Goal: Task Accomplishment & Management: Manage account settings

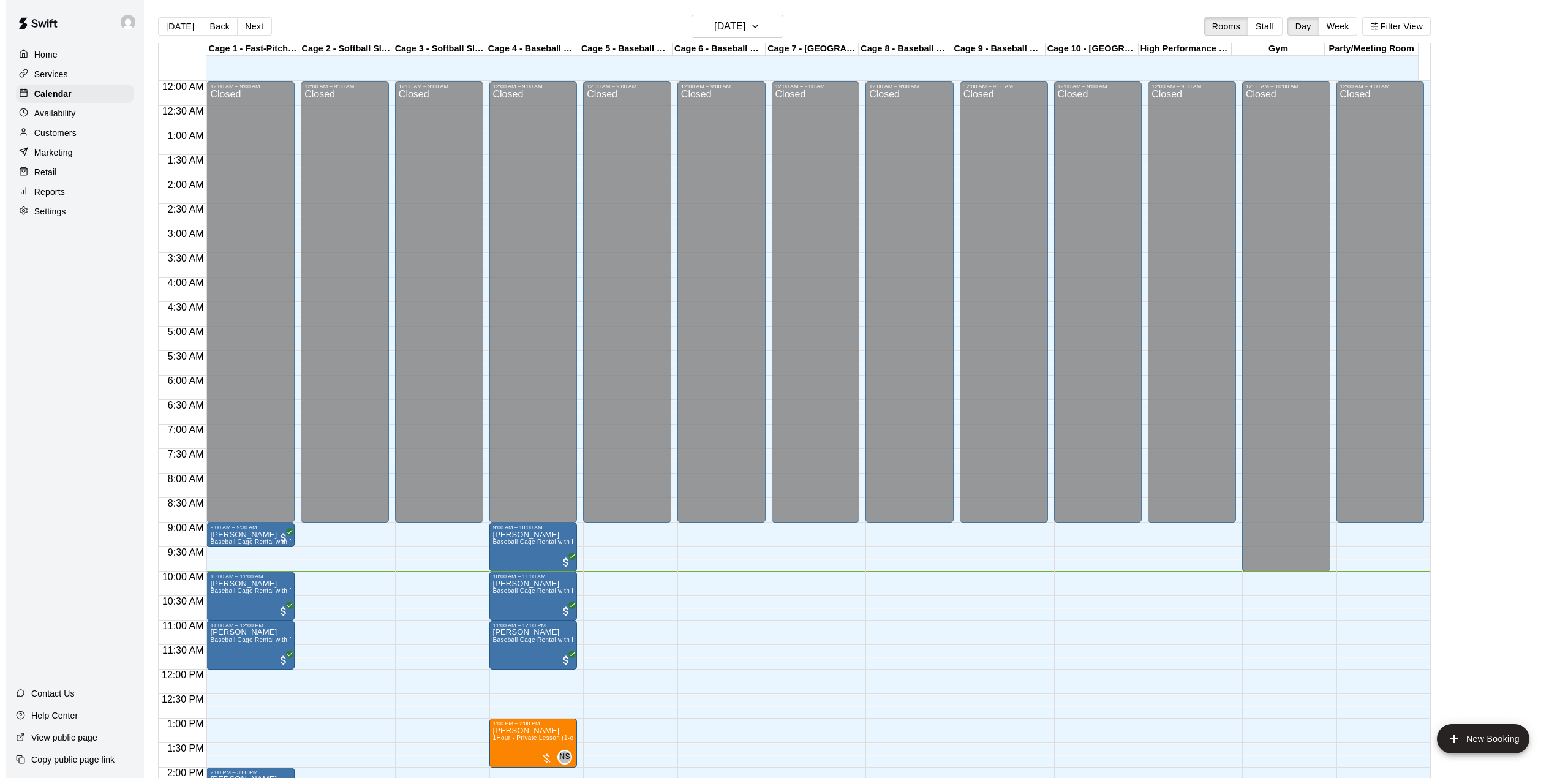
scroll to position [265, 0]
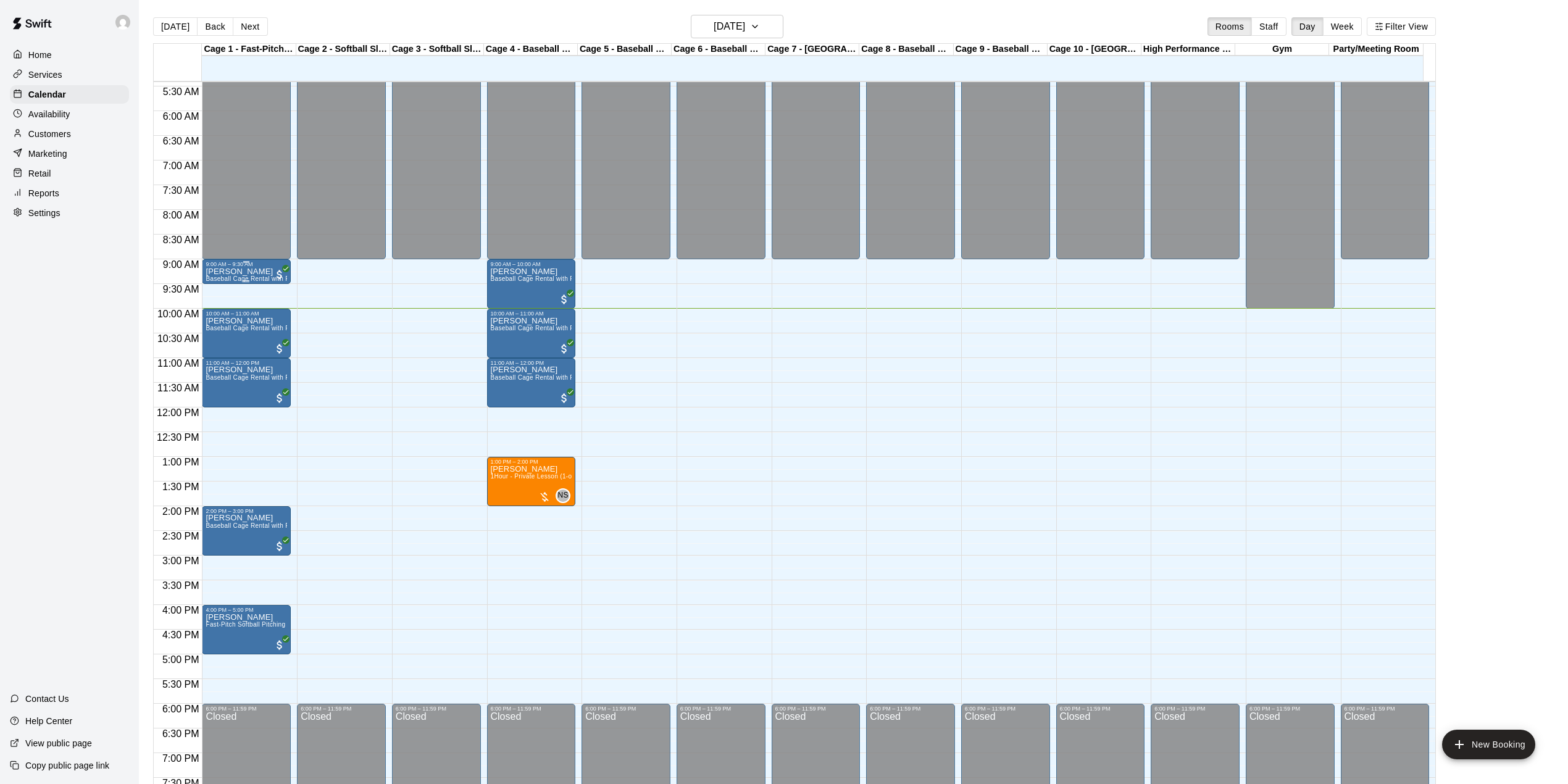
click at [269, 273] on div "[PERSON_NAME] Baseball Cage Rental with Pitching Machine (4 People Maximum!)" at bounding box center [246, 659] width 81 height 784
click at [223, 317] on img "edit" at bounding box center [218, 312] width 14 height 14
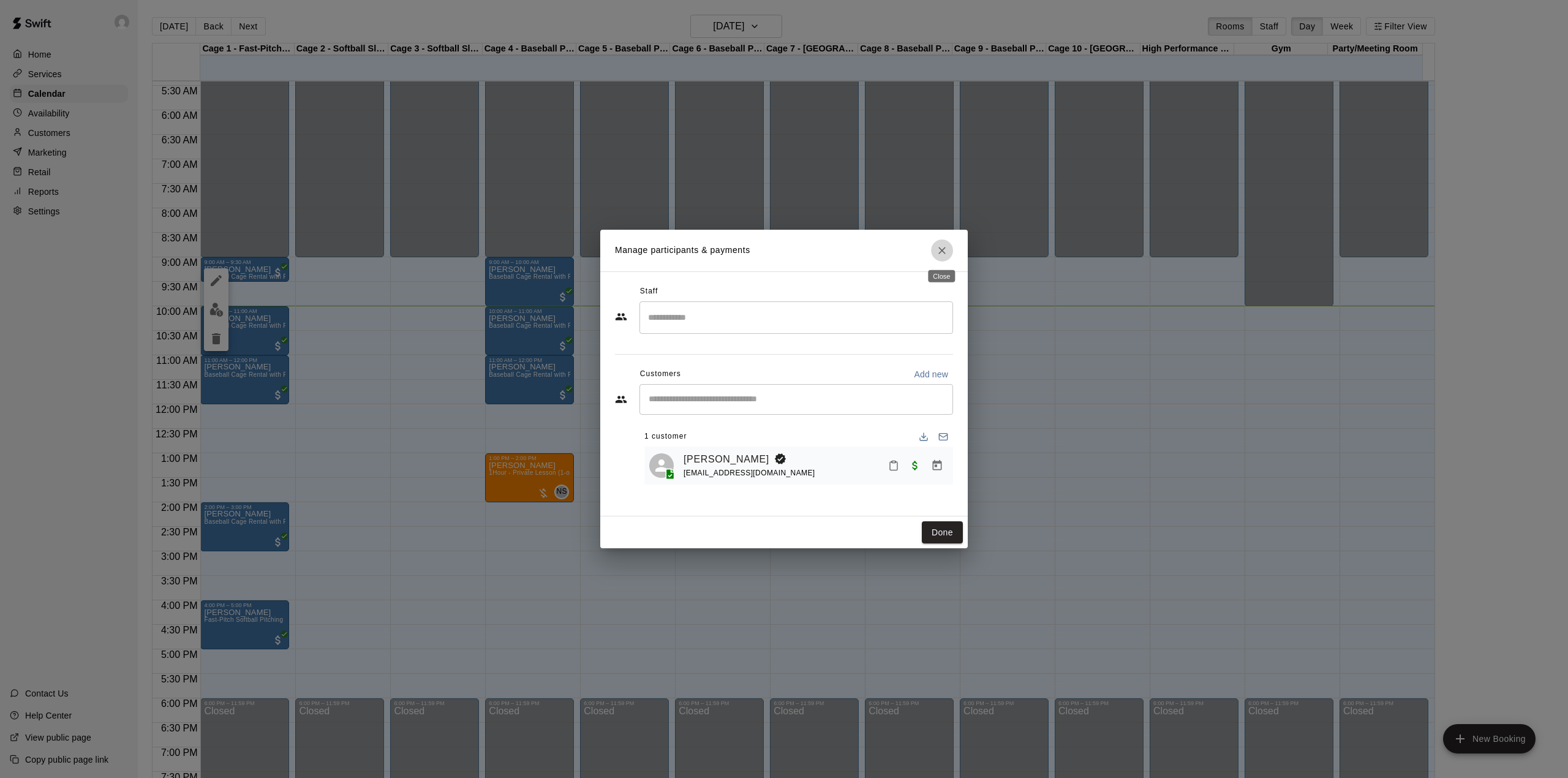
click at [936, 252] on icon "Close" at bounding box center [942, 251] width 12 height 12
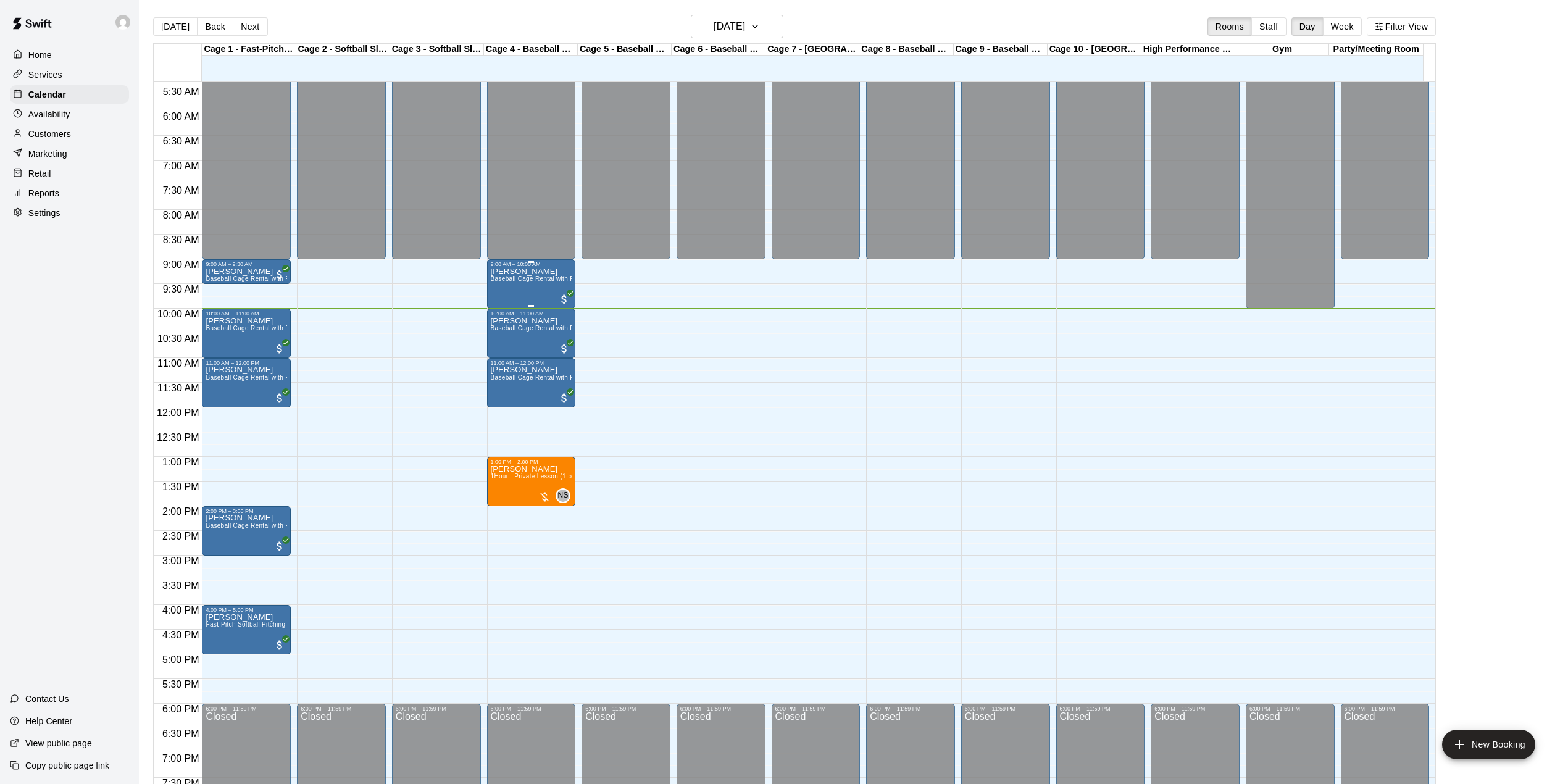
click at [528, 282] on span "Baseball Cage Rental with Pitching Machine (4 People Maximum!)" at bounding box center [588, 279] width 194 height 7
click at [503, 315] on img "edit" at bounding box center [502, 319] width 14 height 14
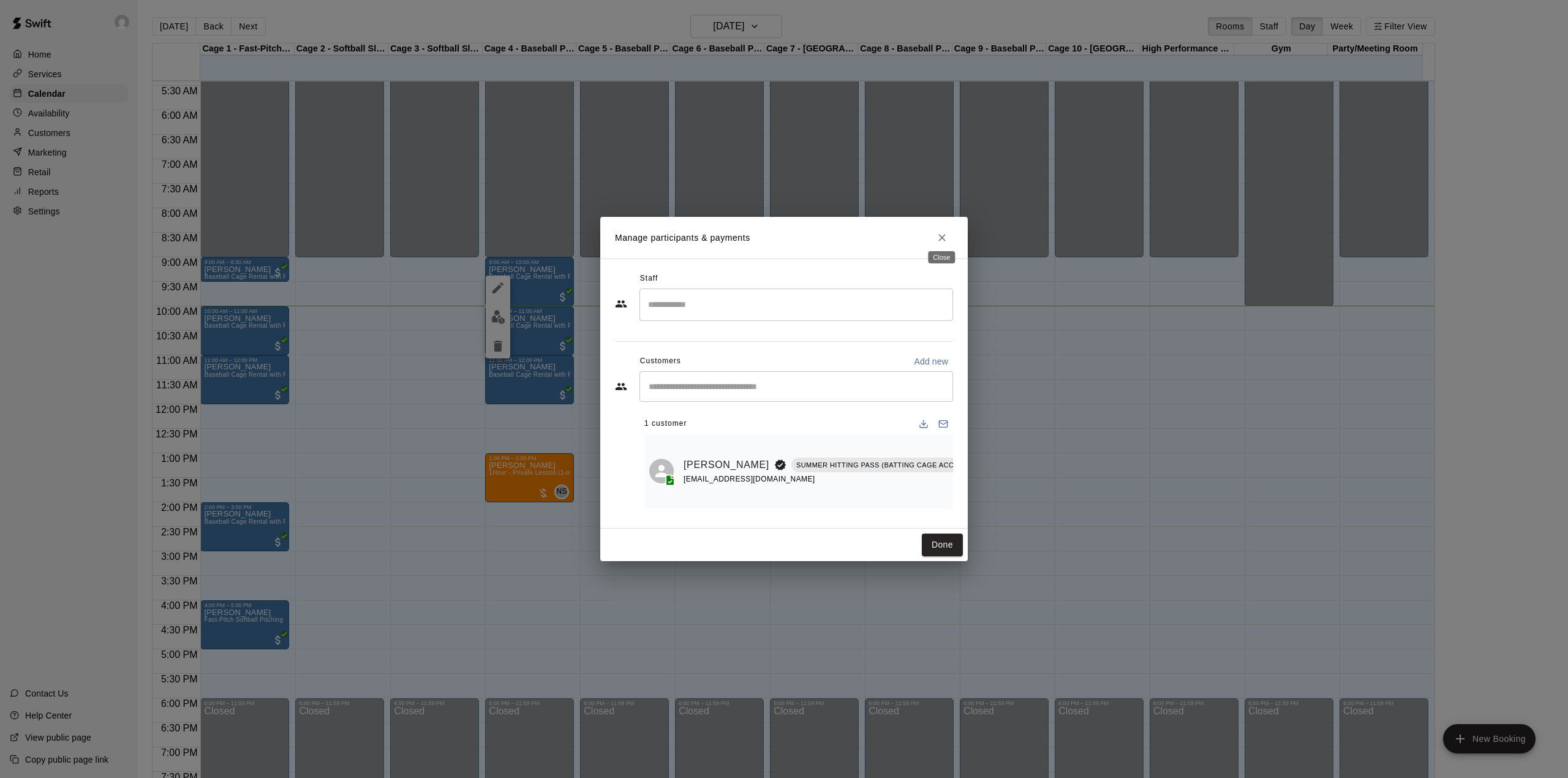
click at [940, 240] on button "Close" at bounding box center [942, 238] width 22 height 22
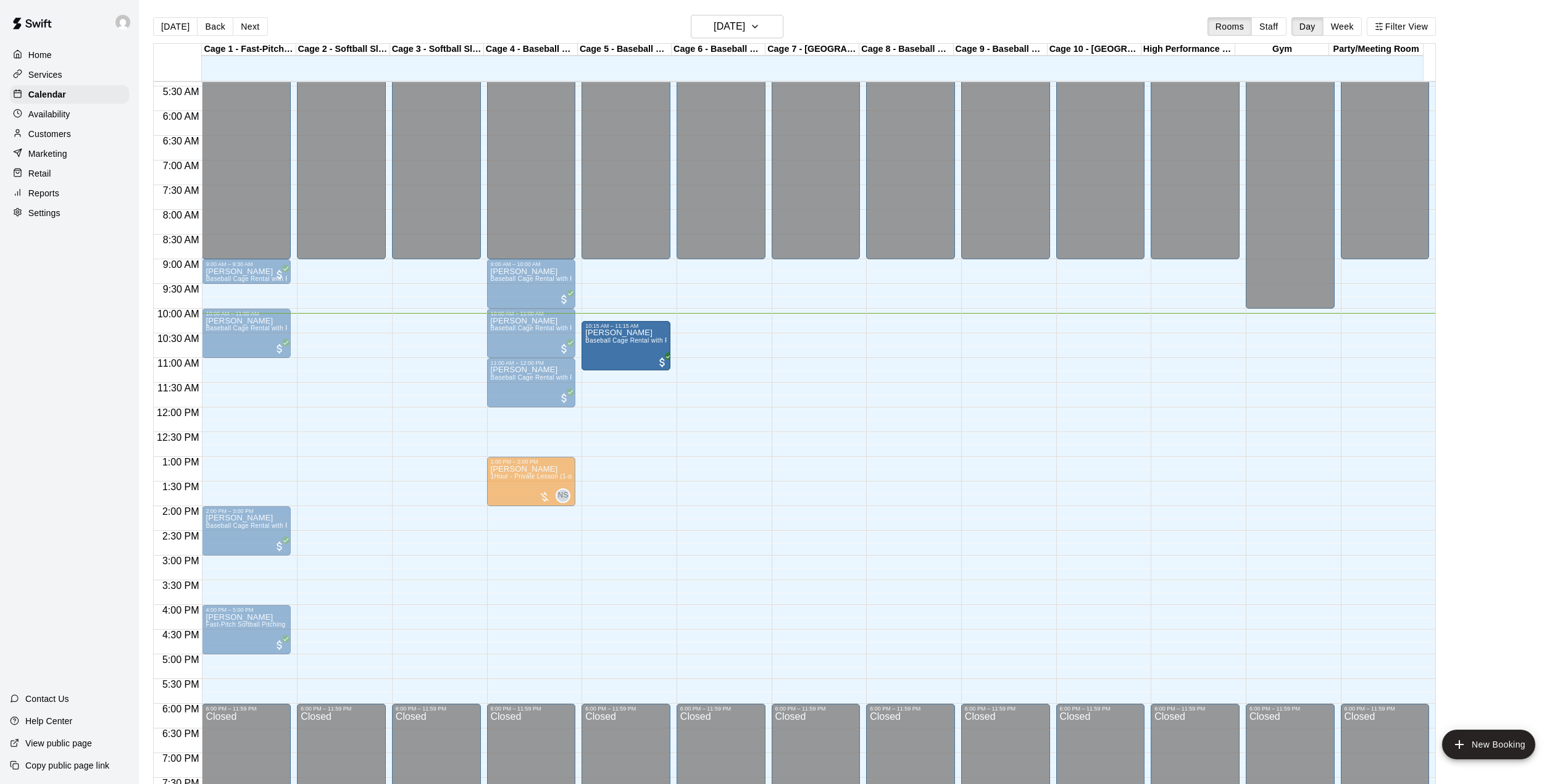
drag, startPoint x: 576, startPoint y: 356, endPoint x: 631, endPoint y: 346, distance: 55.9
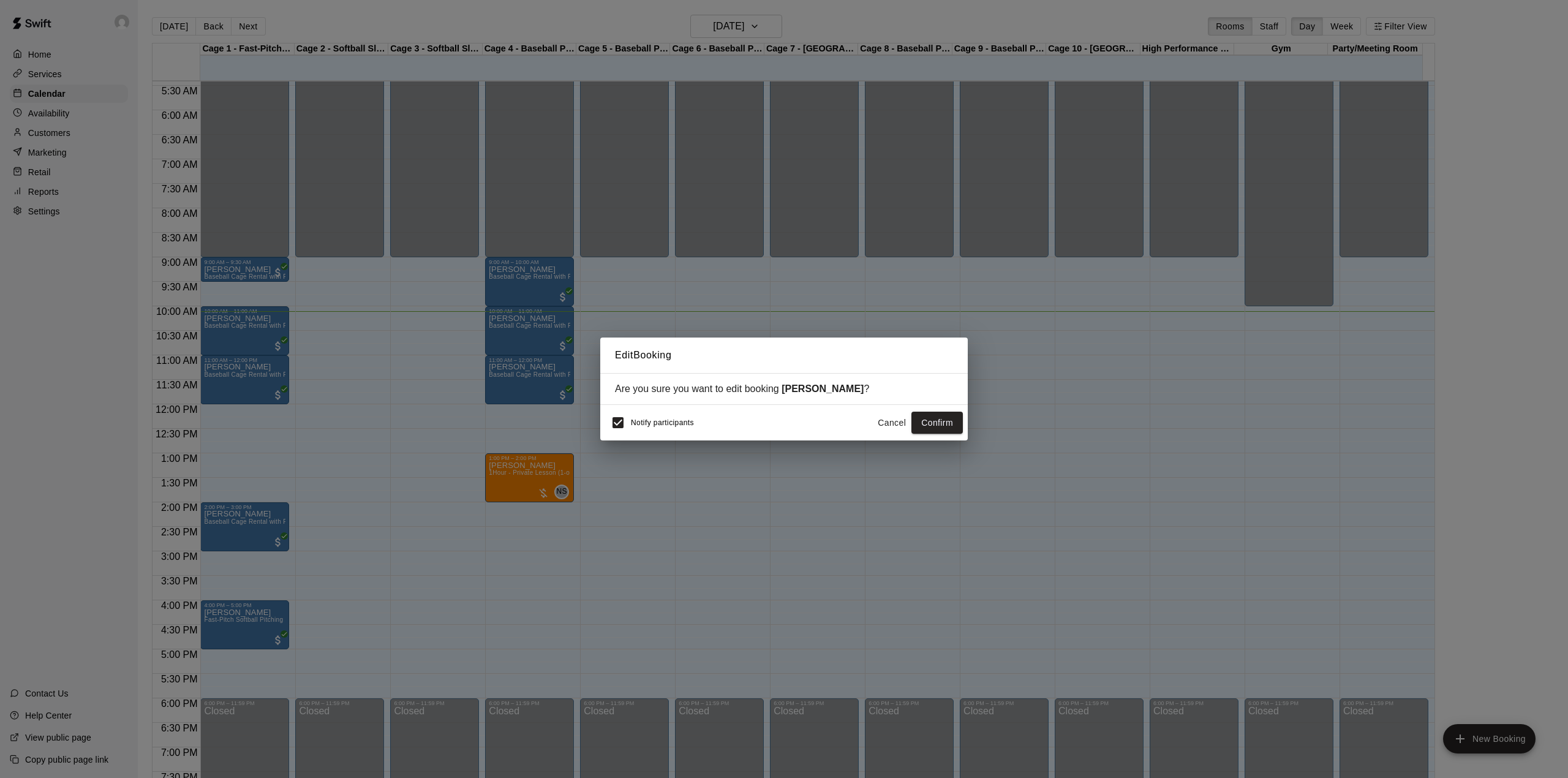
drag, startPoint x: 936, startPoint y: 422, endPoint x: 1108, endPoint y: 363, distance: 181.8
click at [1108, 363] on div "Edit Booking Are you sure you want to edit booking [PERSON_NAME] ? Notify parti…" at bounding box center [784, 389] width 1568 height 778
click at [929, 427] on button "Confirm" at bounding box center [937, 422] width 52 height 23
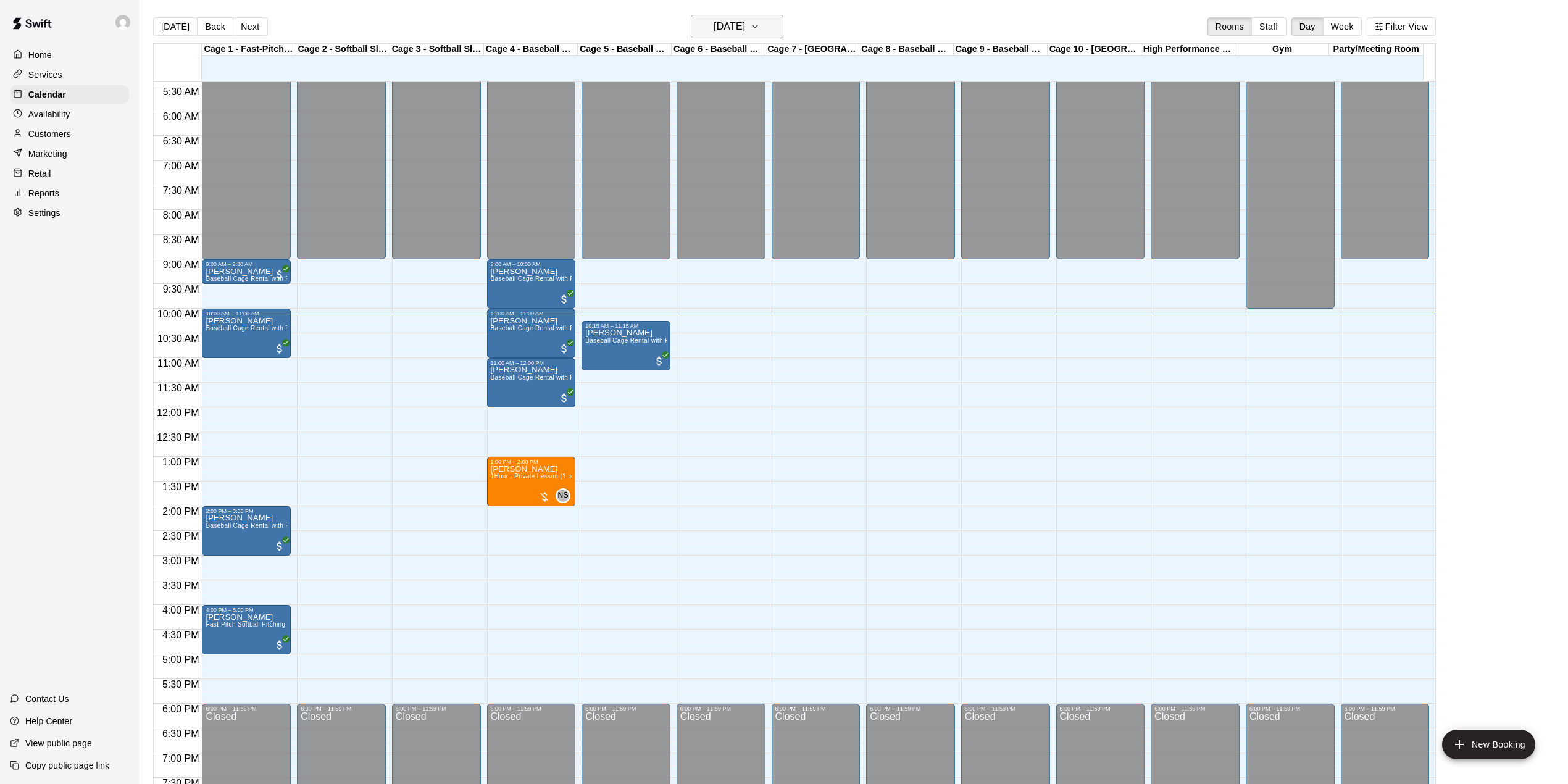
click at [745, 24] on h6 "[DATE]" at bounding box center [729, 26] width 31 height 17
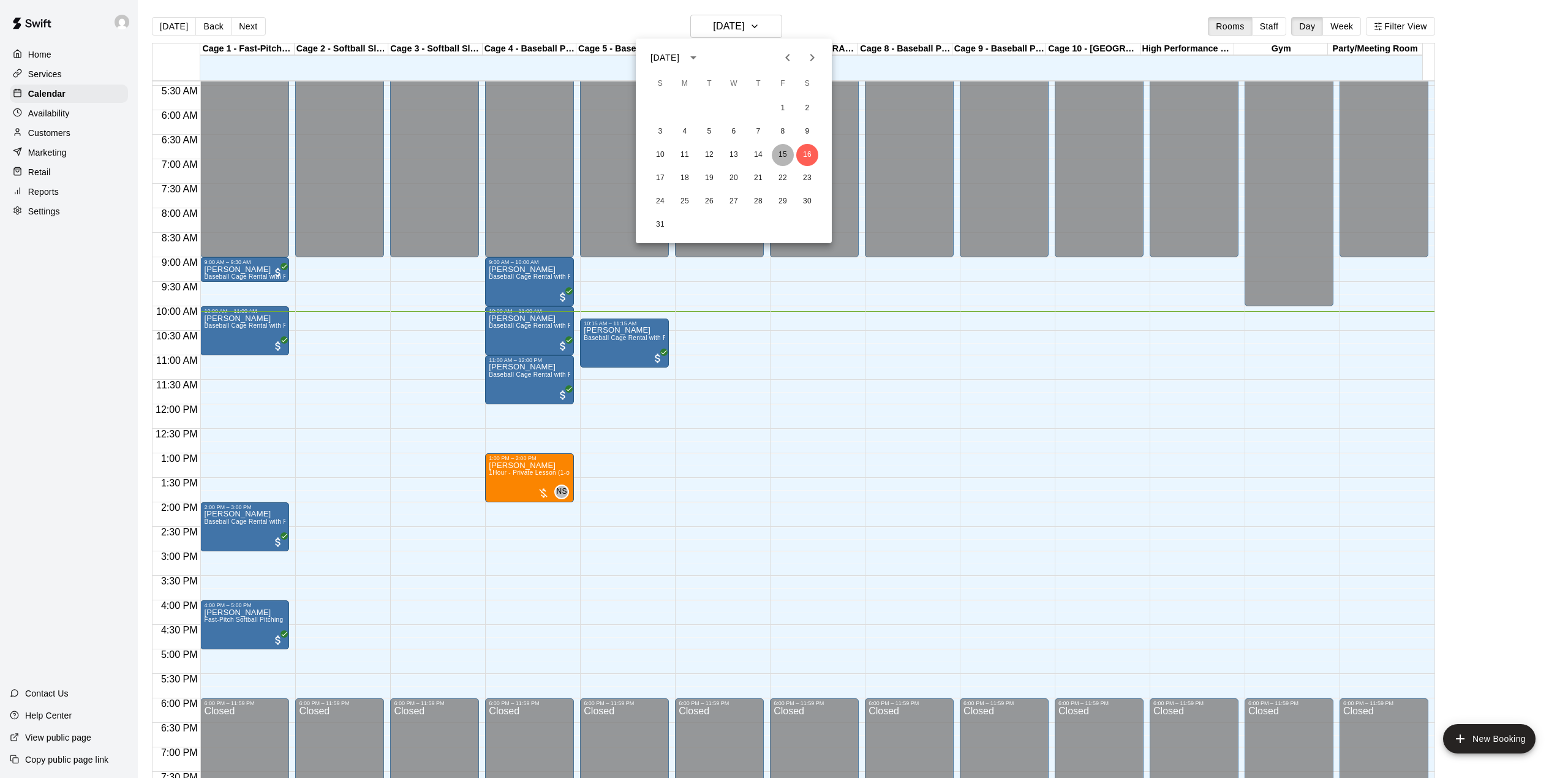
click at [783, 153] on button "15" at bounding box center [783, 155] width 22 height 22
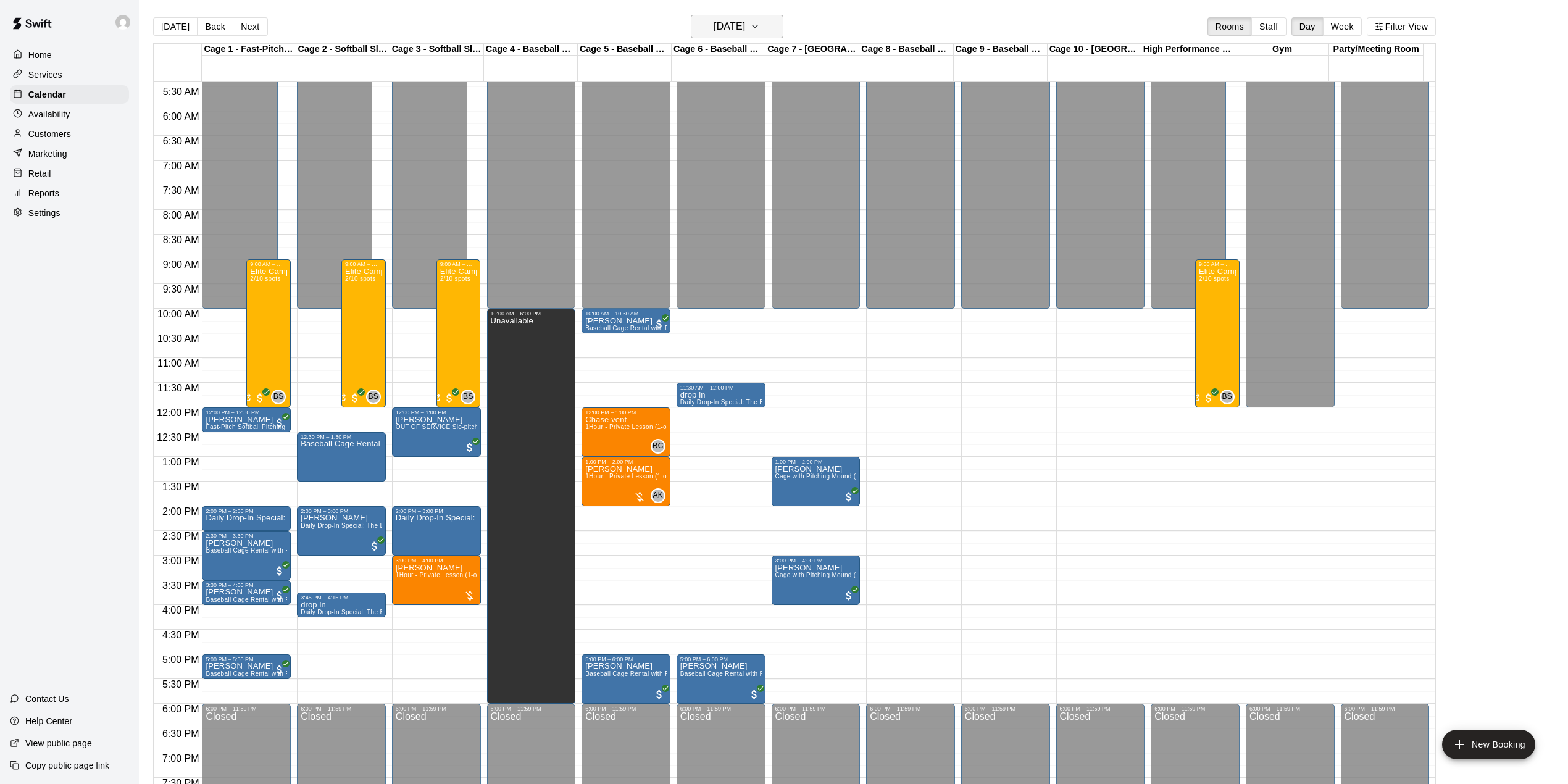
click at [760, 19] on icon "button" at bounding box center [755, 26] width 10 height 15
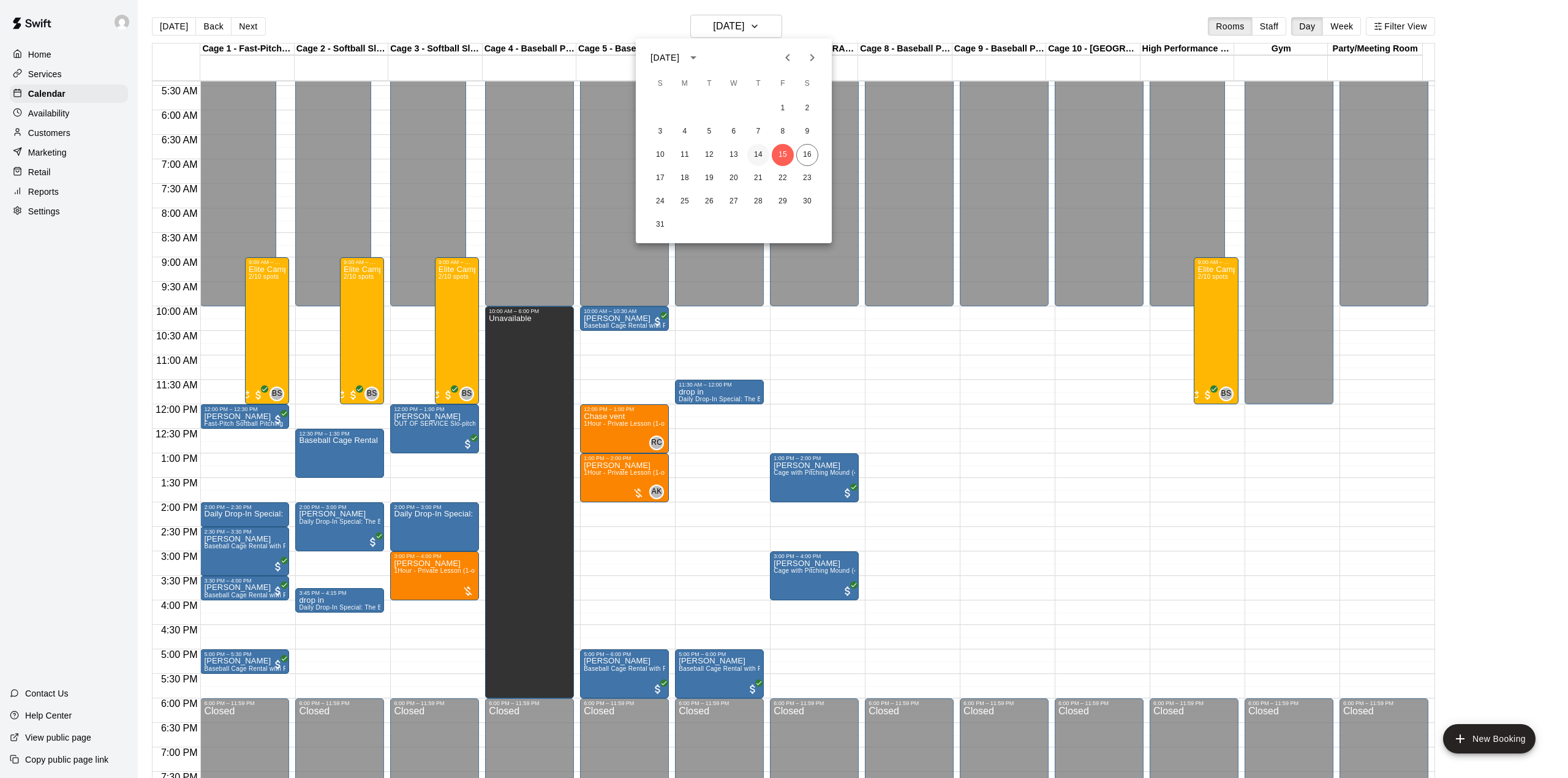
click at [754, 152] on button "14" at bounding box center [759, 155] width 22 height 22
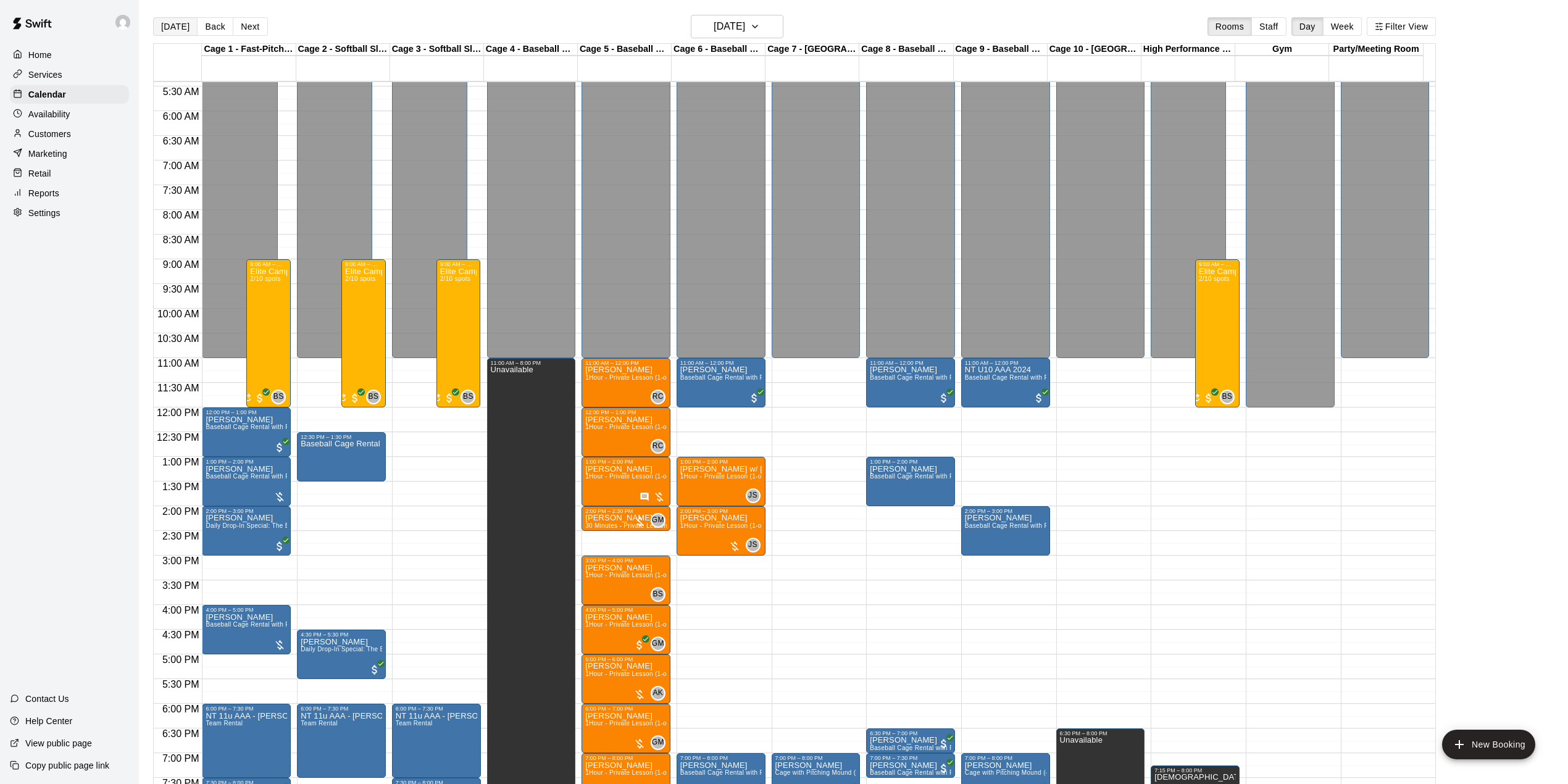
click at [174, 30] on button "[DATE]" at bounding box center [175, 26] width 44 height 19
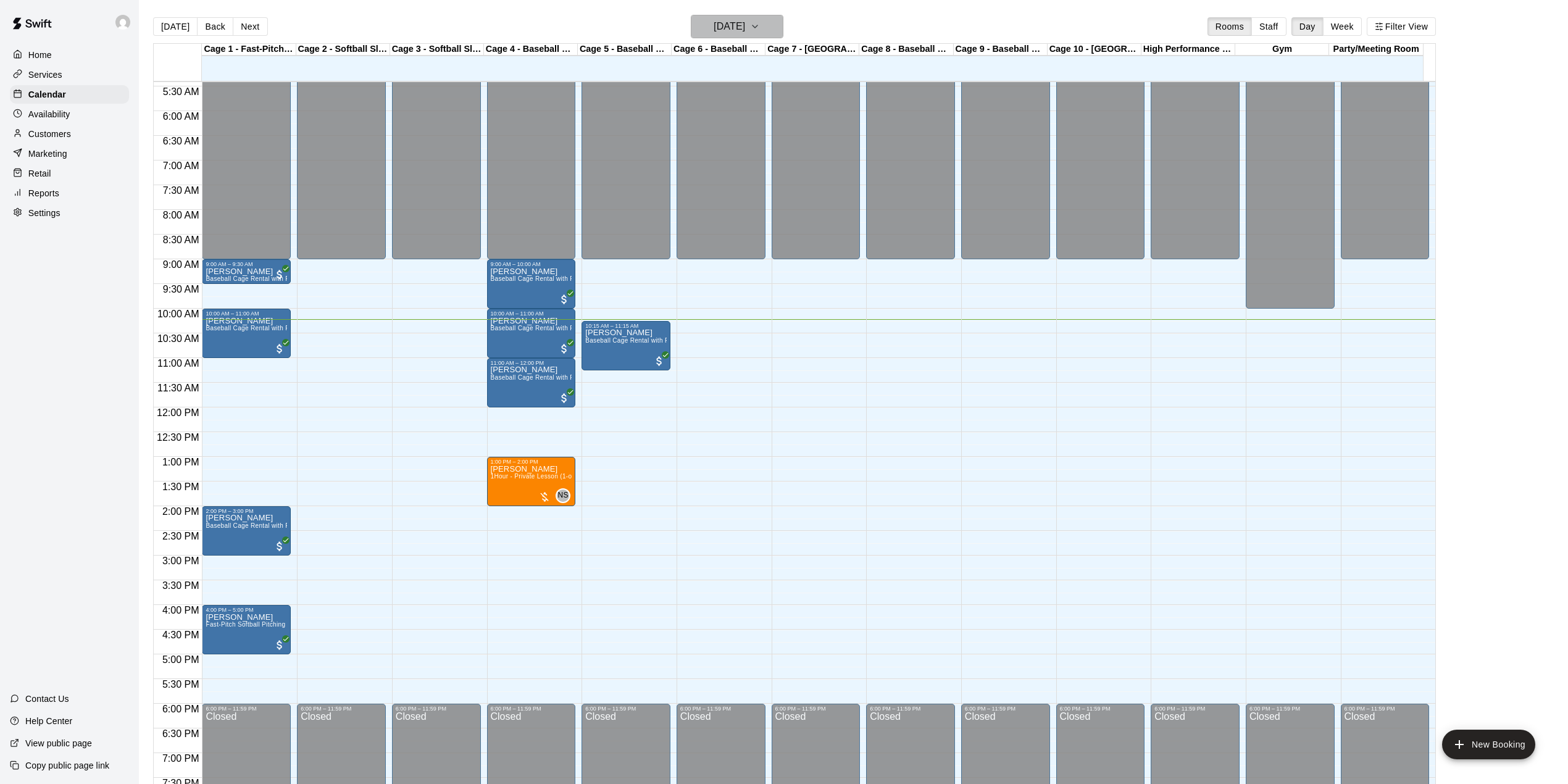
click at [729, 25] on h6 "[DATE]" at bounding box center [729, 26] width 31 height 17
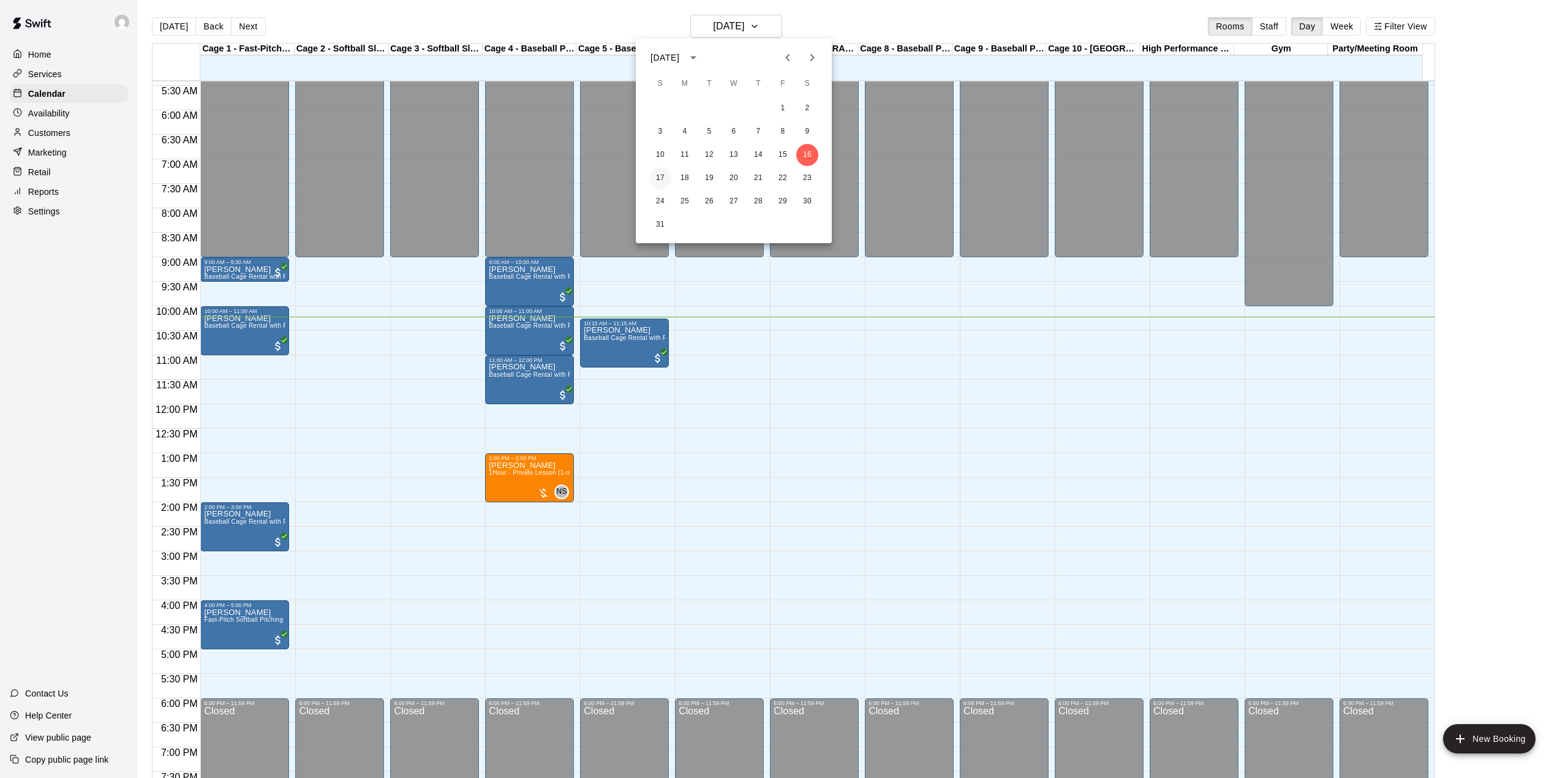
click at [654, 174] on button "17" at bounding box center [660, 178] width 22 height 22
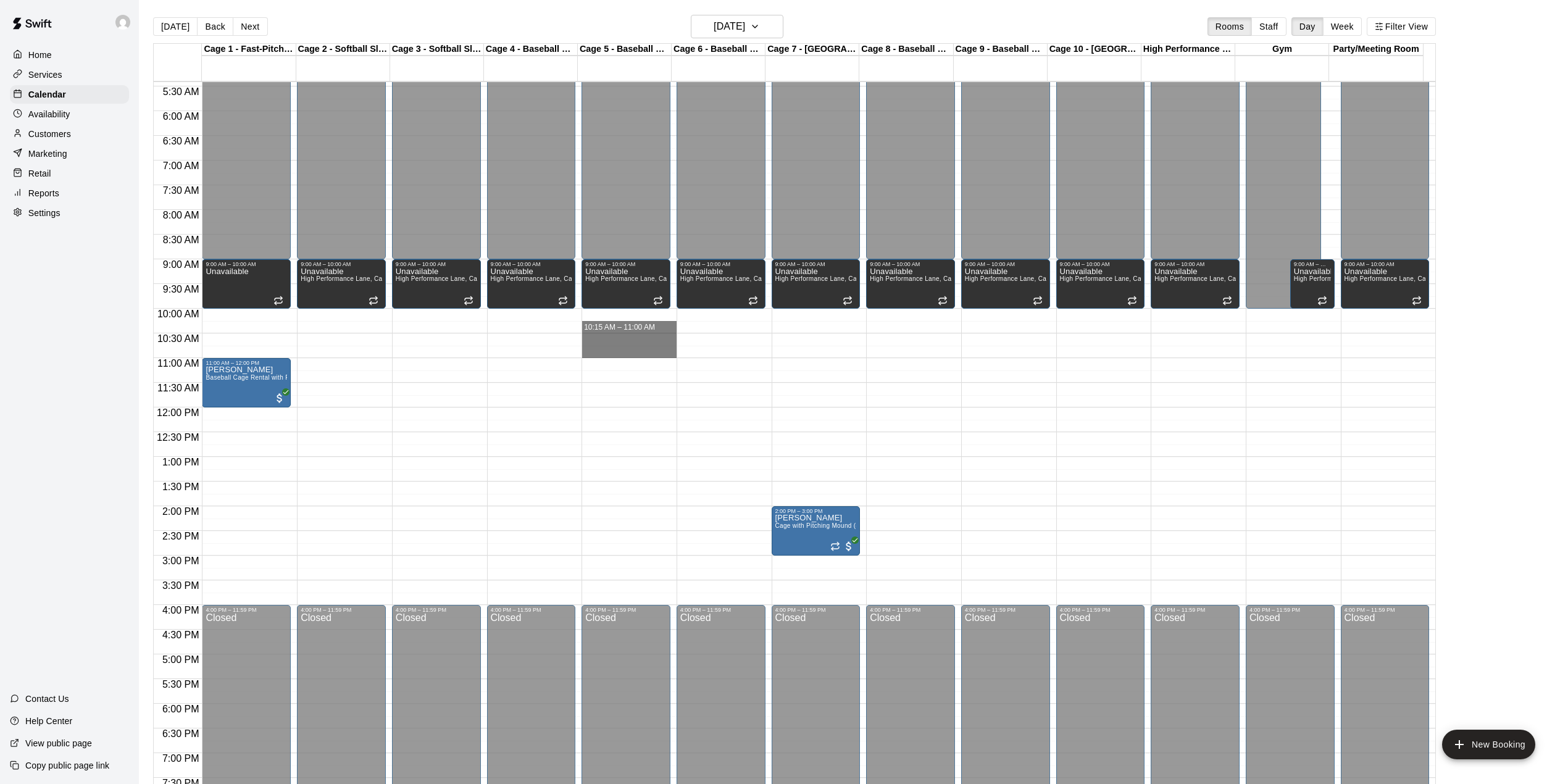
drag, startPoint x: 604, startPoint y: 335, endPoint x: 593, endPoint y: 351, distance: 19.4
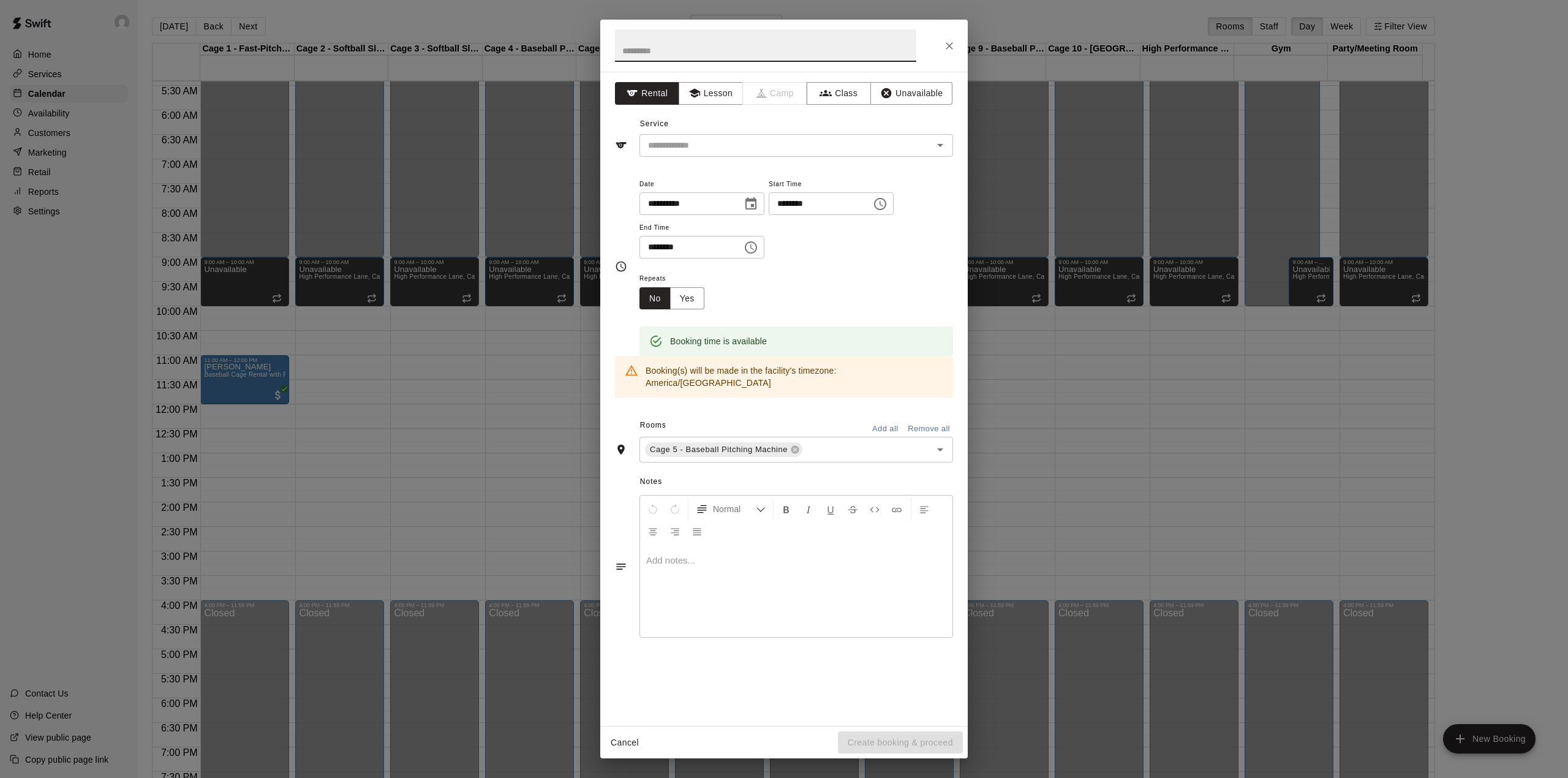
click at [886, 202] on icon "Choose time, selected time is 10:15 AM" at bounding box center [880, 204] width 12 height 12
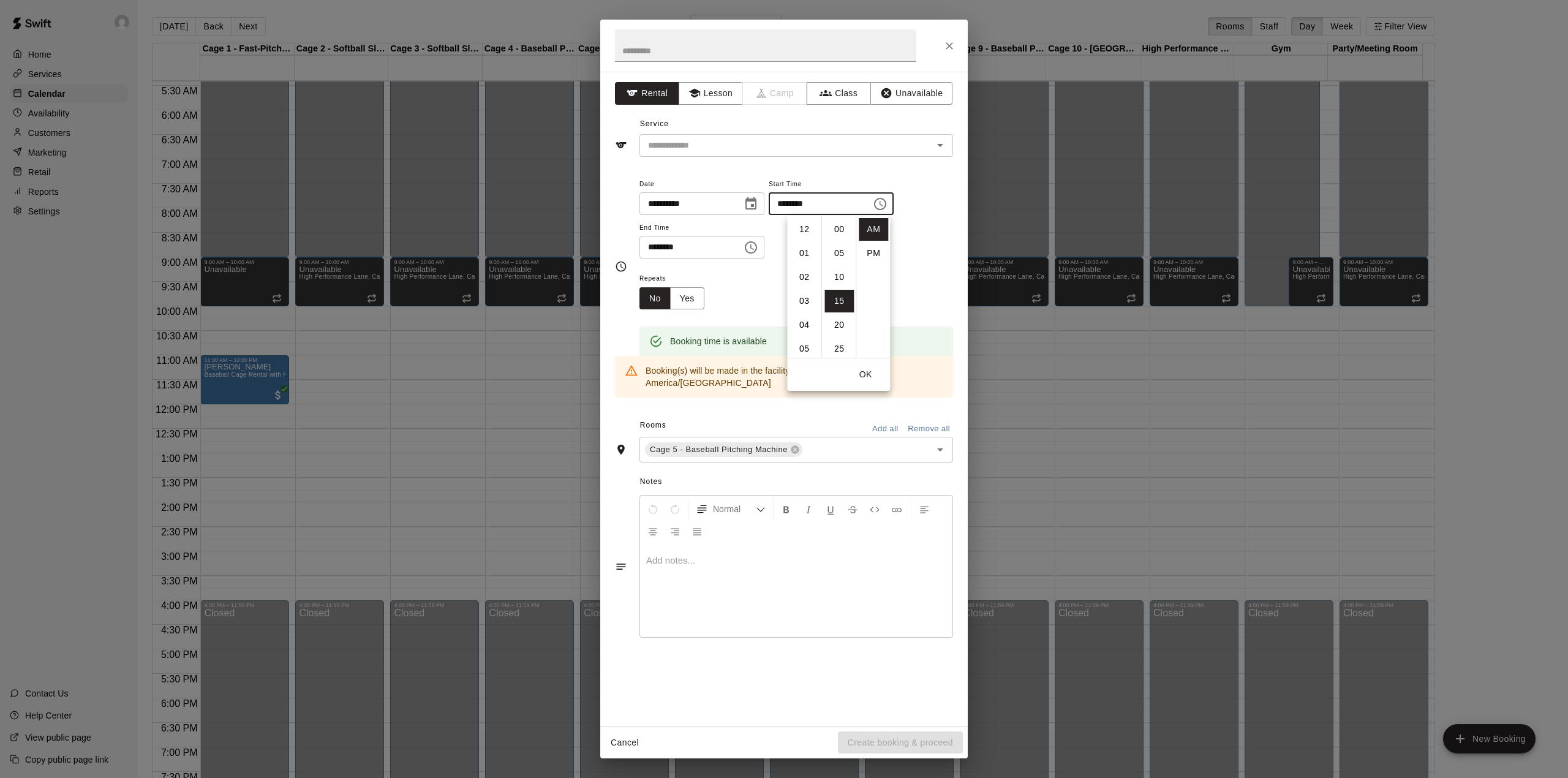
scroll to position [72, 0]
click at [840, 297] on li "30" at bounding box center [839, 301] width 30 height 23
type input "********"
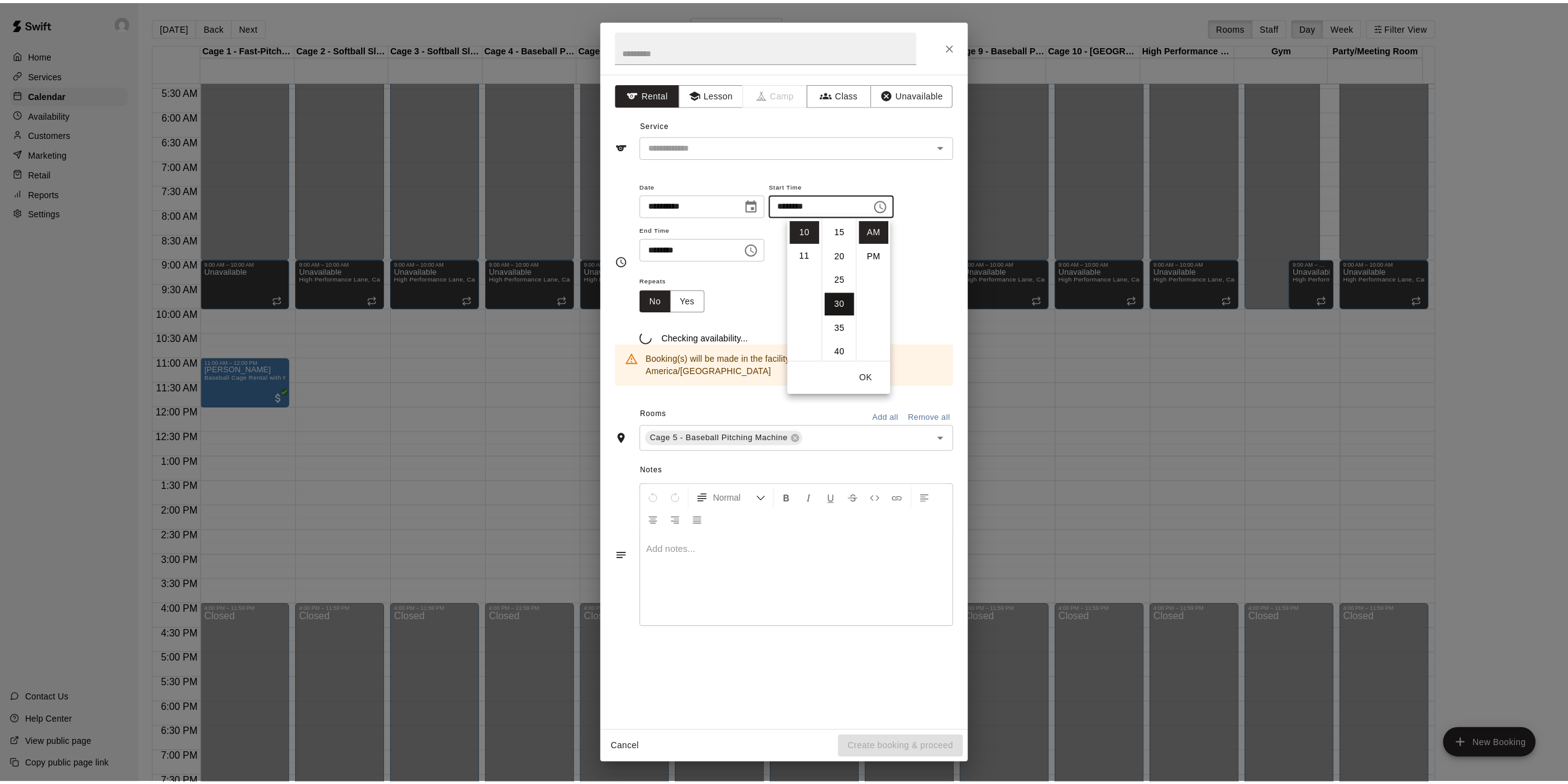
scroll to position [144, 0]
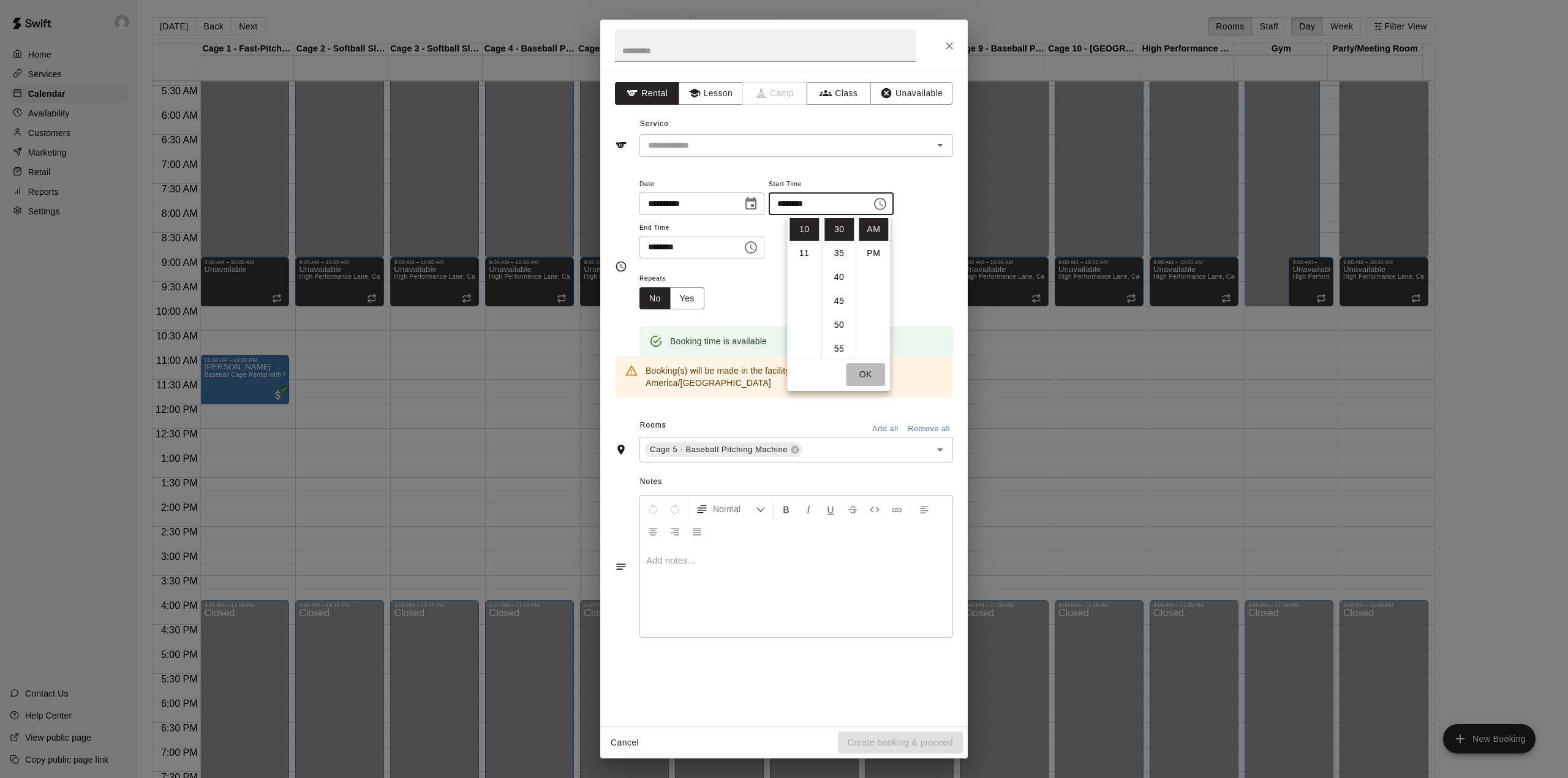
click at [867, 370] on button "OK" at bounding box center [865, 374] width 39 height 23
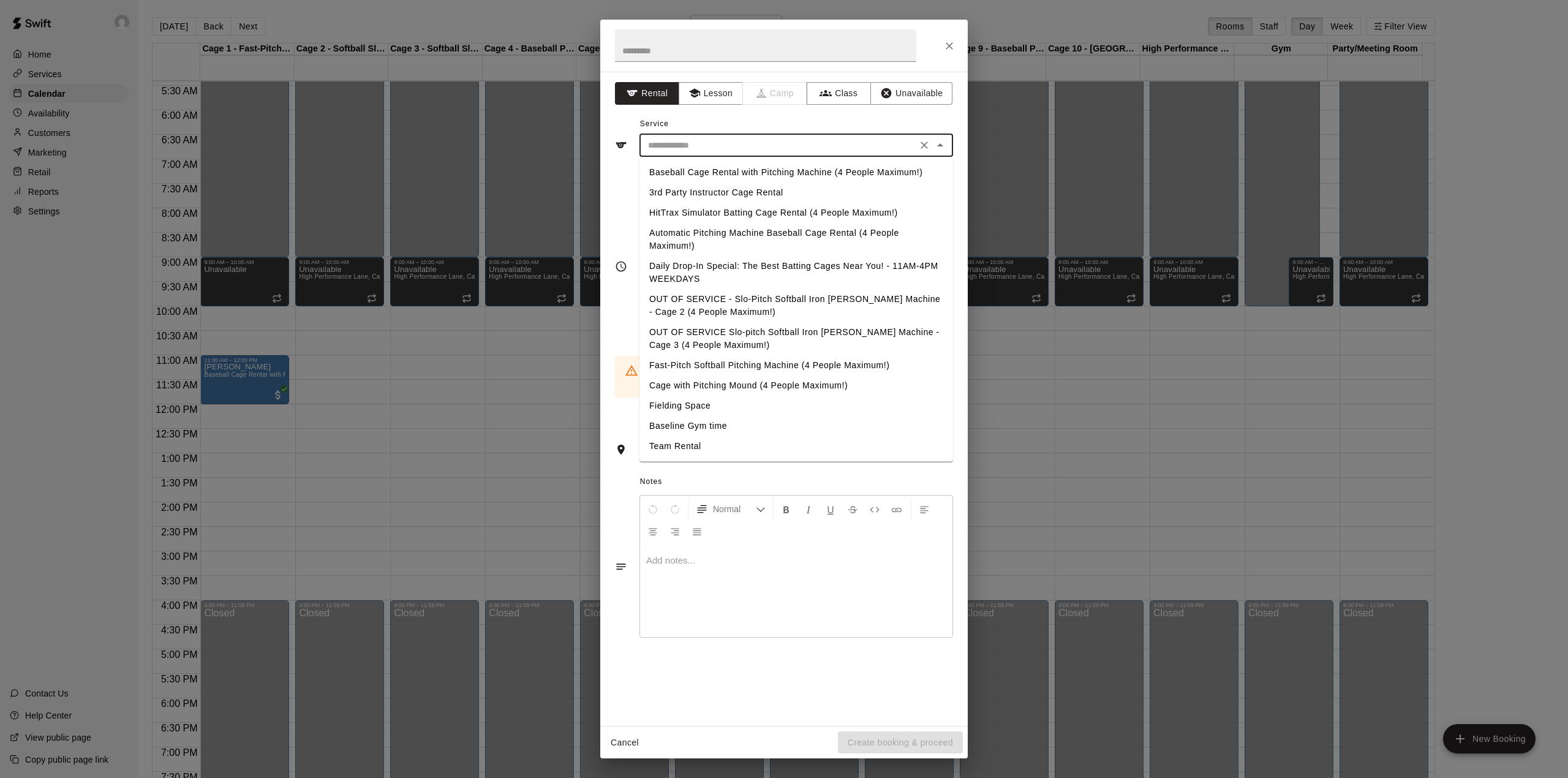
click at [765, 151] on input "text" at bounding box center [778, 145] width 270 height 15
click at [743, 165] on li "Baseball Cage Rental with Pitching Machine (4 People Maximum!)" at bounding box center [796, 172] width 313 height 20
type input "**********"
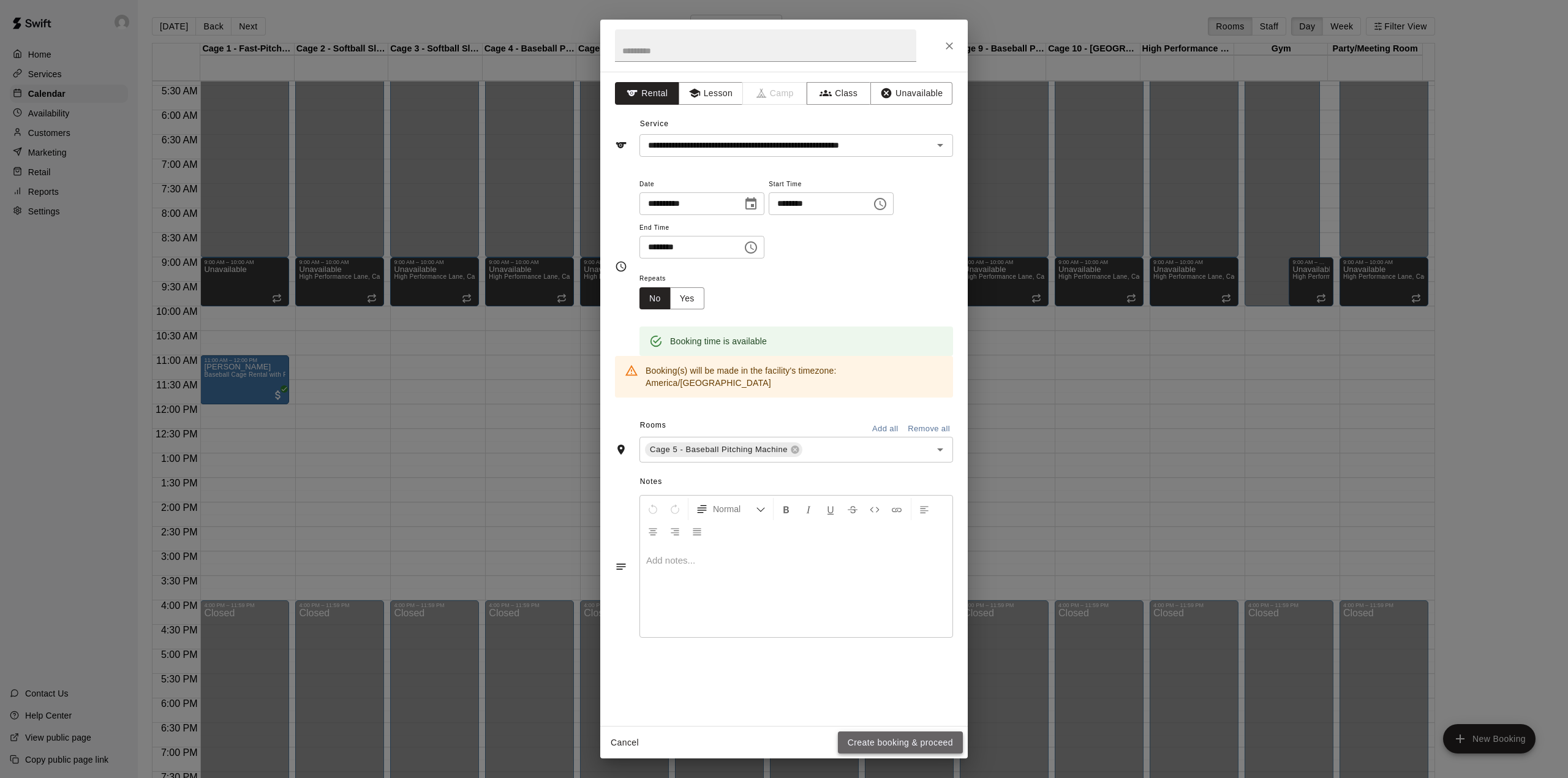
click at [926, 740] on button "Create booking & proceed" at bounding box center [900, 743] width 125 height 23
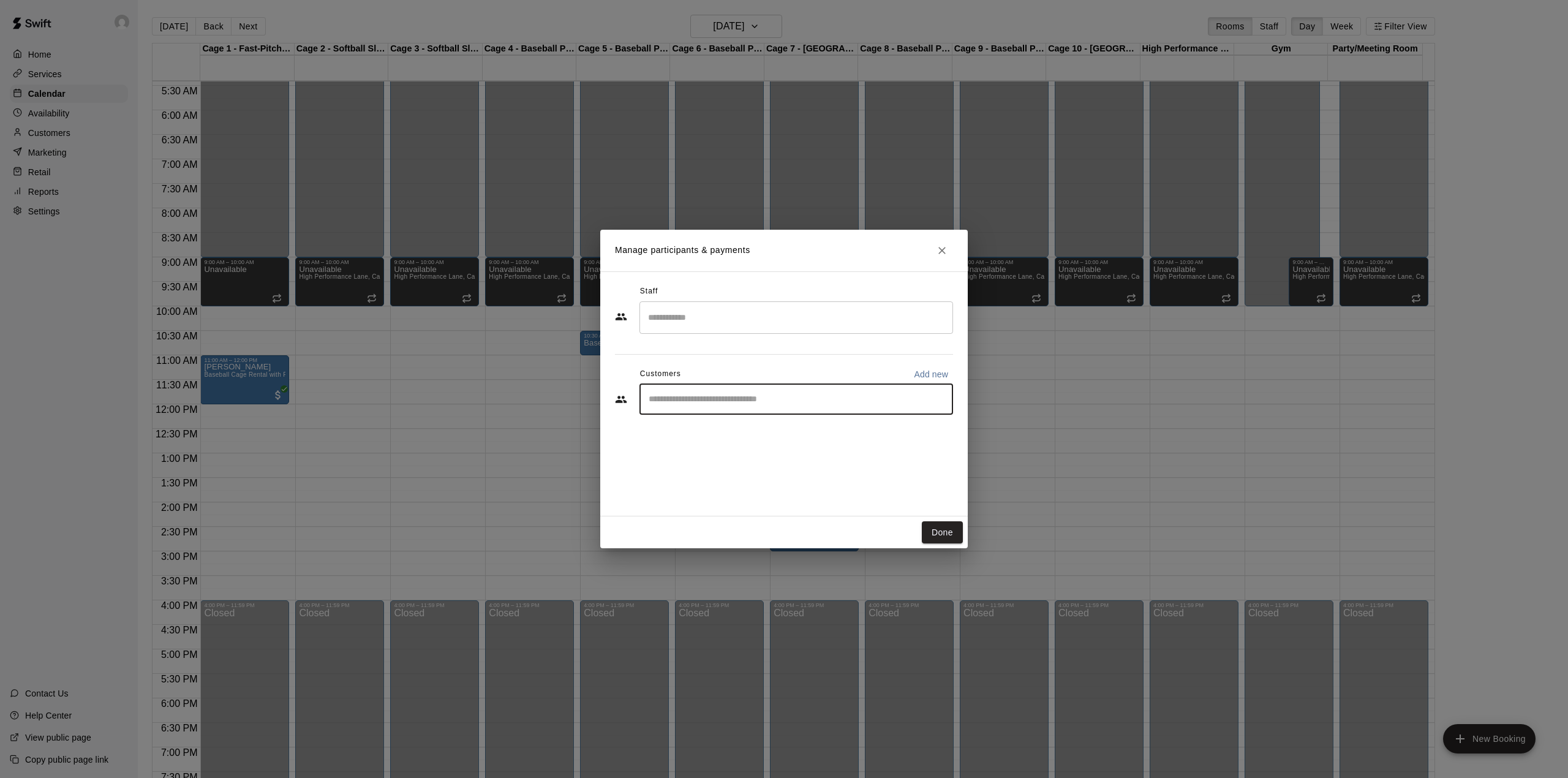
click at [721, 396] on input "Start typing to search customers..." at bounding box center [796, 400] width 302 height 12
type input "**"
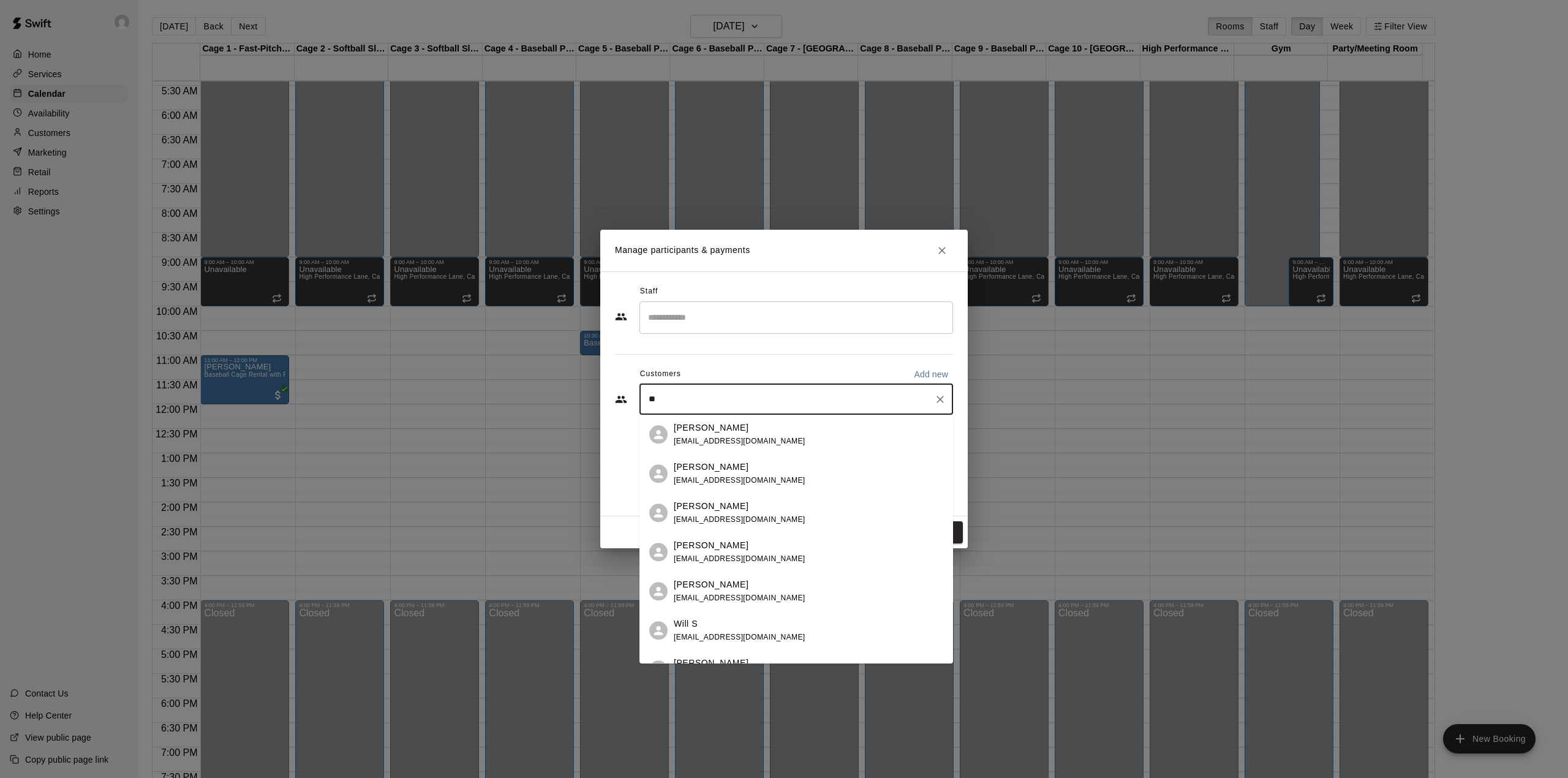
click at [714, 432] on div "[PERSON_NAME]" at bounding box center [739, 428] width 132 height 13
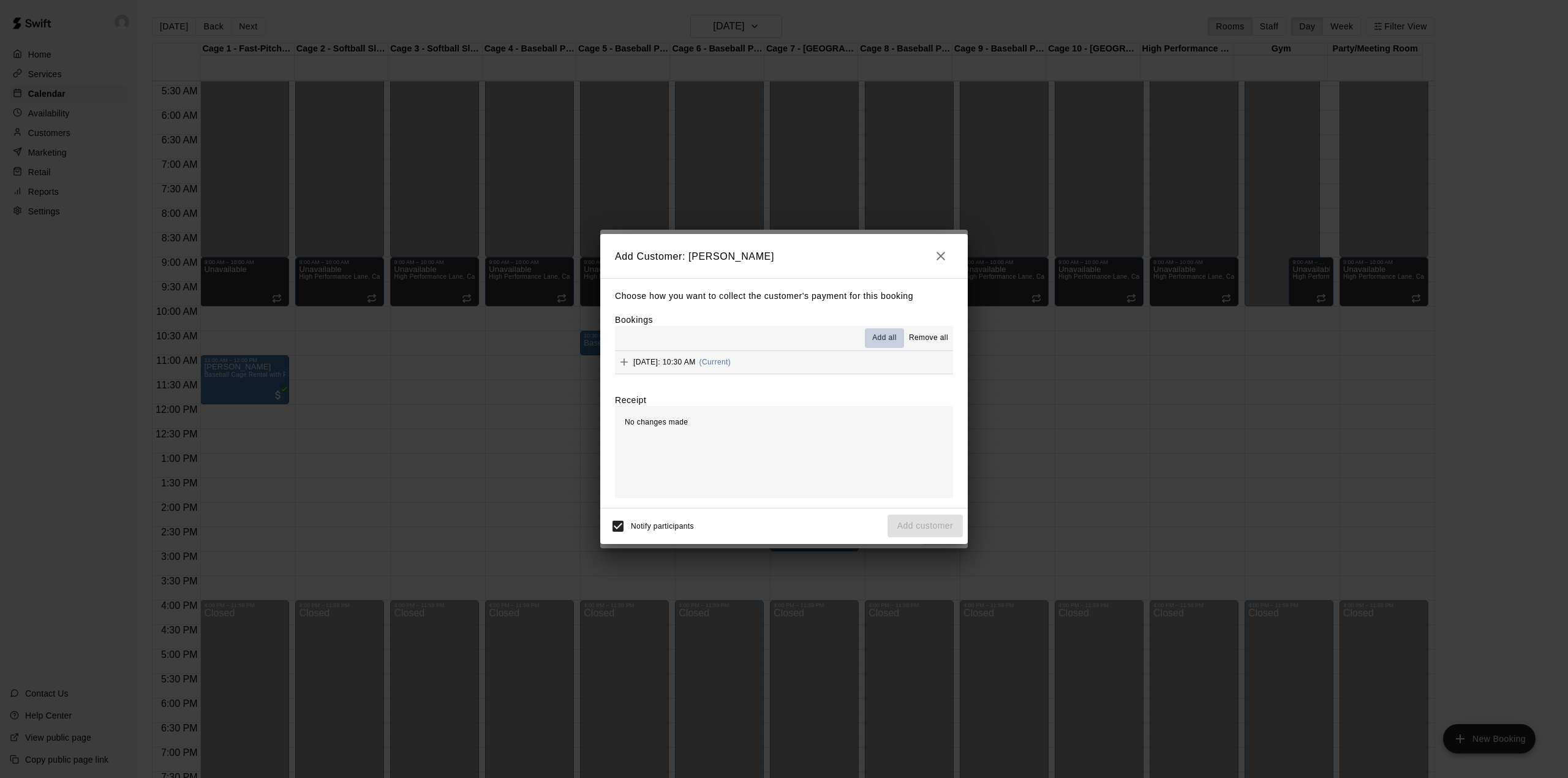
click at [885, 336] on span "Add all" at bounding box center [885, 338] width 25 height 12
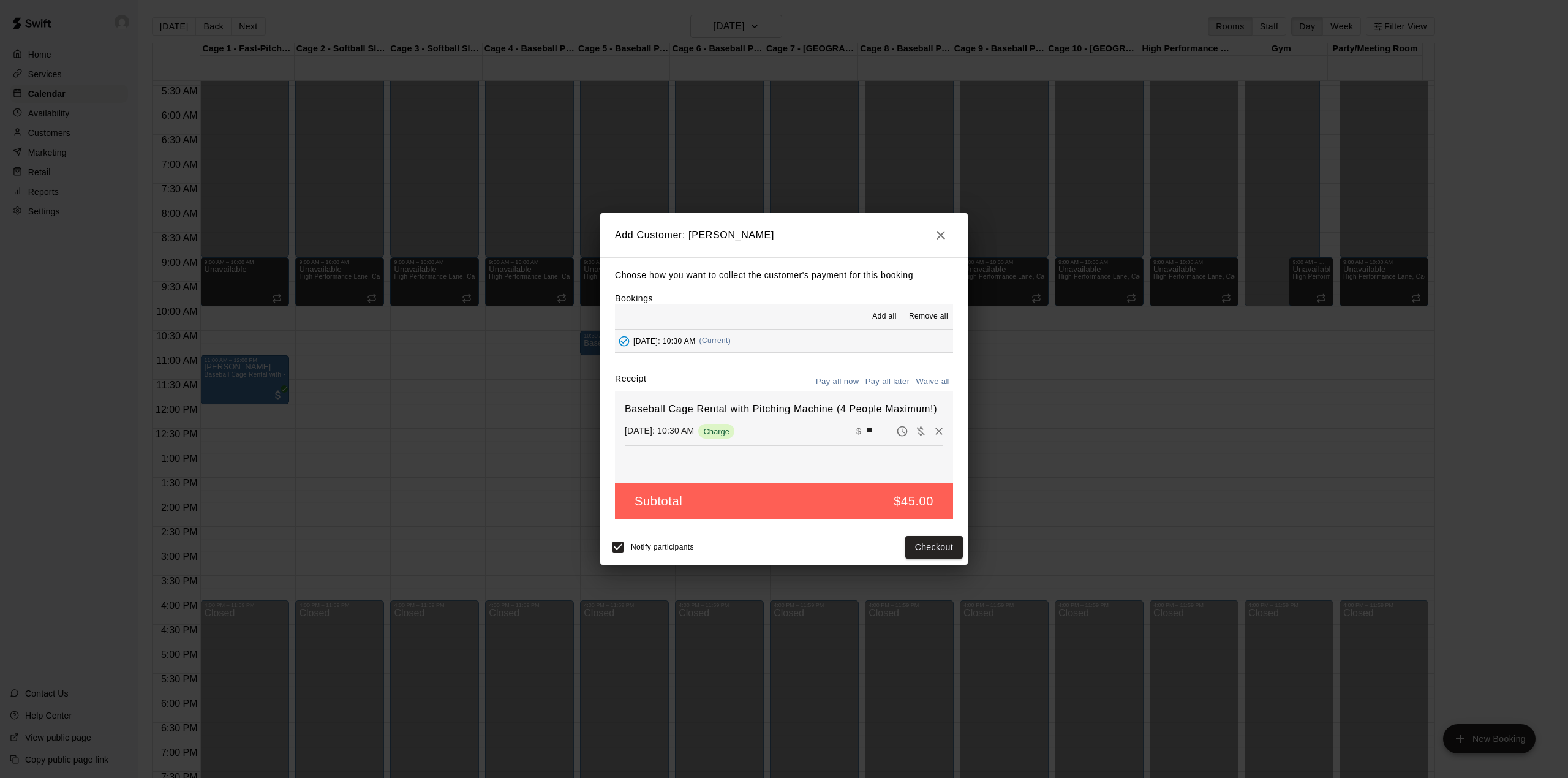
click at [890, 382] on button "Pay all later" at bounding box center [888, 382] width 51 height 19
click at [932, 545] on button "Add customer" at bounding box center [925, 547] width 75 height 23
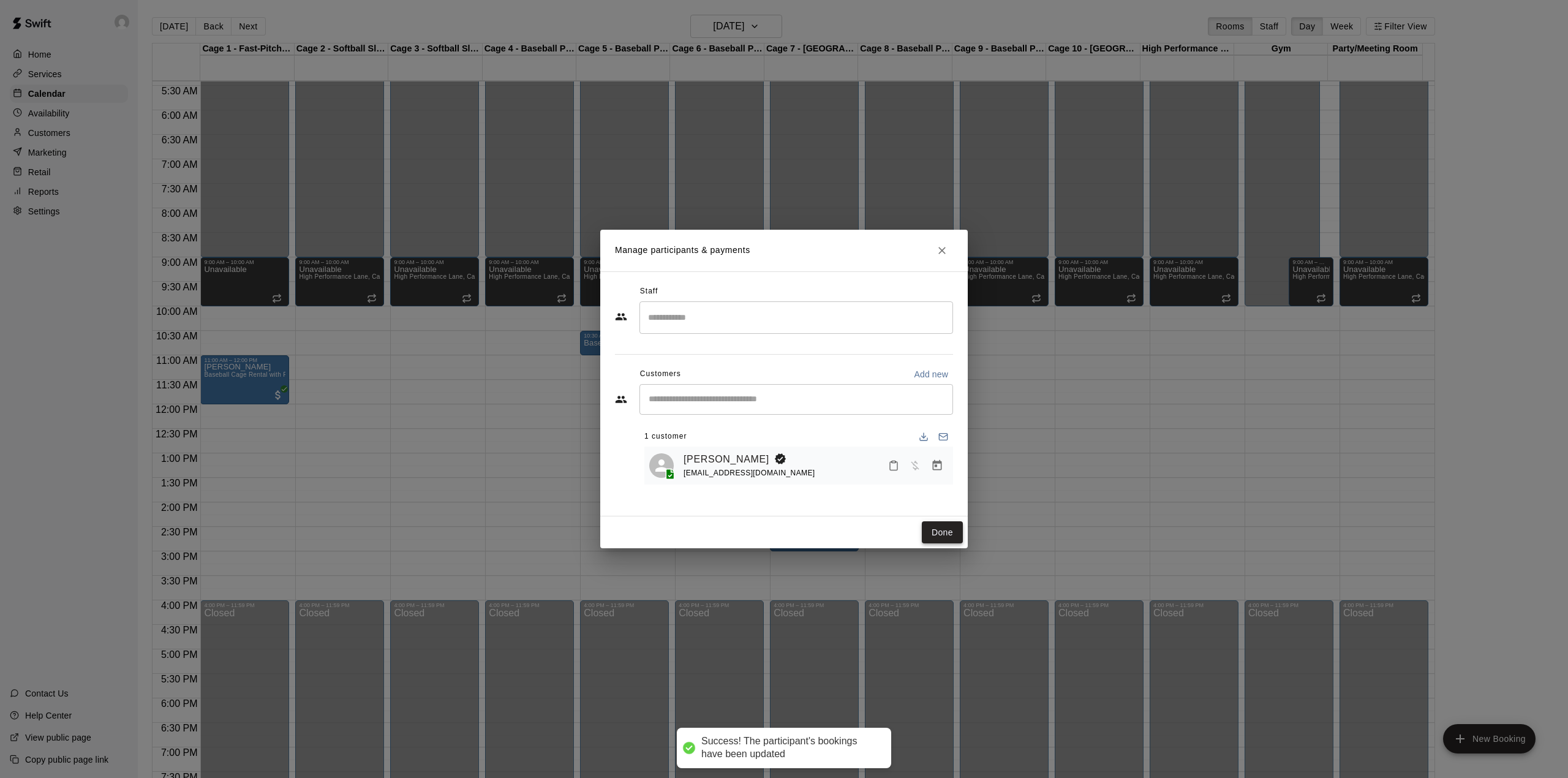
click at [936, 524] on button "Done" at bounding box center [942, 533] width 41 height 23
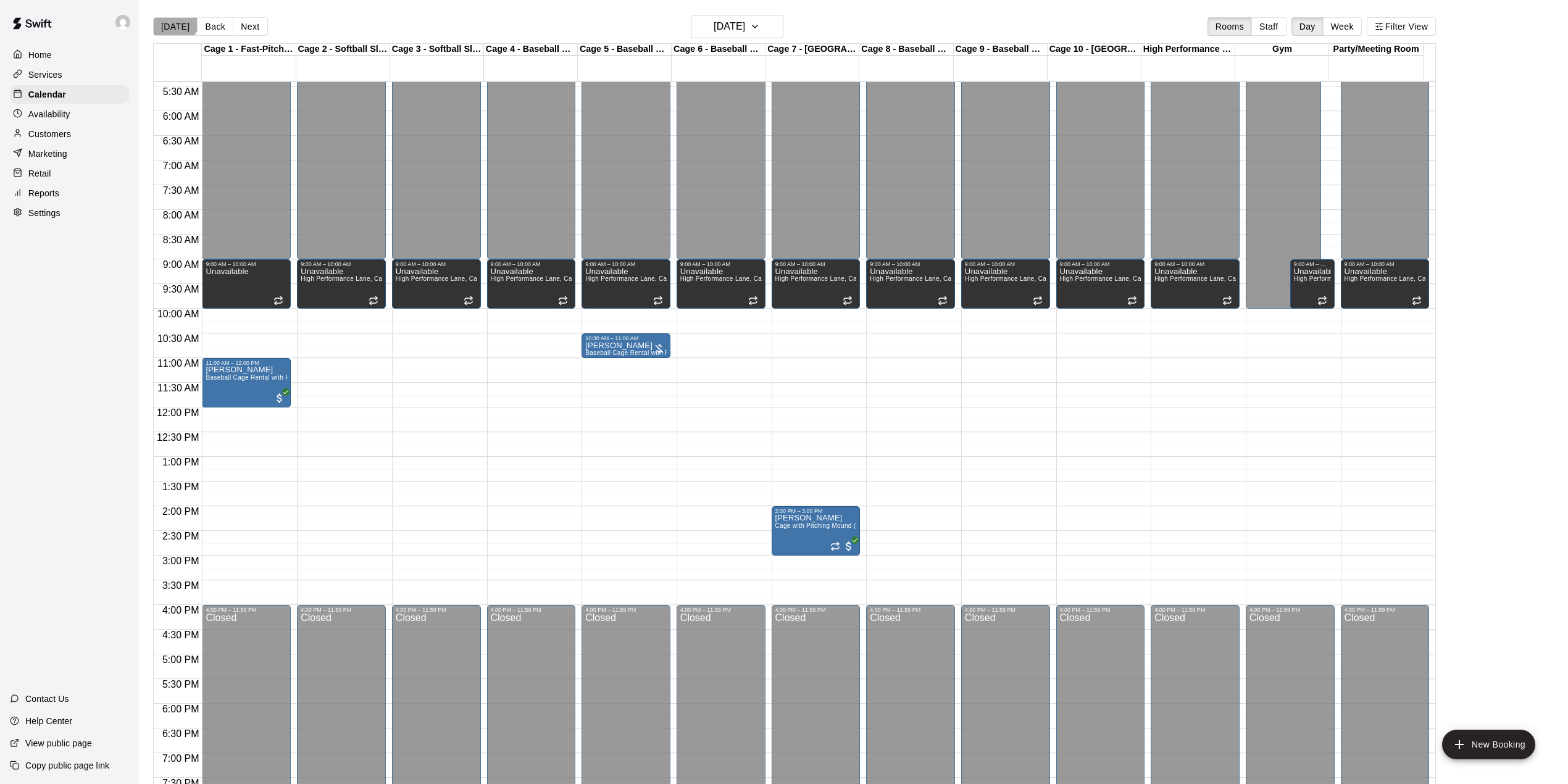
click at [174, 19] on button "[DATE]" at bounding box center [175, 26] width 44 height 19
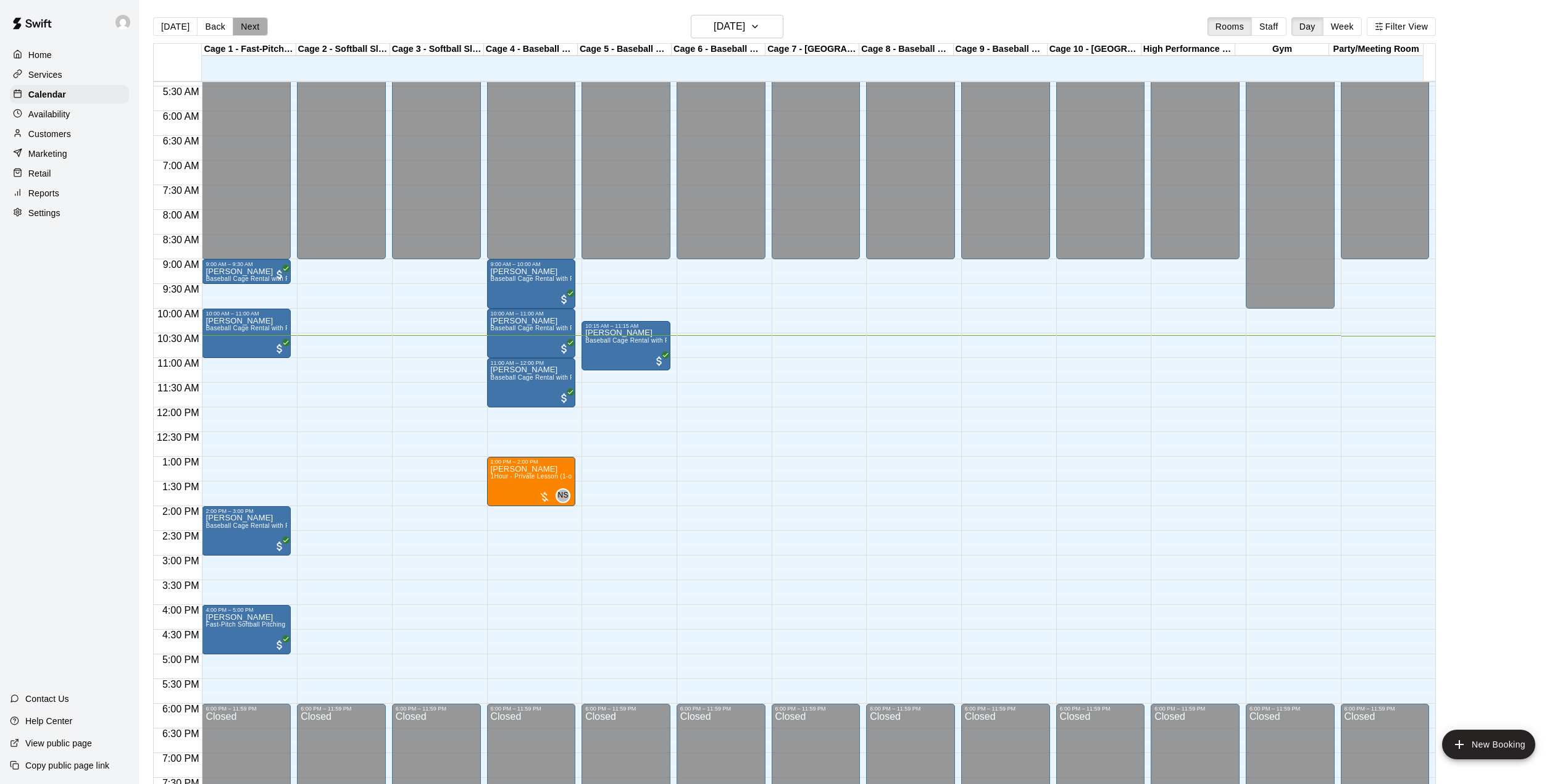
click at [242, 28] on button "Next" at bounding box center [250, 26] width 35 height 19
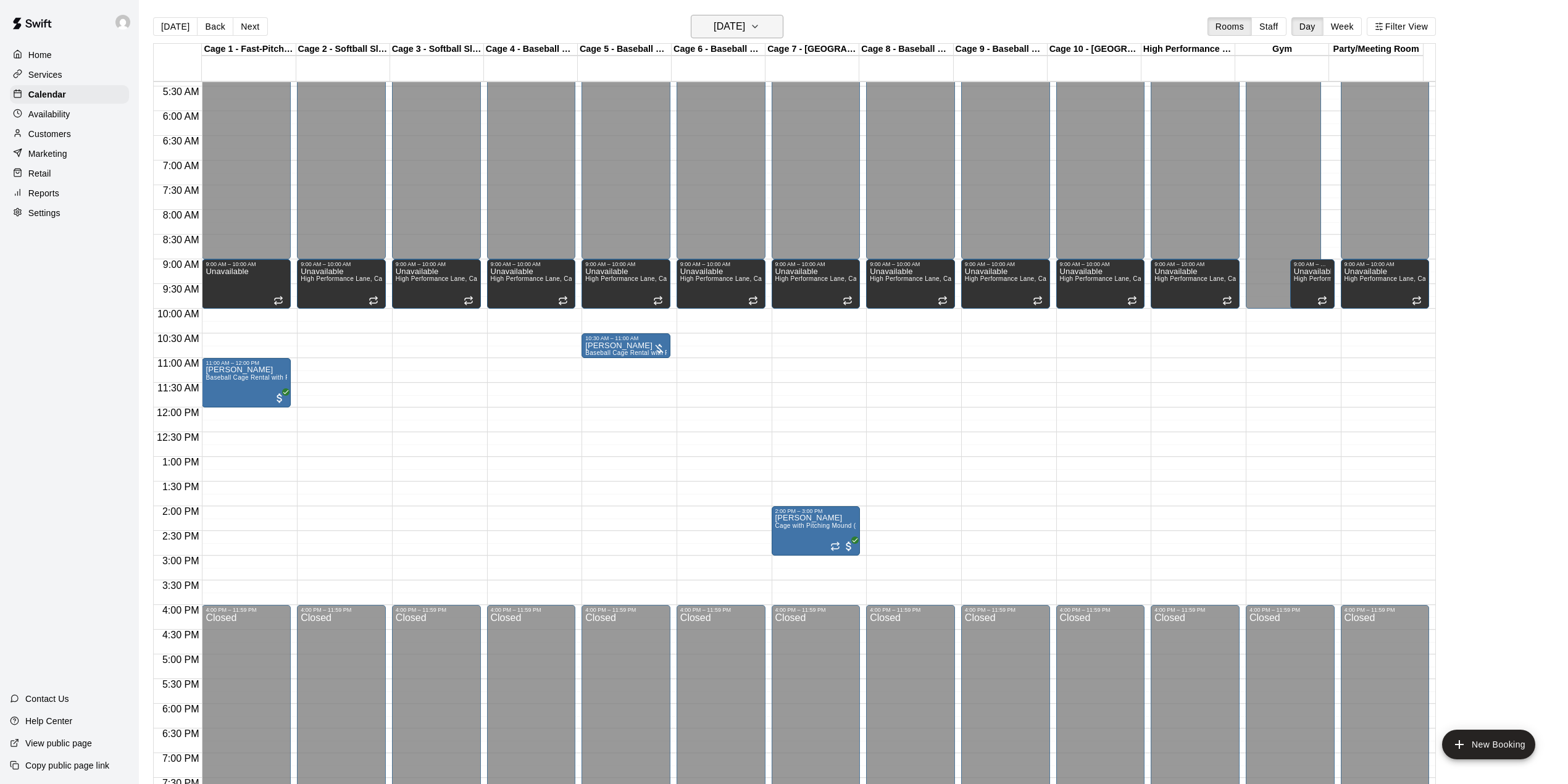
click at [745, 28] on h6 "[DATE]" at bounding box center [729, 26] width 31 height 17
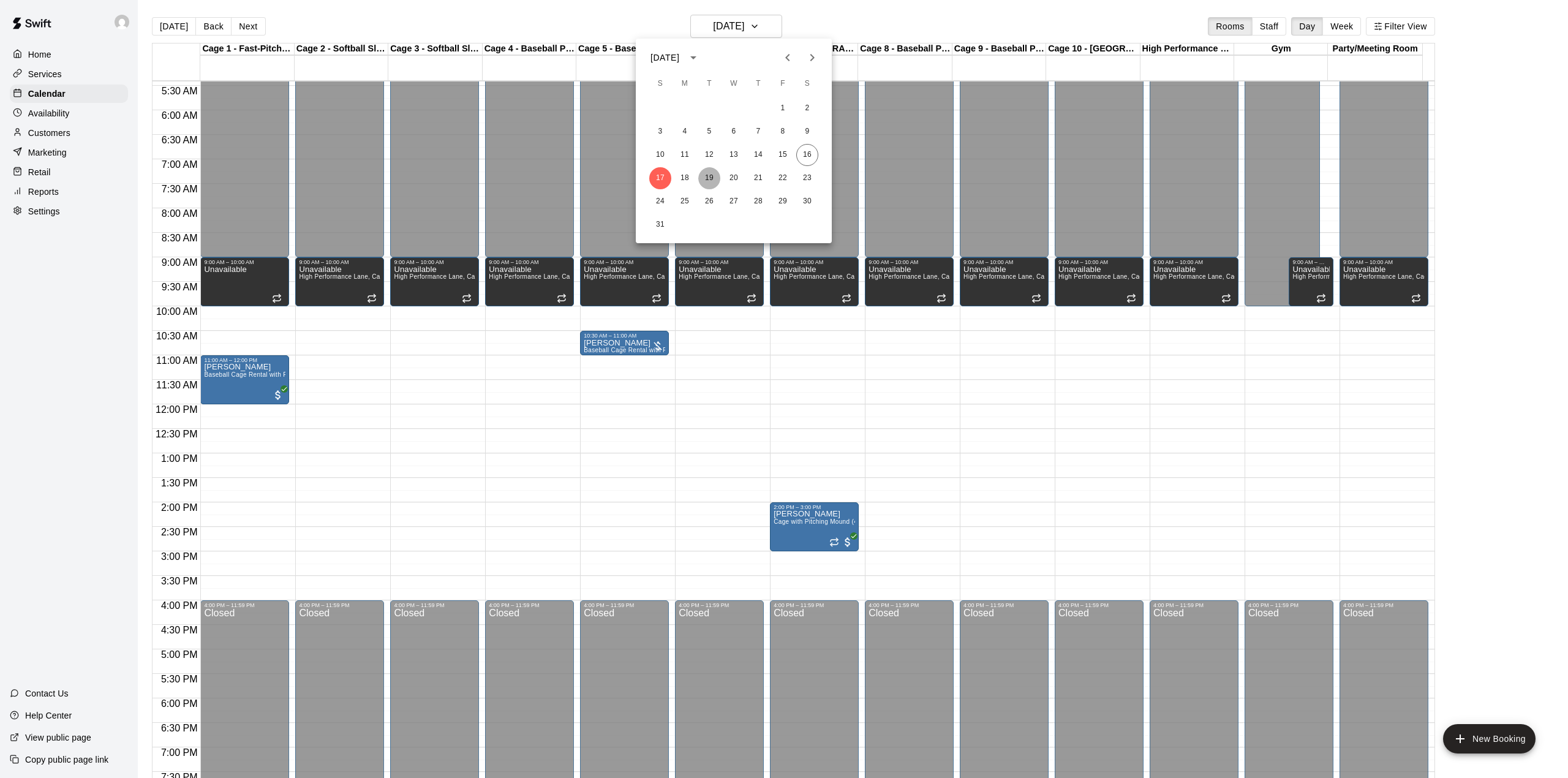
click at [710, 175] on button "19" at bounding box center [710, 178] width 22 height 22
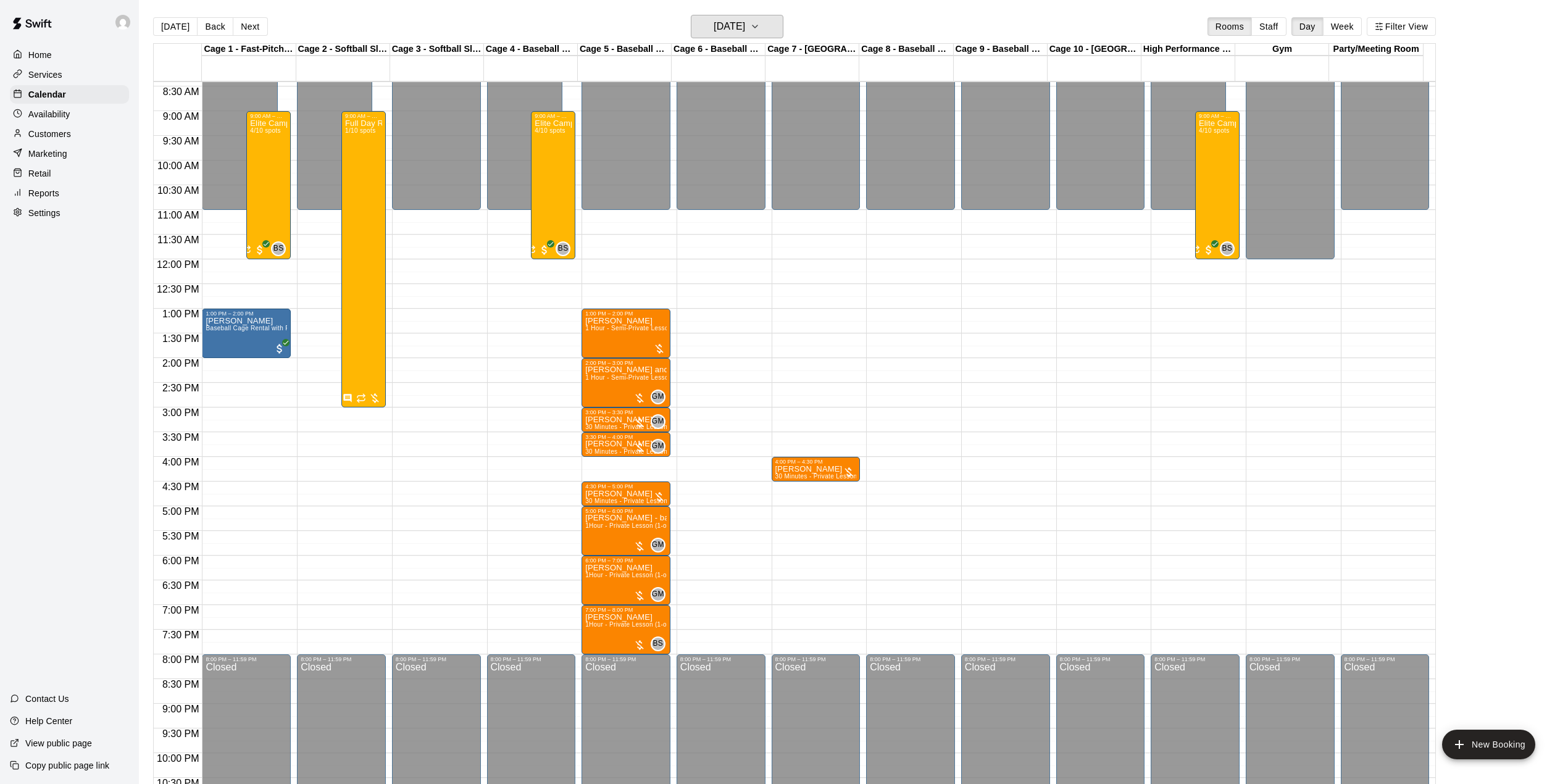
scroll to position [432, 0]
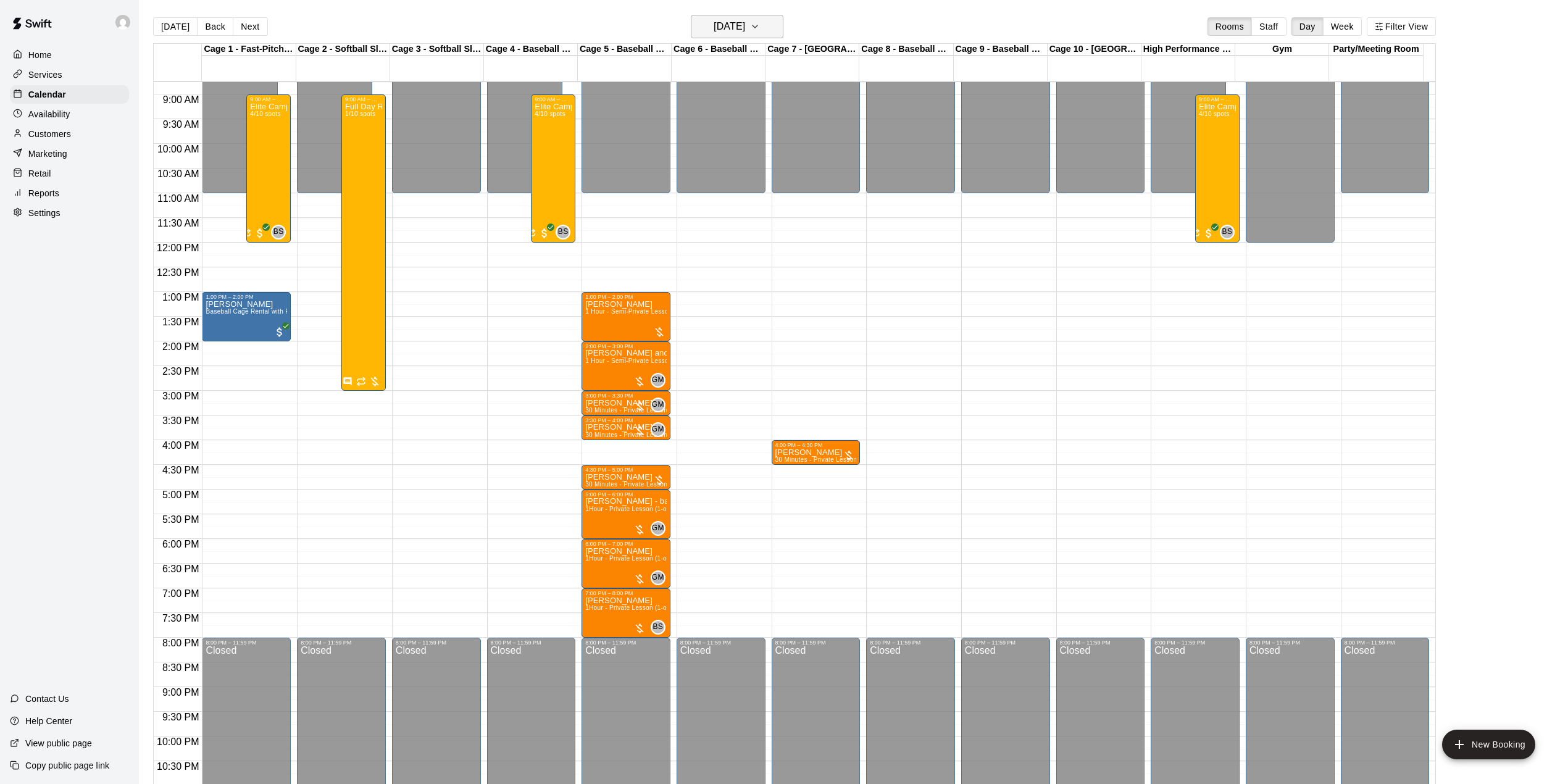
click at [772, 28] on button "[DATE]" at bounding box center [737, 26] width 92 height 24
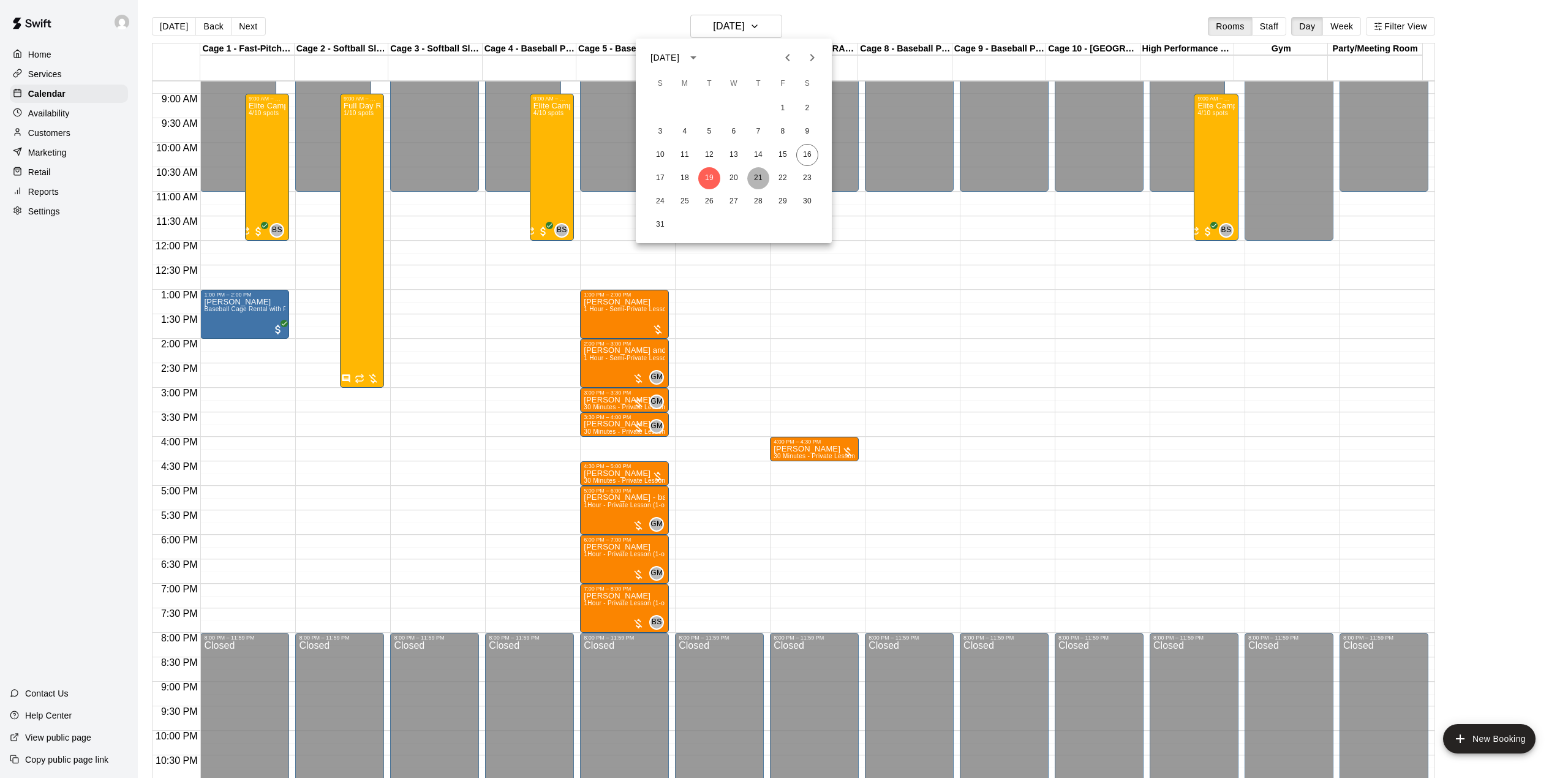
click at [755, 174] on button "21" at bounding box center [759, 178] width 22 height 22
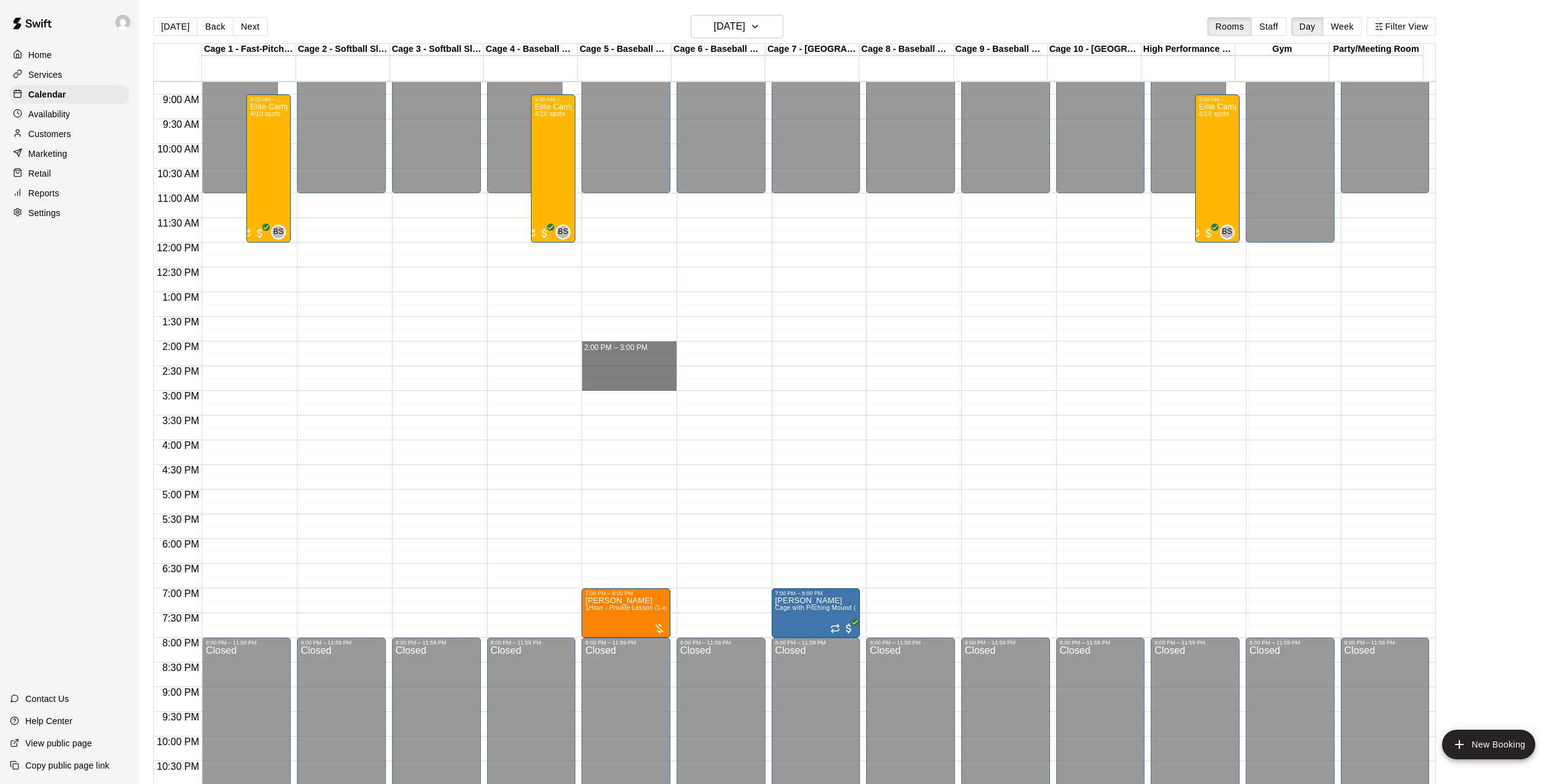
drag, startPoint x: 615, startPoint y: 347, endPoint x: 616, endPoint y: 381, distance: 34.0
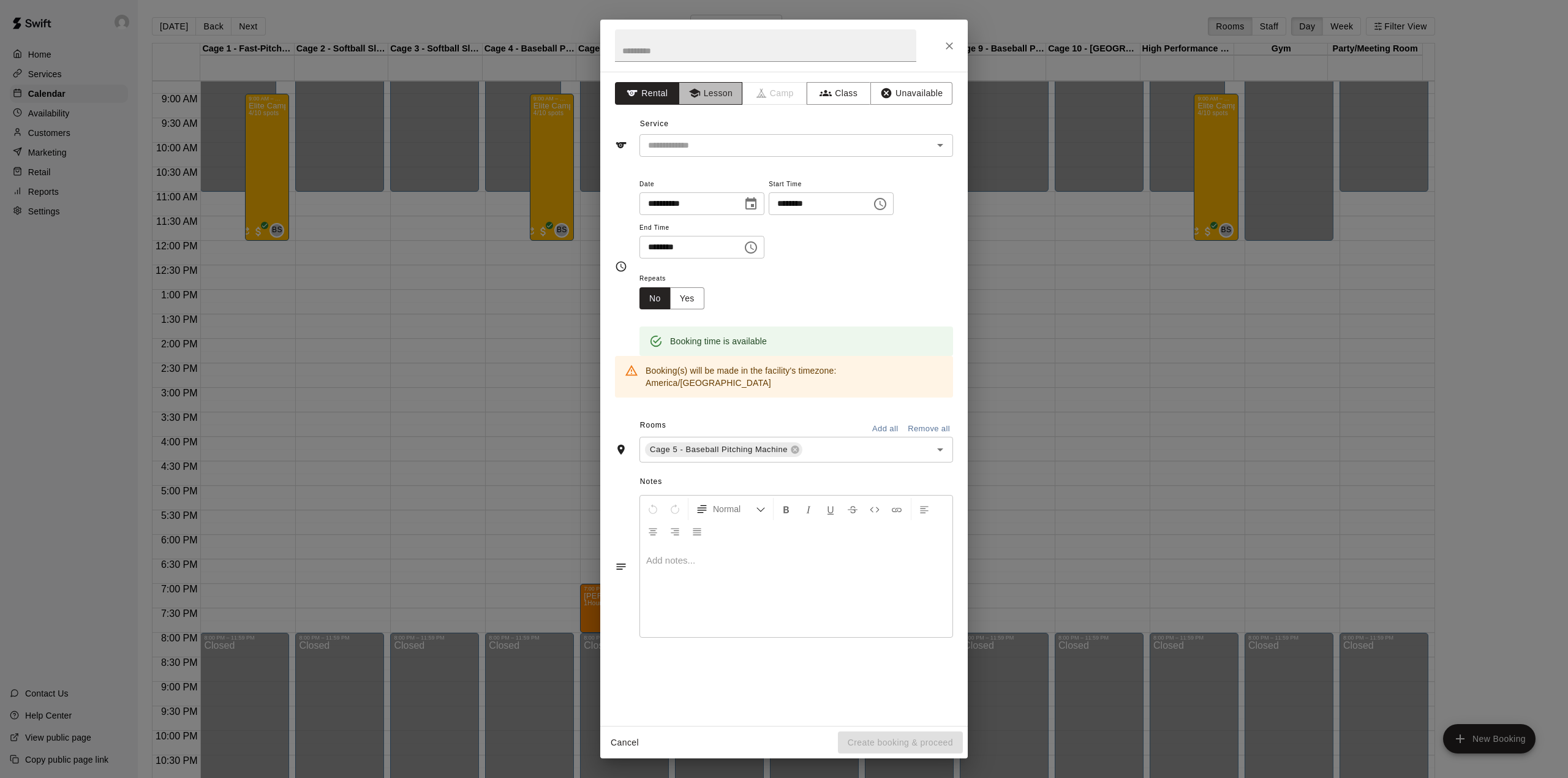
click at [705, 89] on button "Lesson" at bounding box center [710, 93] width 64 height 23
click at [716, 140] on input "text" at bounding box center [778, 145] width 270 height 15
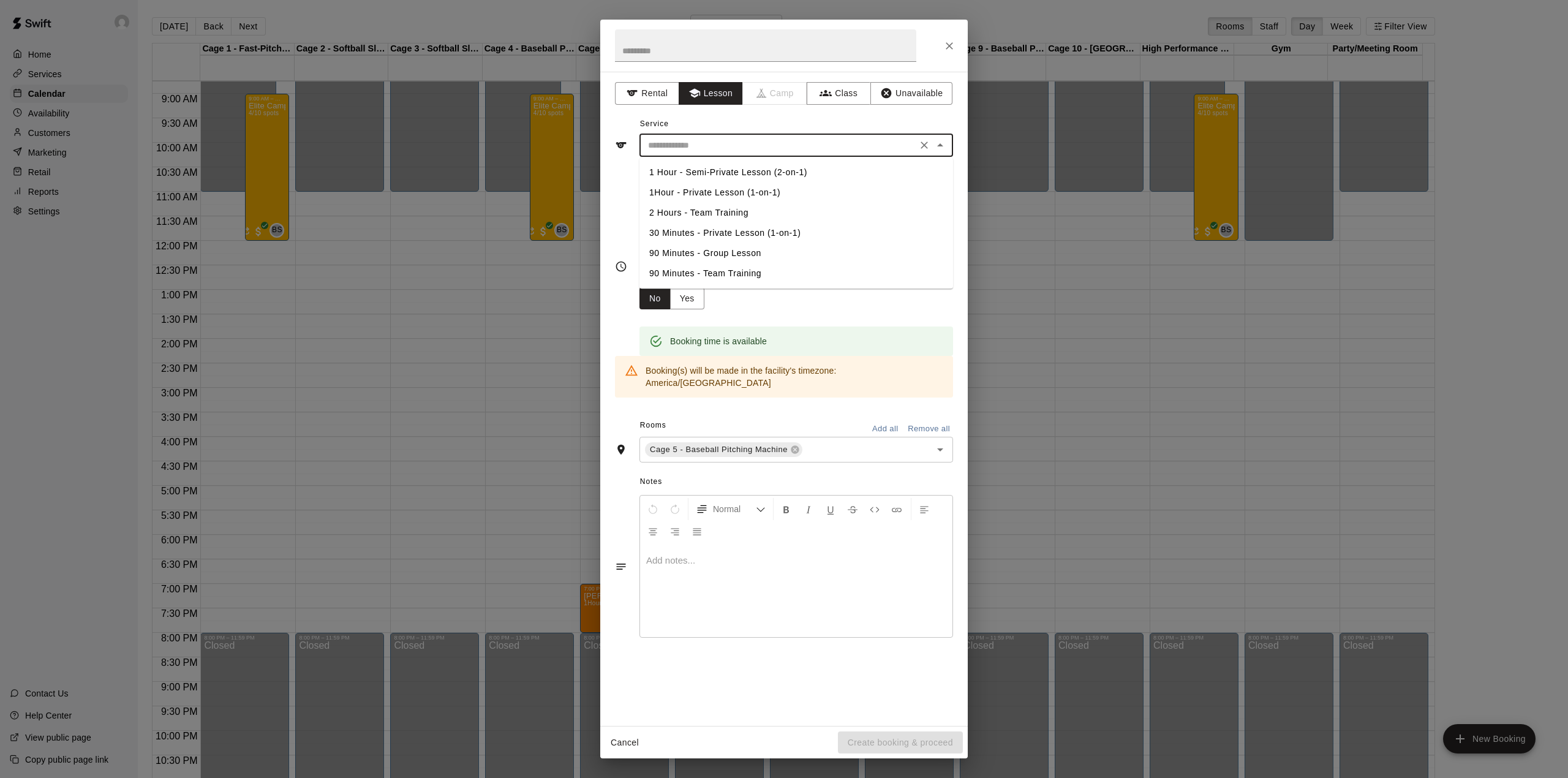
click at [719, 190] on li "1Hour - Private Lesson (1-on-1)" at bounding box center [796, 192] width 313 height 20
type input "**********"
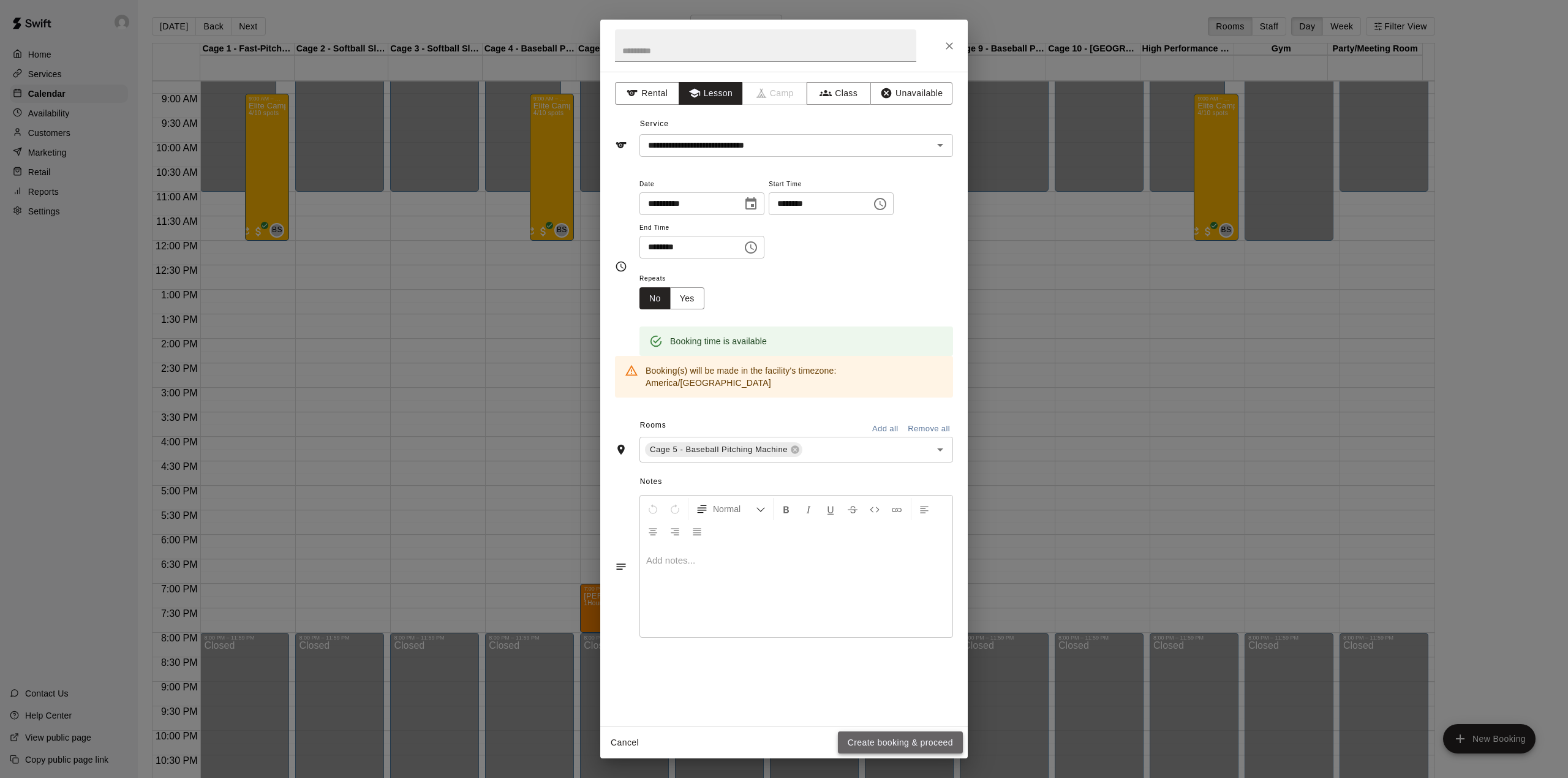
click at [893, 741] on button "Create booking & proceed" at bounding box center [900, 743] width 125 height 23
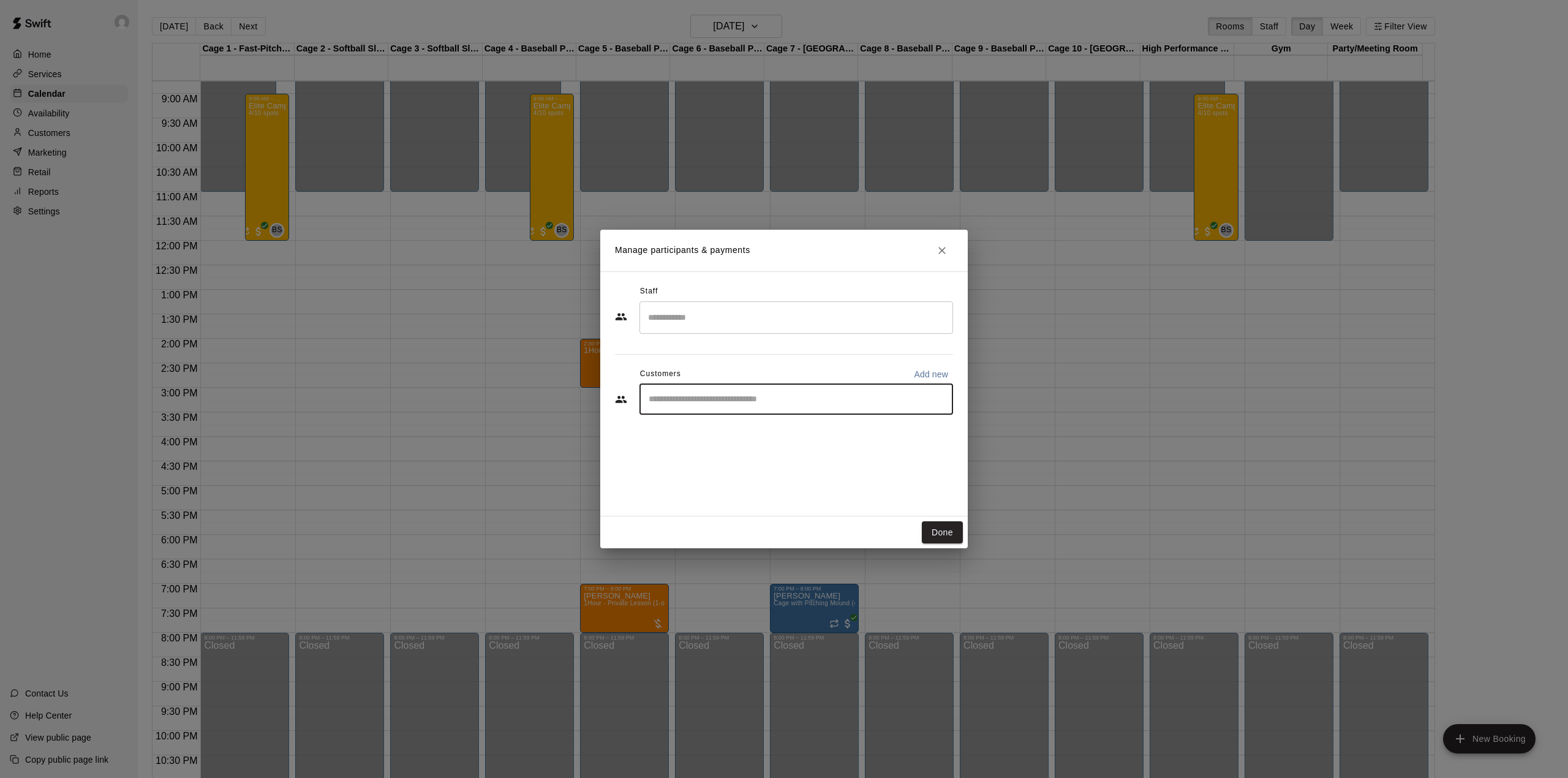
click at [731, 400] on input "Start typing to search customers..." at bounding box center [796, 400] width 302 height 12
click at [940, 246] on icon "Close" at bounding box center [942, 251] width 12 height 12
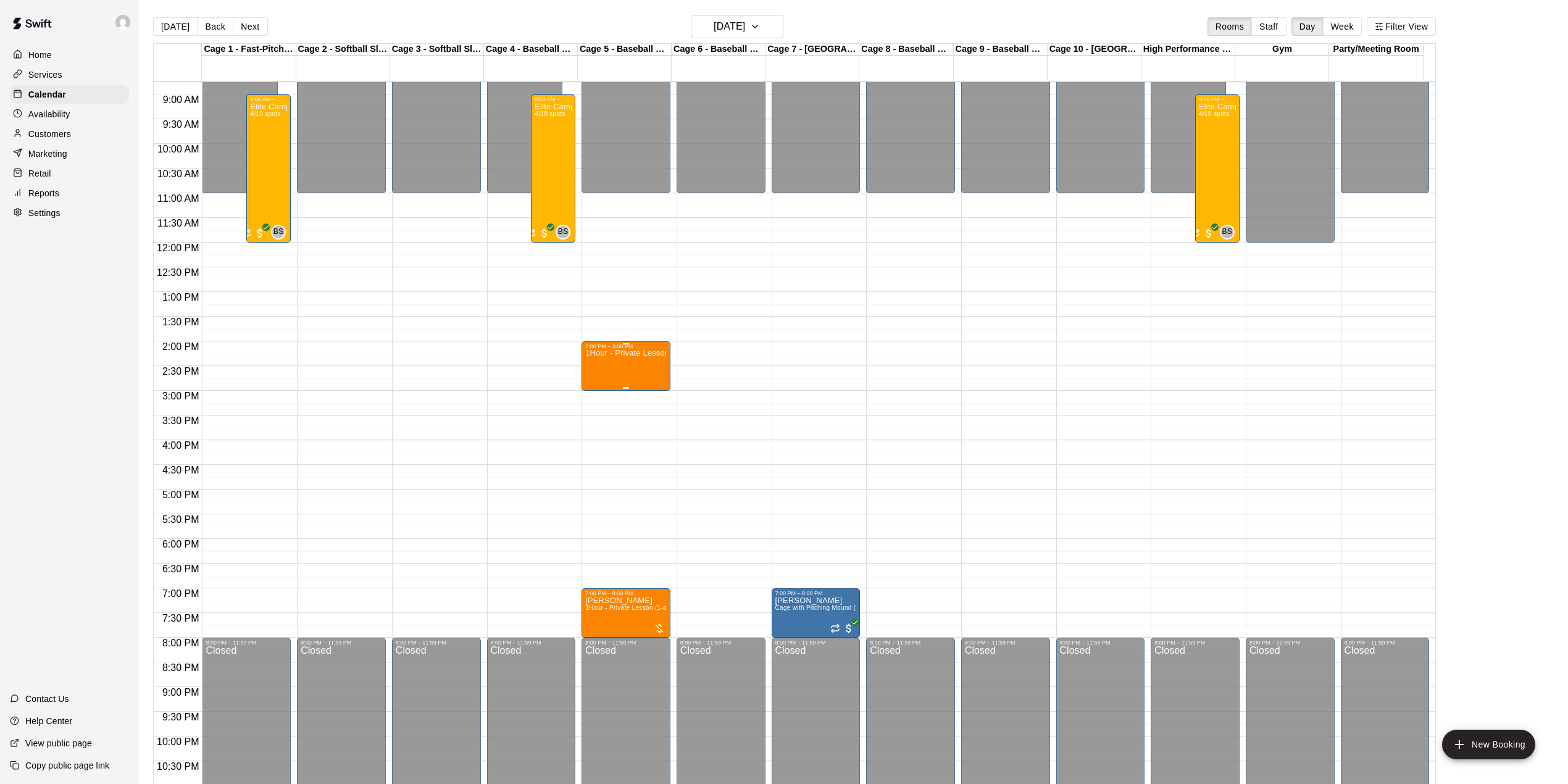
click at [619, 360] on div "1Hour - Private Lesson (1-on-1)" at bounding box center [626, 741] width 81 height 784
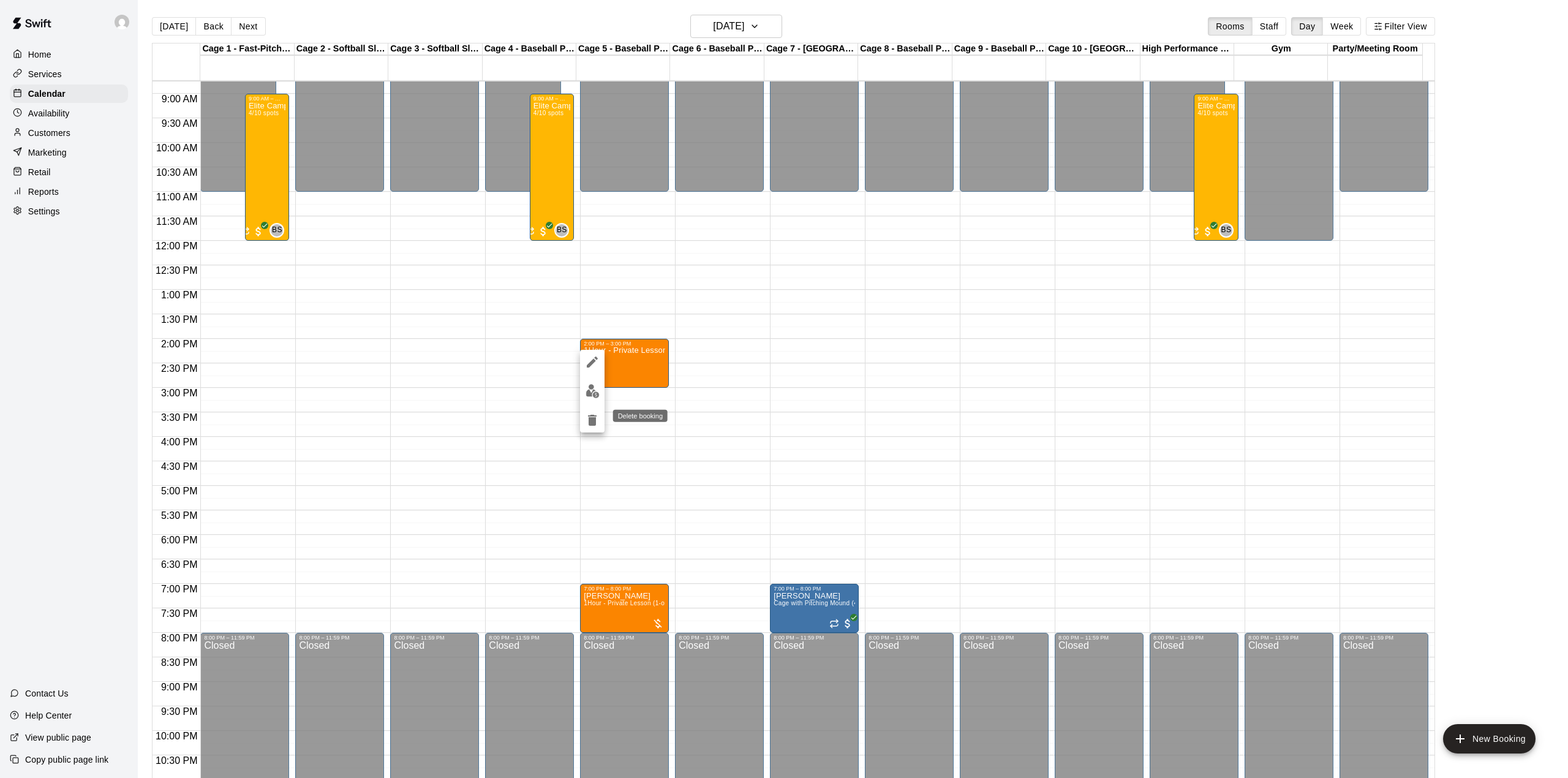
click at [594, 422] on icon "delete" at bounding box center [592, 420] width 8 height 11
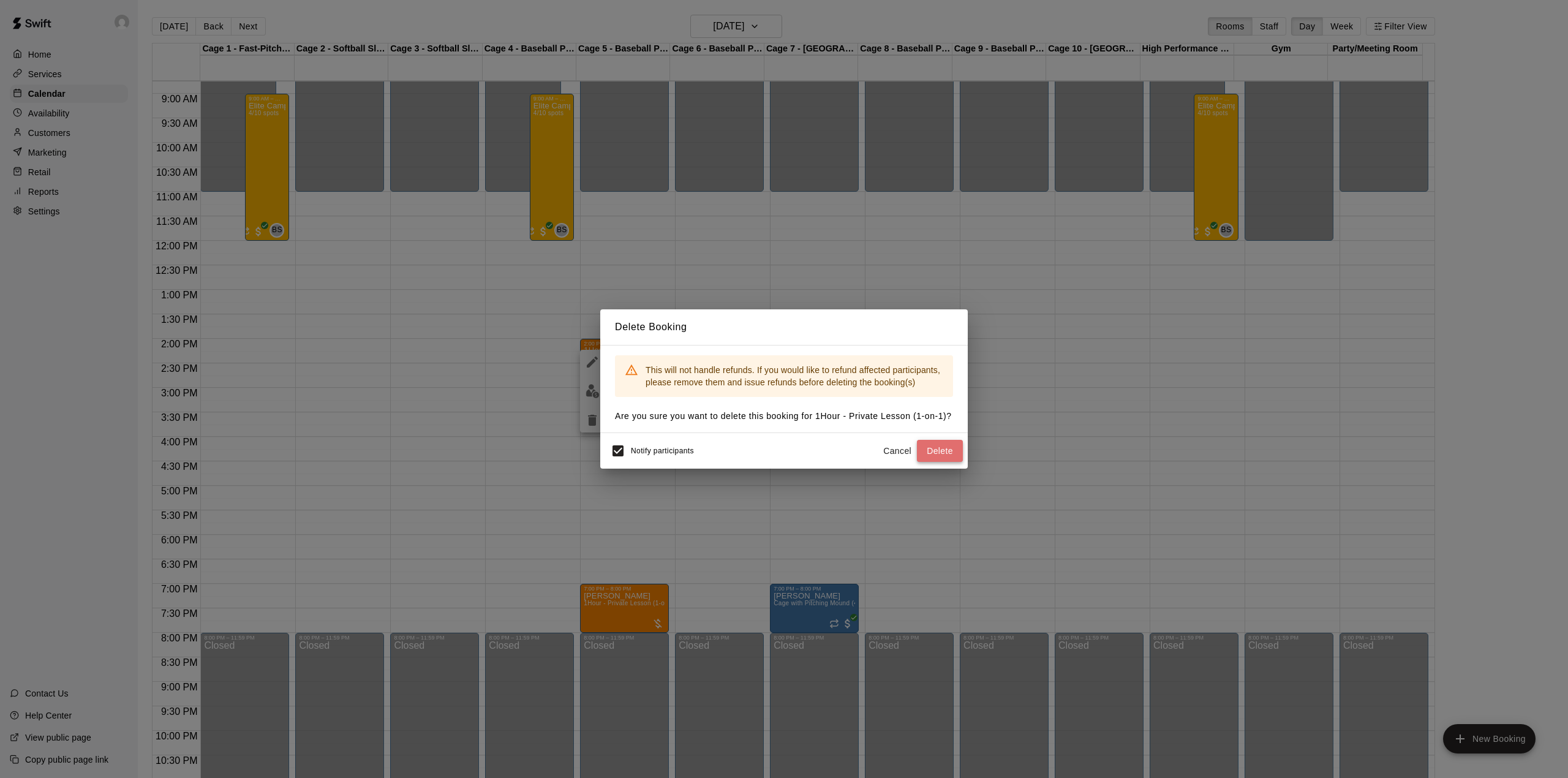
click at [922, 447] on button "Delete" at bounding box center [940, 451] width 46 height 23
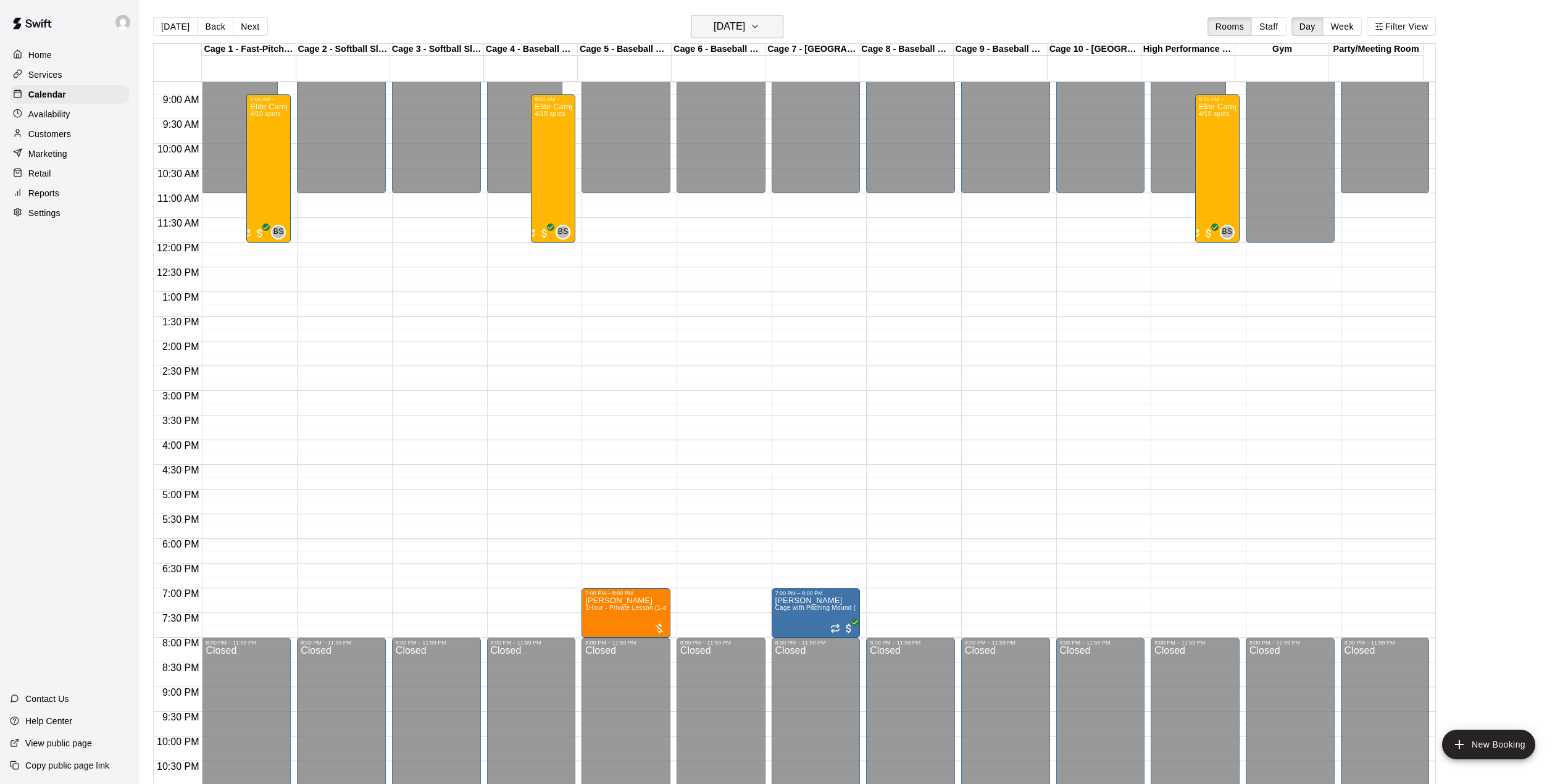
click at [745, 20] on h6 "[DATE]" at bounding box center [729, 26] width 31 height 17
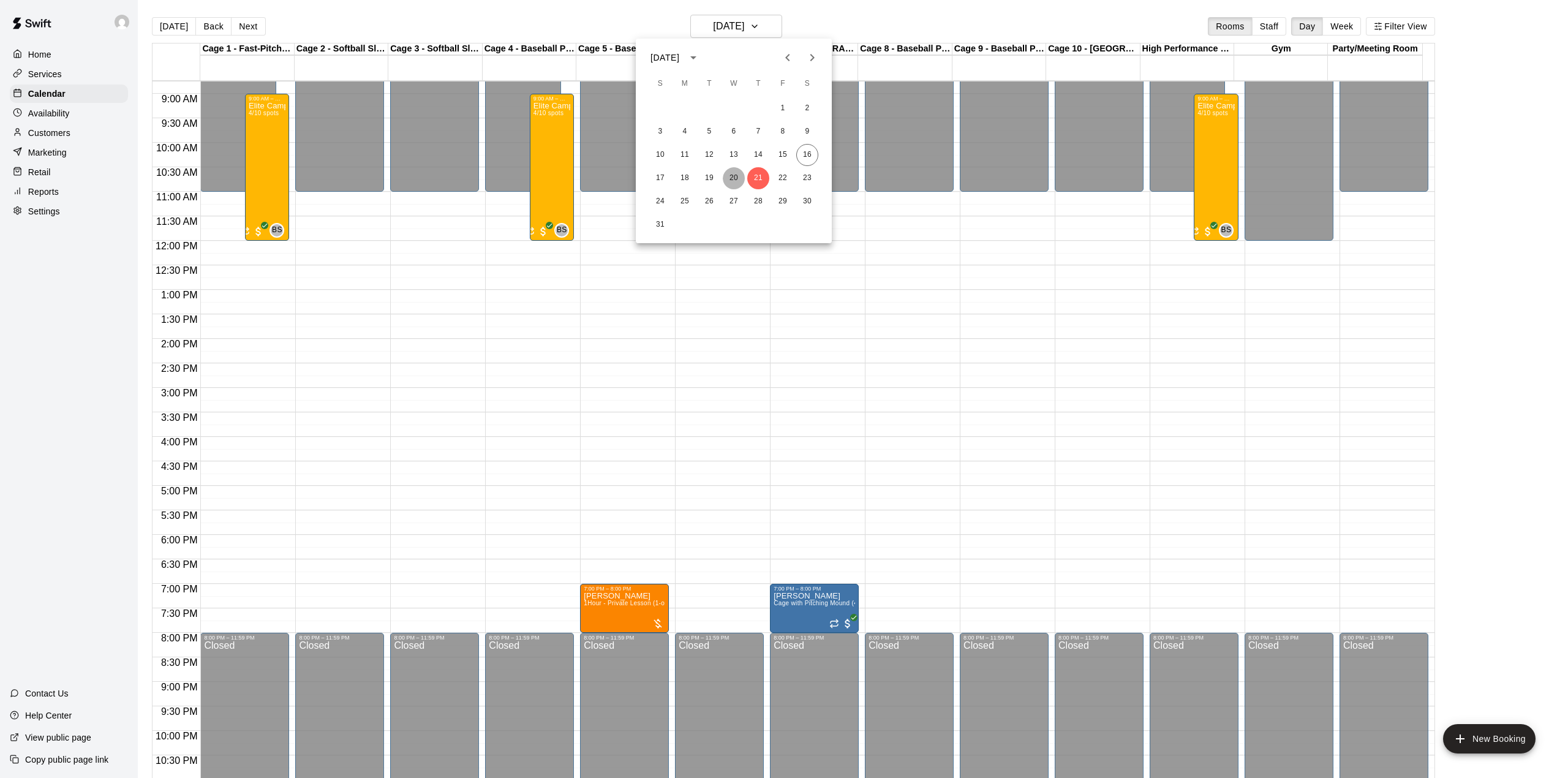
click at [734, 177] on button "20" at bounding box center [734, 178] width 22 height 22
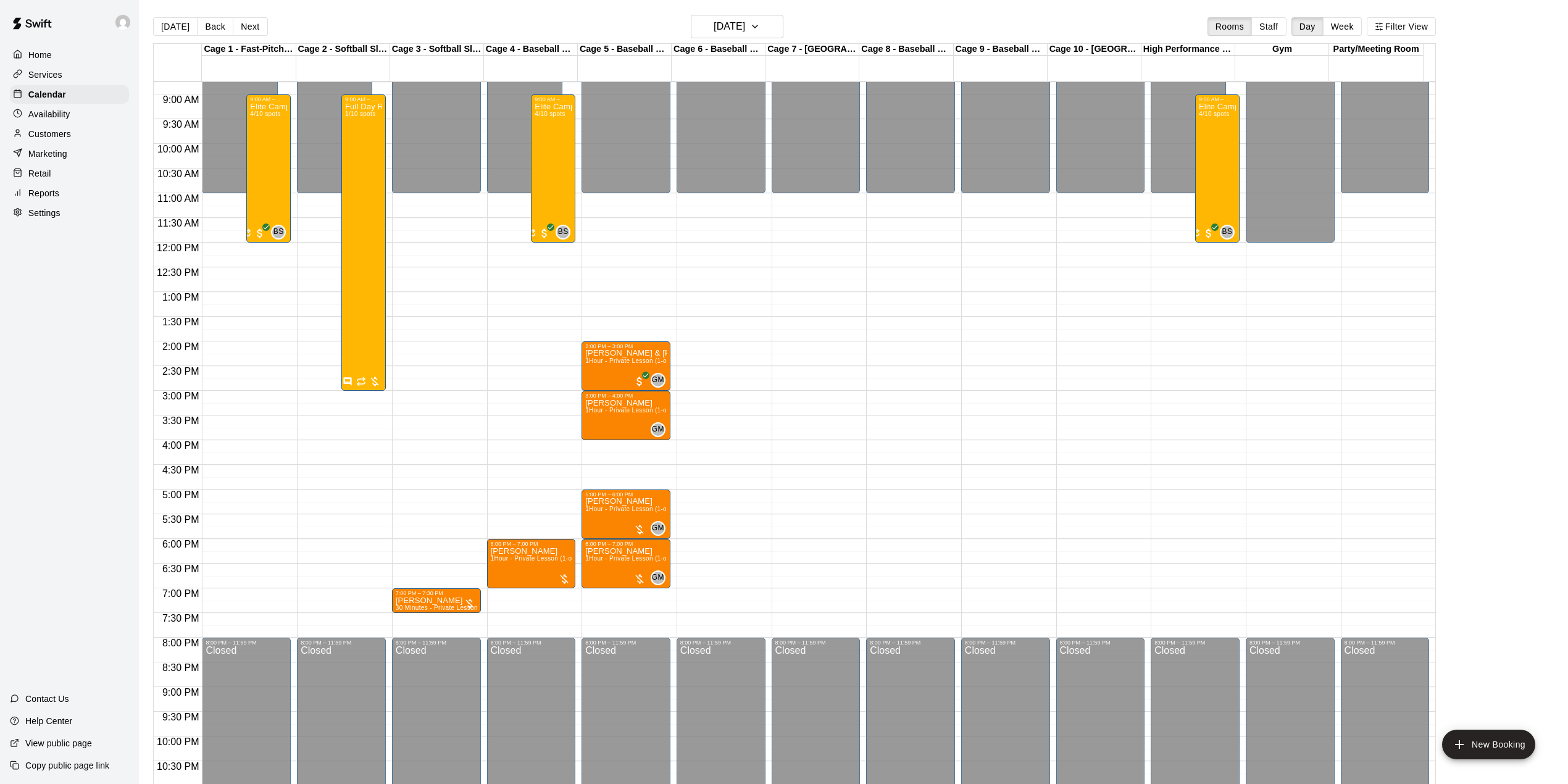
click at [183, 26] on button "[DATE]" at bounding box center [175, 26] width 44 height 19
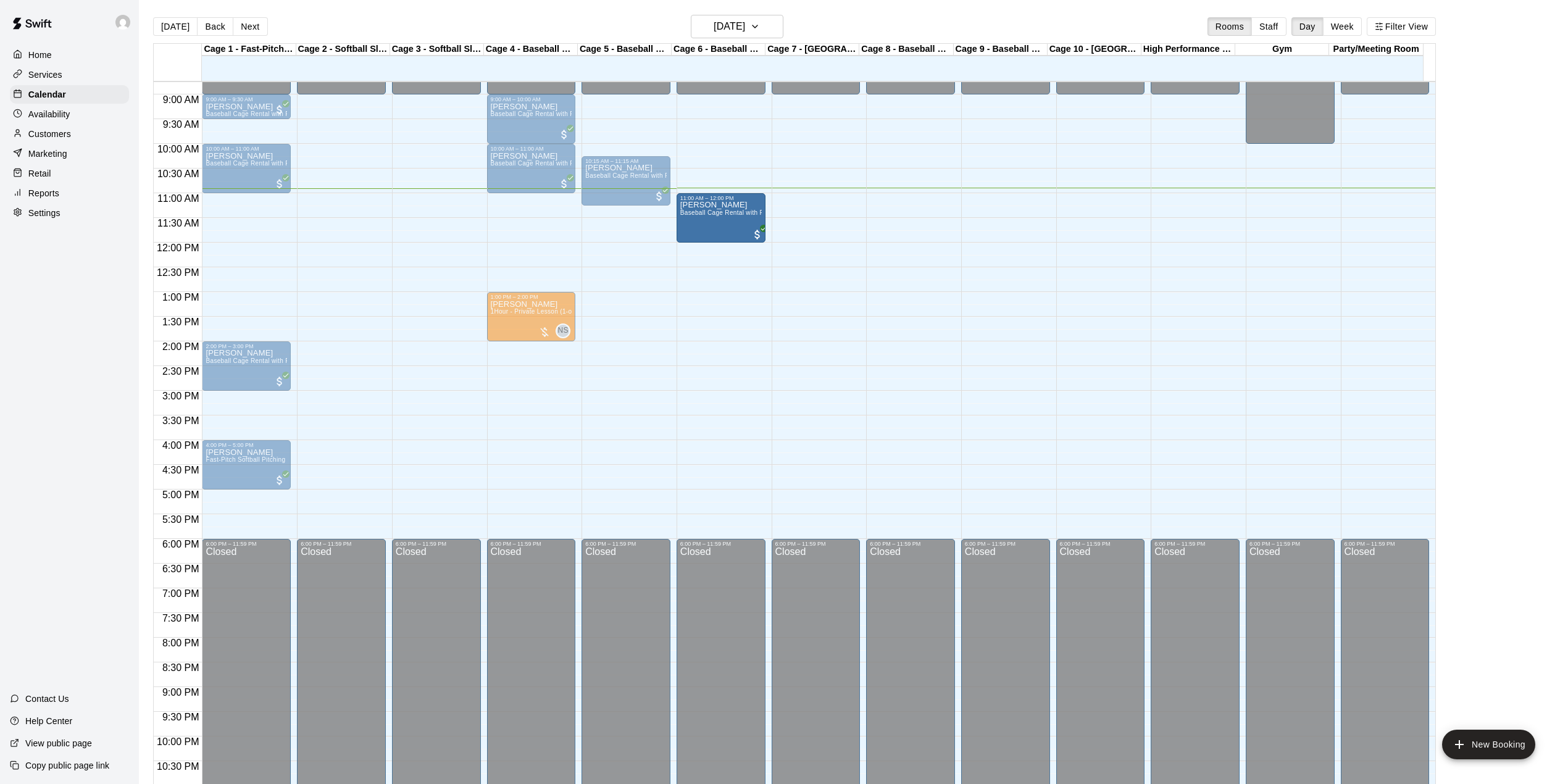
drag, startPoint x: 528, startPoint y: 215, endPoint x: 744, endPoint y: 224, distance: 216.2
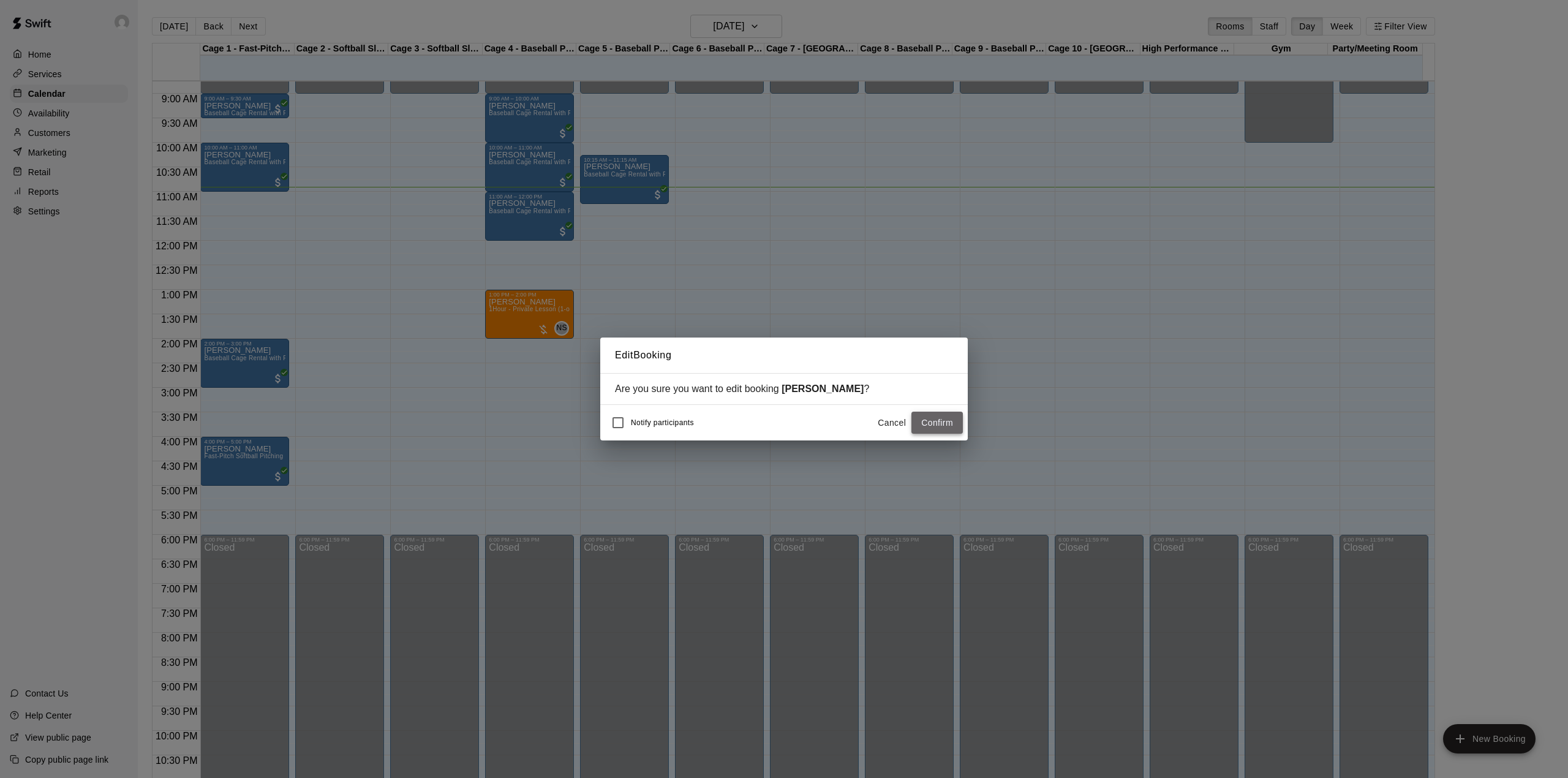
click at [939, 422] on button "Confirm" at bounding box center [937, 422] width 52 height 23
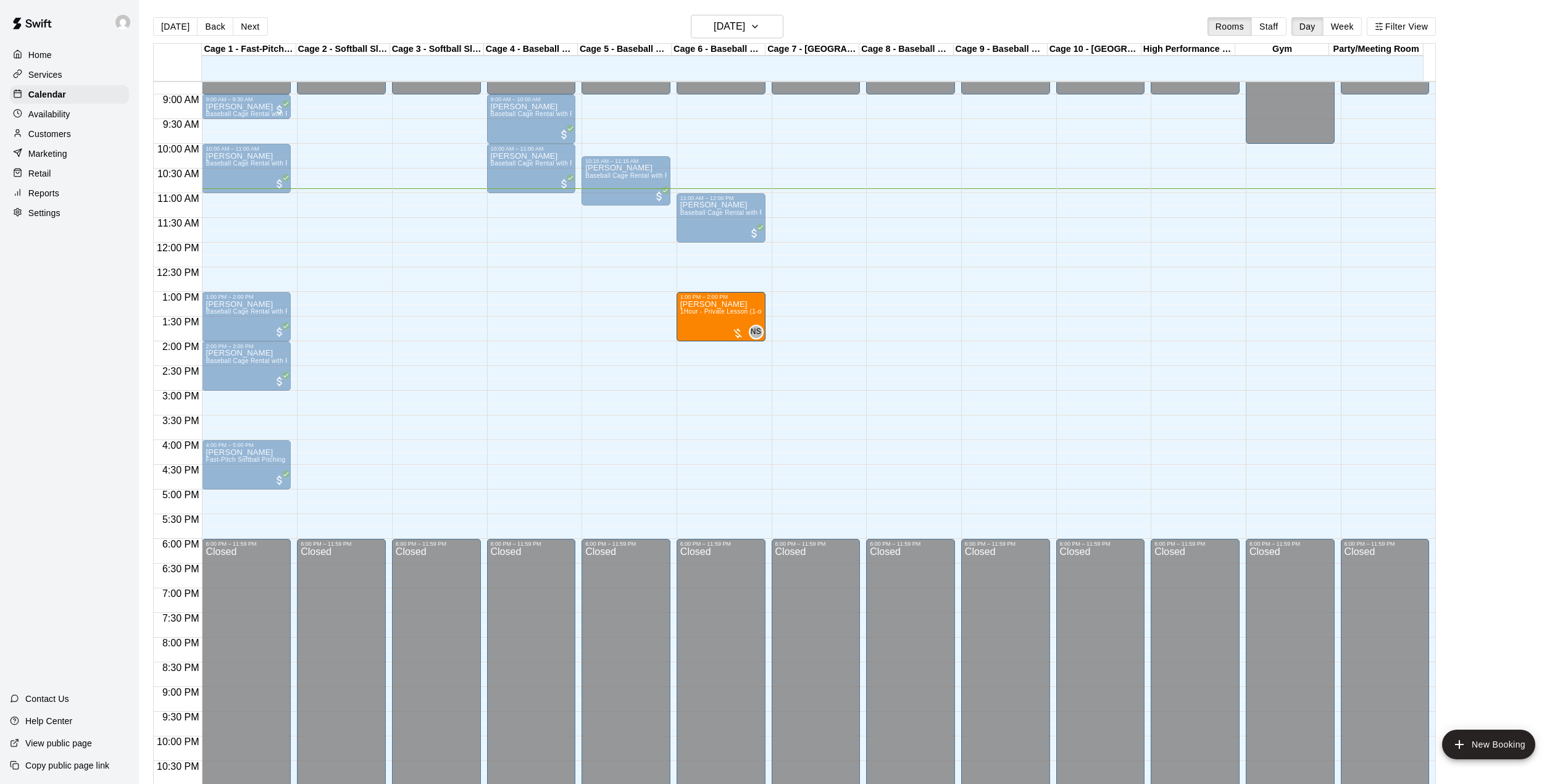
drag, startPoint x: 643, startPoint y: 324, endPoint x: 744, endPoint y: 321, distance: 101.0
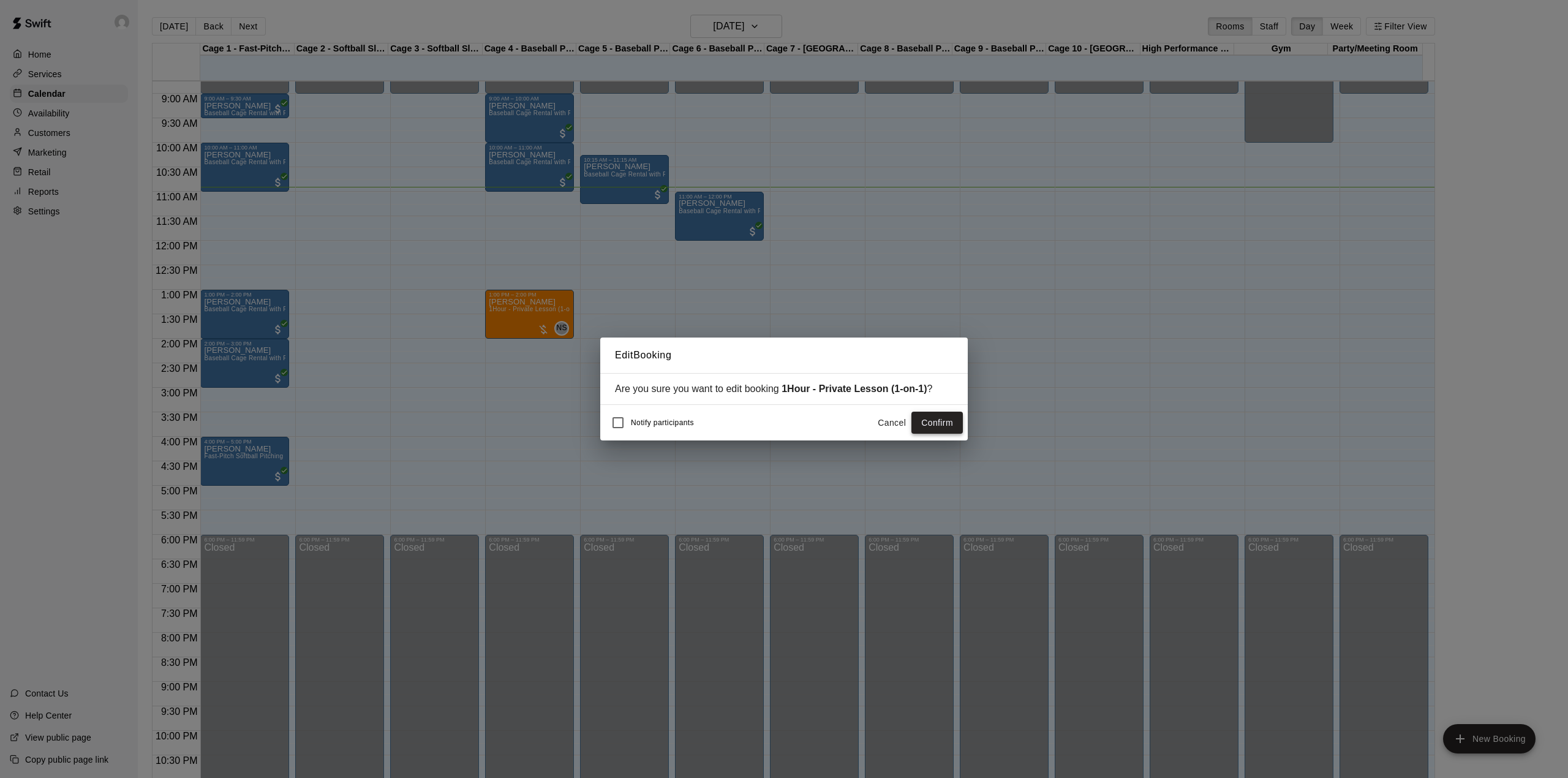
click at [943, 424] on button "Confirm" at bounding box center [937, 422] width 52 height 23
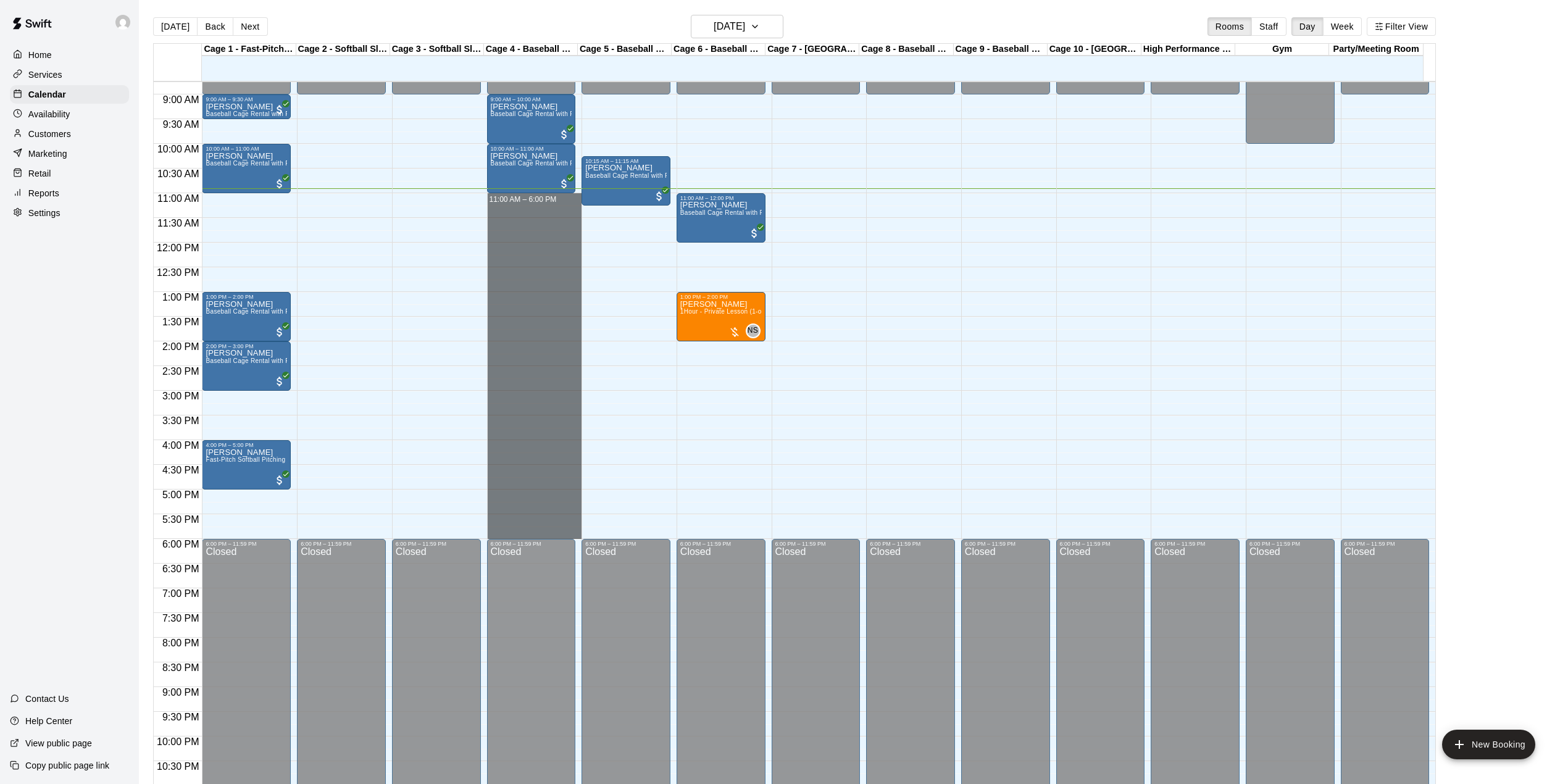
drag, startPoint x: 527, startPoint y: 198, endPoint x: 542, endPoint y: 533, distance: 335.3
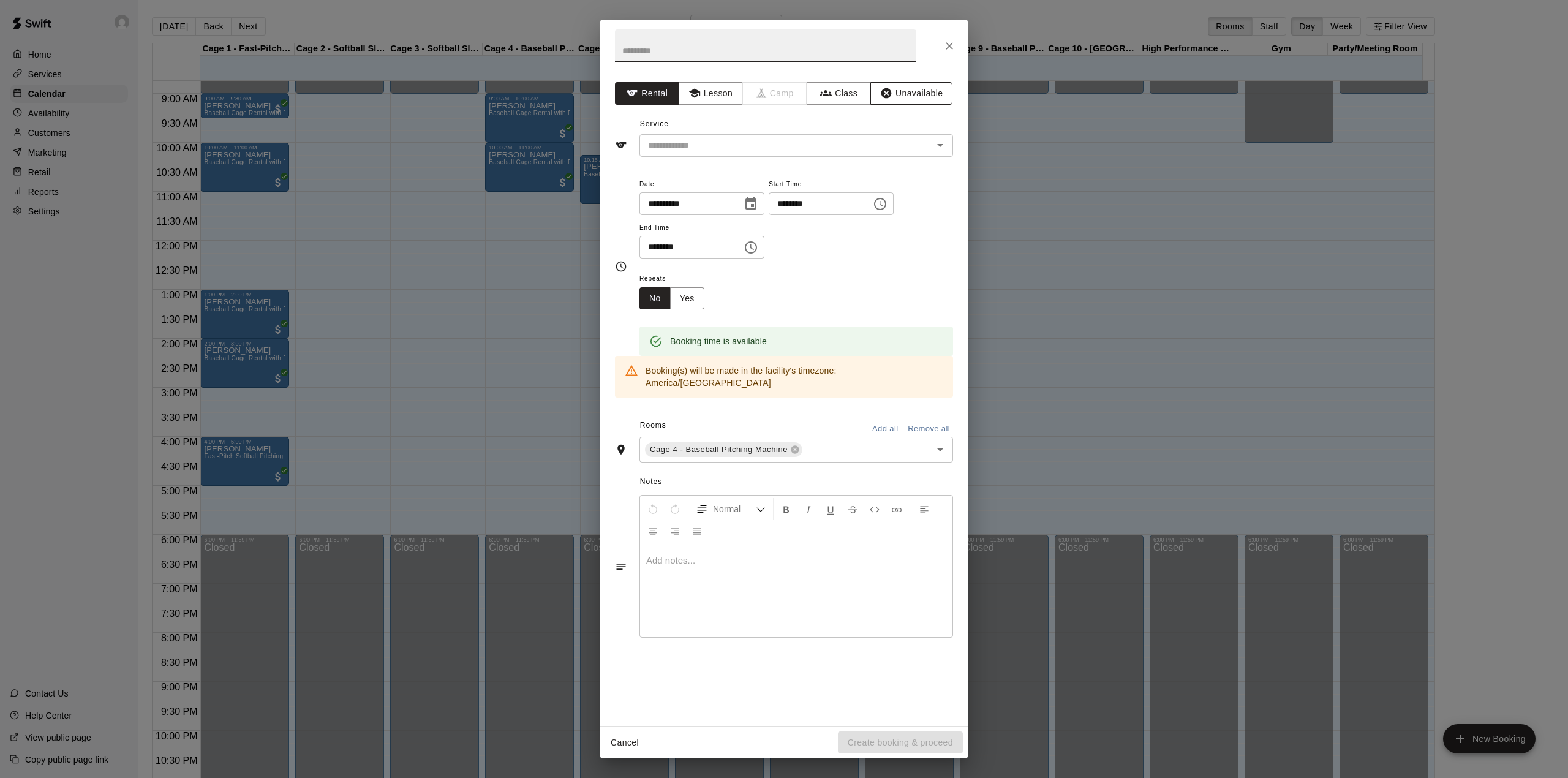
click at [897, 96] on button "Unavailable" at bounding box center [911, 93] width 82 height 23
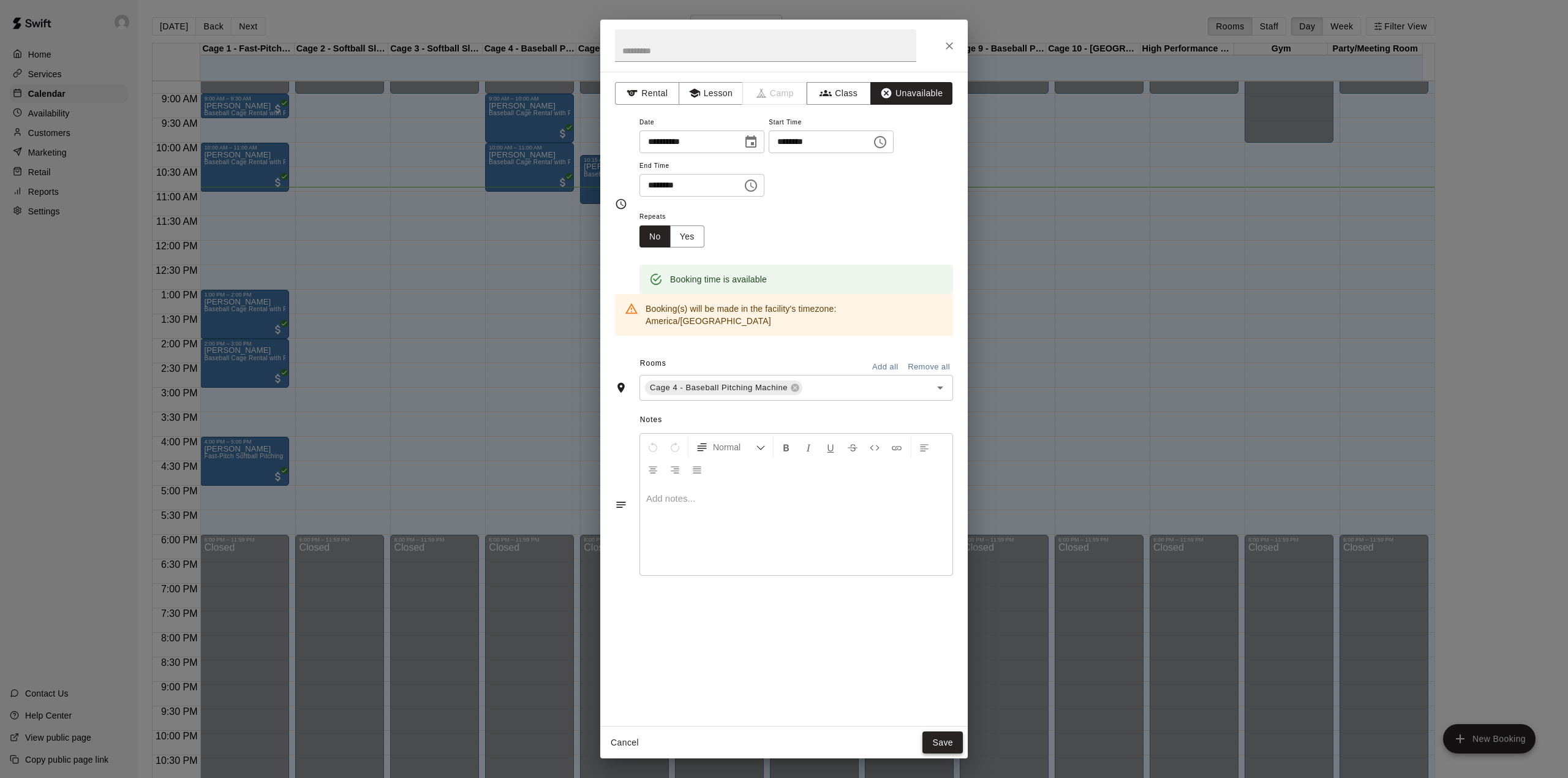
click at [945, 745] on button "Save" at bounding box center [942, 743] width 41 height 23
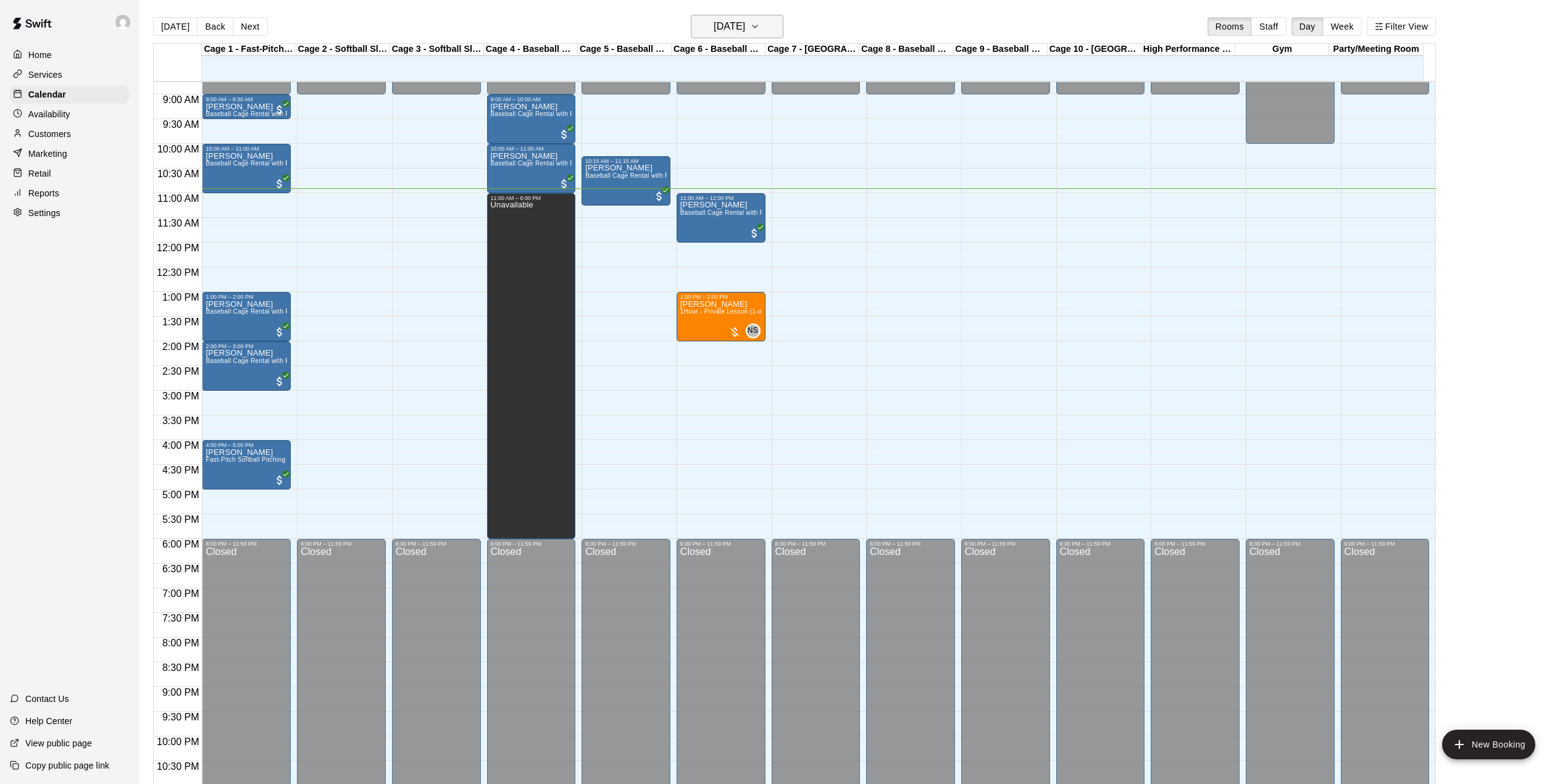
click at [749, 37] on button "[DATE]" at bounding box center [737, 26] width 92 height 24
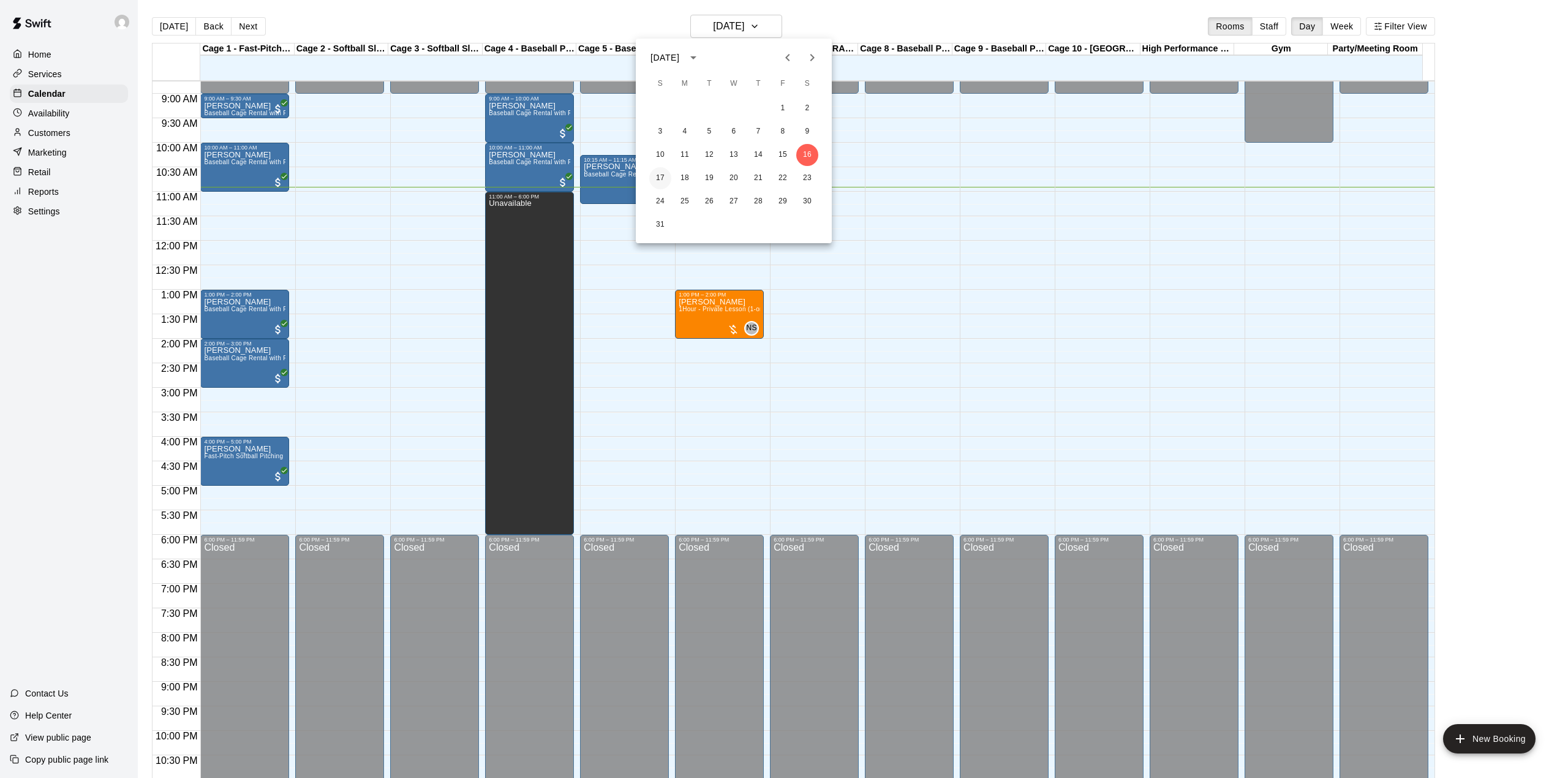
click at [657, 173] on button "17" at bounding box center [660, 178] width 22 height 22
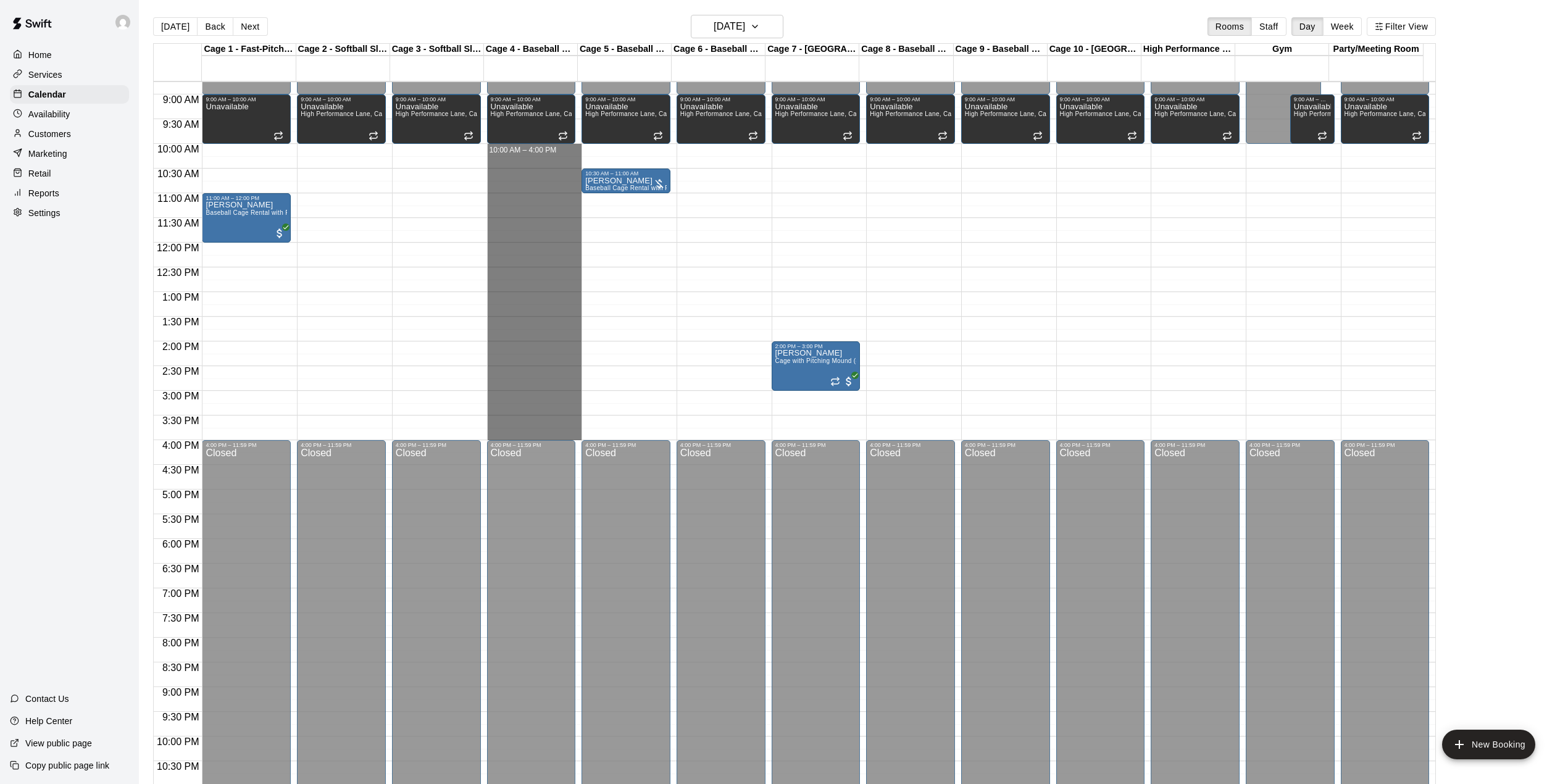
drag, startPoint x: 543, startPoint y: 147, endPoint x: 531, endPoint y: 440, distance: 293.2
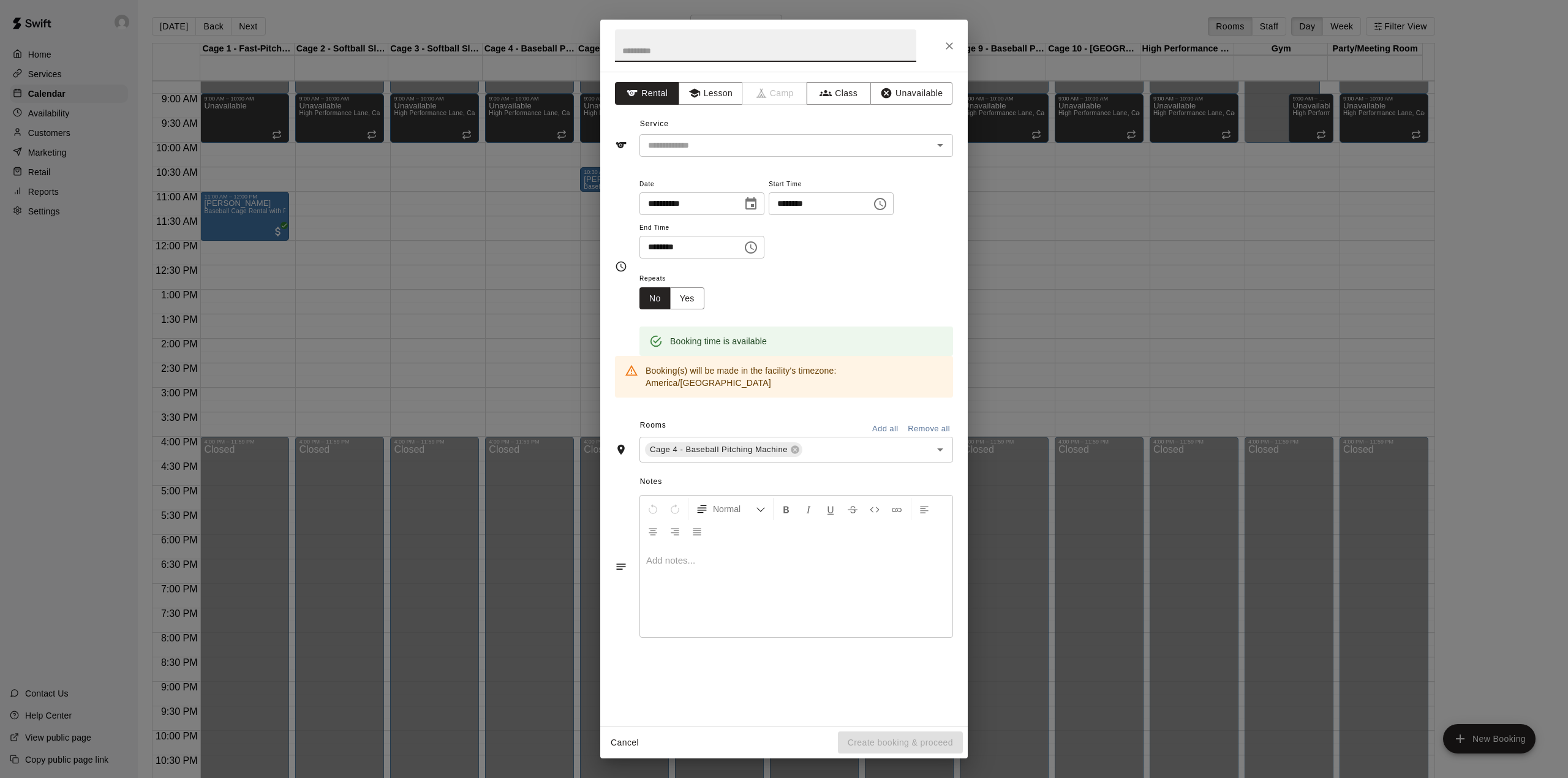
click at [909, 81] on div "**********" at bounding box center [783, 399] width 367 height 655
click at [907, 92] on button "Unavailable" at bounding box center [911, 93] width 82 height 23
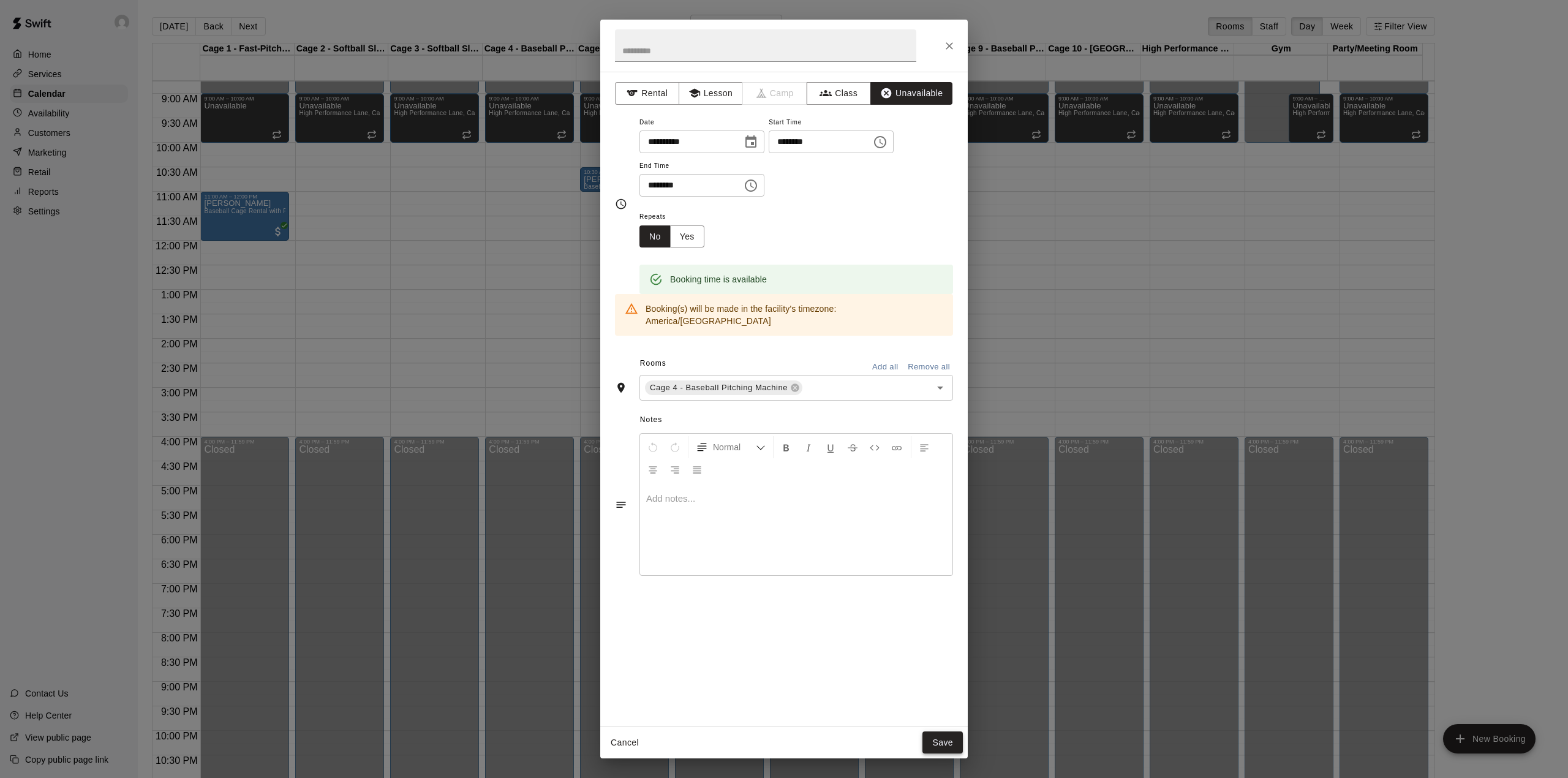
click at [945, 734] on button "Save" at bounding box center [942, 743] width 41 height 23
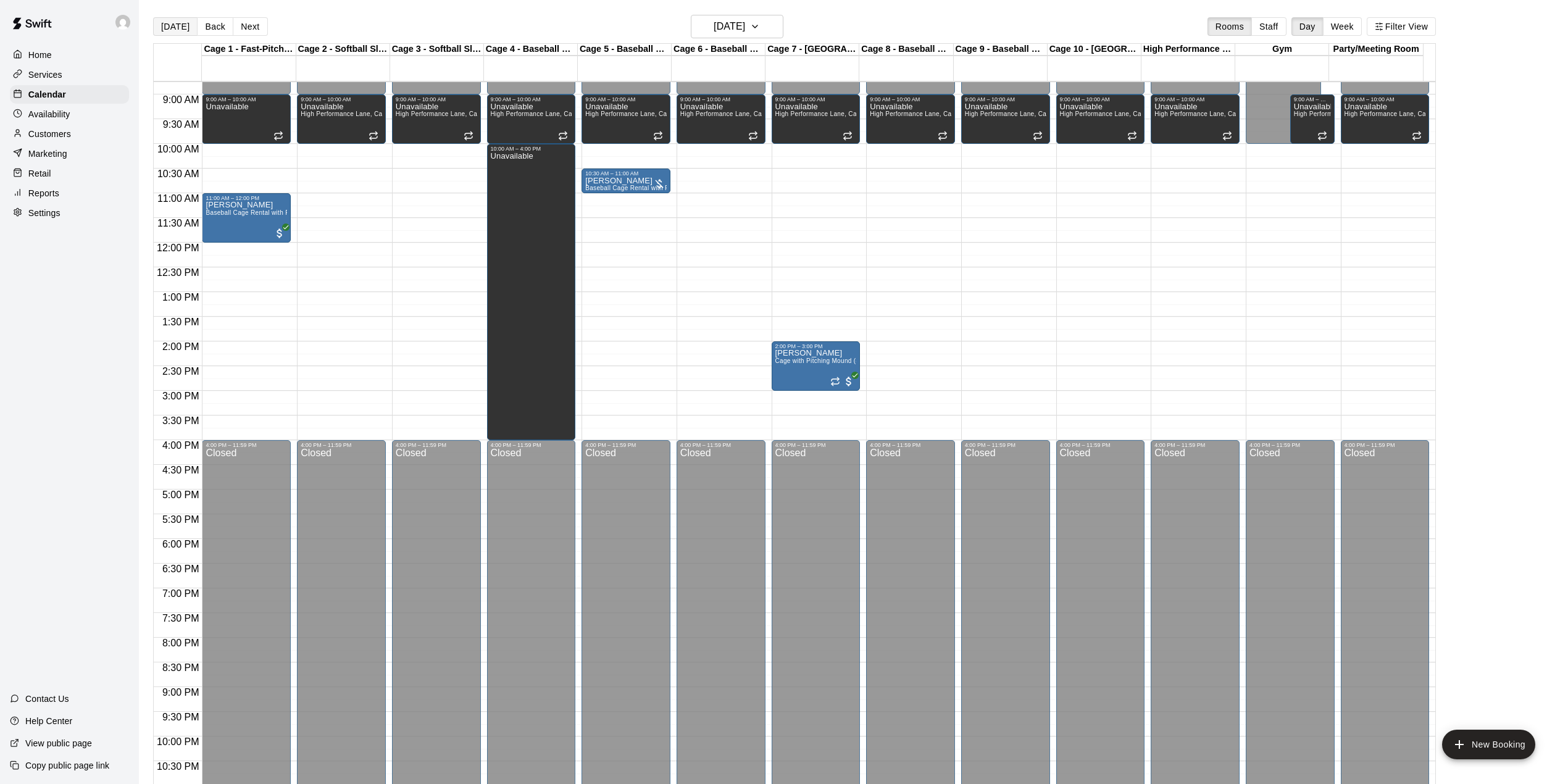
click at [168, 28] on button "[DATE]" at bounding box center [175, 26] width 44 height 19
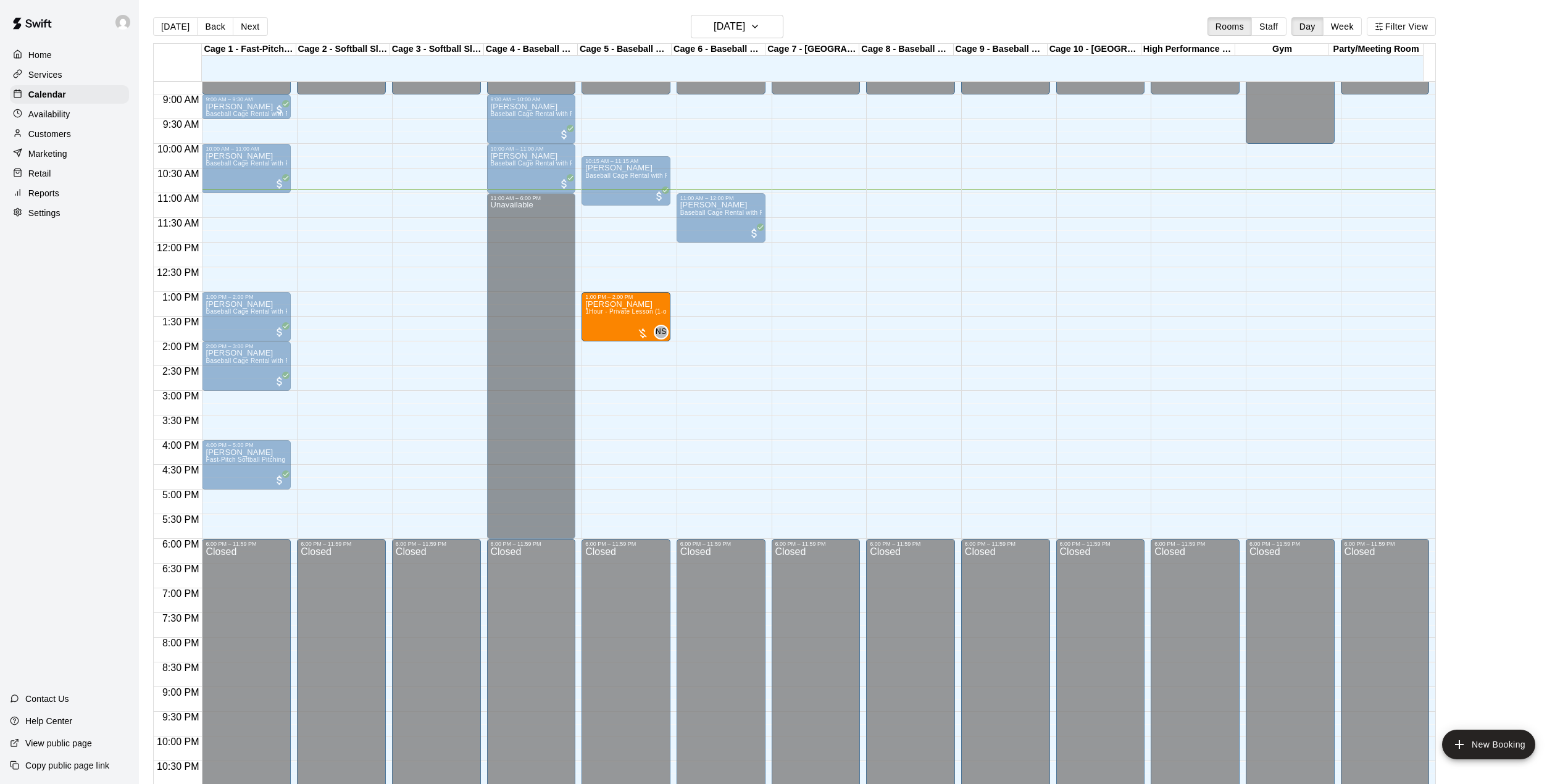
drag, startPoint x: 744, startPoint y: 319, endPoint x: 662, endPoint y: 319, distance: 82.0
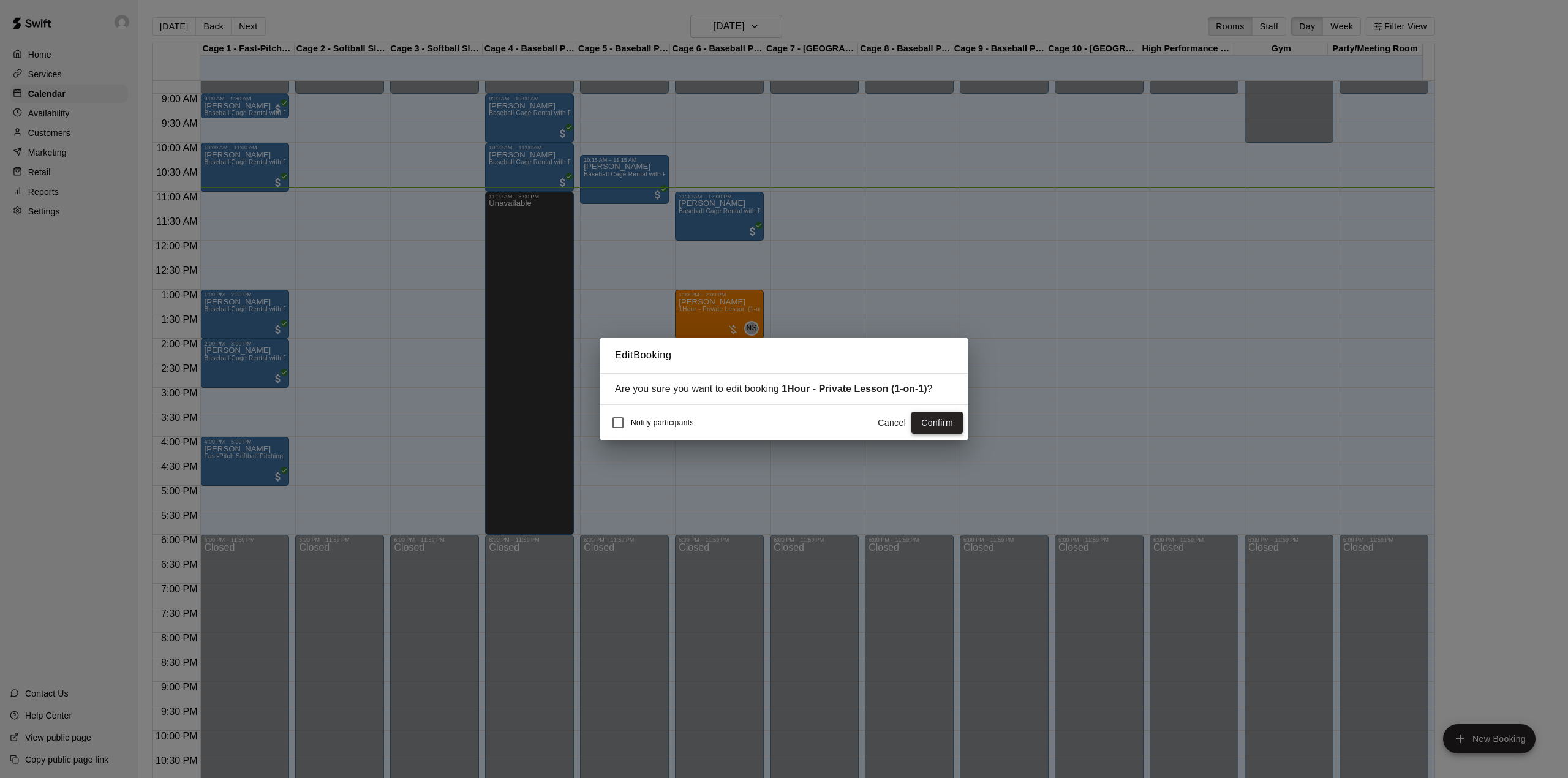
click at [932, 431] on button "Confirm" at bounding box center [937, 422] width 52 height 23
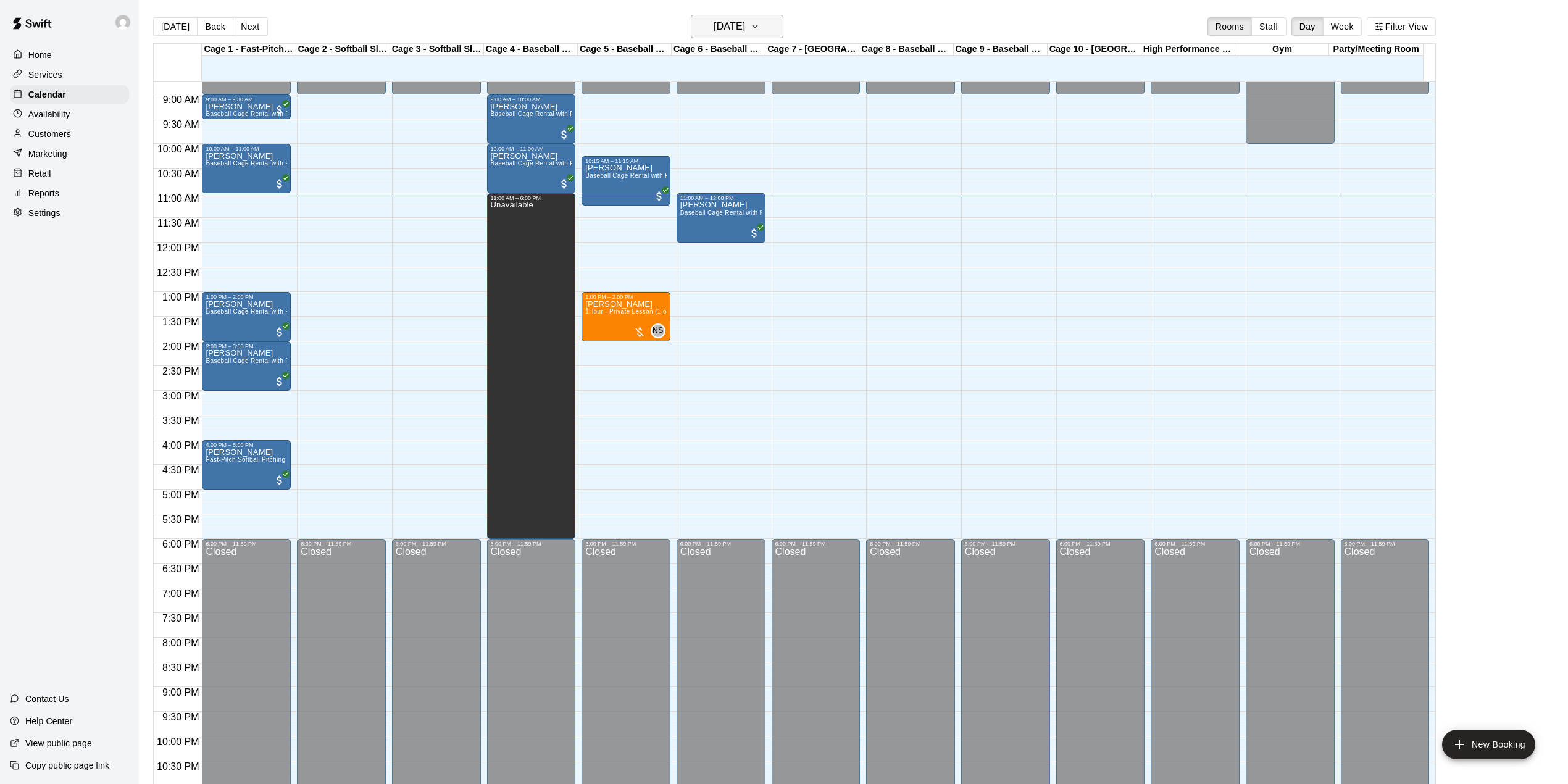
click at [735, 28] on h6 "[DATE]" at bounding box center [729, 26] width 31 height 17
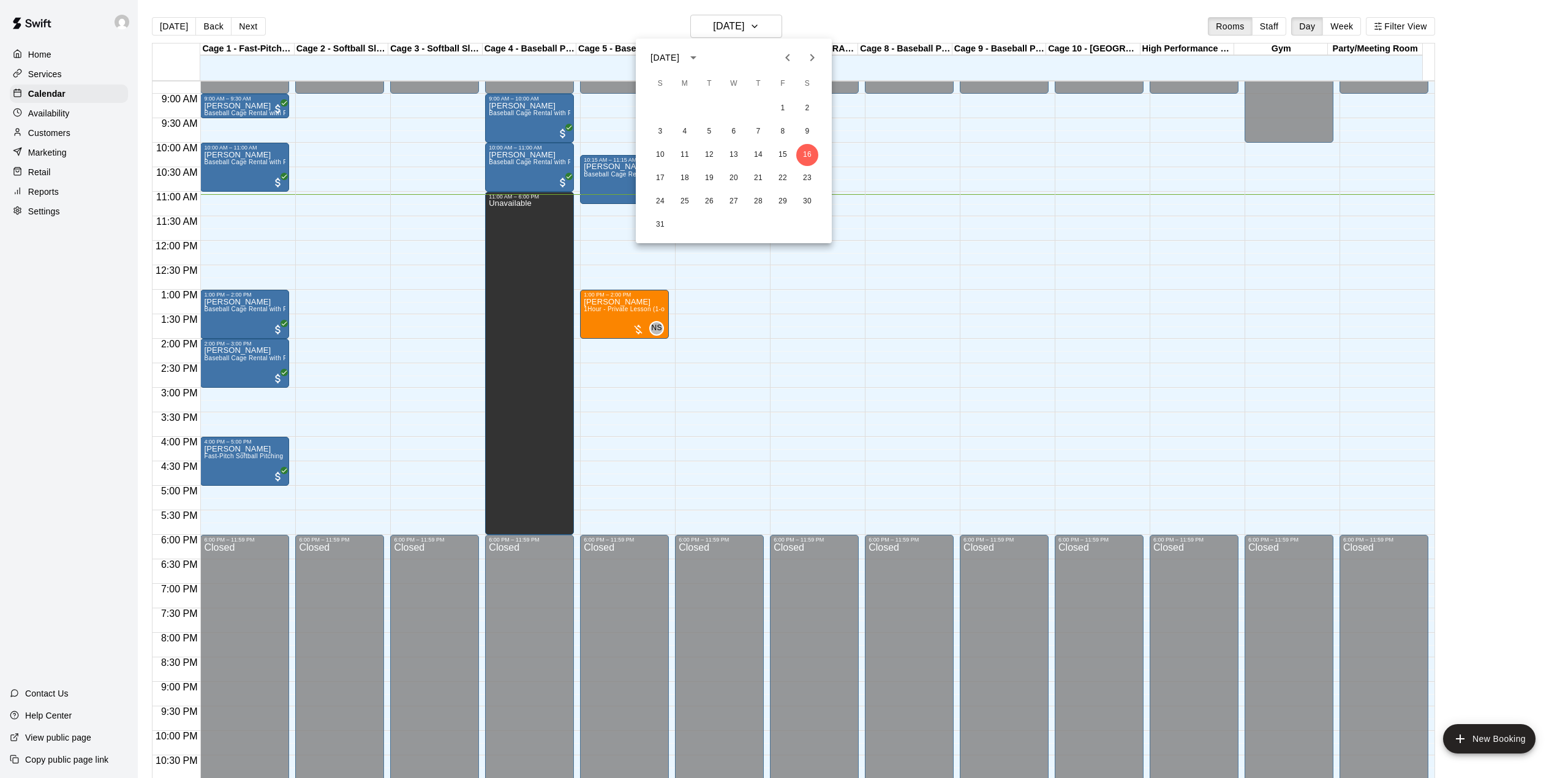
click at [409, 289] on div at bounding box center [784, 389] width 1568 height 778
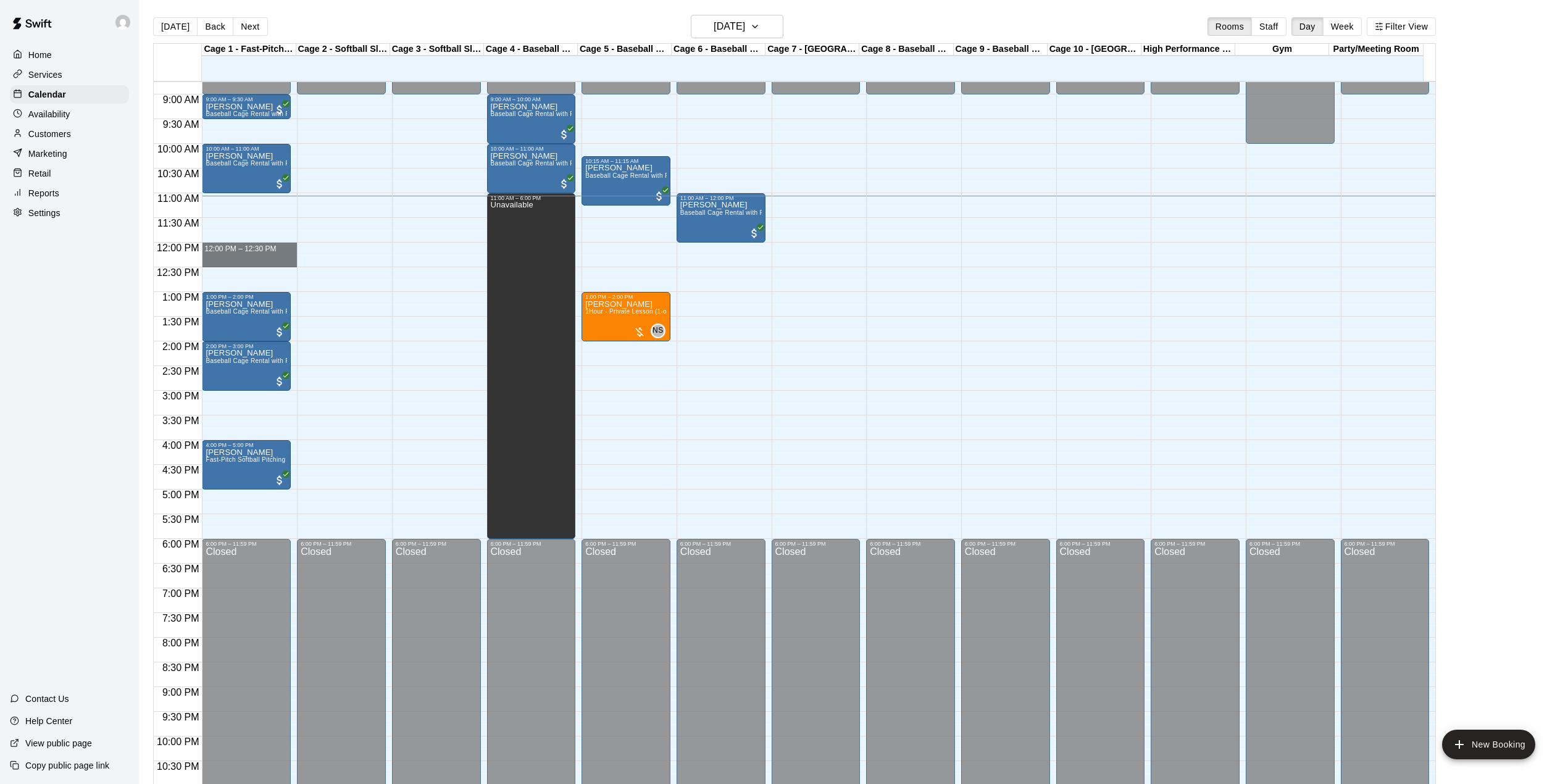
drag, startPoint x: 238, startPoint y: 246, endPoint x: 238, endPoint y: 262, distance: 16.0
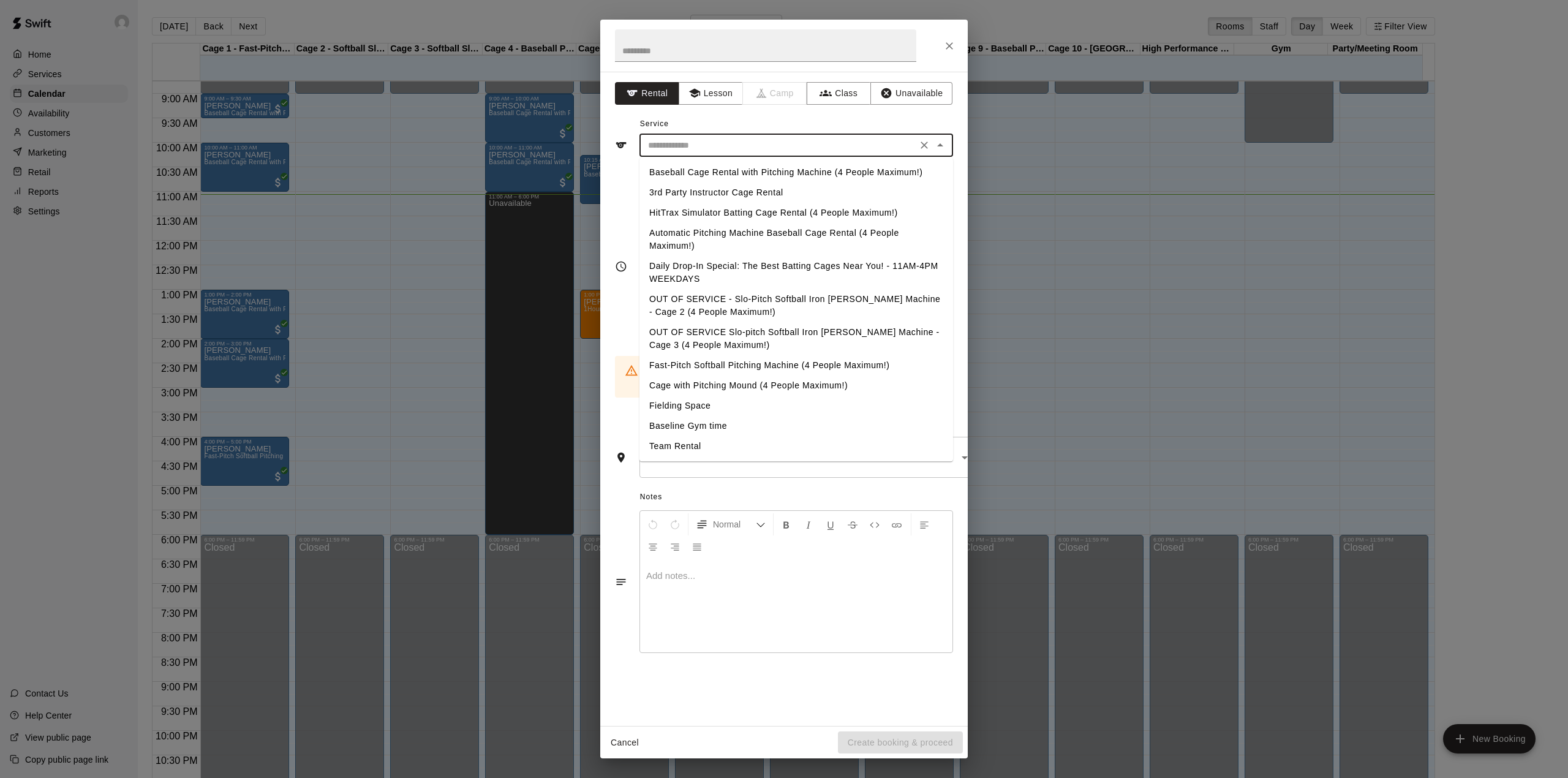
click at [728, 150] on input "text" at bounding box center [778, 145] width 270 height 15
click at [736, 172] on li "Baseball Cage Rental with Pitching Machine (4 People Maximum!)" at bounding box center [796, 172] width 313 height 20
type input "**********"
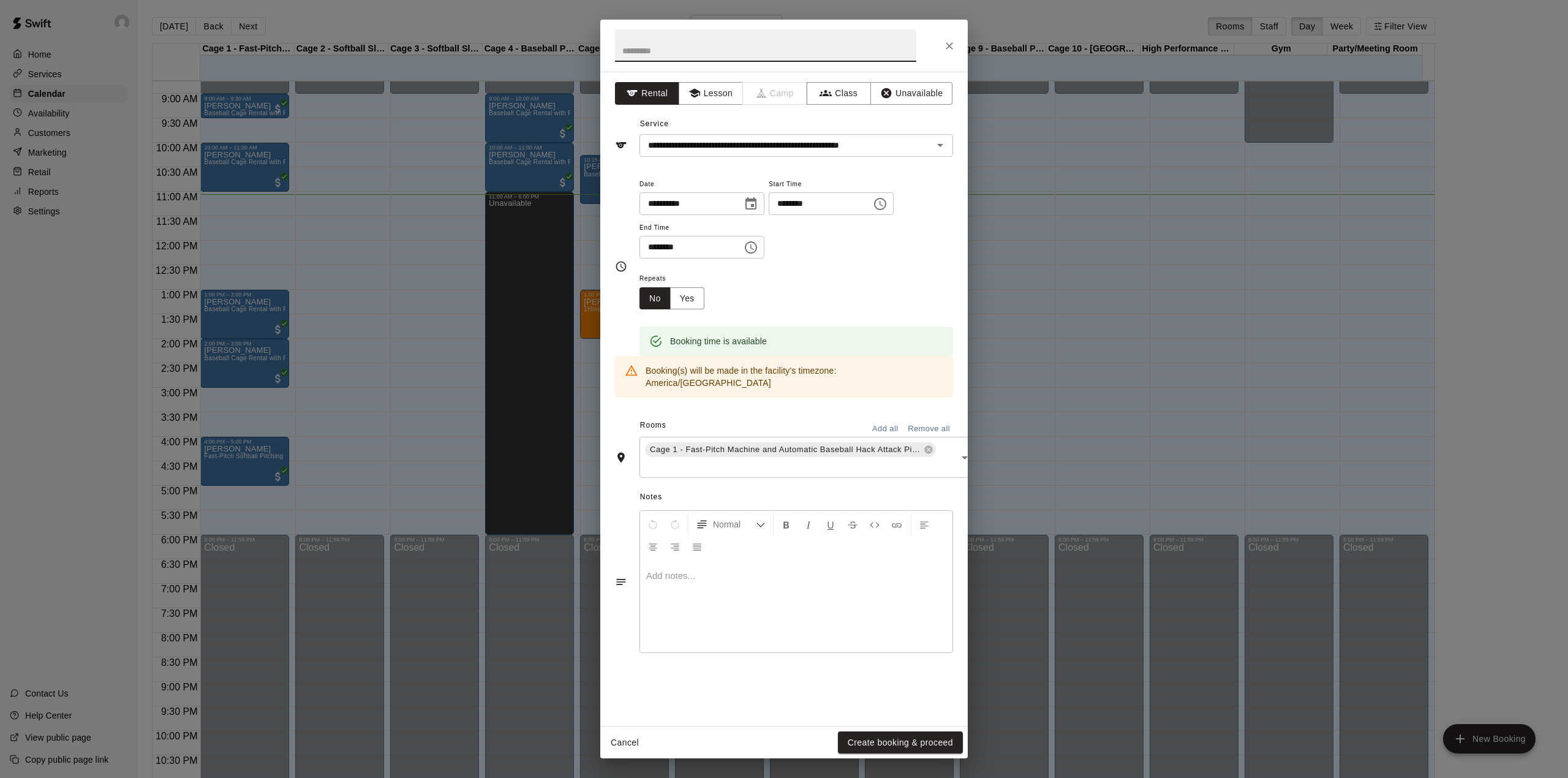
click at [743, 50] on input "text" at bounding box center [765, 45] width 301 height 32
type input "*******"
click at [875, 726] on div "Cancel Create booking & proceed" at bounding box center [783, 742] width 367 height 32
click at [875, 729] on div "Cancel Create booking & proceed" at bounding box center [783, 742] width 367 height 32
click at [875, 737] on button "Create booking & proceed" at bounding box center [900, 743] width 125 height 23
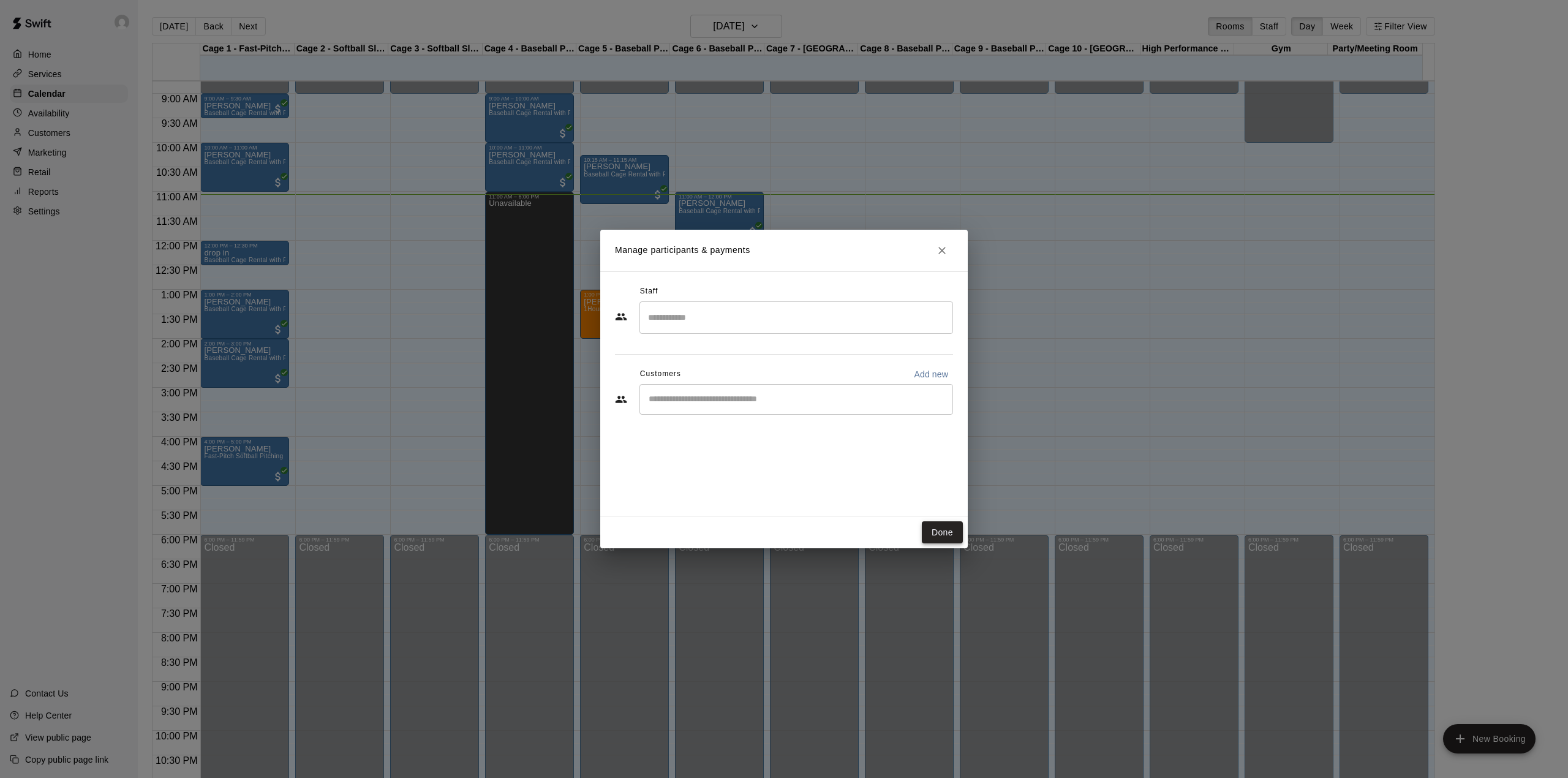
click at [936, 529] on button "Done" at bounding box center [942, 533] width 41 height 23
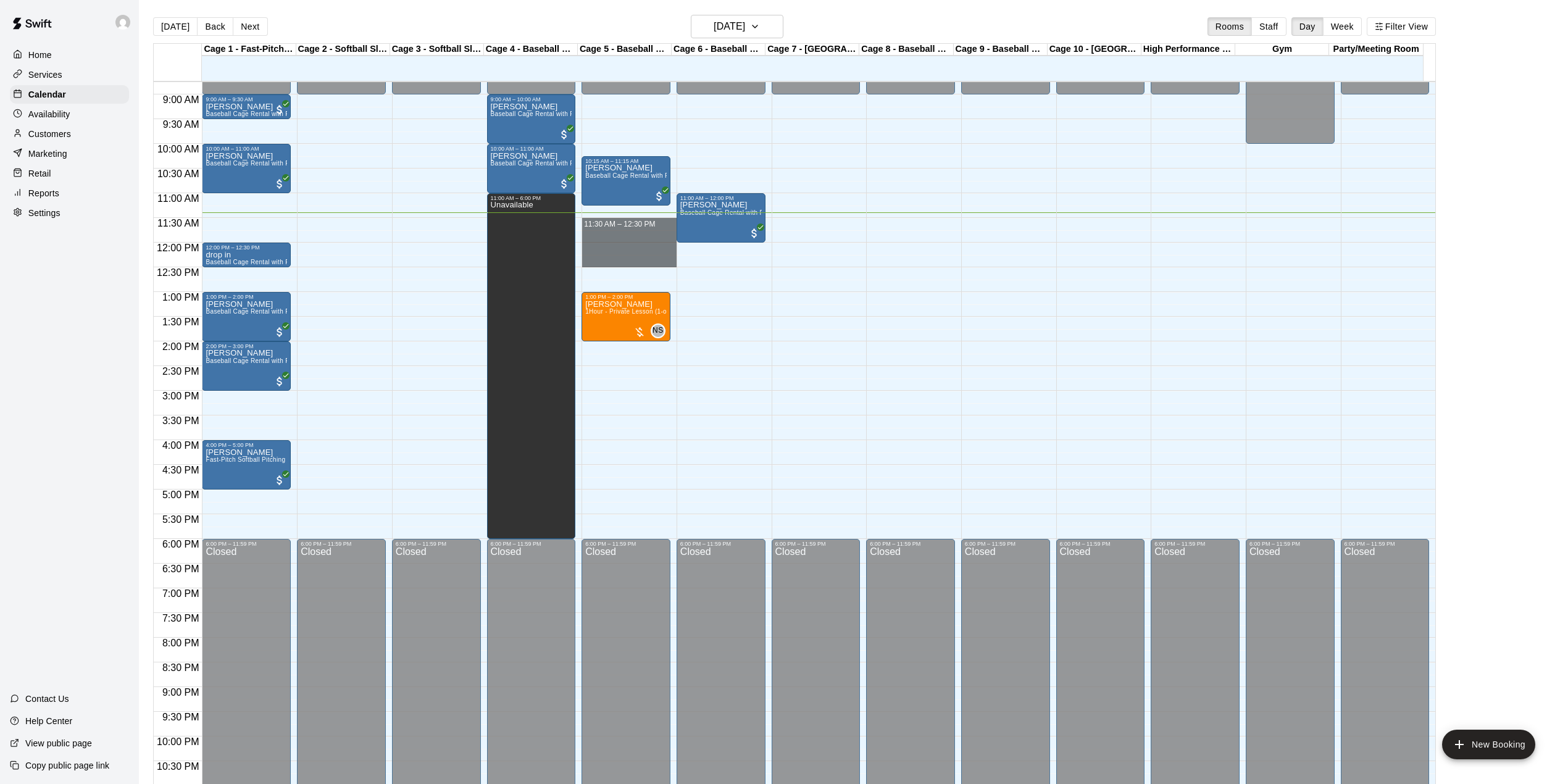
drag, startPoint x: 623, startPoint y: 222, endPoint x: 624, endPoint y: 262, distance: 40.0
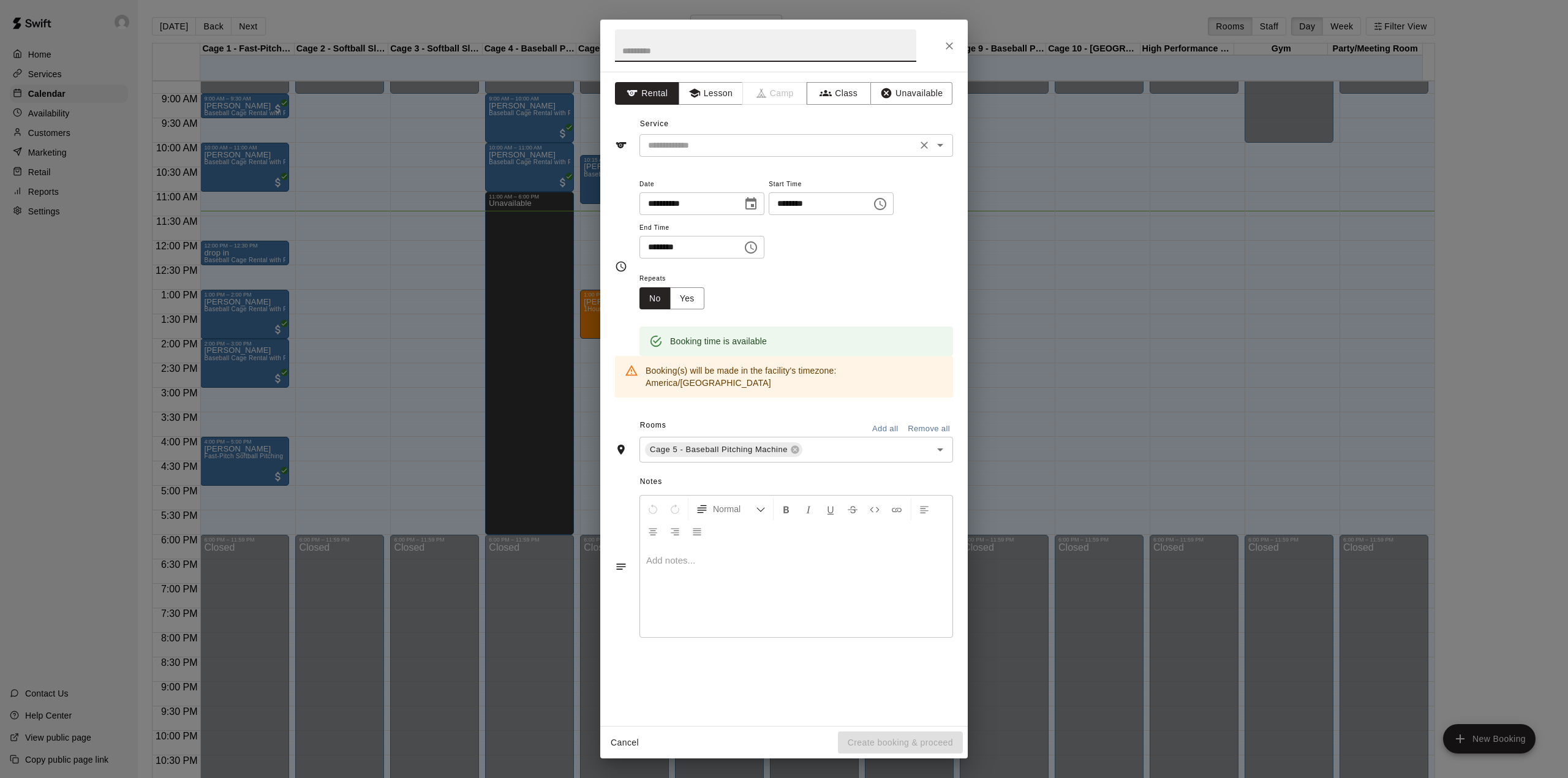
click at [702, 135] on div "​" at bounding box center [796, 145] width 313 height 23
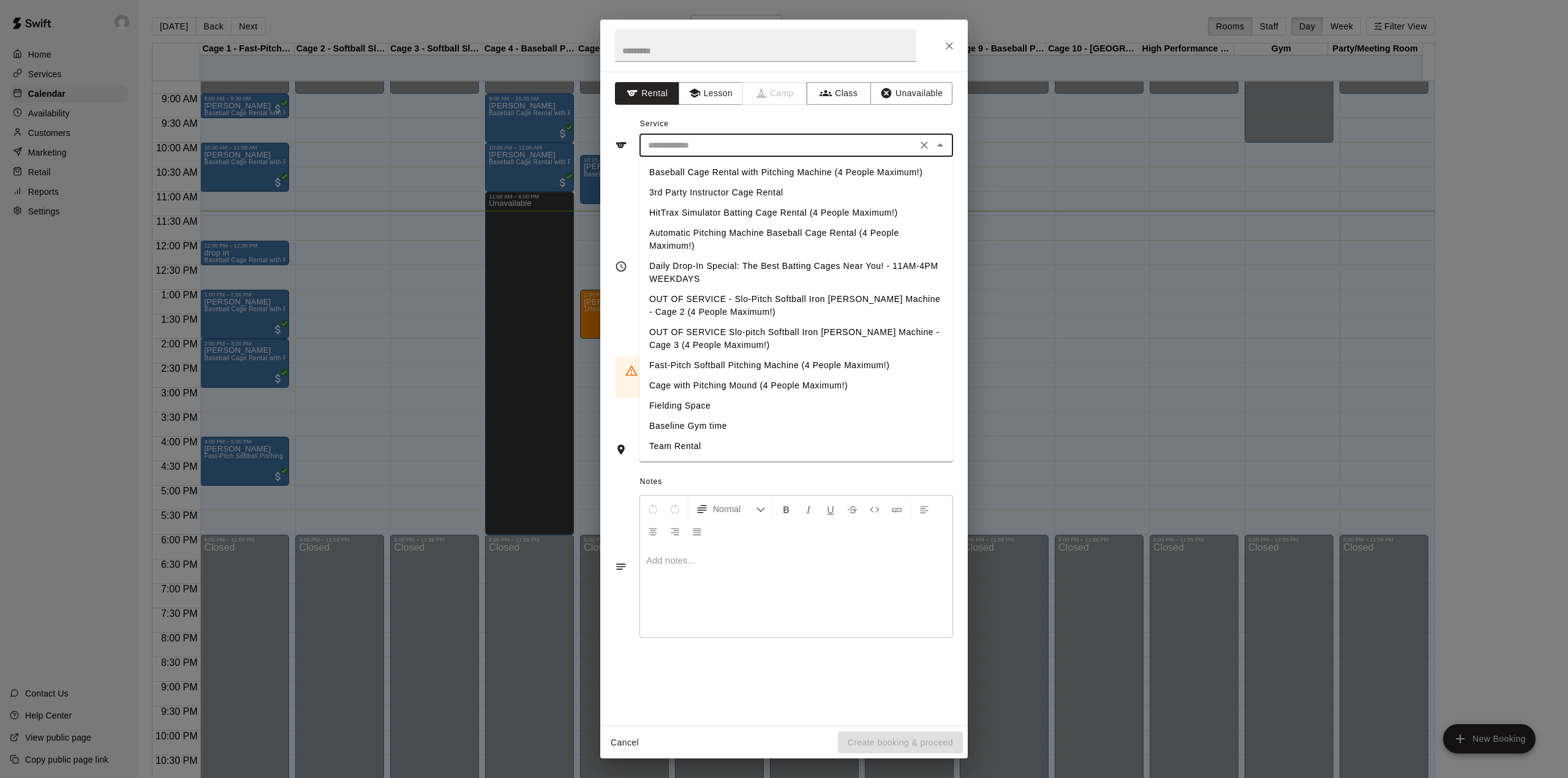
click at [701, 164] on li "Baseball Cage Rental with Pitching Machine (4 People Maximum!)" at bounding box center [796, 172] width 313 height 20
type input "**********"
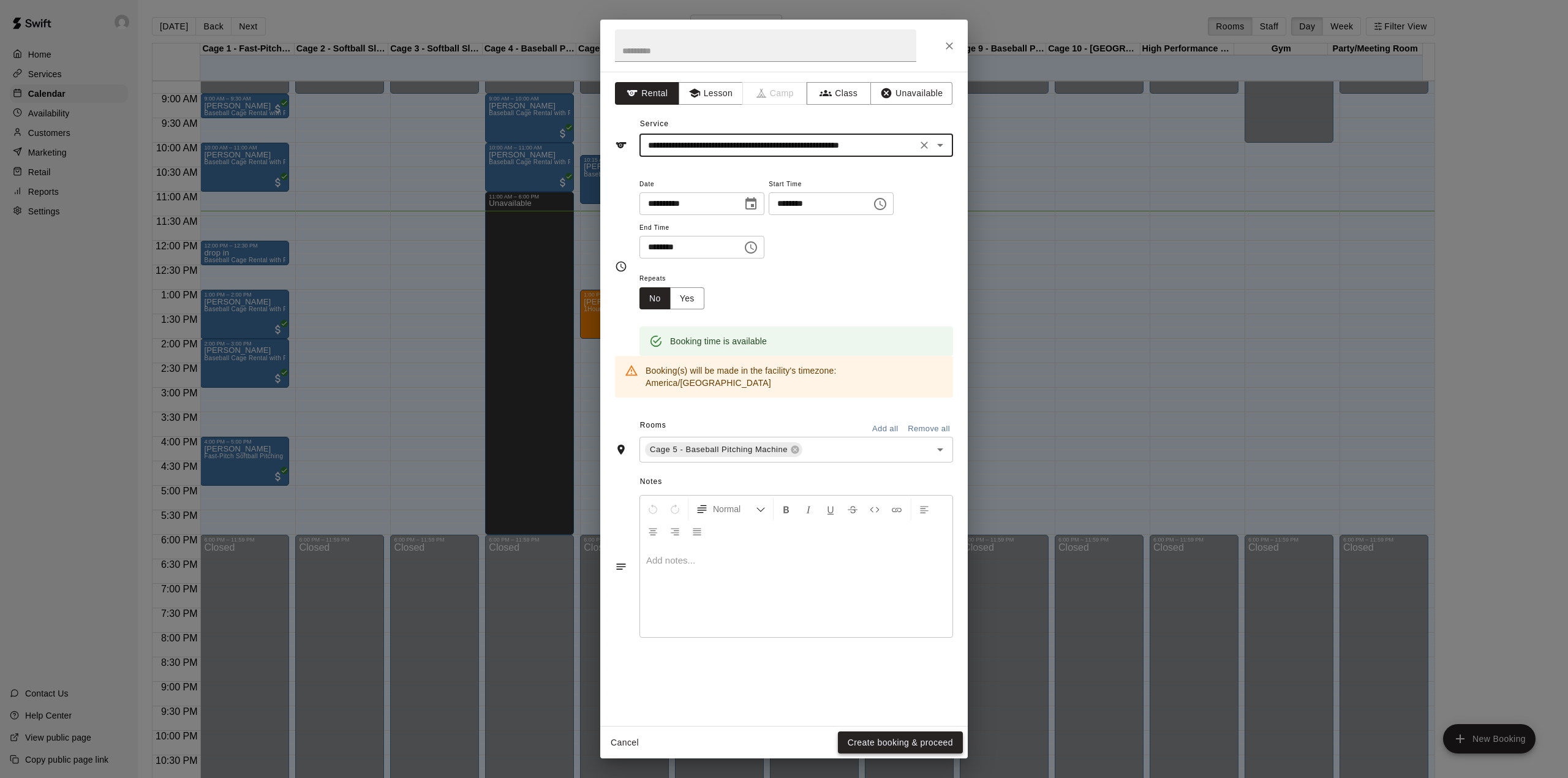
click at [909, 748] on button "Create booking & proceed" at bounding box center [900, 743] width 125 height 23
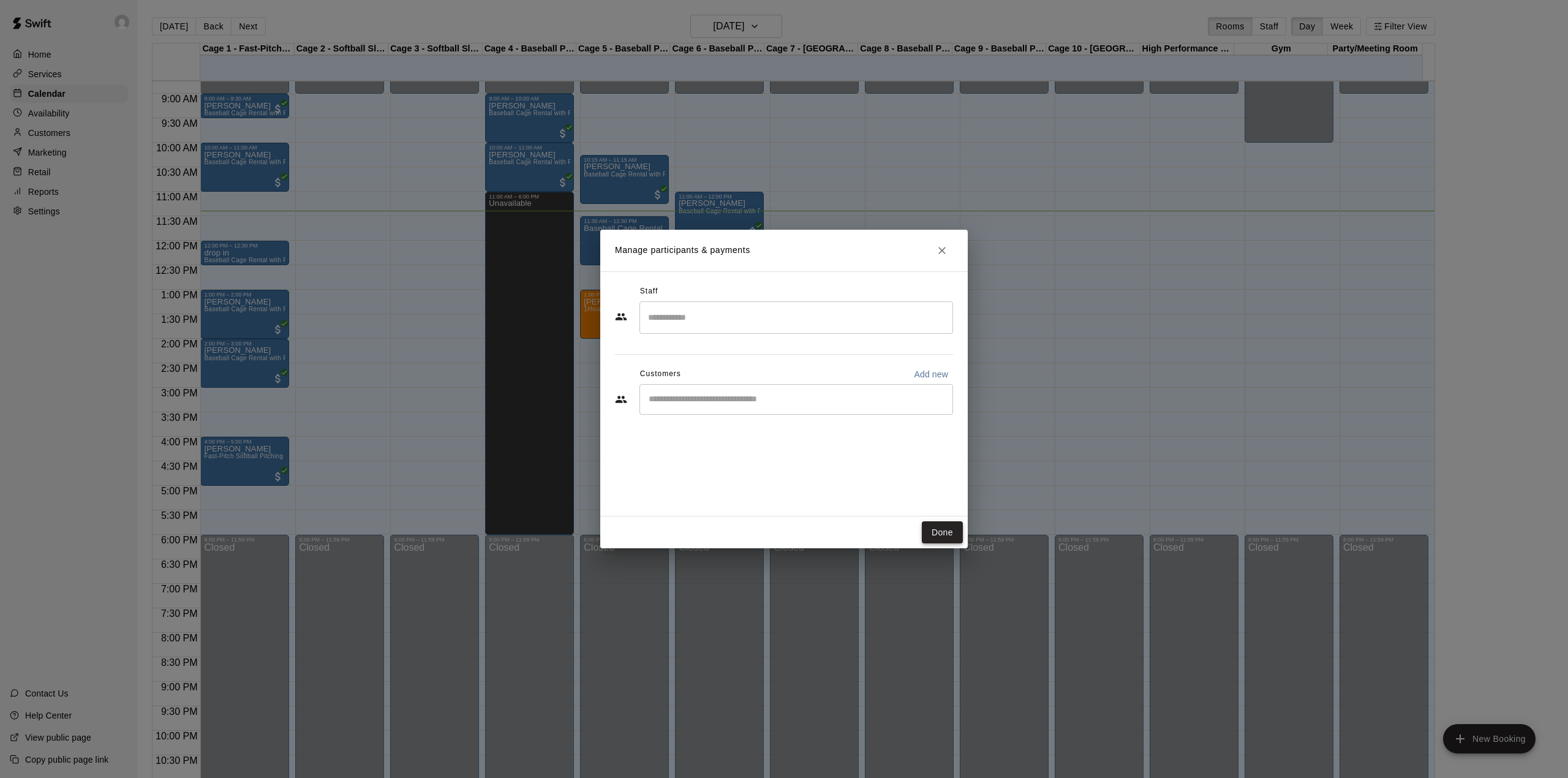
click at [949, 534] on button "Done" at bounding box center [942, 533] width 41 height 23
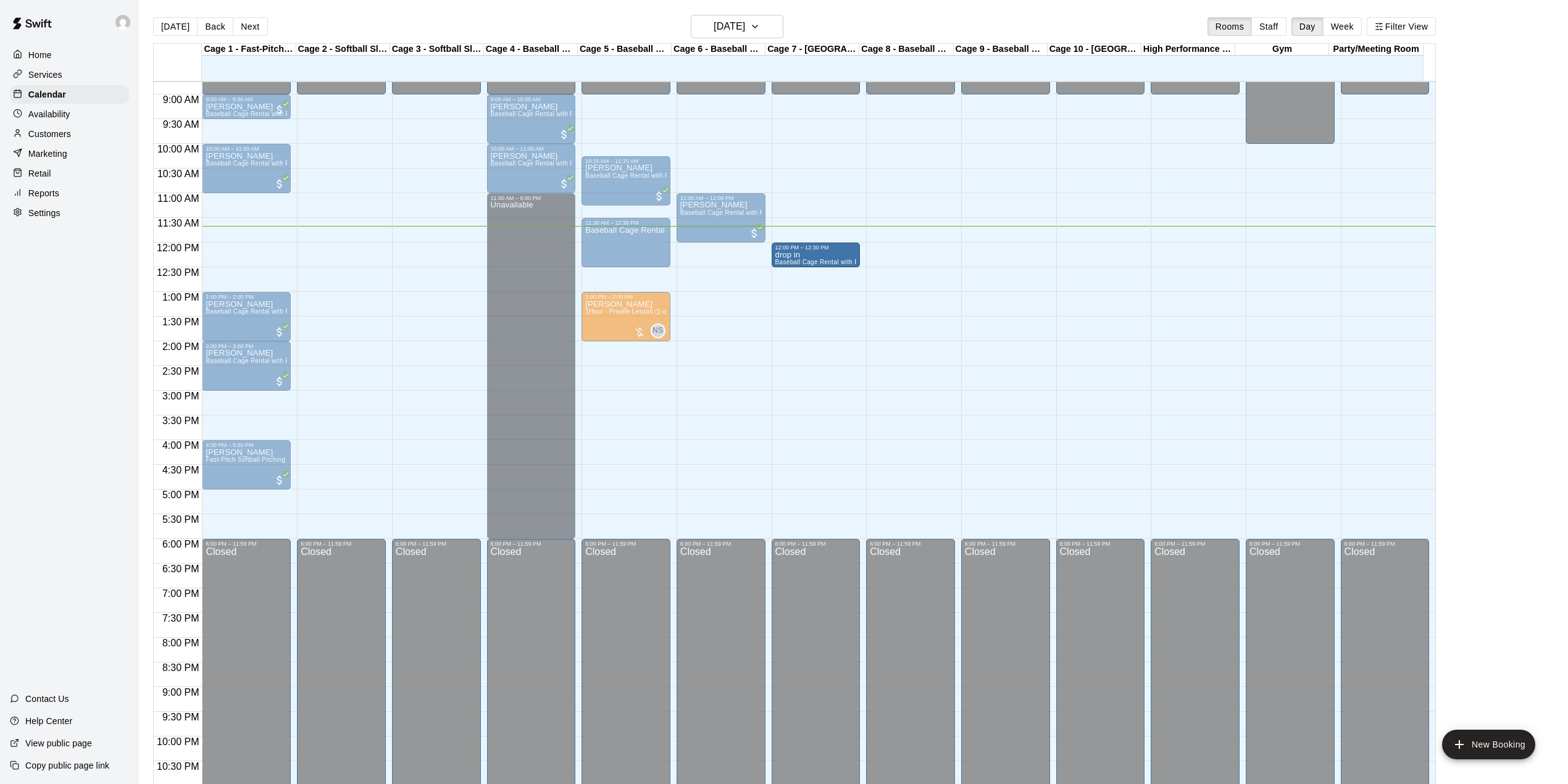
drag, startPoint x: 226, startPoint y: 260, endPoint x: 776, endPoint y: 267, distance: 550.0
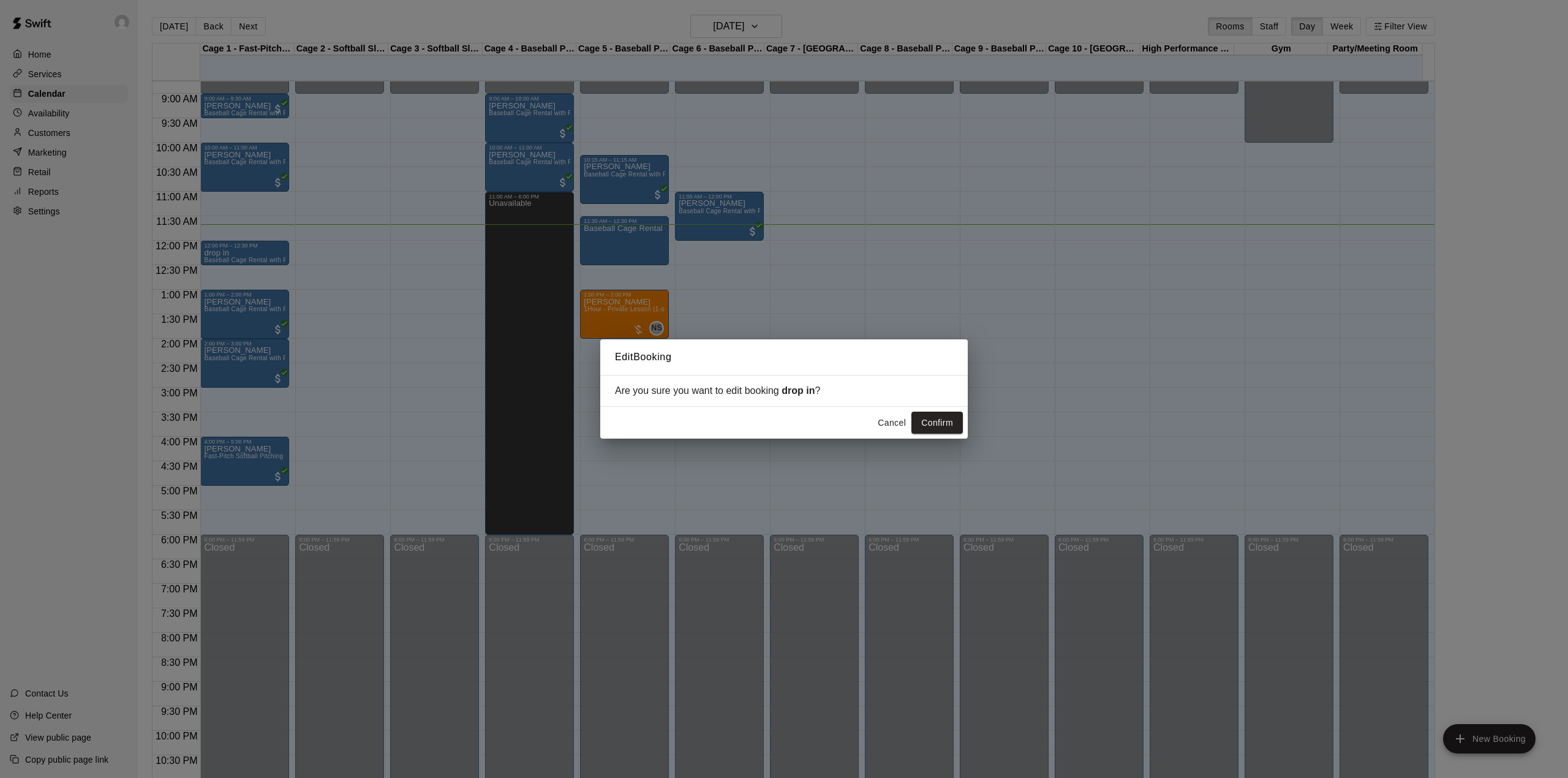
drag, startPoint x: 931, startPoint y: 425, endPoint x: 829, endPoint y: 407, distance: 103.6
click at [934, 427] on button "Confirm" at bounding box center [937, 422] width 52 height 23
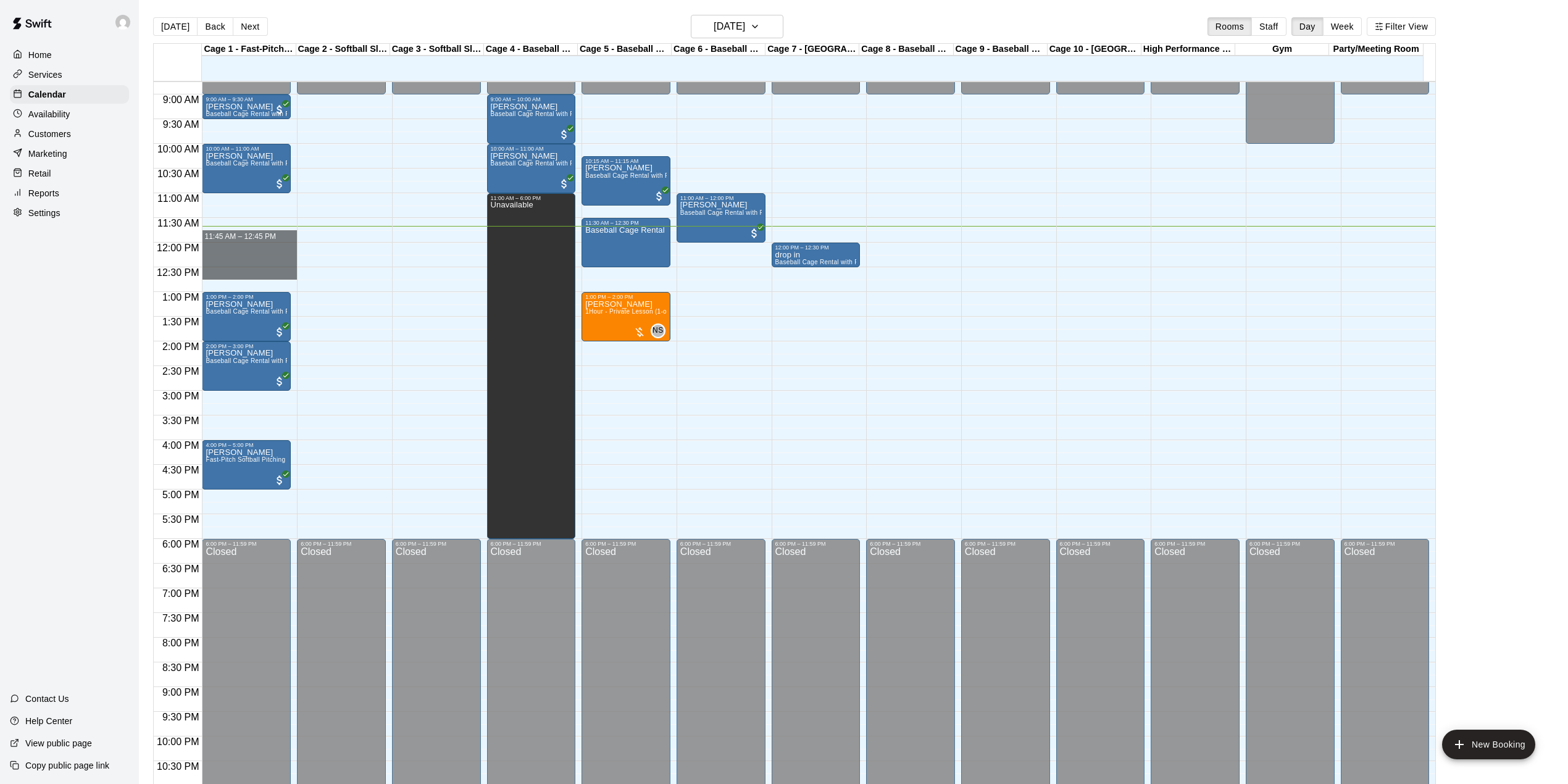
drag, startPoint x: 267, startPoint y: 236, endPoint x: 262, endPoint y: 270, distance: 34.4
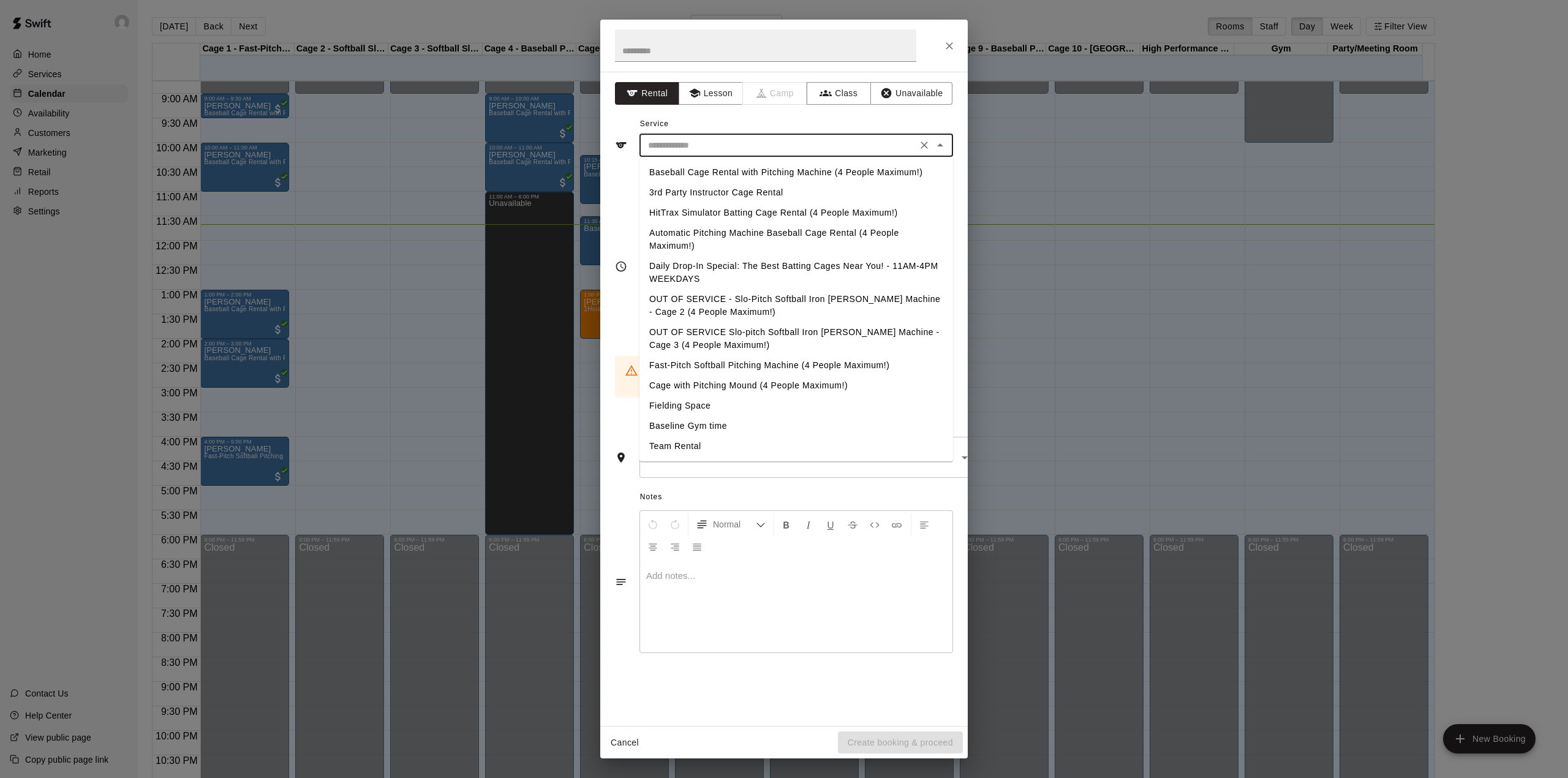
click at [728, 143] on input "text" at bounding box center [778, 145] width 270 height 15
click at [953, 38] on button "Close" at bounding box center [949, 46] width 22 height 22
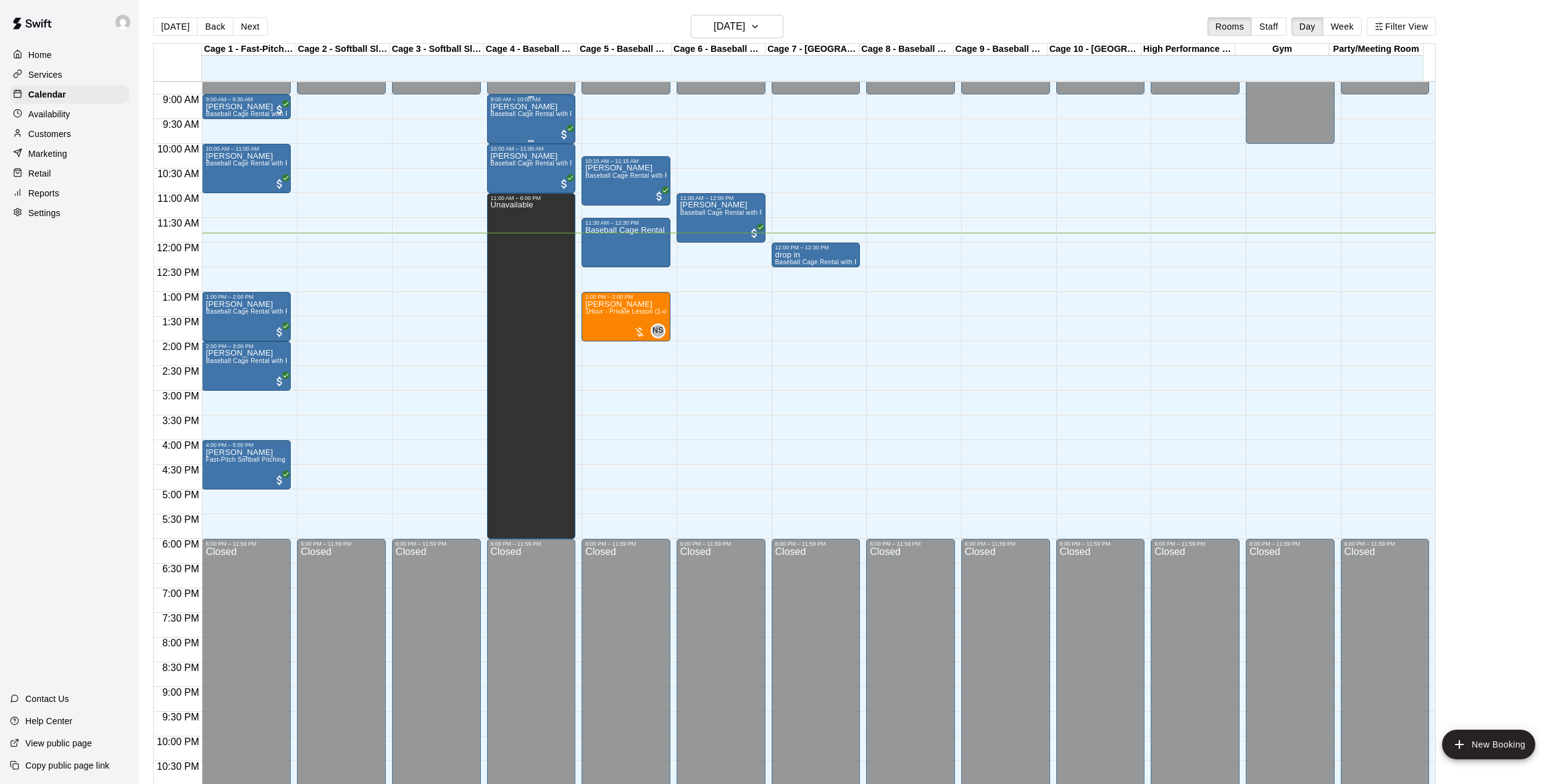
click at [551, 114] on span "Baseball Cage Rental with Pitching Machine (4 People Maximum!)" at bounding box center [588, 114] width 194 height 7
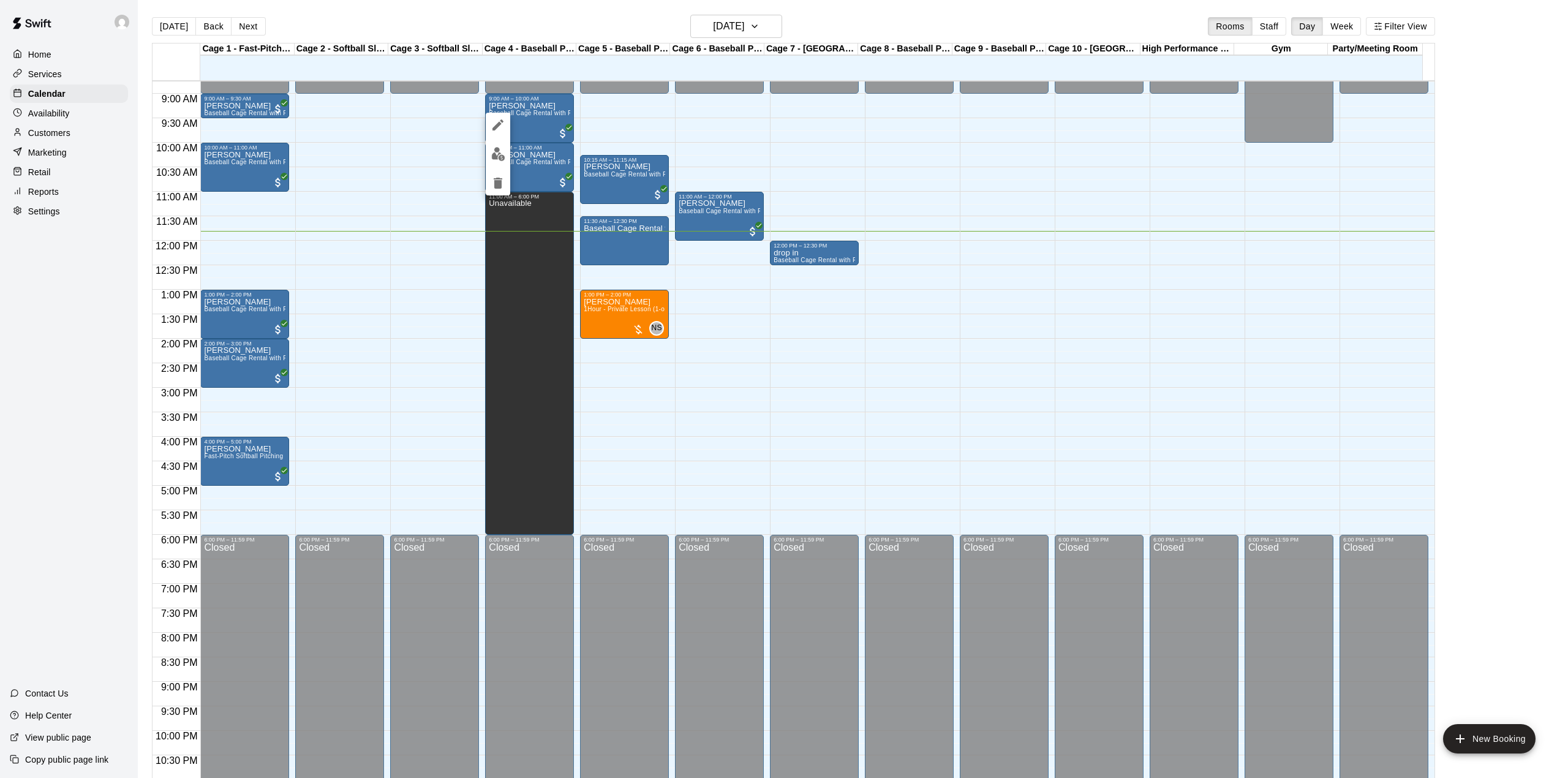
click at [501, 160] on img "edit" at bounding box center [498, 154] width 14 height 14
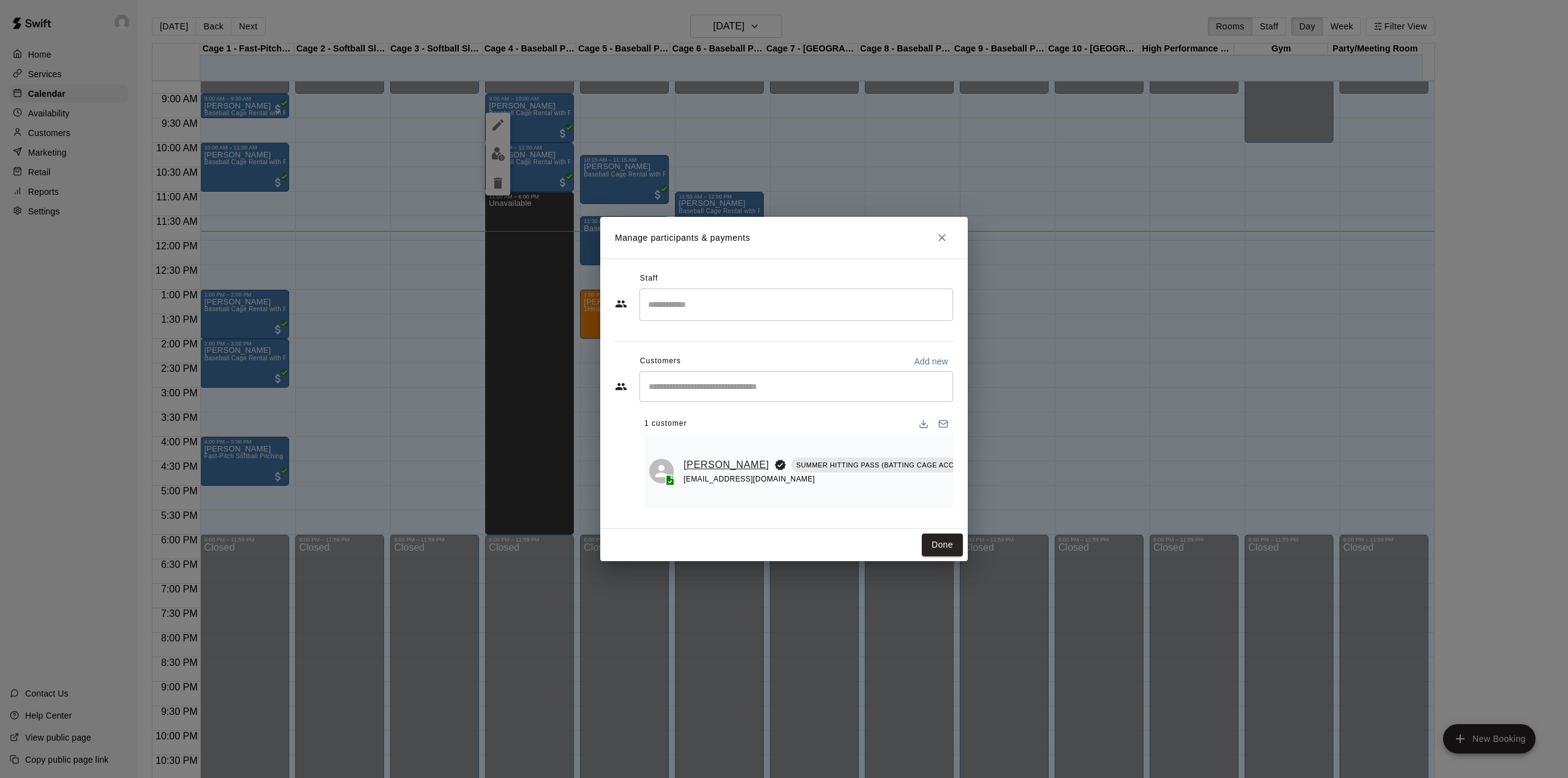
click at [697, 457] on link "[PERSON_NAME]" at bounding box center [726, 464] width 85 height 16
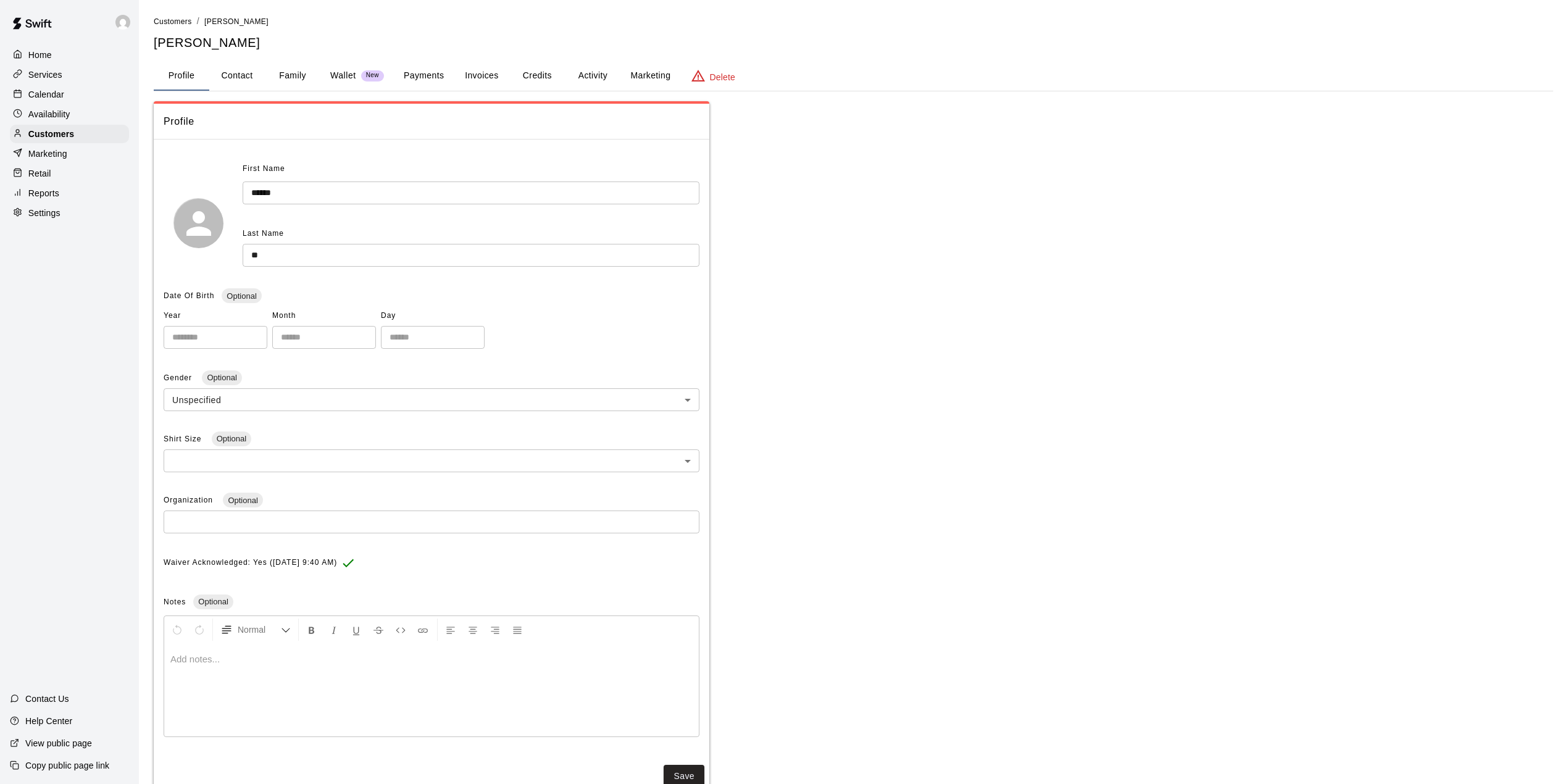
click at [249, 69] on button "Contact" at bounding box center [237, 76] width 56 height 30
select select "**"
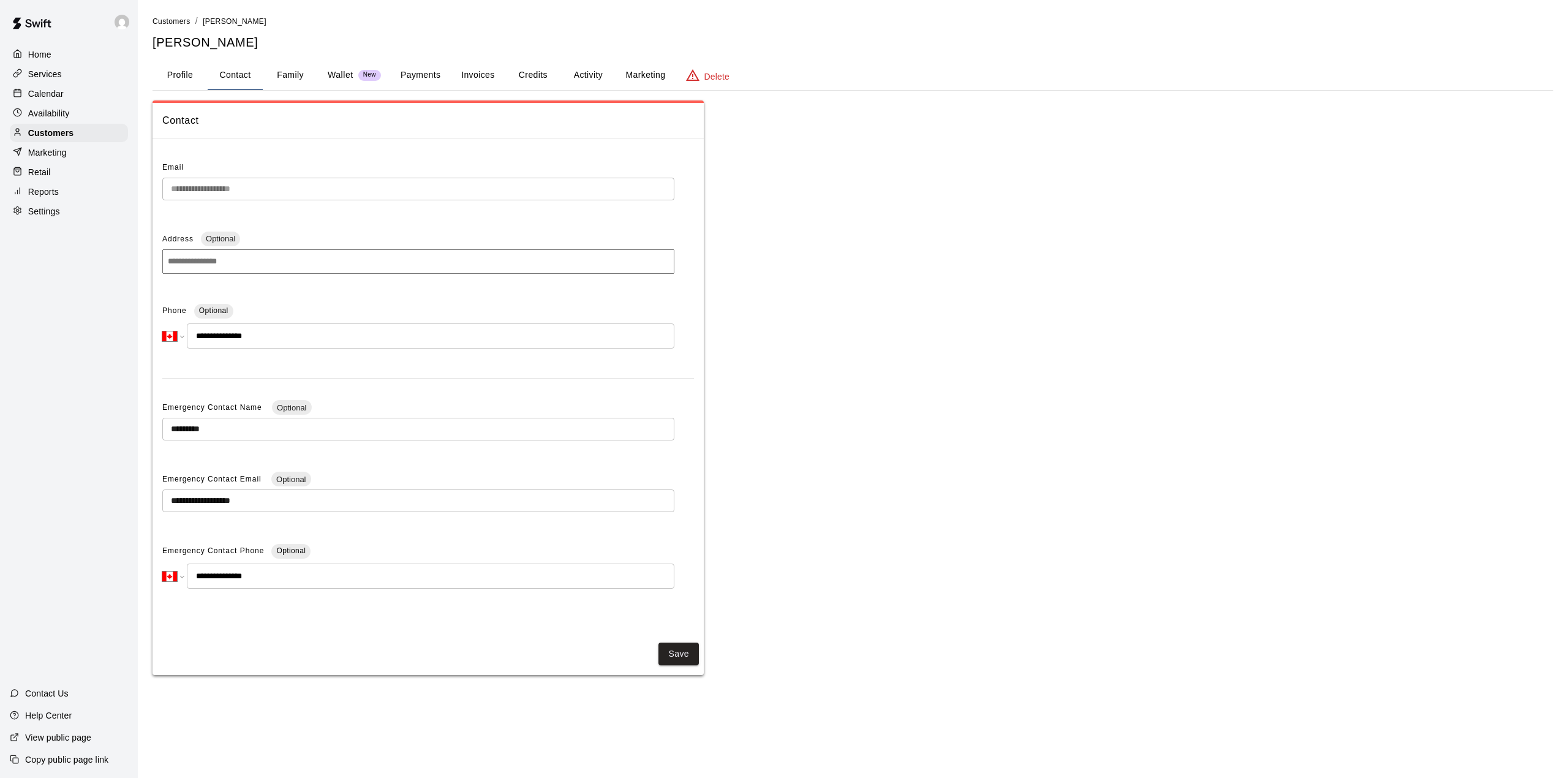
click at [167, 79] on button "Profile" at bounding box center [180, 75] width 55 height 30
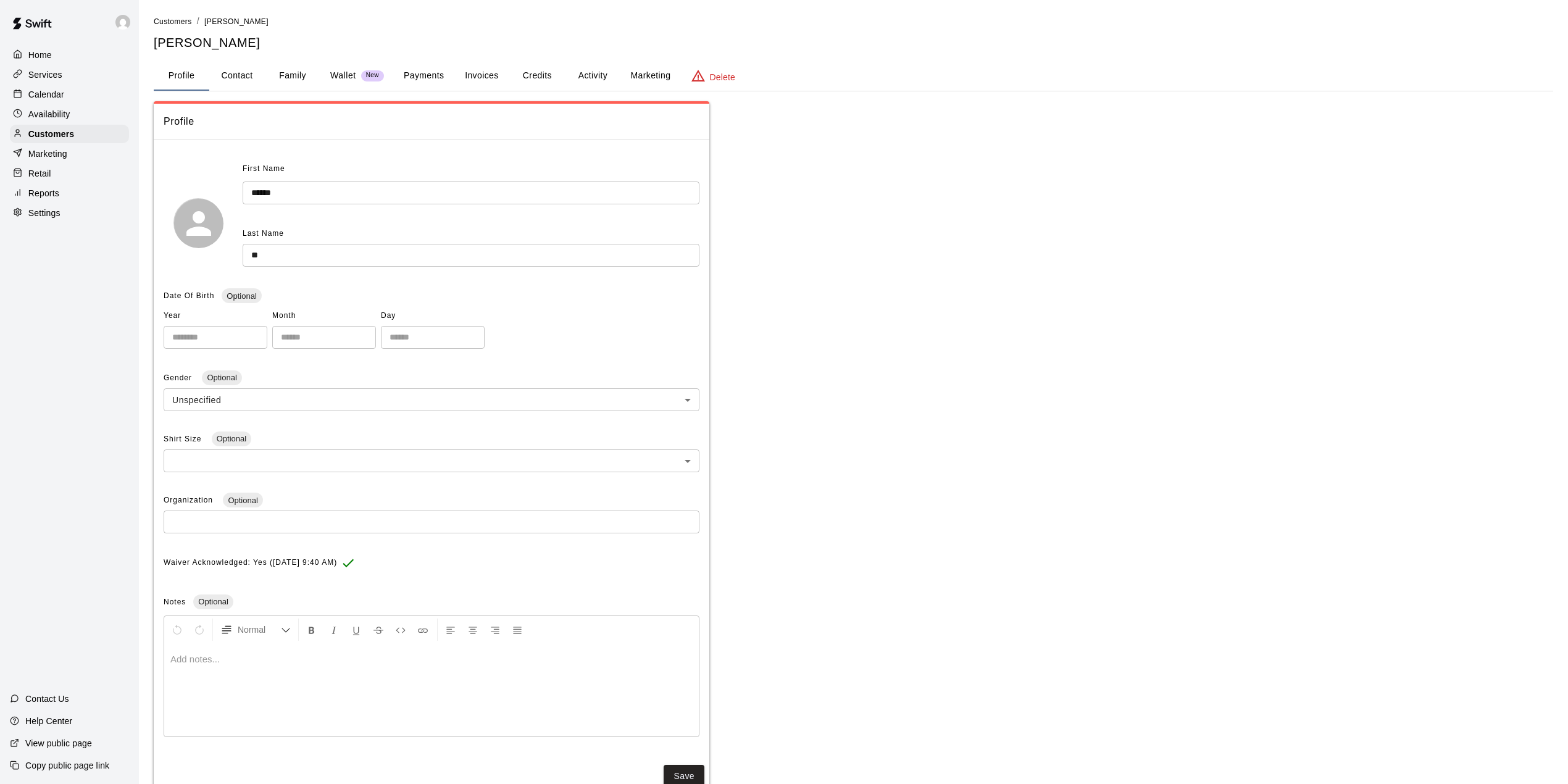
click at [237, 77] on button "Contact" at bounding box center [237, 76] width 56 height 30
select select "**"
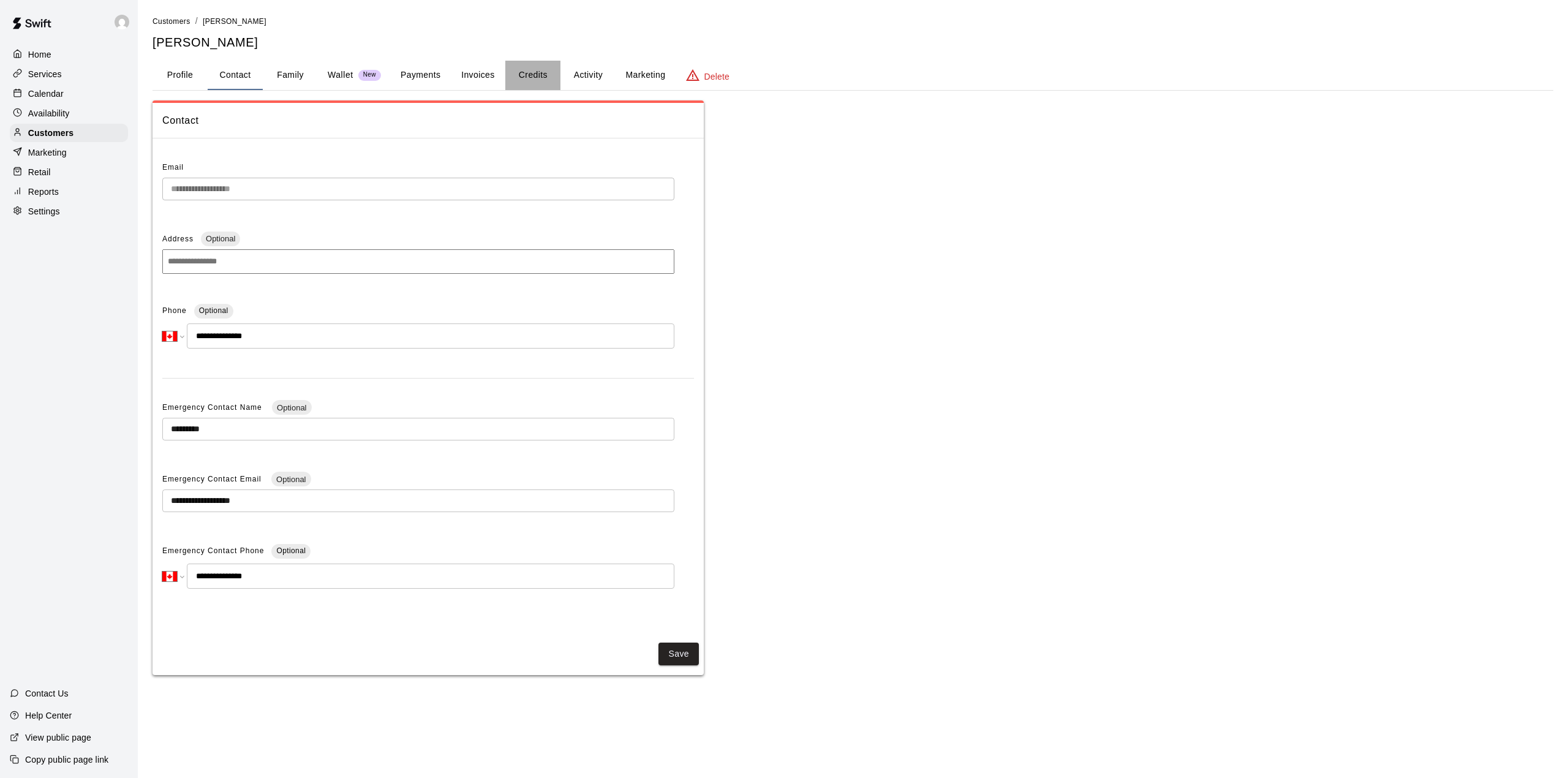
click at [539, 69] on button "Credits" at bounding box center [533, 75] width 55 height 30
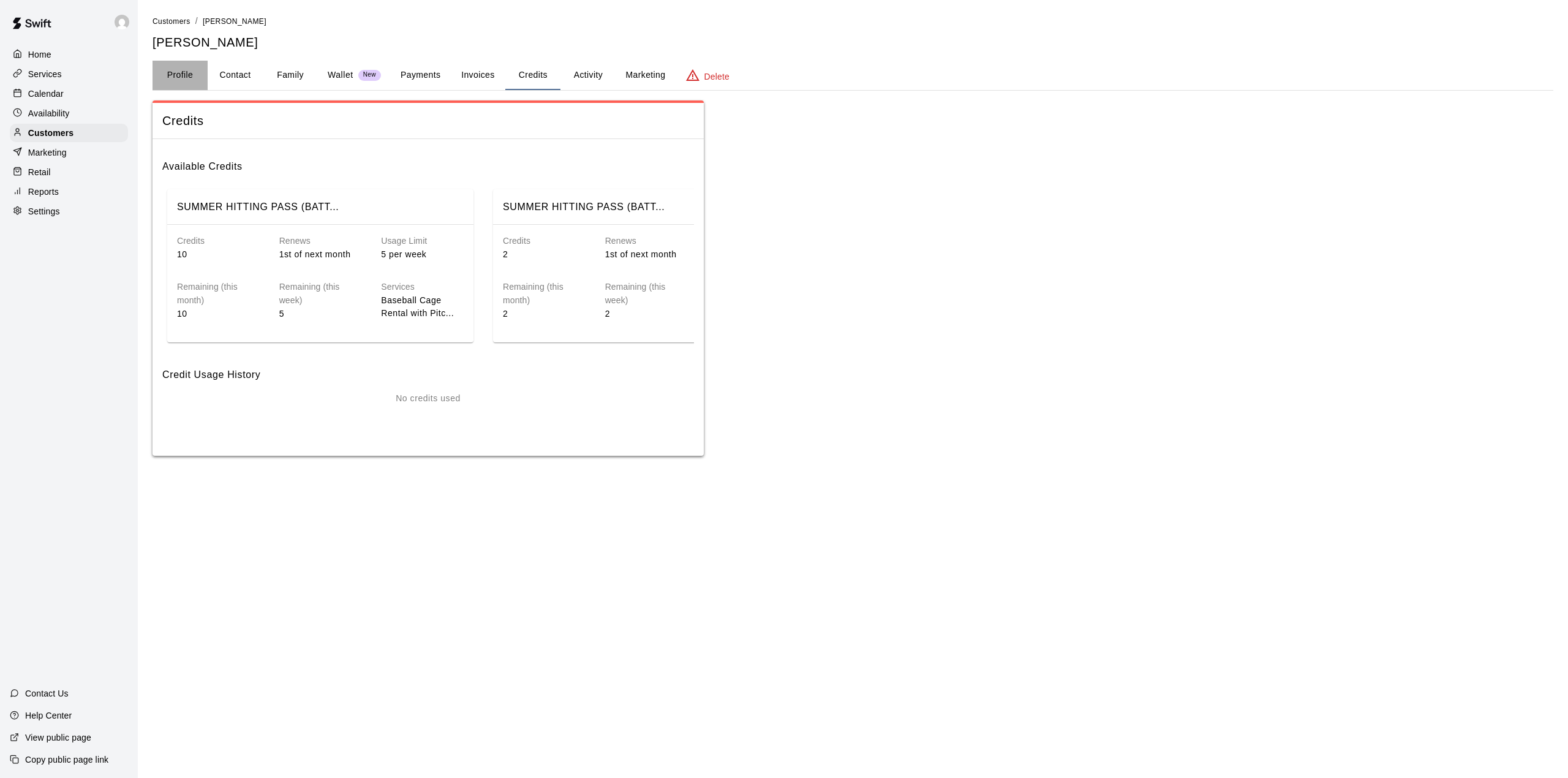
click at [185, 79] on button "Profile" at bounding box center [180, 75] width 55 height 30
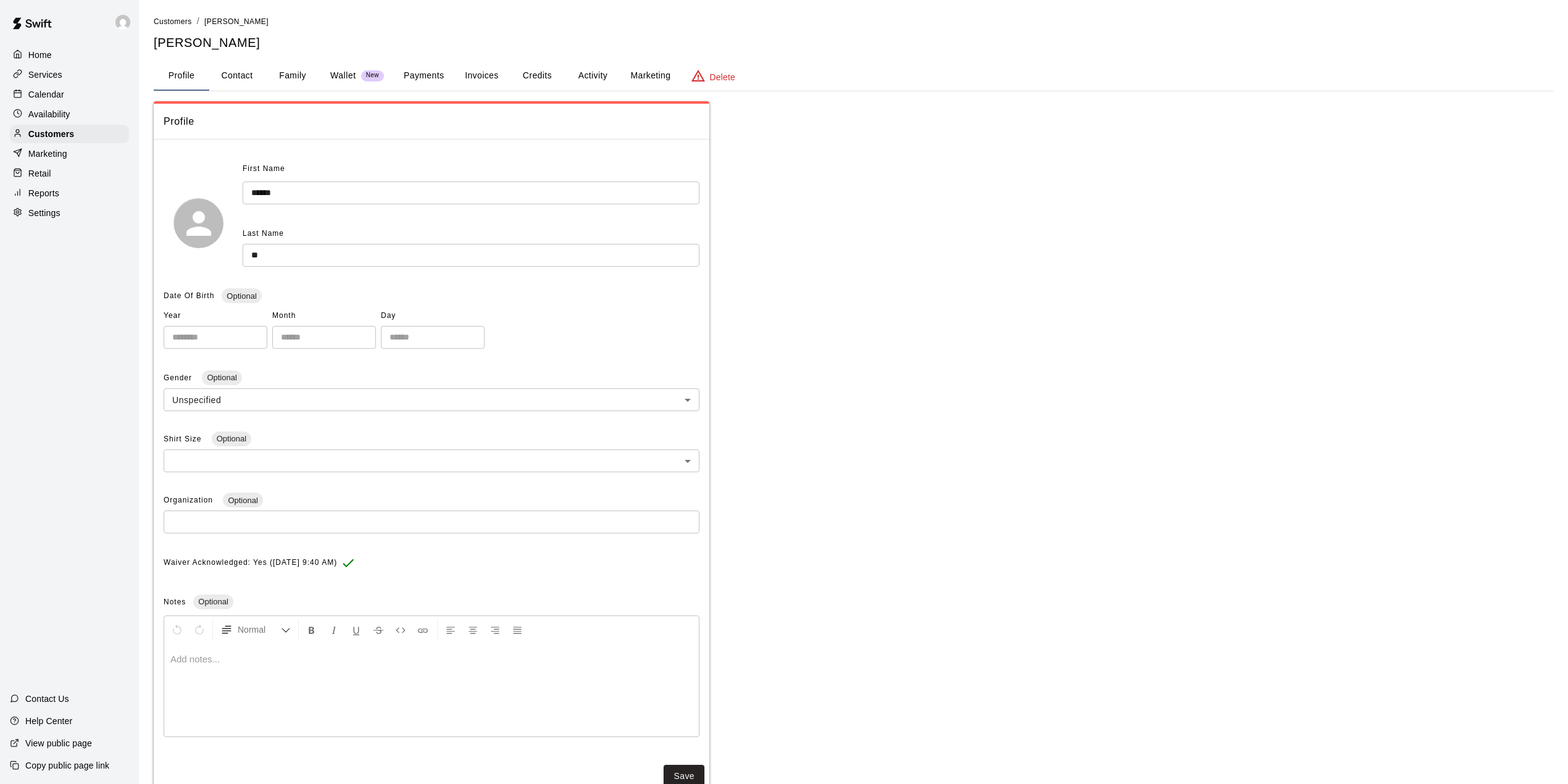
click at [246, 78] on button "Contact" at bounding box center [237, 76] width 56 height 30
select select "**"
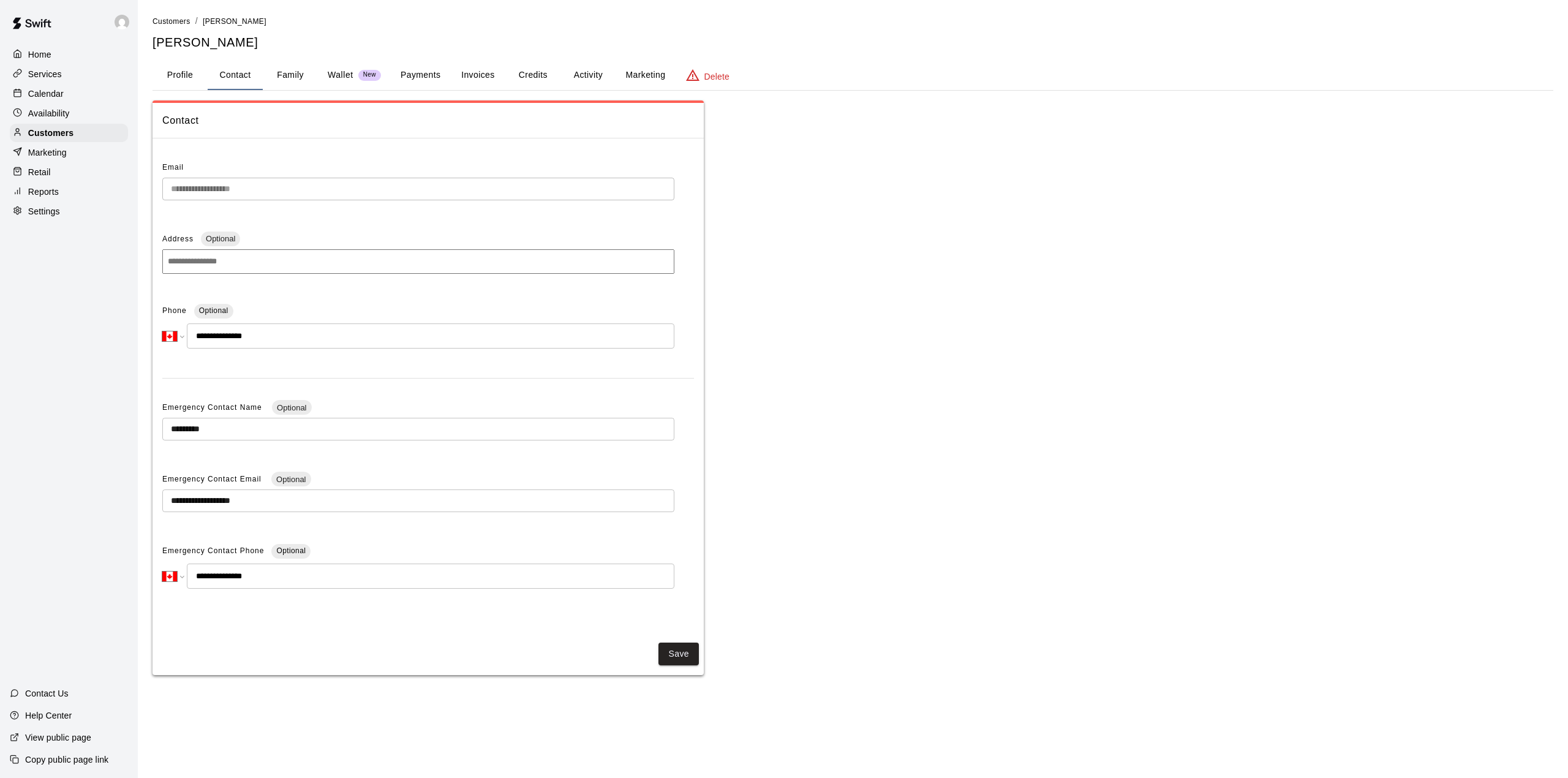
click at [285, 71] on button "Family" at bounding box center [290, 75] width 55 height 30
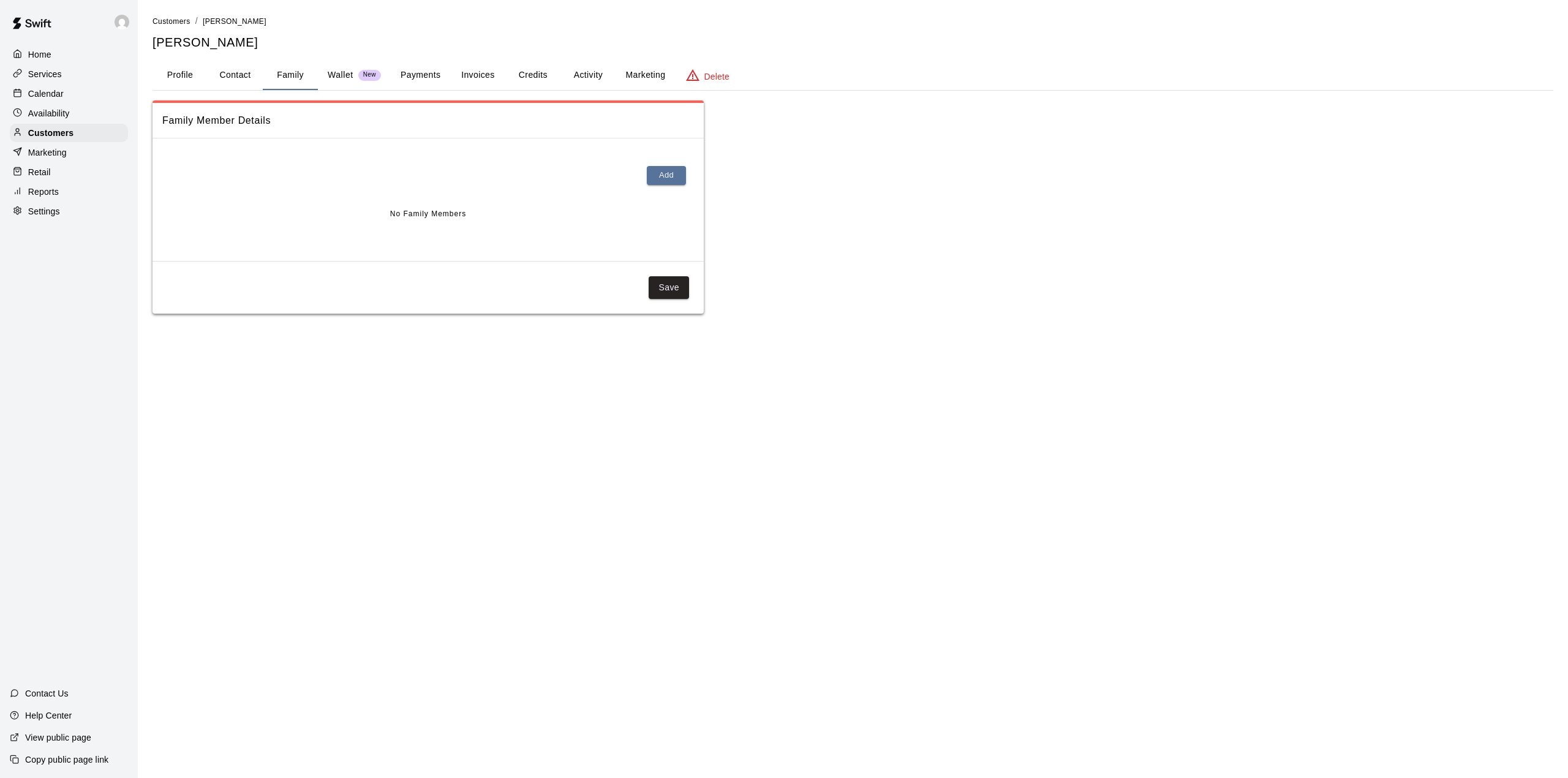
click at [235, 79] on button "Contact" at bounding box center [235, 75] width 55 height 30
select select "**"
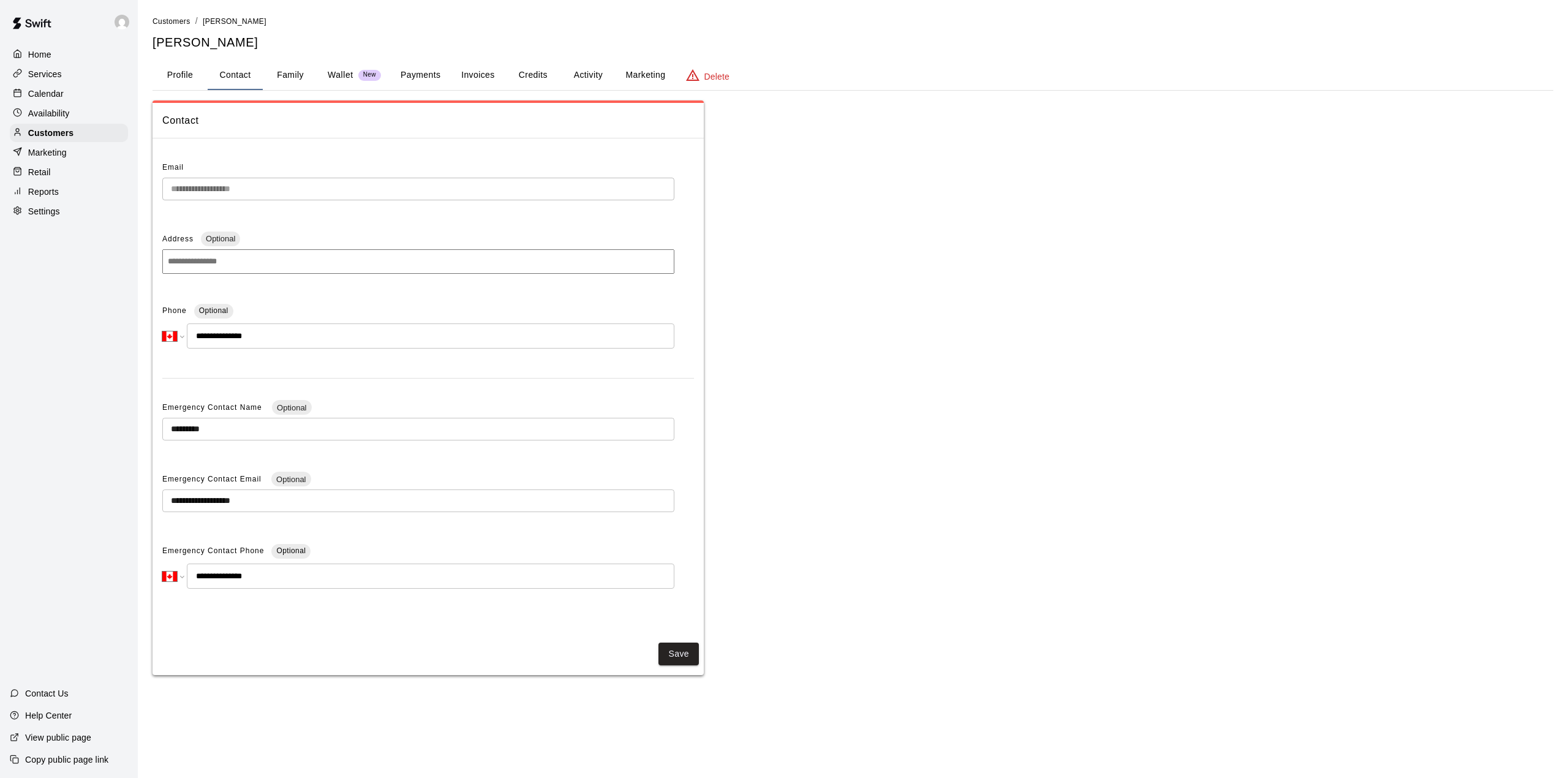
click at [181, 79] on button "Profile" at bounding box center [180, 75] width 55 height 30
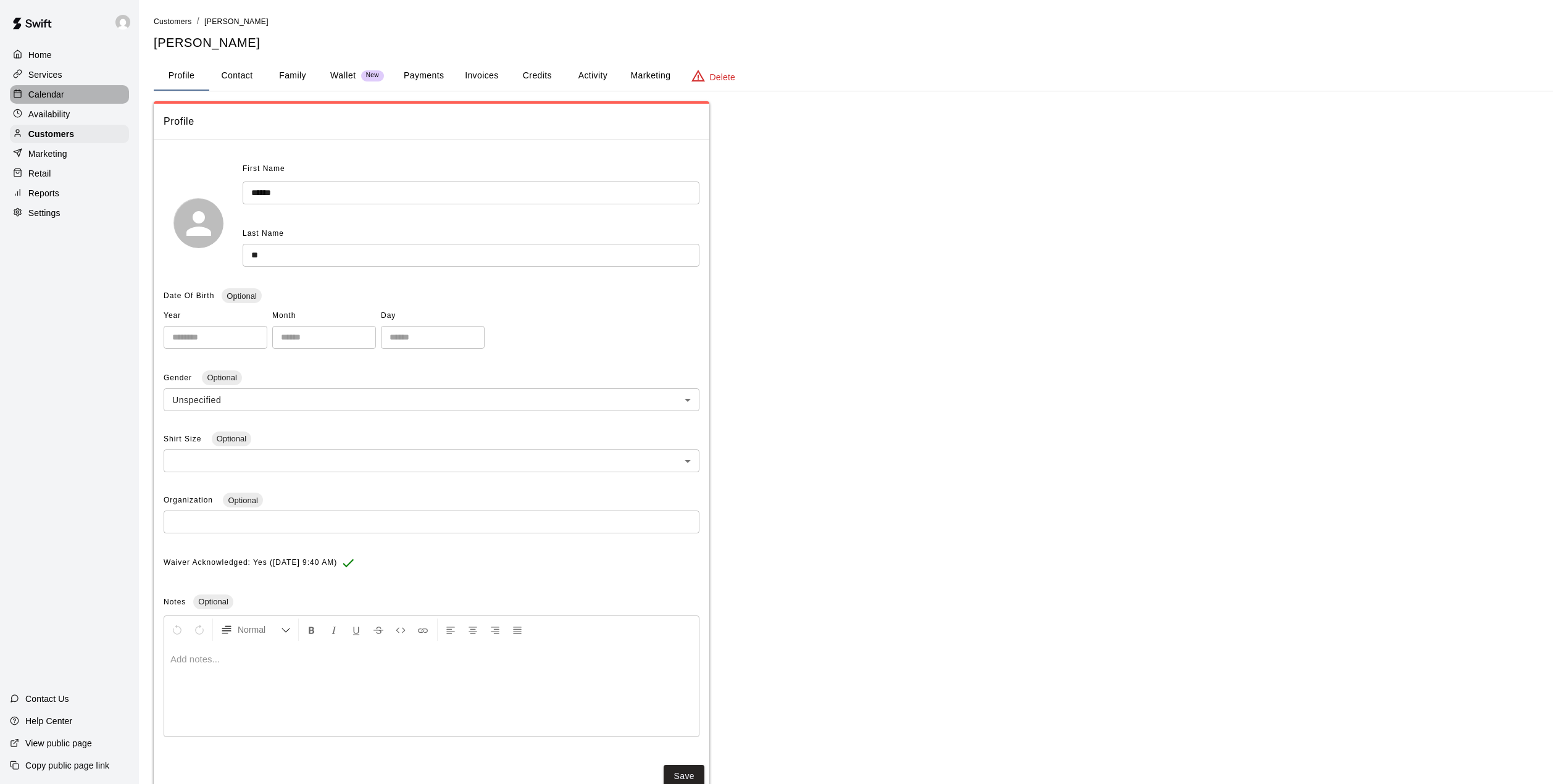
click at [87, 94] on div "Calendar" at bounding box center [69, 94] width 119 height 19
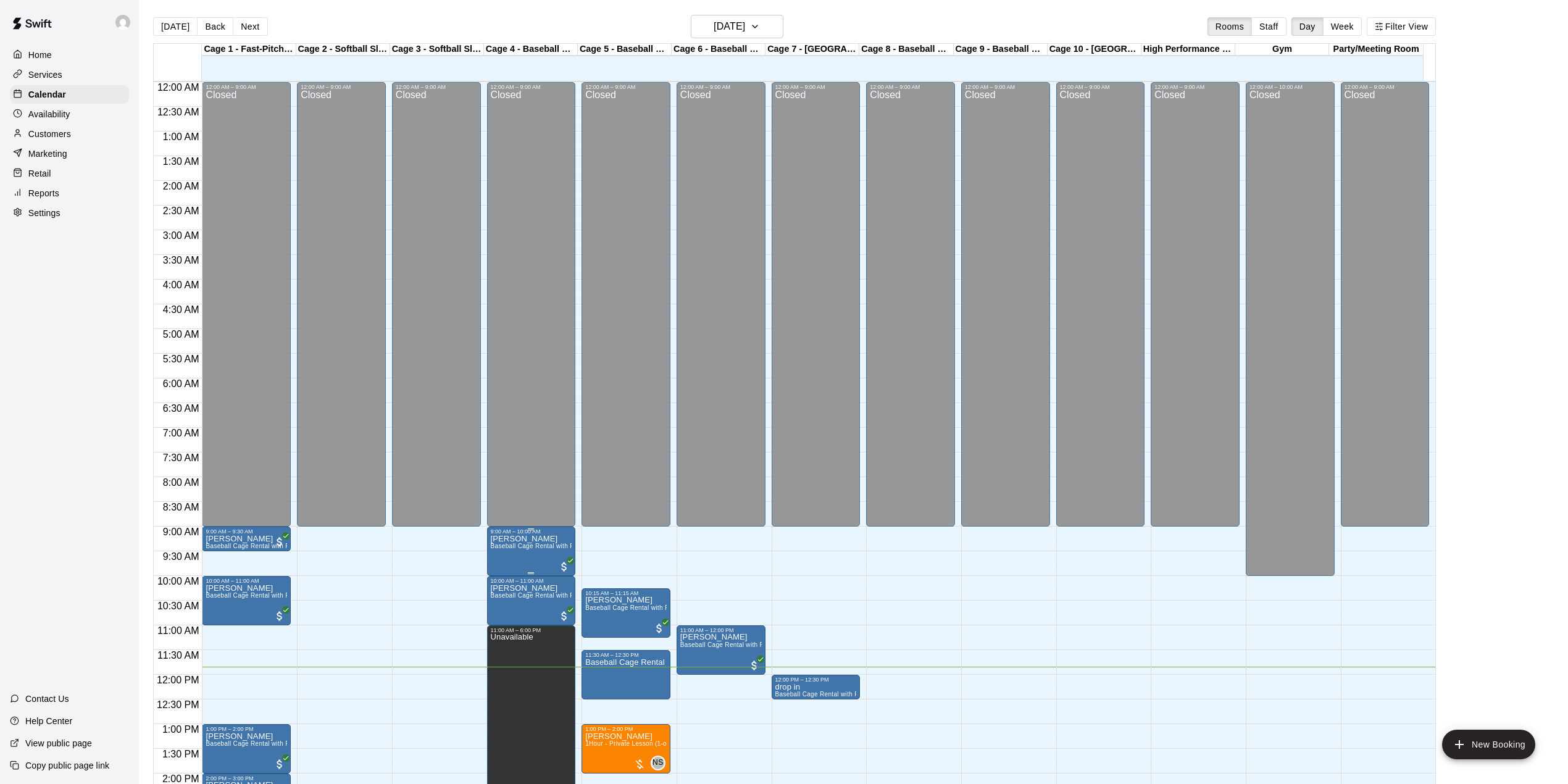
scroll to position [432, 0]
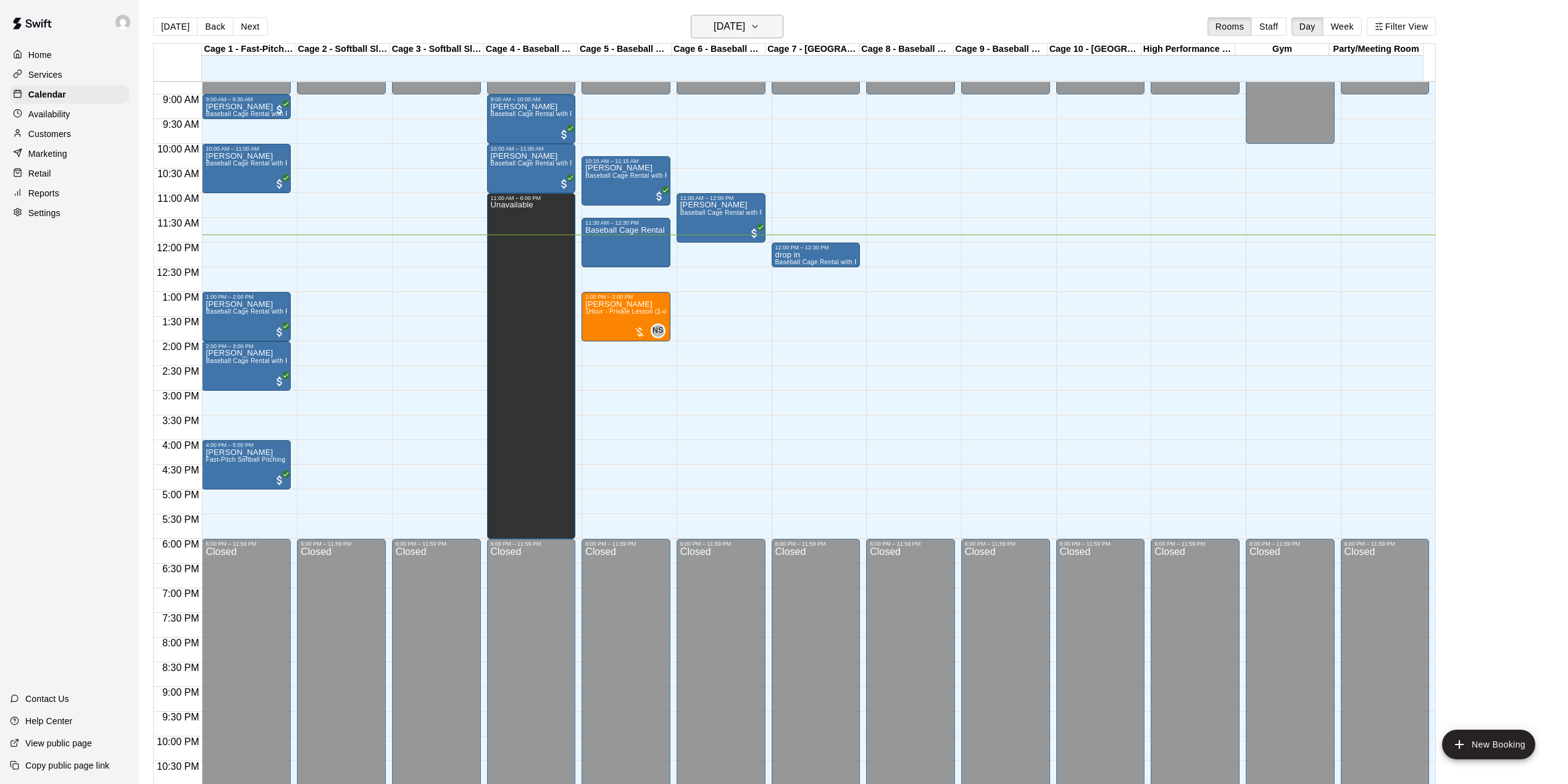
click at [714, 28] on h6 "[DATE]" at bounding box center [729, 26] width 31 height 17
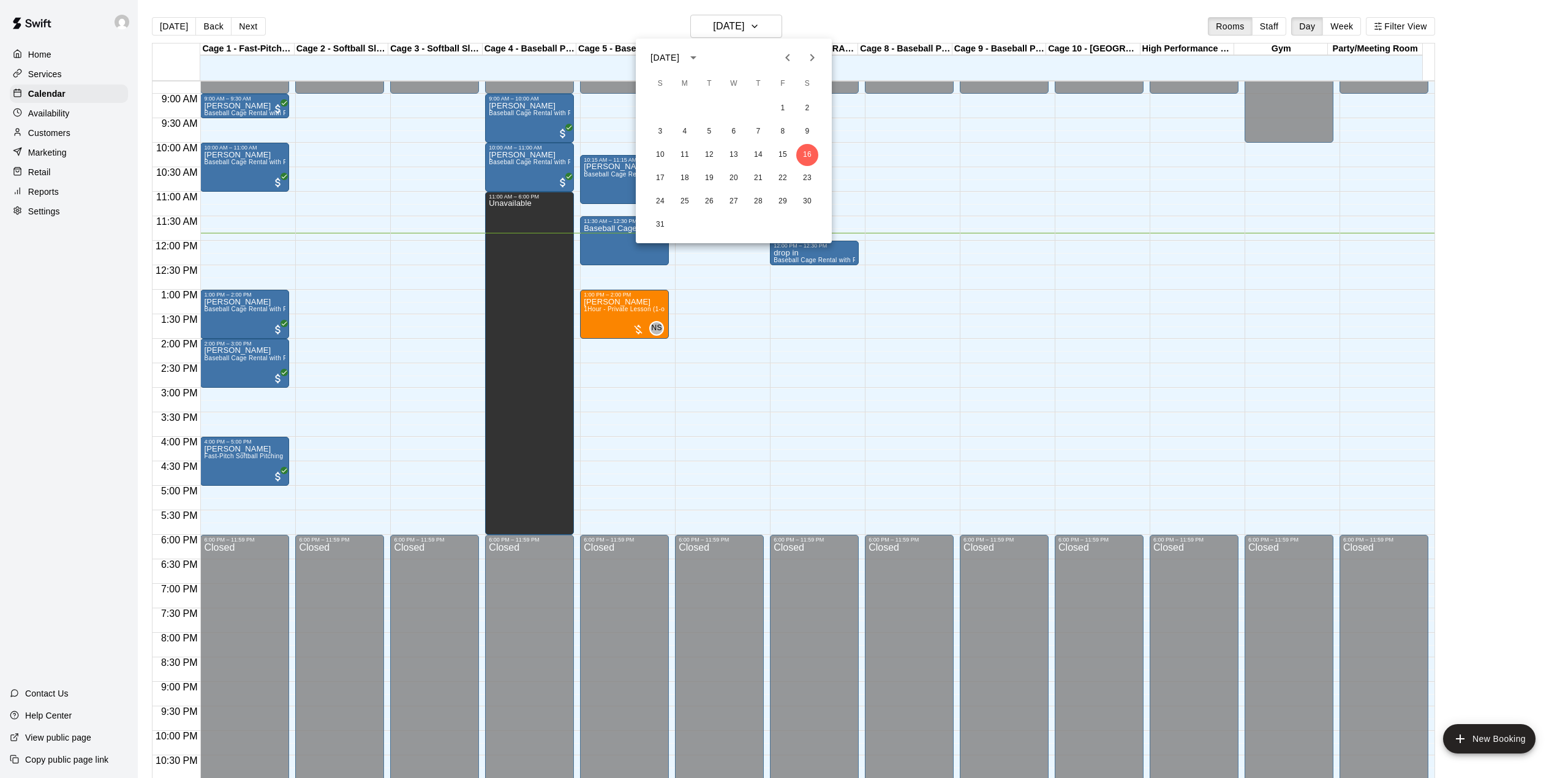
click at [732, 23] on div at bounding box center [784, 389] width 1568 height 778
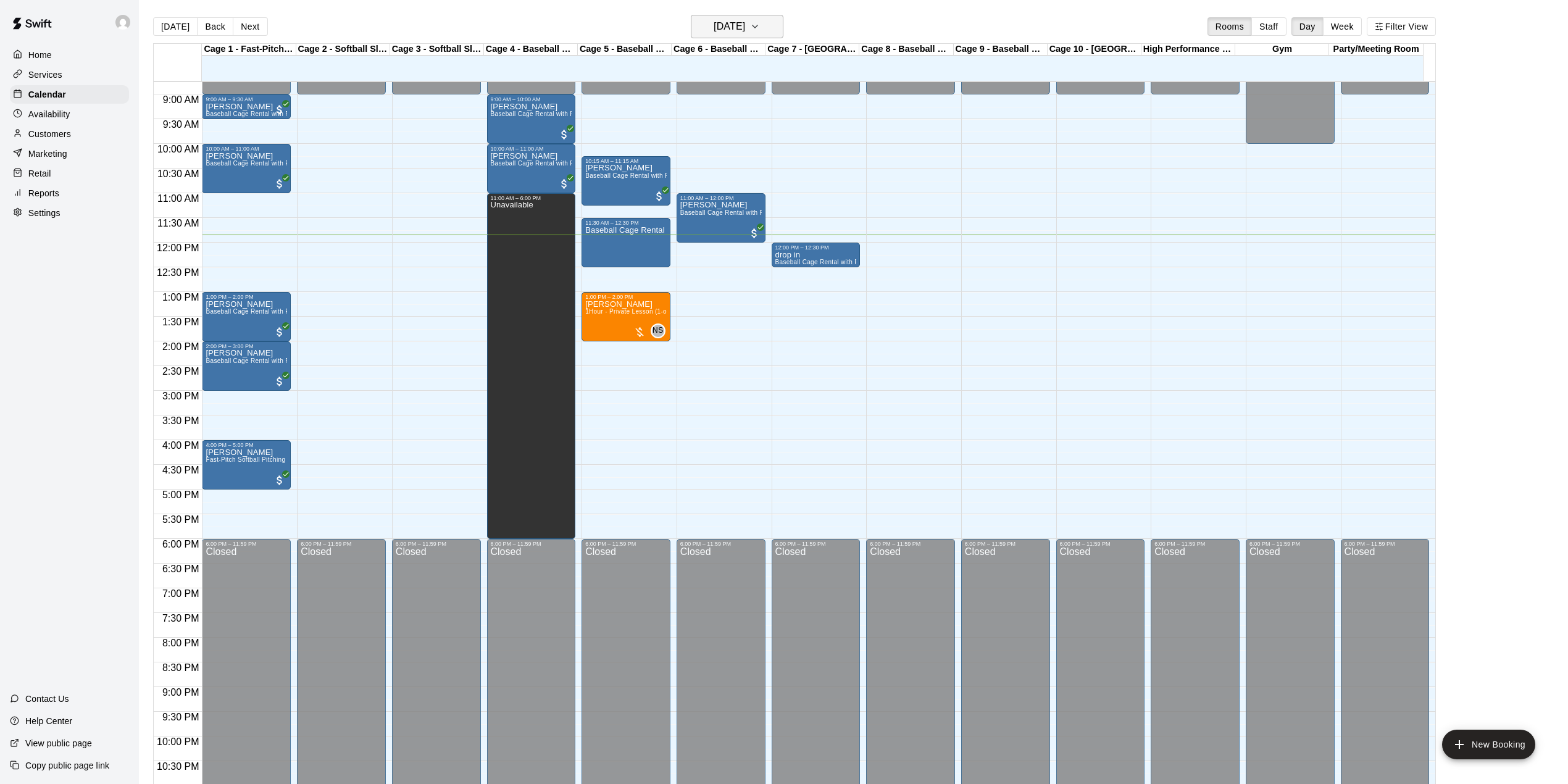
click at [745, 23] on h6 "[DATE]" at bounding box center [729, 26] width 31 height 17
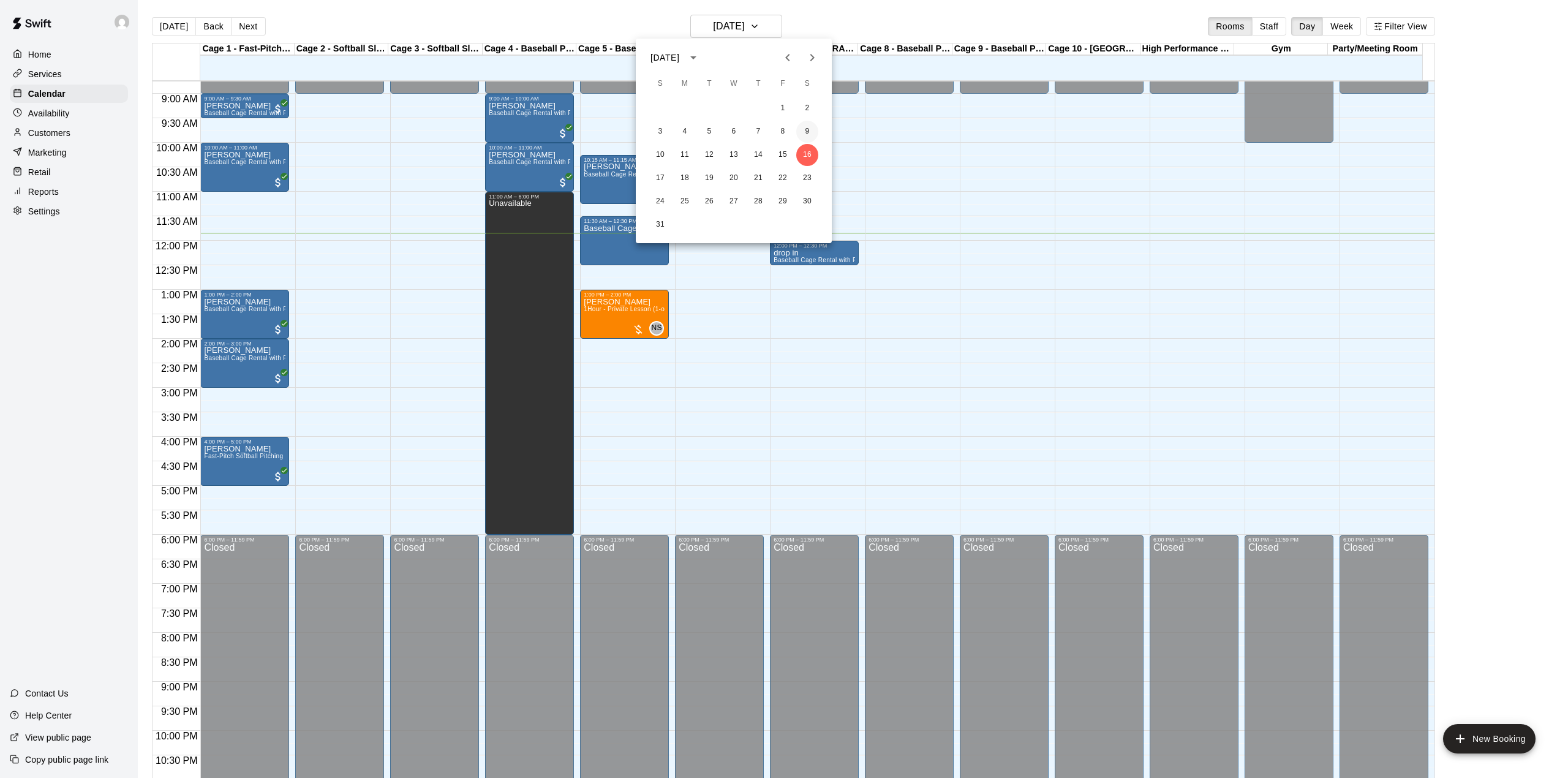
click at [805, 128] on button "9" at bounding box center [807, 132] width 22 height 22
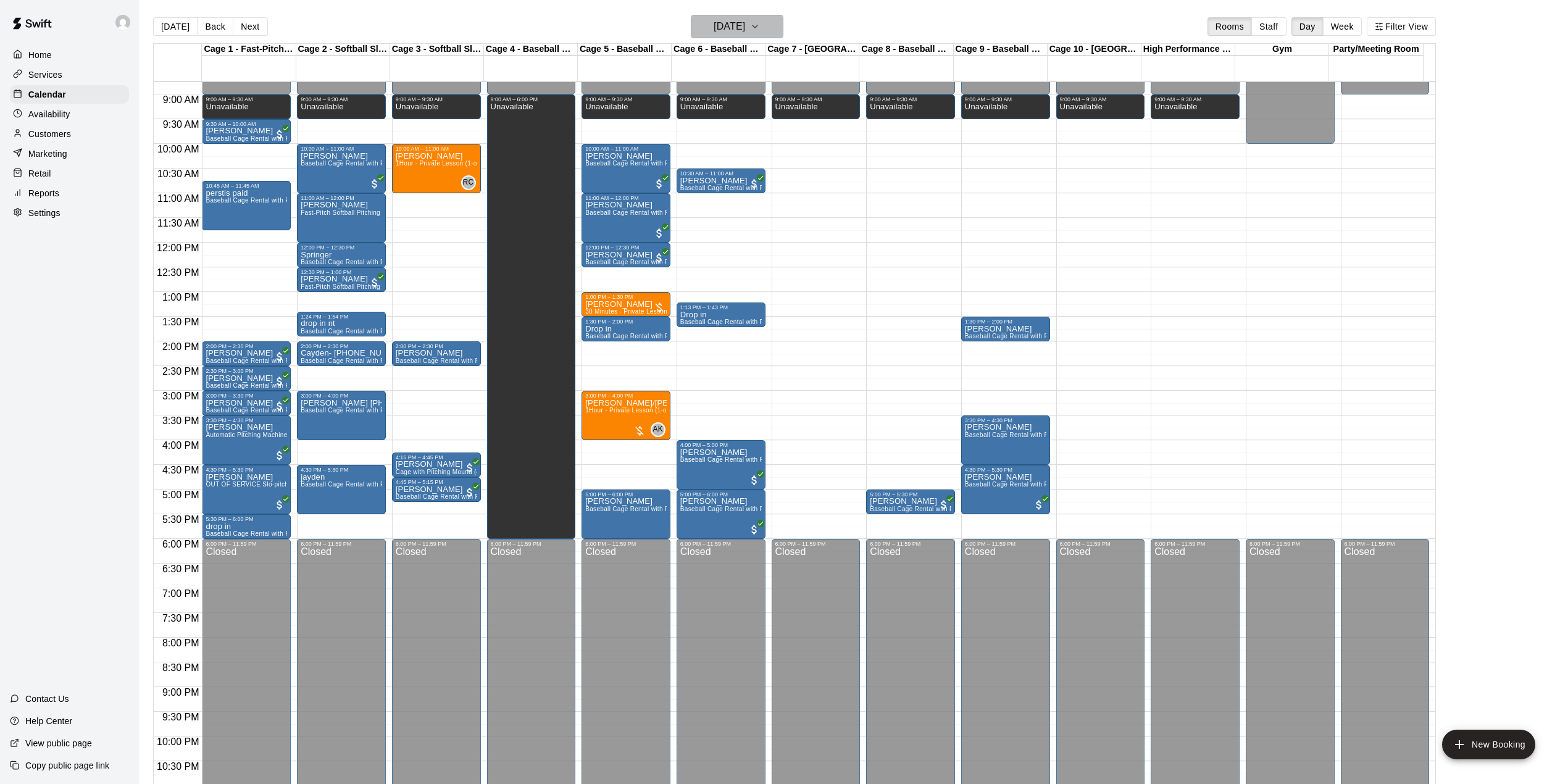
click at [760, 30] on icon "button" at bounding box center [755, 26] width 10 height 15
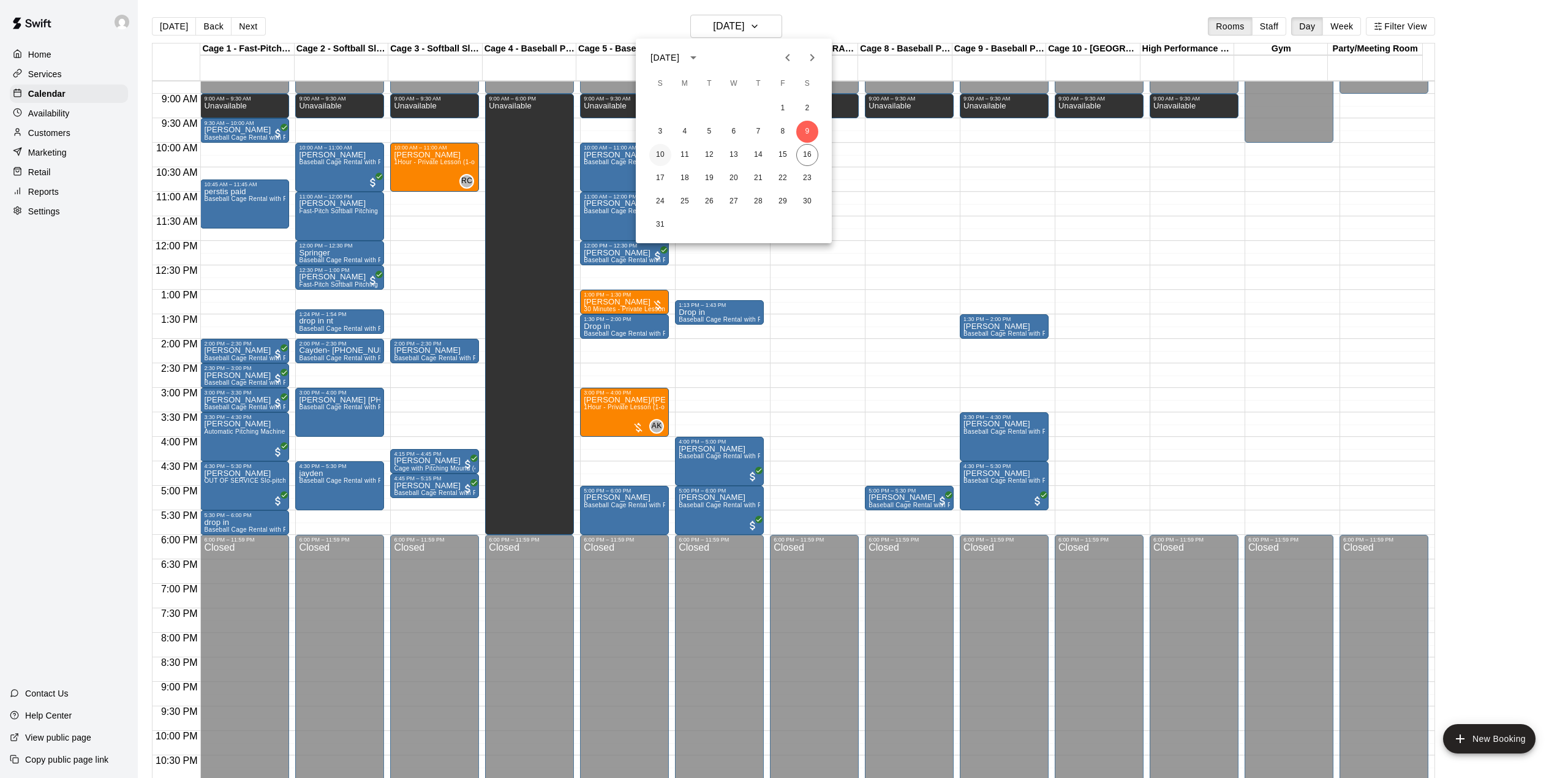
click at [658, 156] on button "10" at bounding box center [660, 155] width 22 height 22
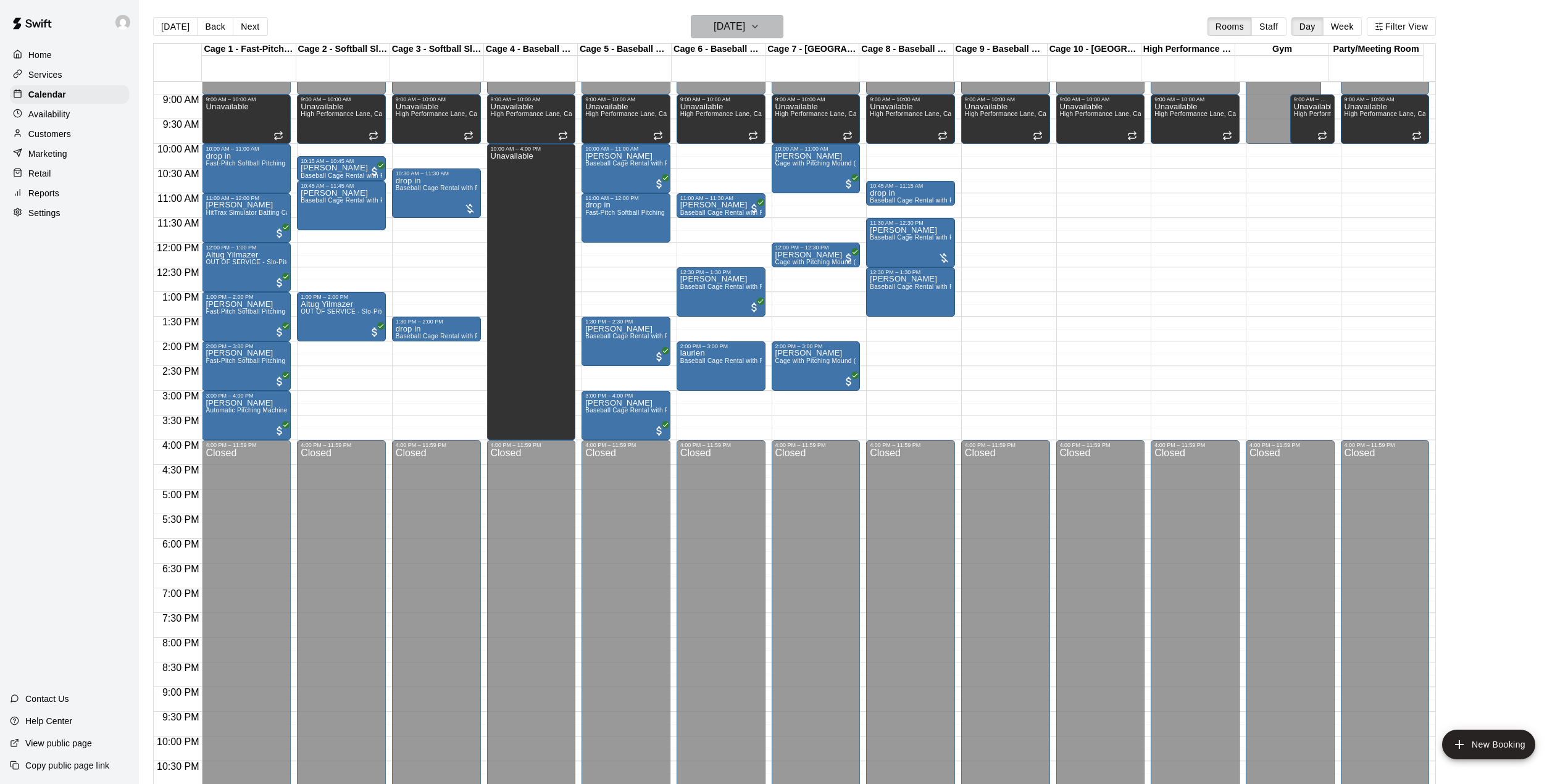
click at [732, 25] on h6 "[DATE]" at bounding box center [729, 26] width 31 height 17
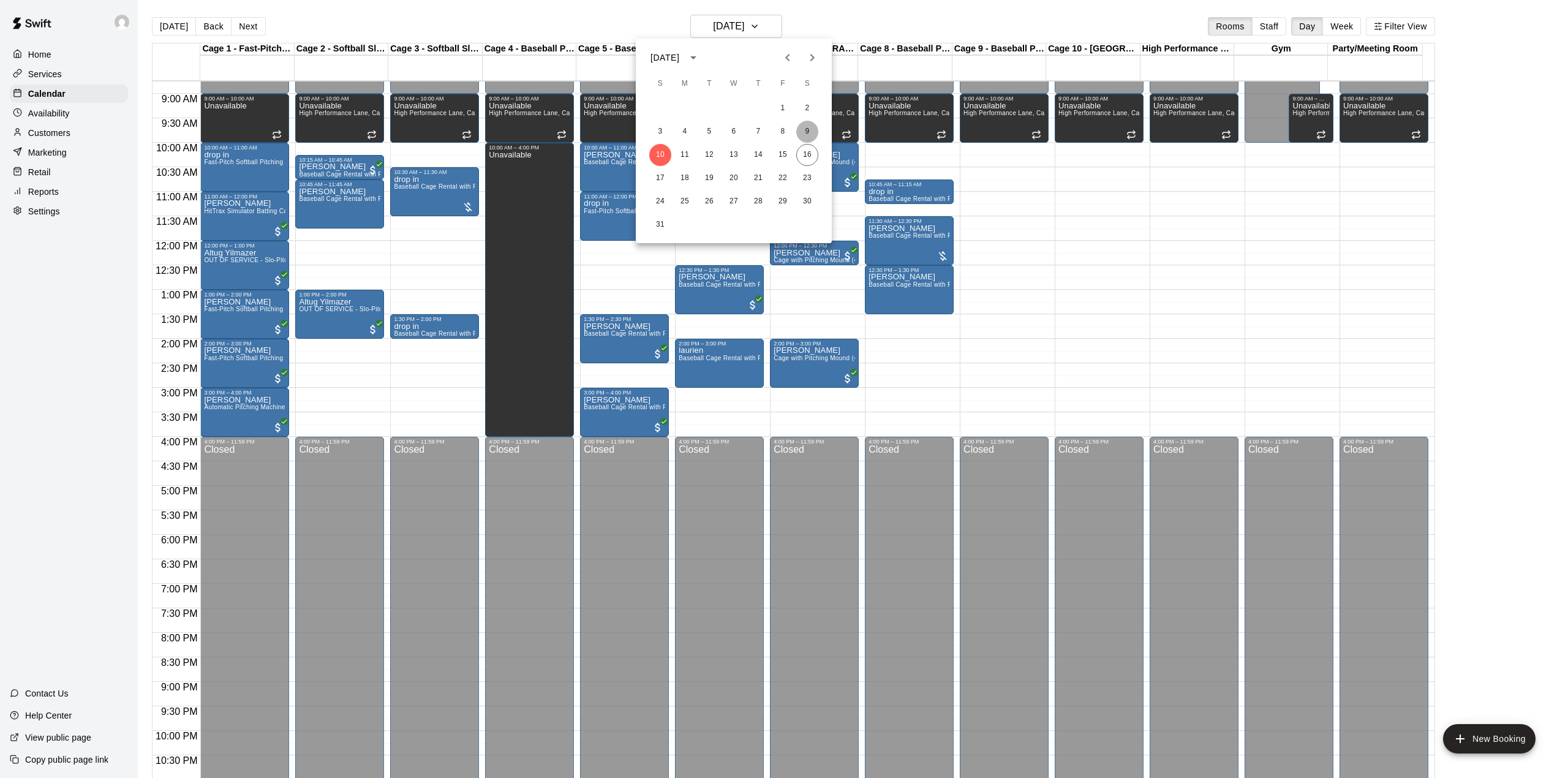
click at [804, 129] on button "9" at bounding box center [807, 132] width 22 height 22
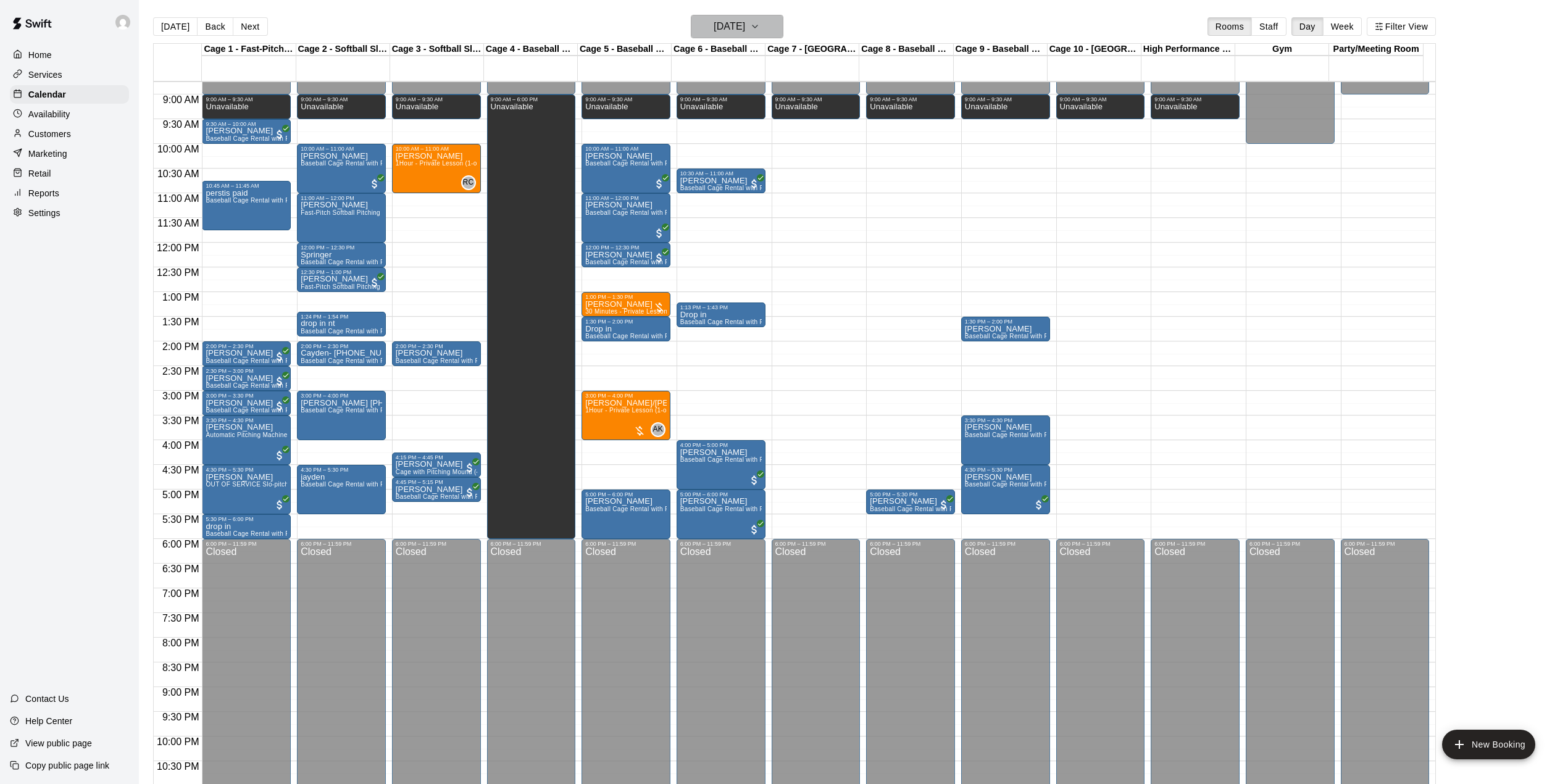
click at [752, 15] on button "[DATE]" at bounding box center [737, 26] width 92 height 24
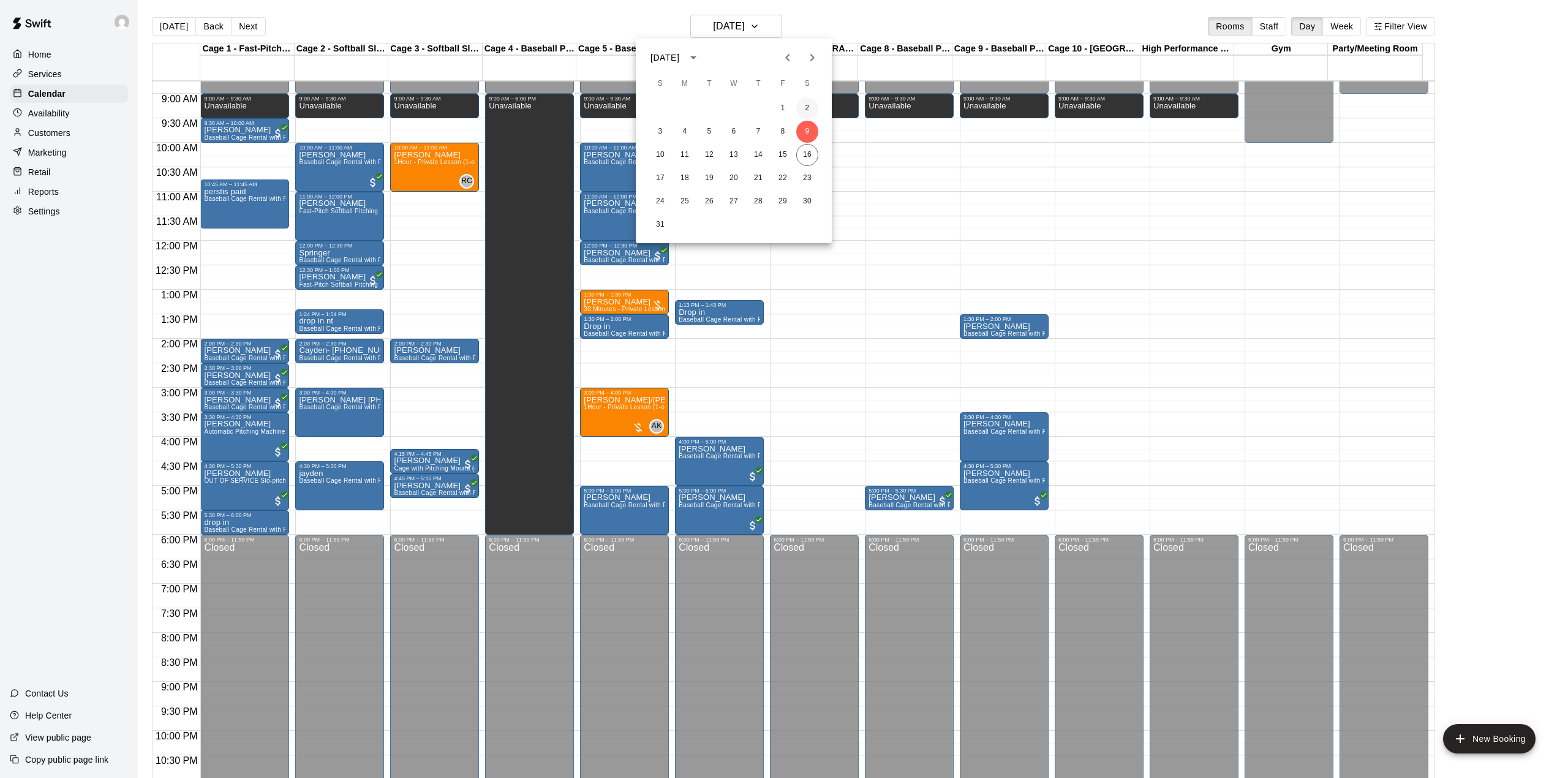
click at [803, 105] on button "2" at bounding box center [807, 108] width 22 height 22
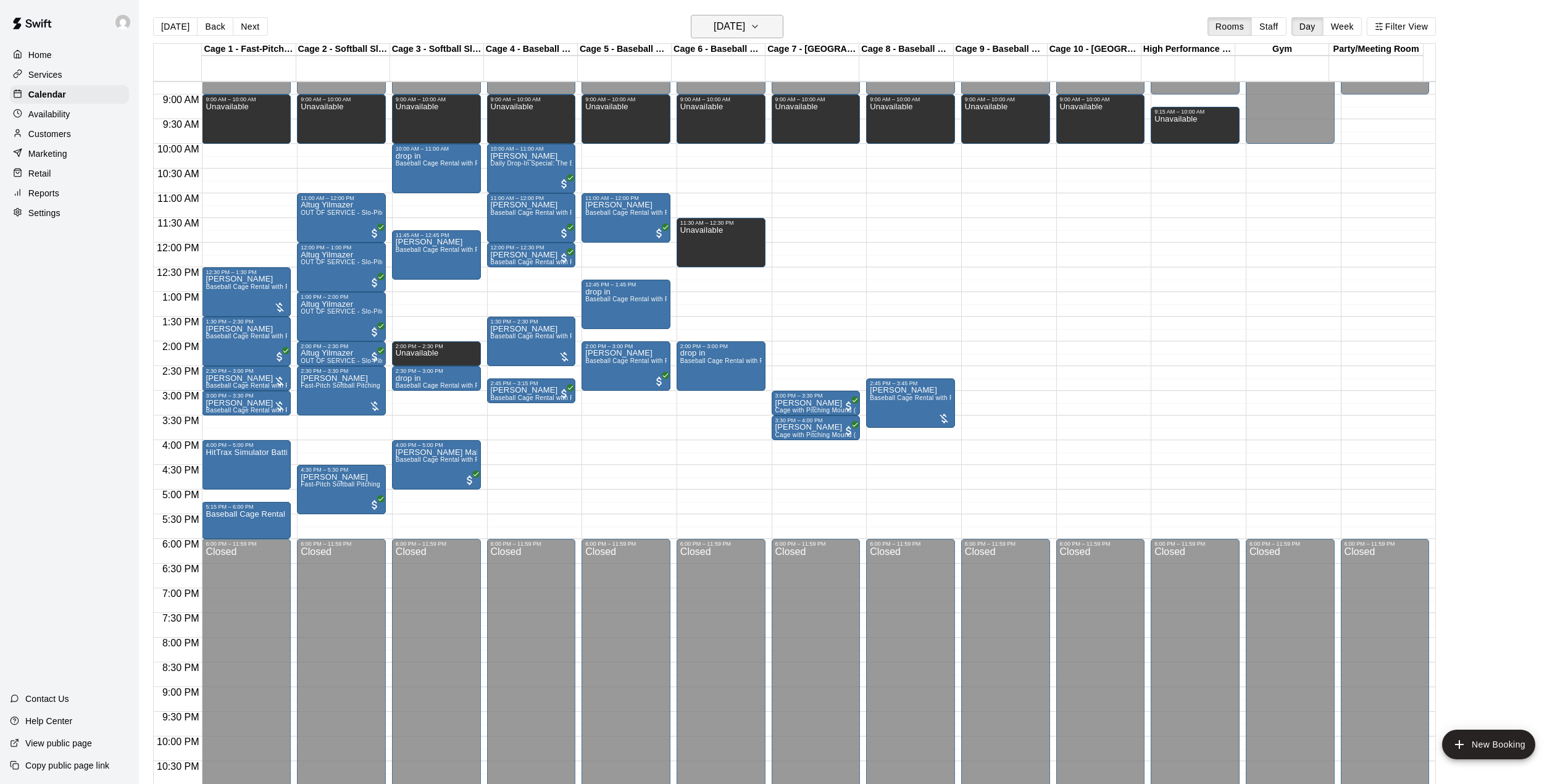
click at [739, 33] on h6 "[DATE]" at bounding box center [729, 26] width 31 height 17
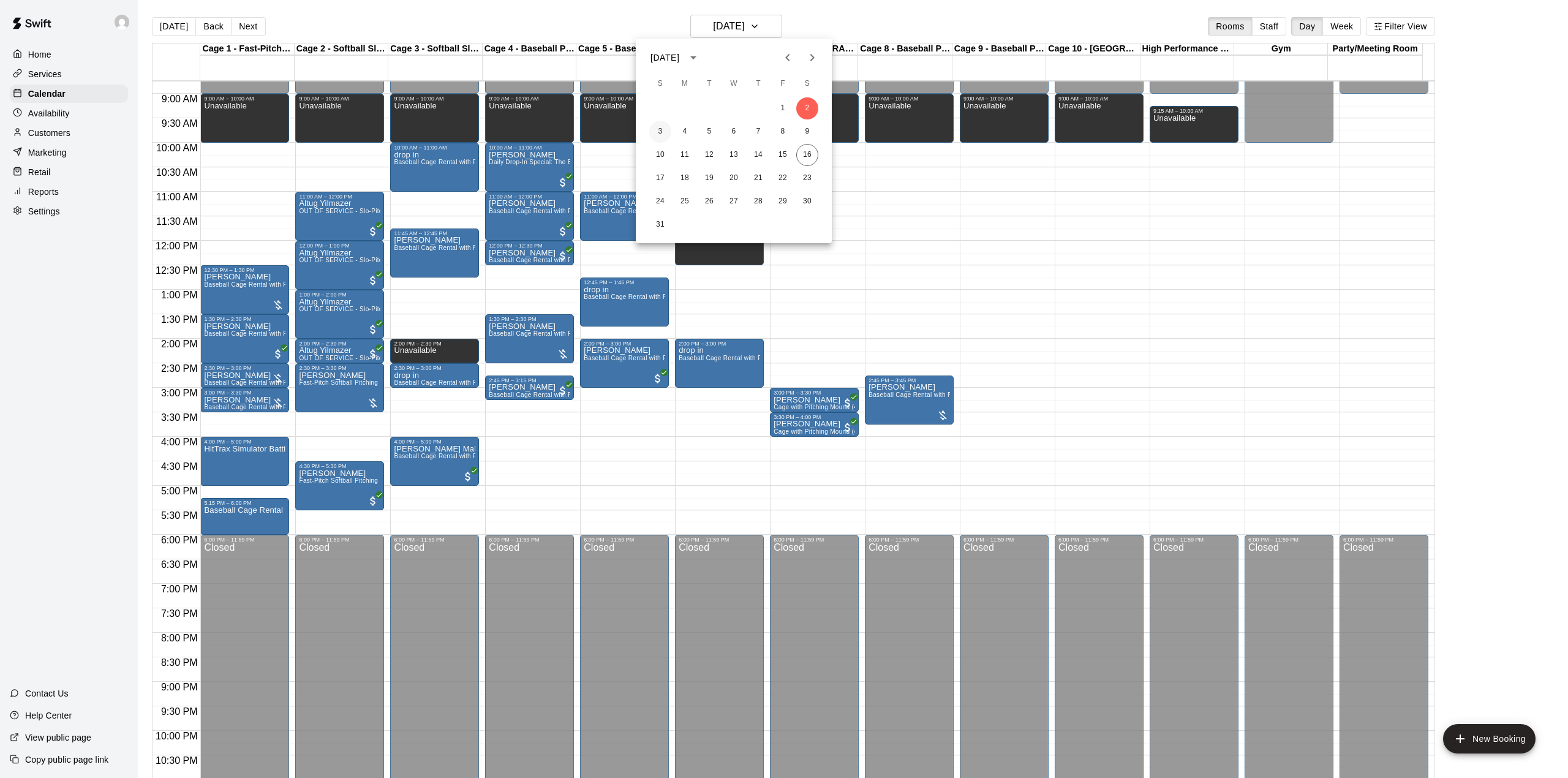
click at [657, 130] on button "3" at bounding box center [660, 132] width 22 height 22
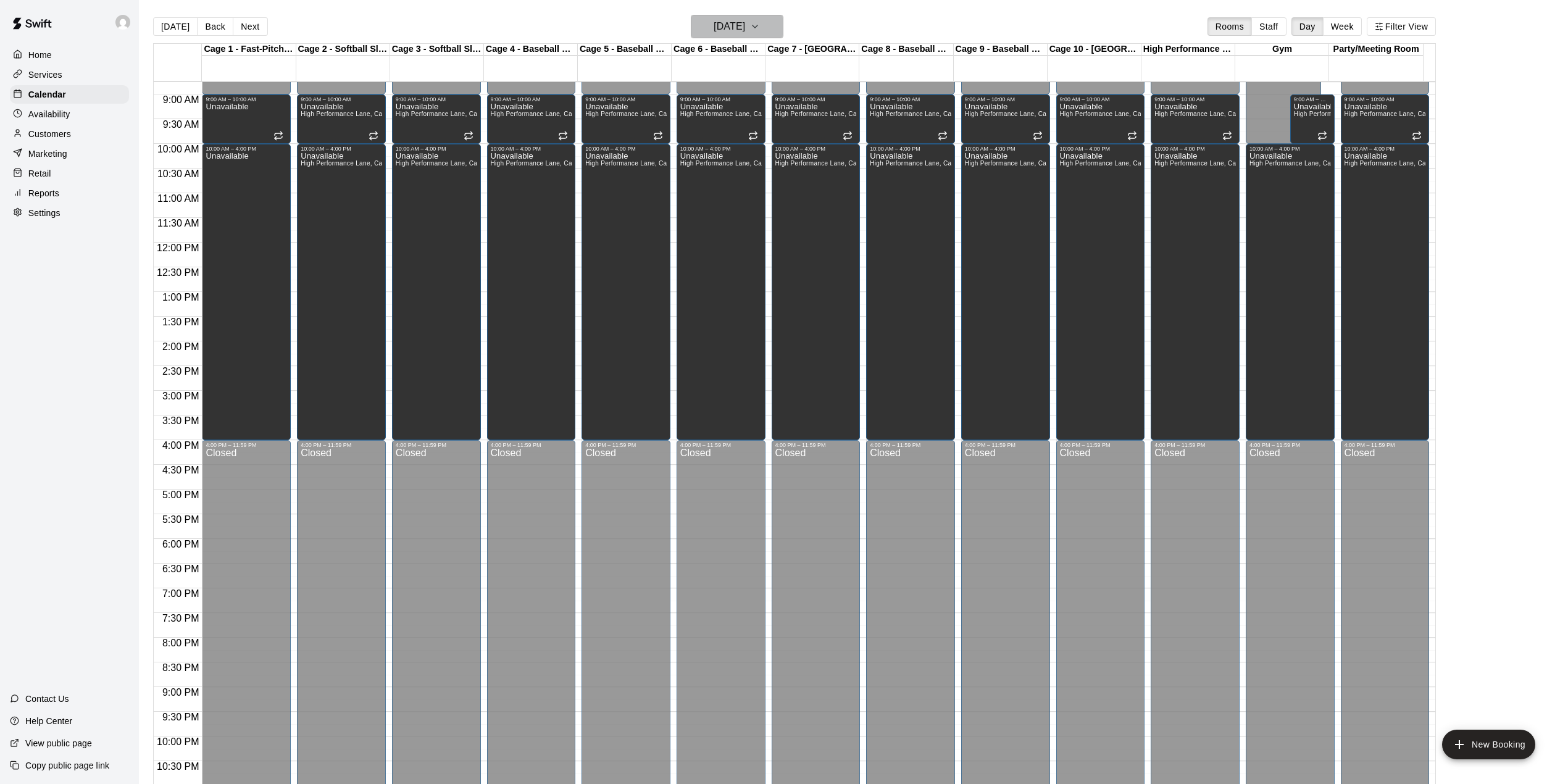
click at [719, 30] on h6 "[DATE]" at bounding box center [729, 26] width 31 height 17
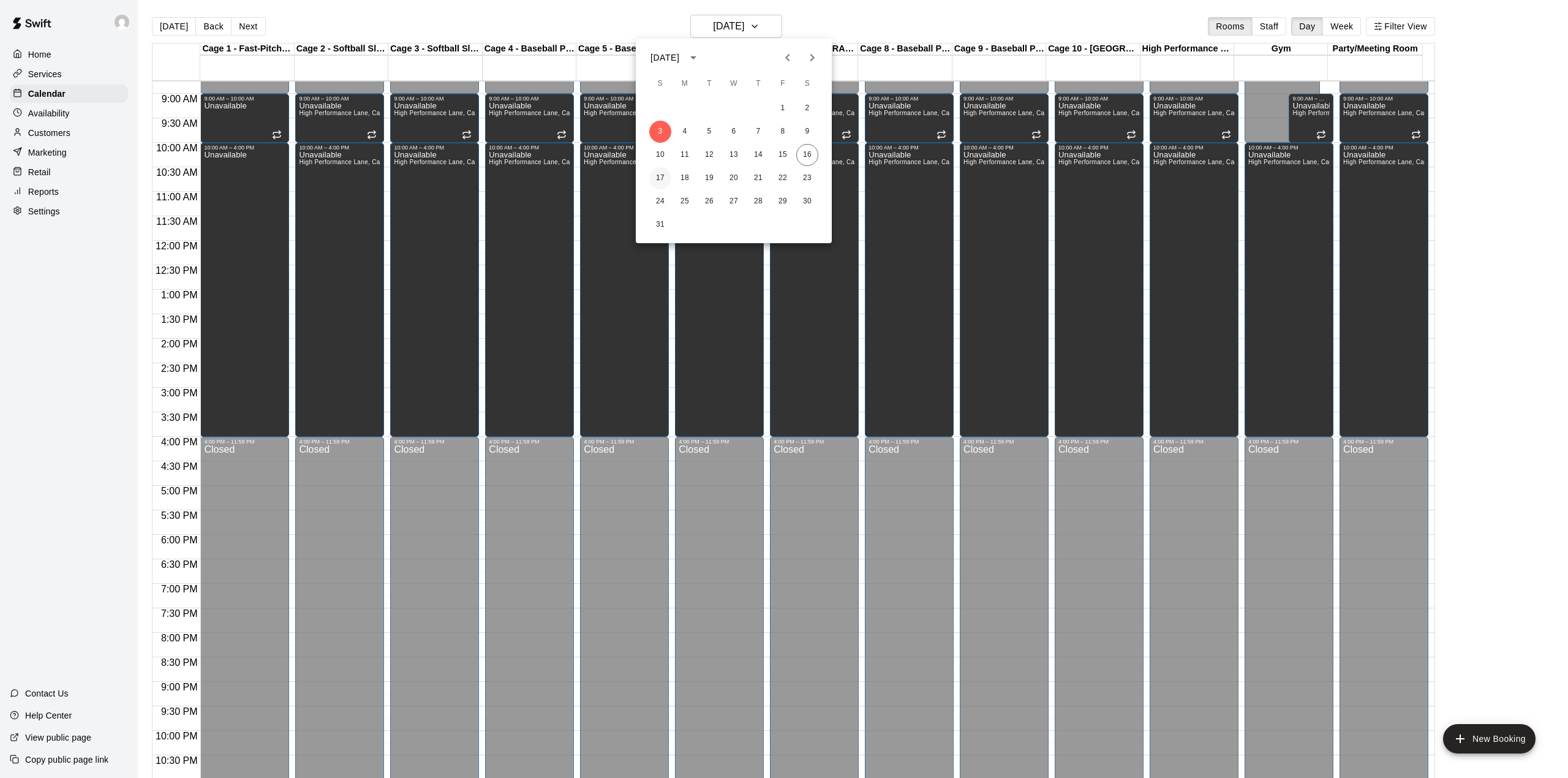
click at [662, 183] on button "17" at bounding box center [660, 178] width 22 height 22
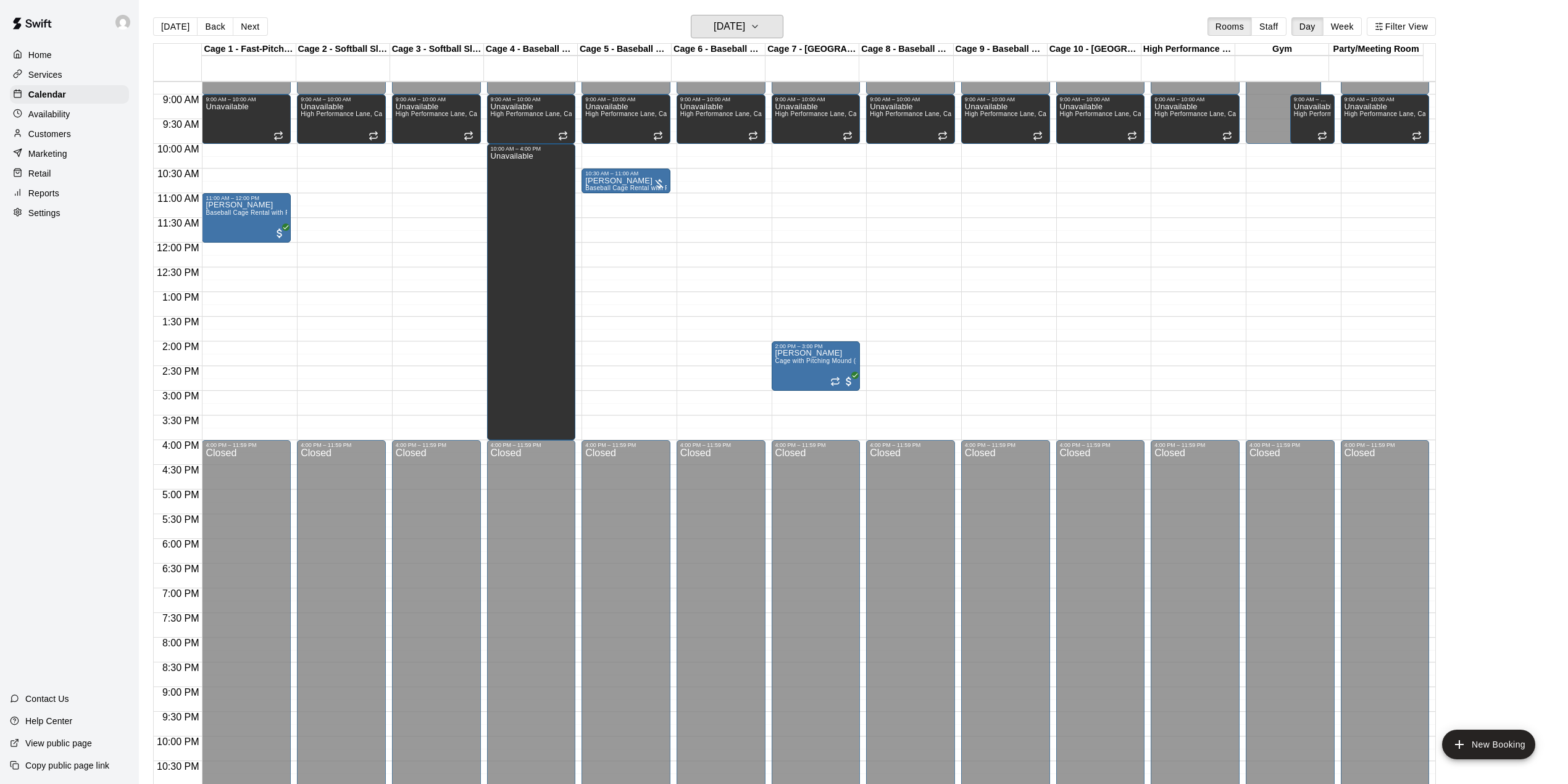
scroll to position [349, 0]
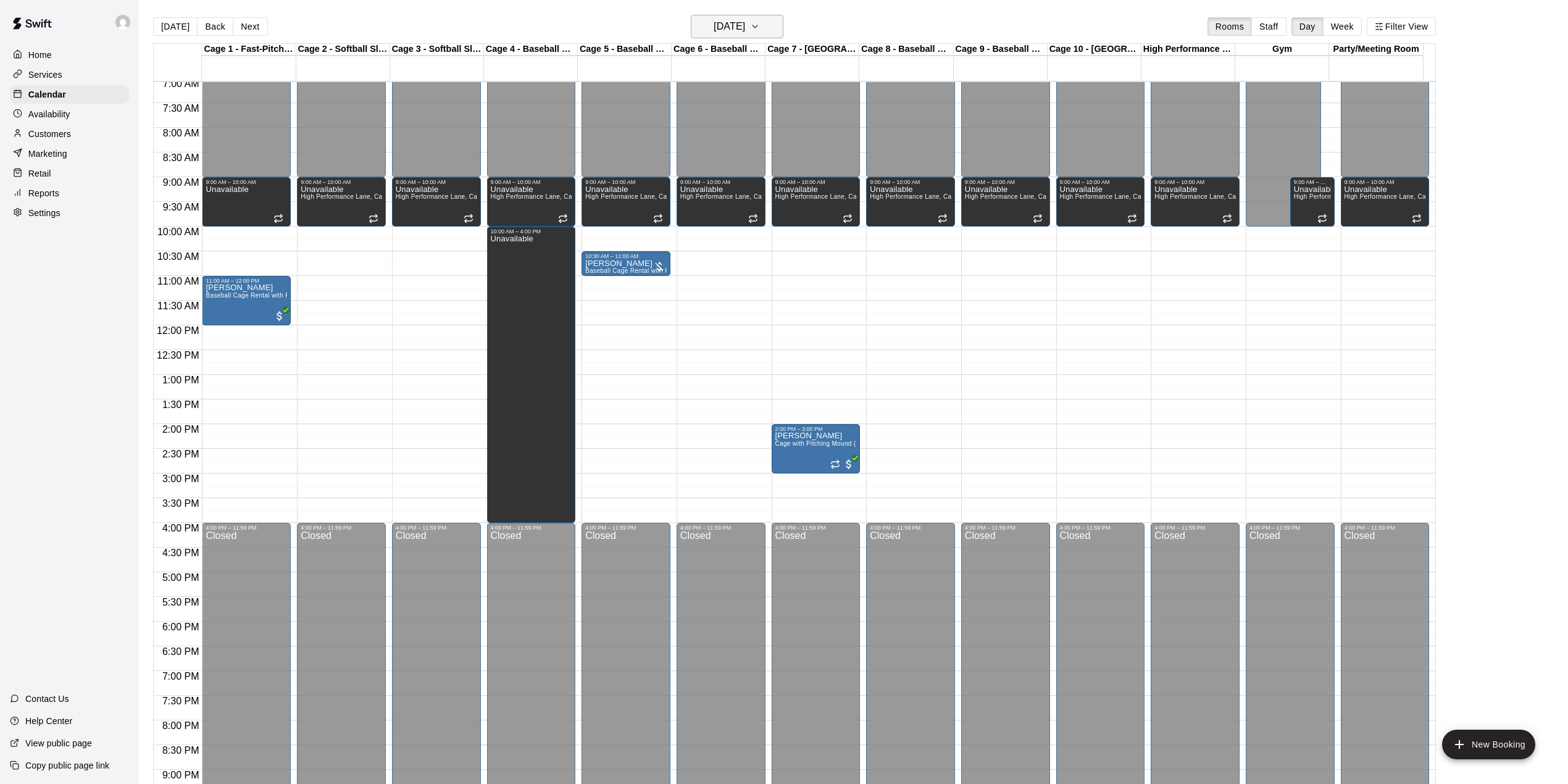
click at [742, 31] on h6 "[DATE]" at bounding box center [729, 26] width 31 height 17
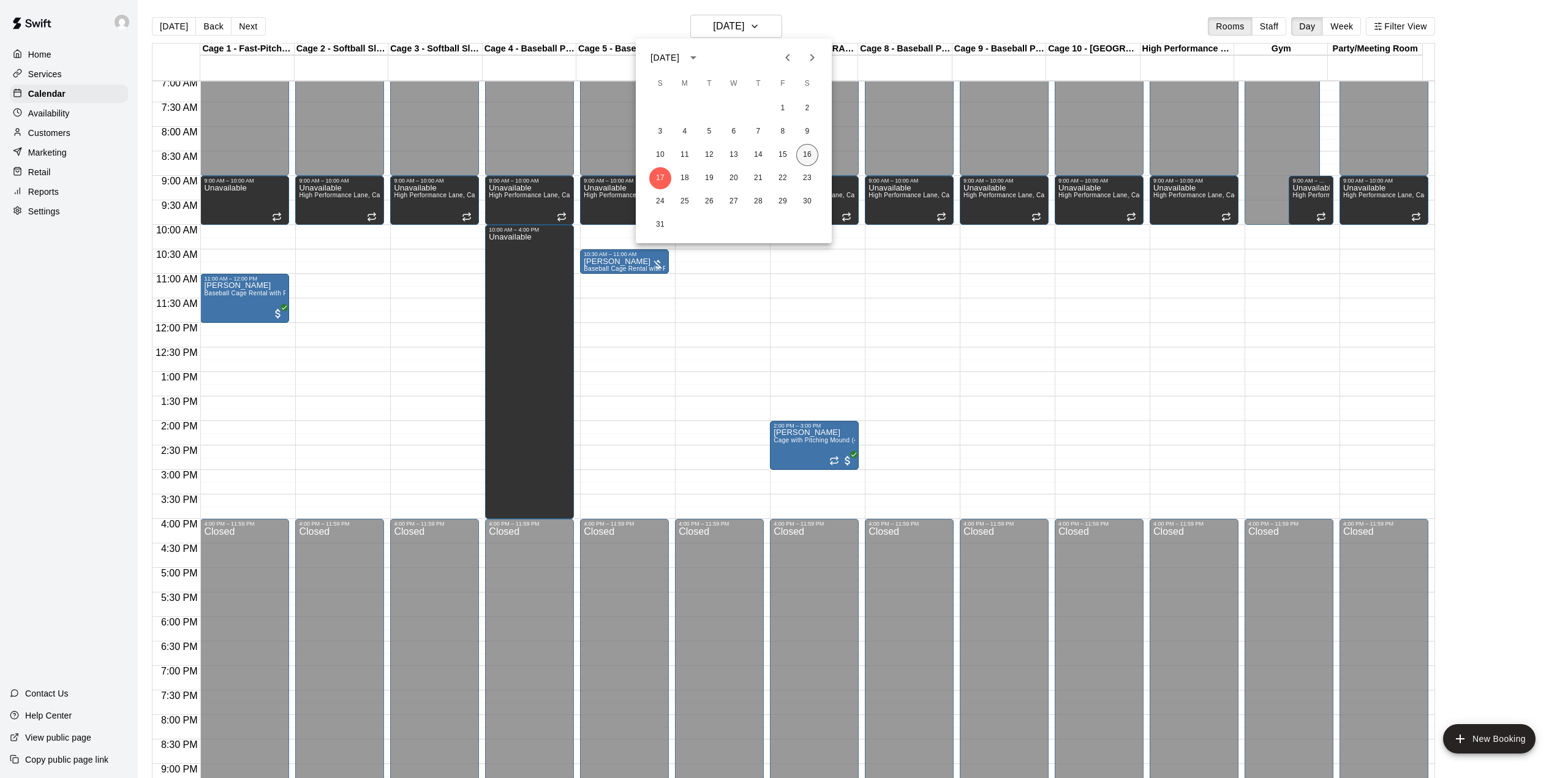
click at [814, 157] on button "16" at bounding box center [807, 155] width 22 height 22
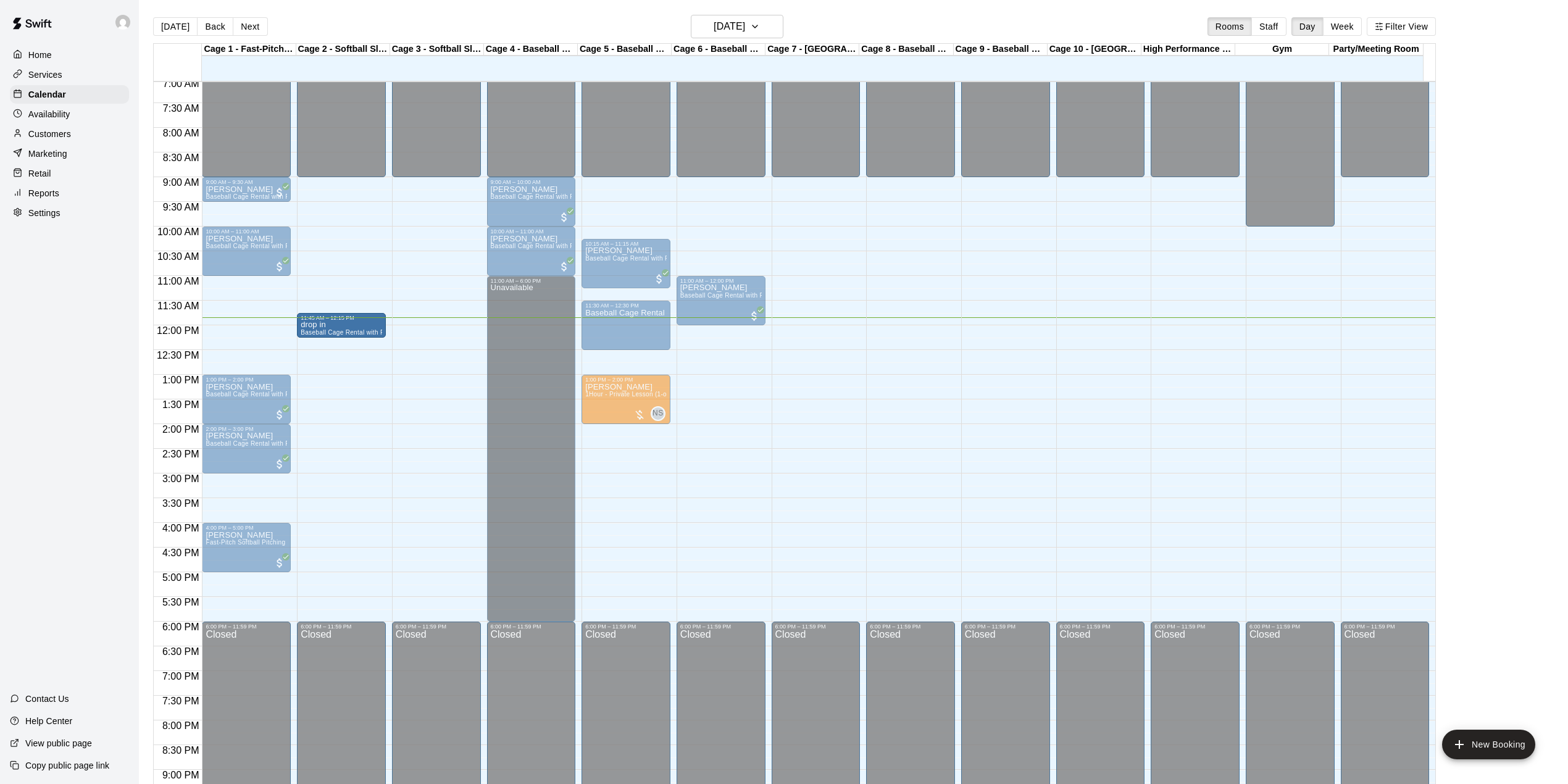
drag, startPoint x: 828, startPoint y: 347, endPoint x: 353, endPoint y: 336, distance: 475.1
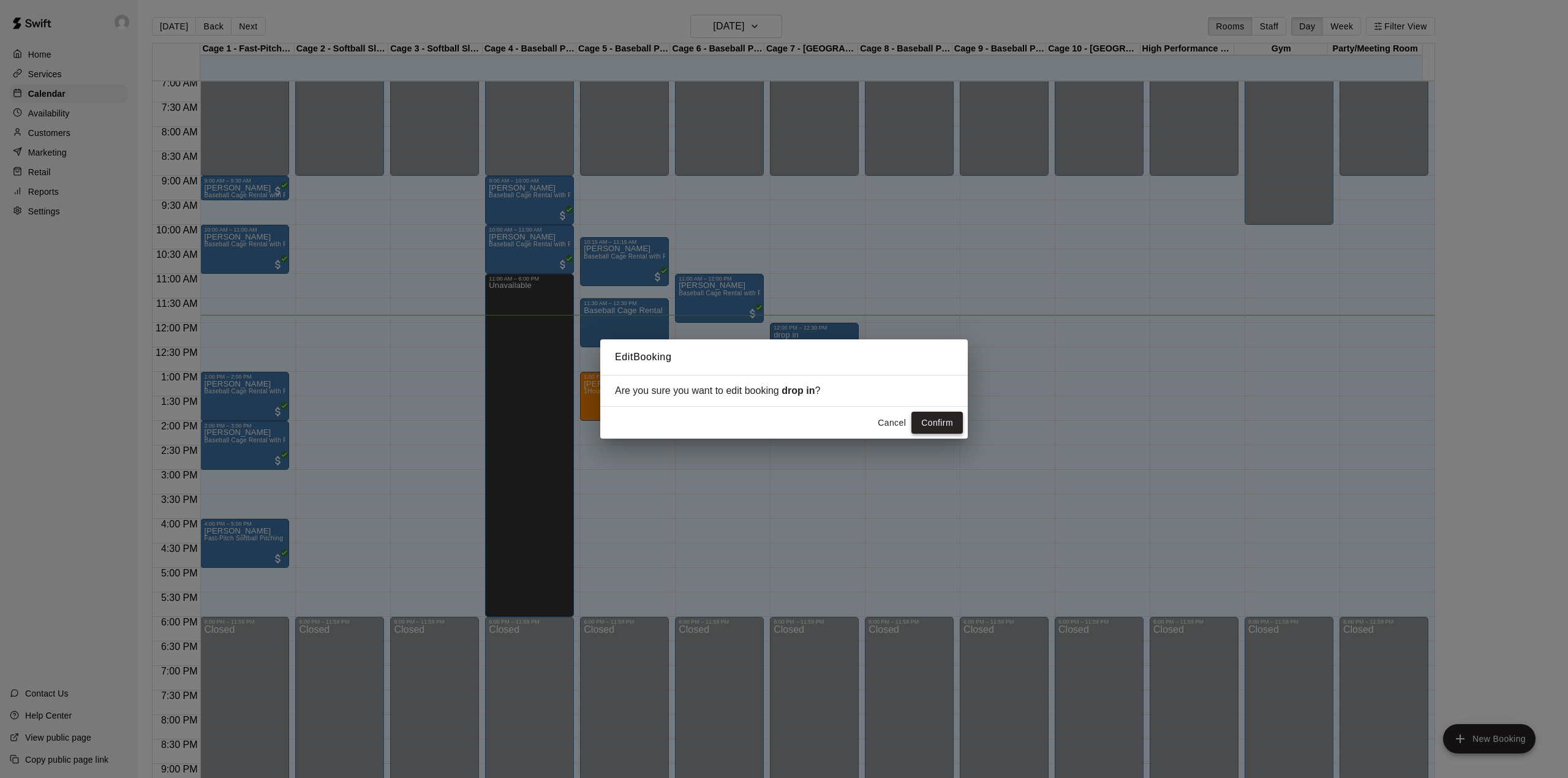
click at [948, 420] on button "Confirm" at bounding box center [937, 422] width 52 height 23
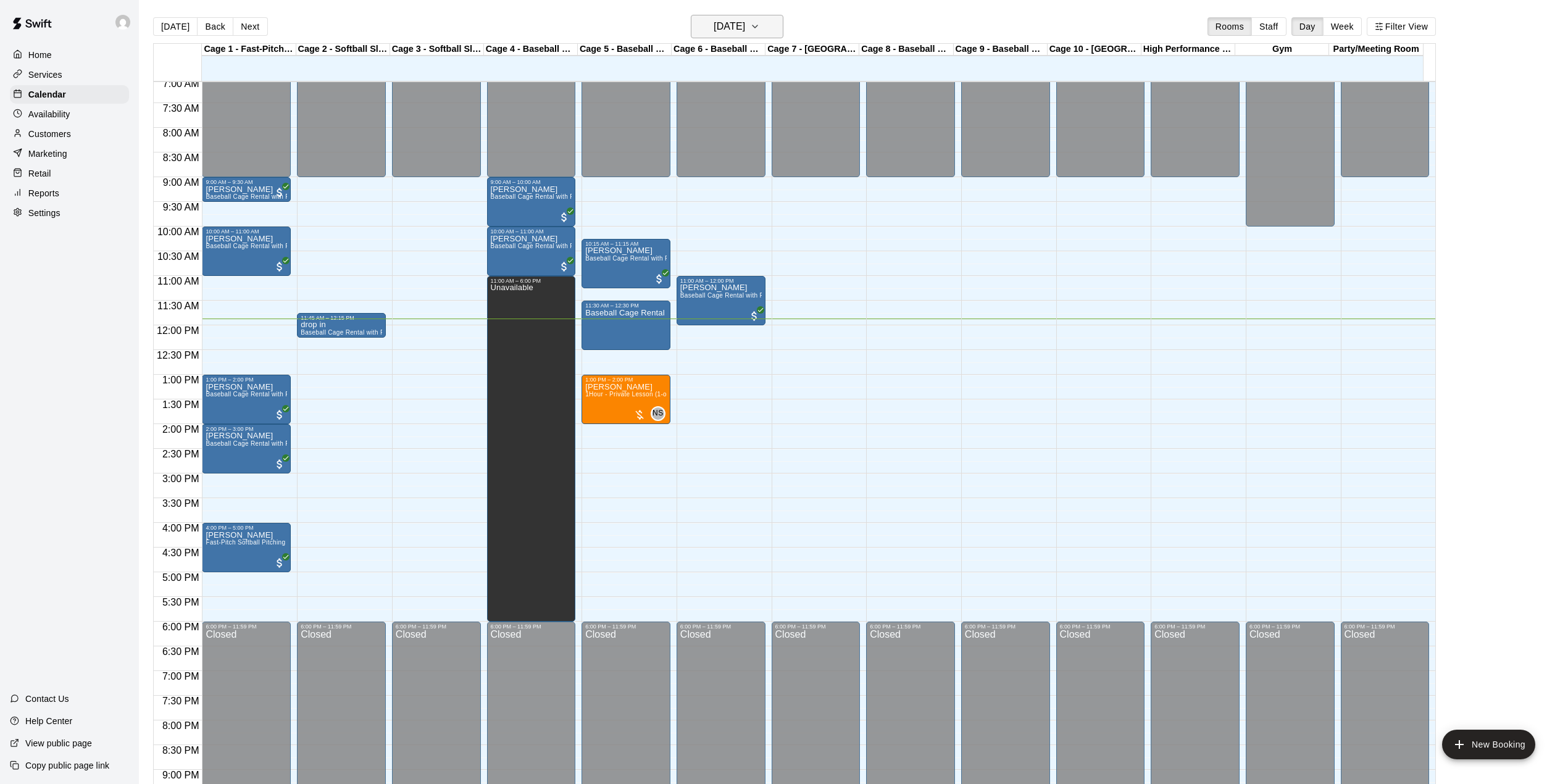
click at [745, 32] on h6 "[DATE]" at bounding box center [729, 26] width 31 height 17
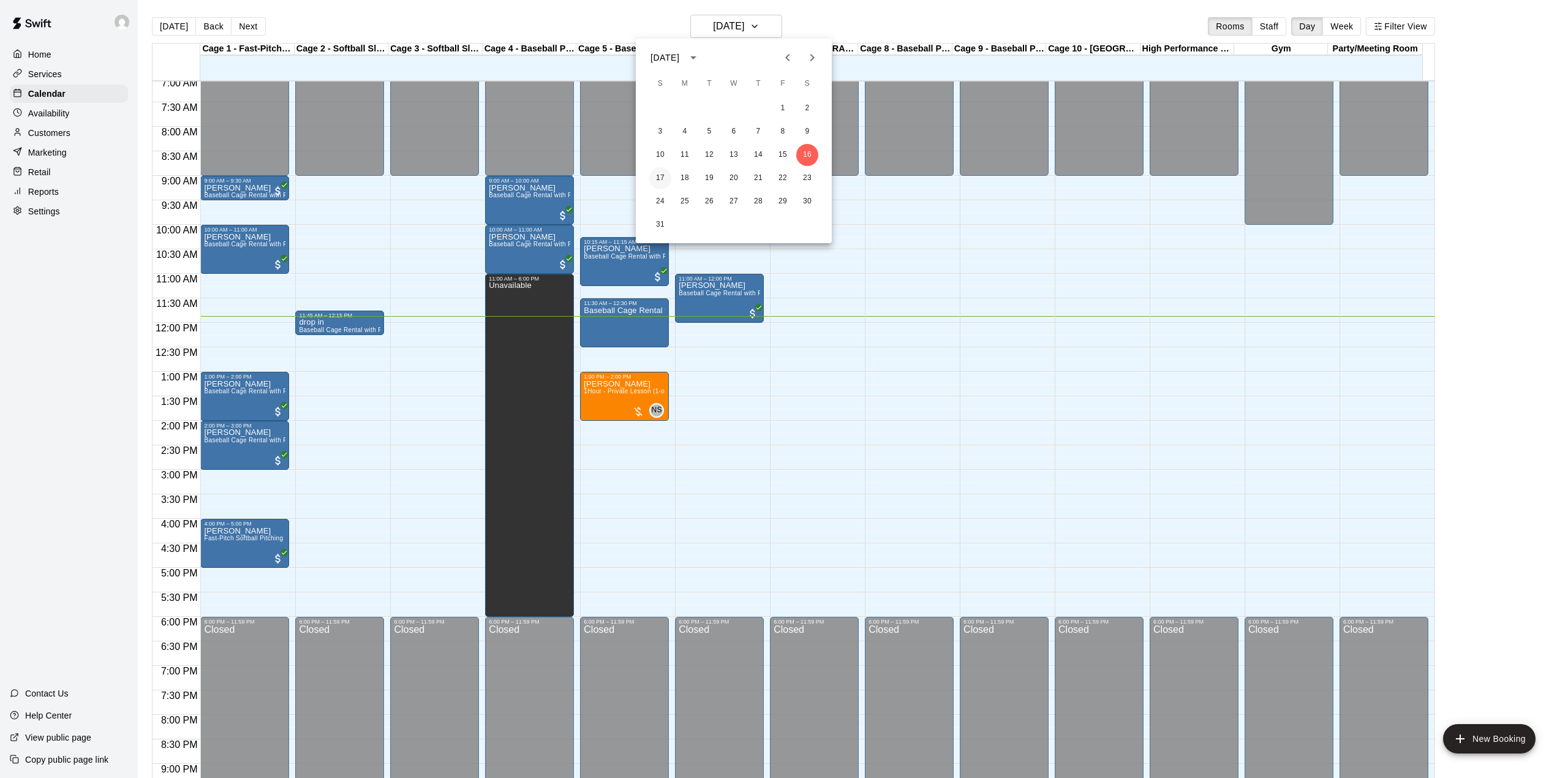
click at [657, 178] on button "17" at bounding box center [660, 178] width 22 height 22
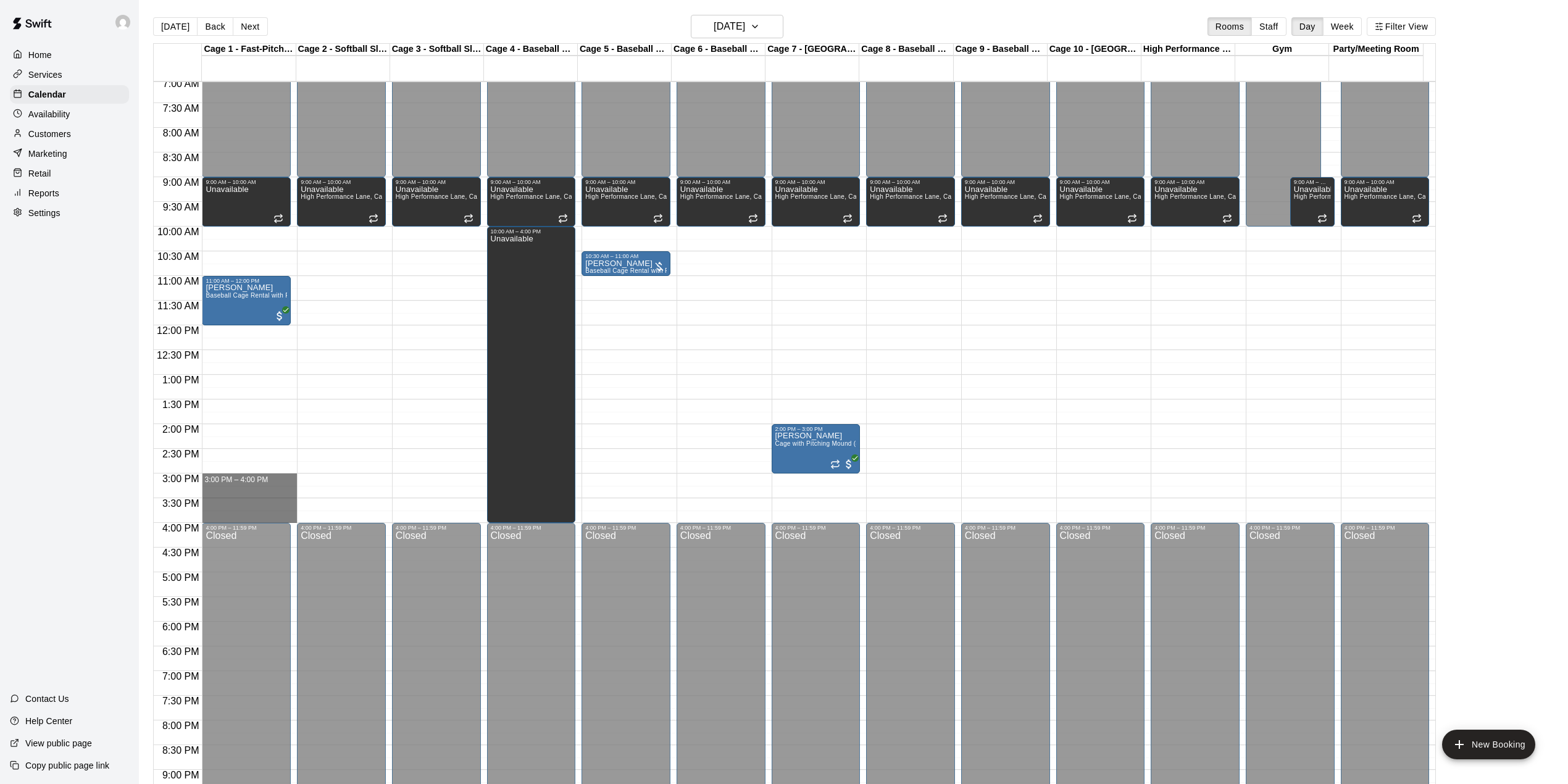
drag, startPoint x: 250, startPoint y: 481, endPoint x: 255, endPoint y: 516, distance: 35.4
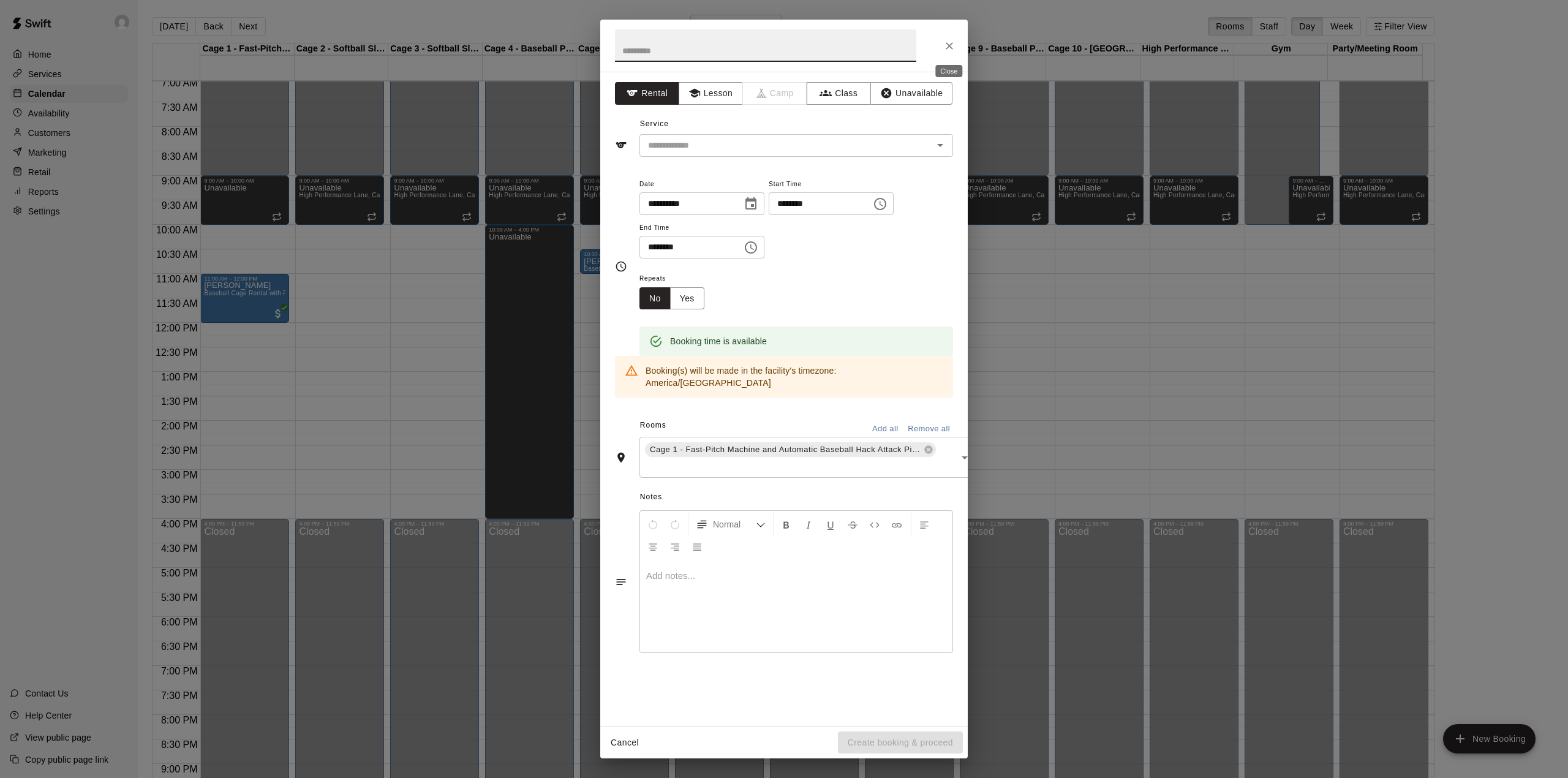
click at [944, 41] on icon "Close" at bounding box center [949, 46] width 12 height 12
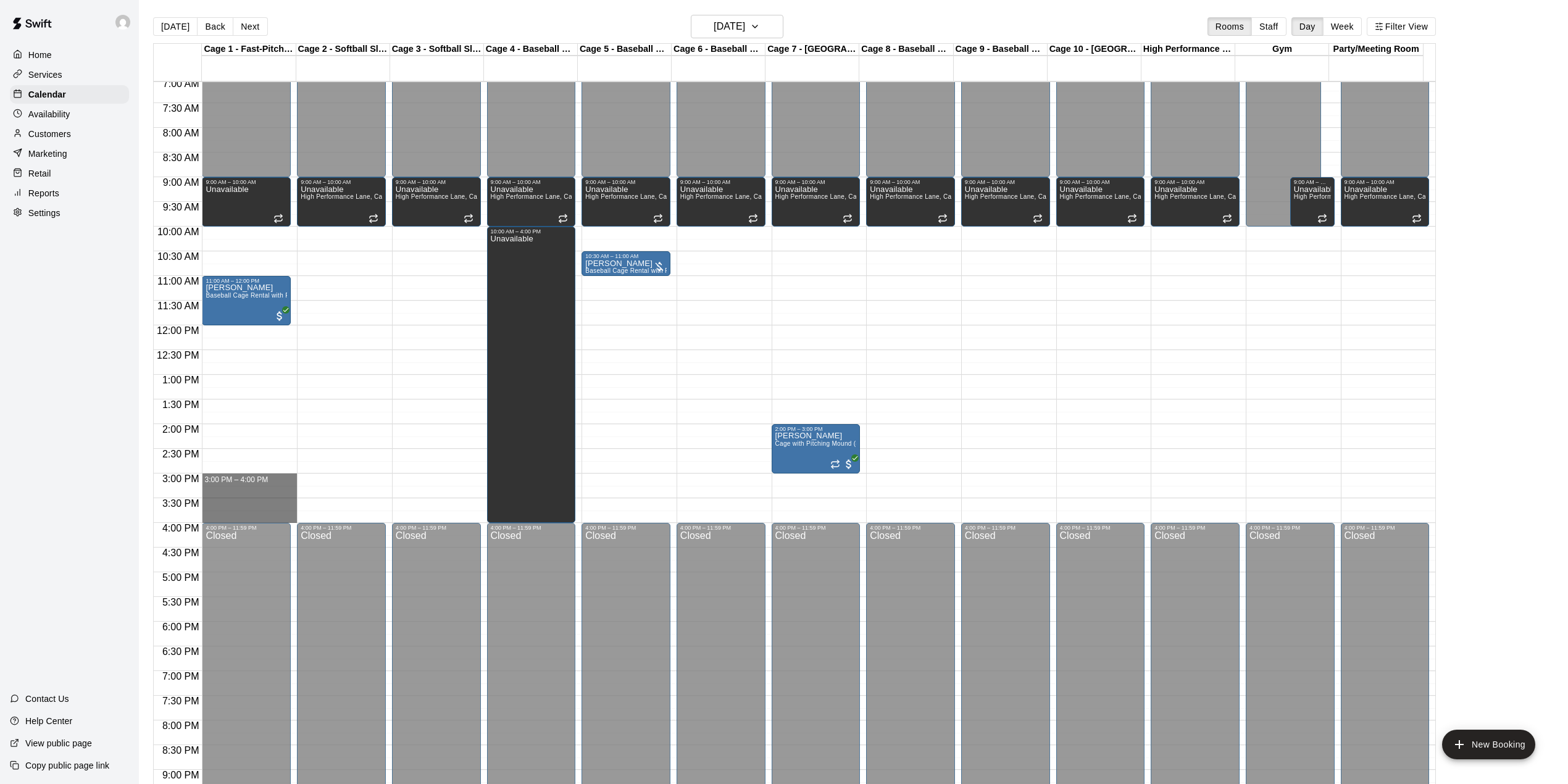
drag, startPoint x: 248, startPoint y: 477, endPoint x: 249, endPoint y: 516, distance: 39.0
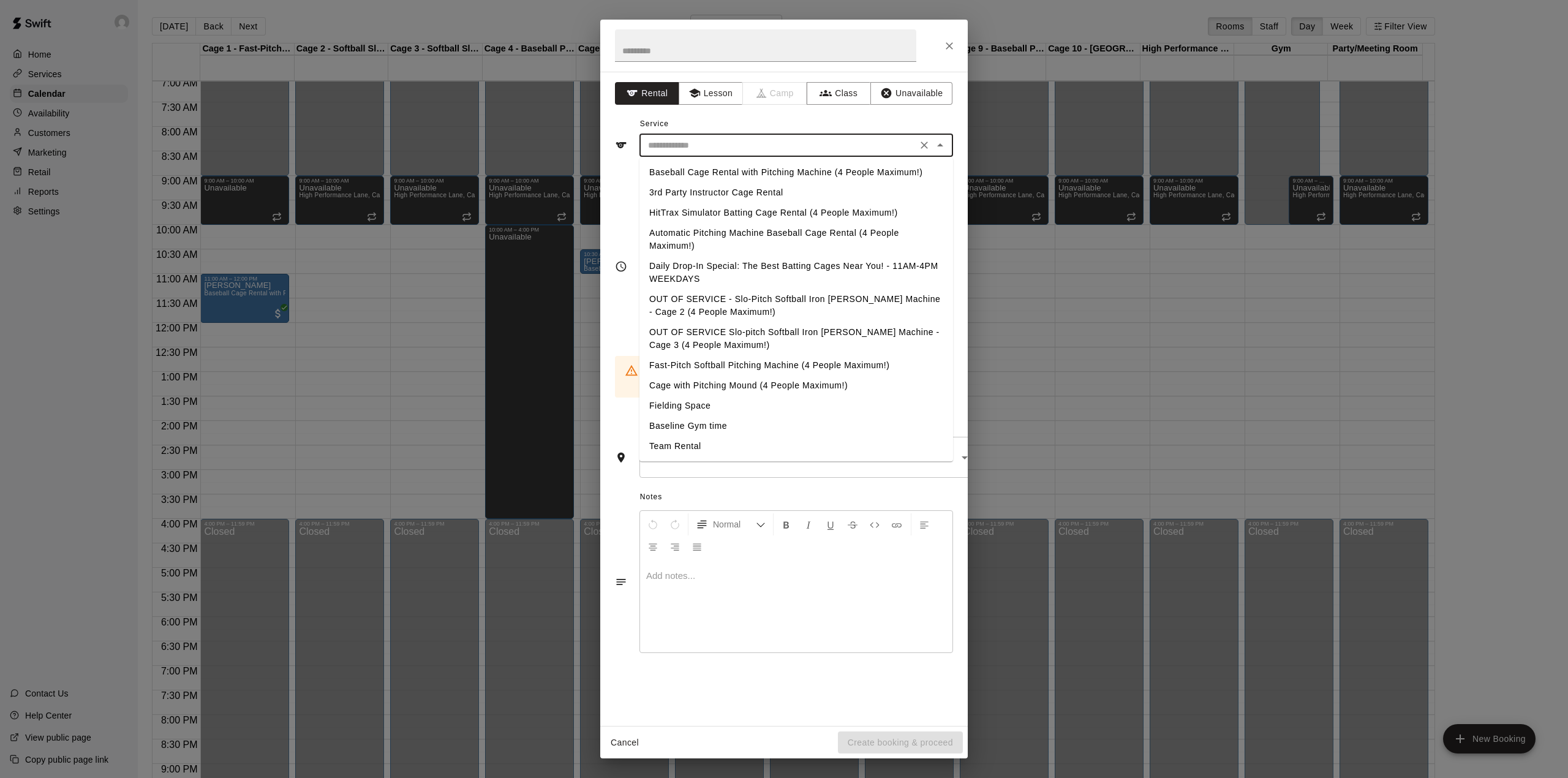
click at [675, 143] on input "text" at bounding box center [778, 145] width 270 height 15
click at [825, 359] on li "Fast-Pitch Softball Pitching Machine (4 People Maximum!)" at bounding box center [796, 365] width 313 height 20
type input "**********"
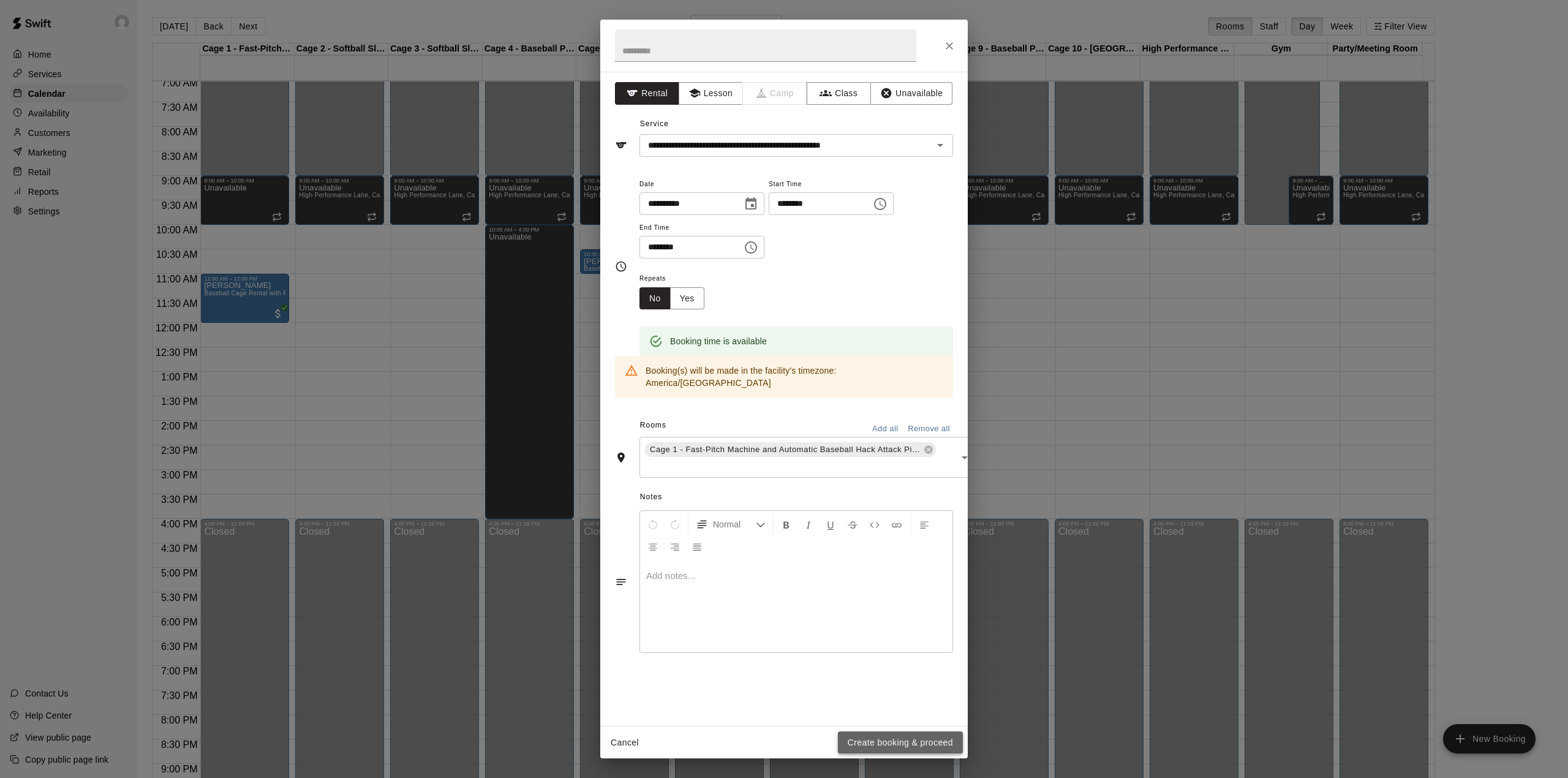
click at [880, 748] on button "Create booking & proceed" at bounding box center [900, 743] width 125 height 23
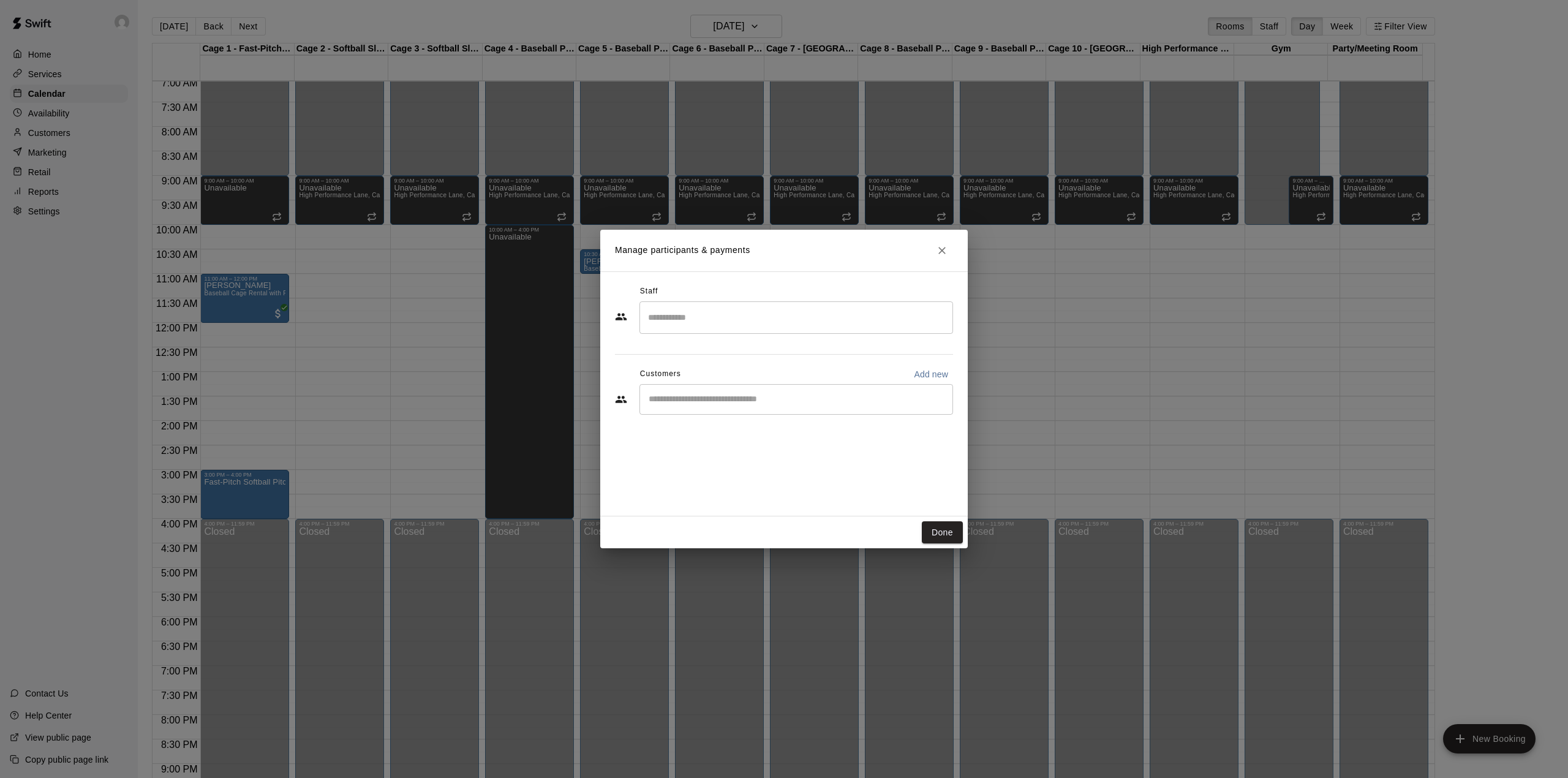
click at [792, 387] on div "​" at bounding box center [796, 399] width 313 height 30
click at [900, 537] on div "Done" at bounding box center [783, 532] width 367 height 32
click at [936, 527] on button "Done" at bounding box center [942, 533] width 41 height 23
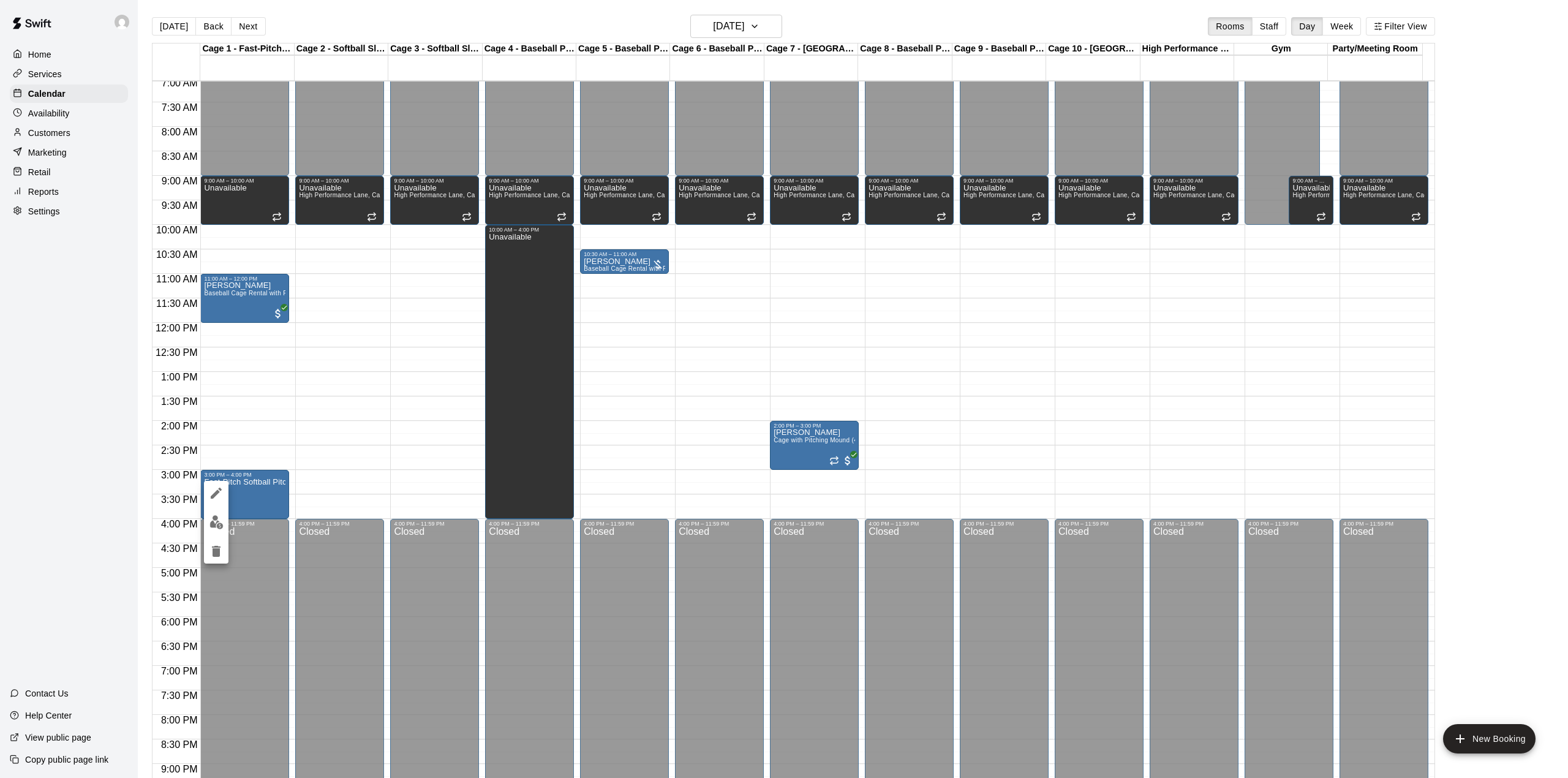
click at [216, 494] on icon "edit" at bounding box center [216, 493] width 11 height 11
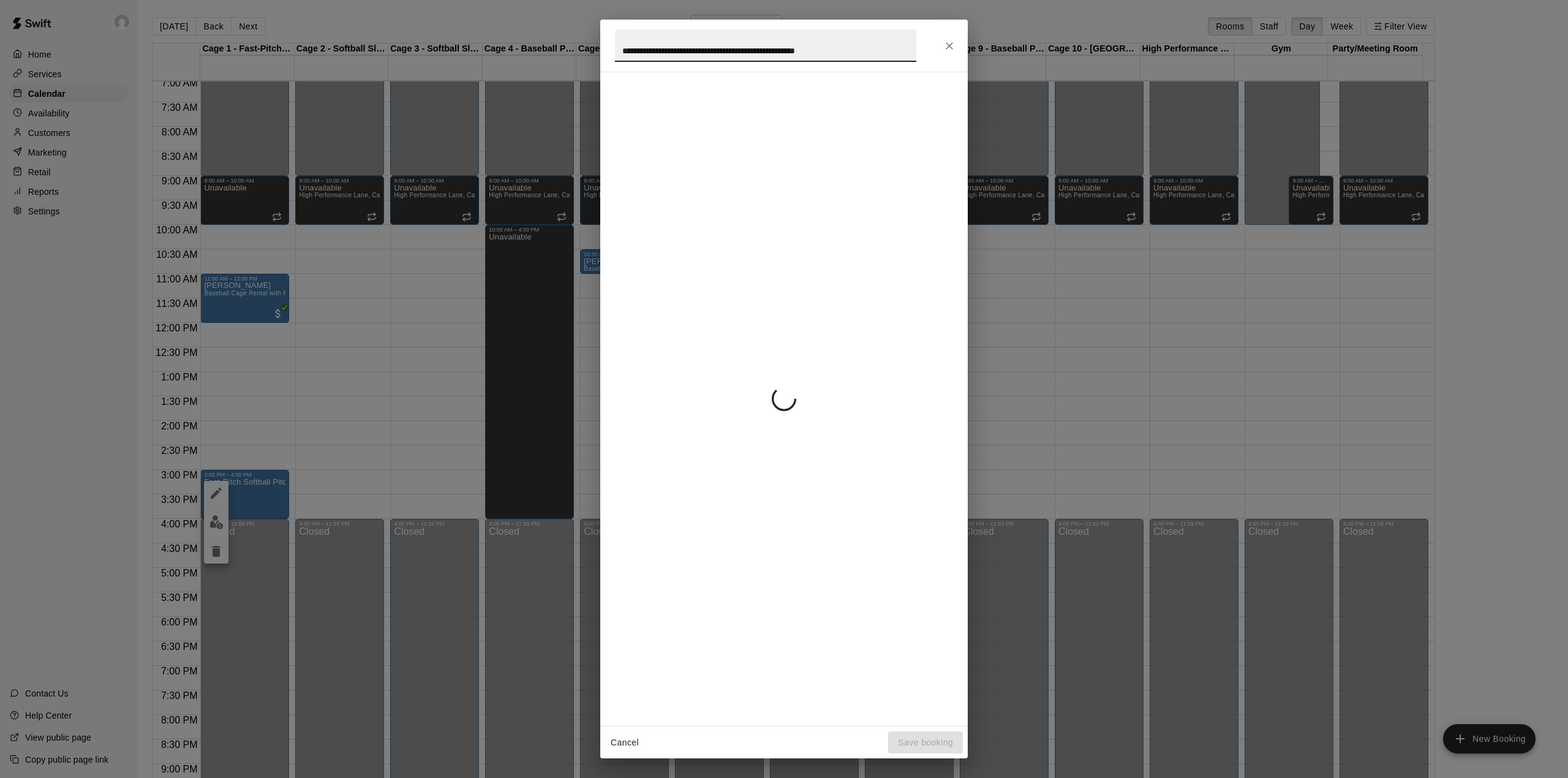
click at [800, 52] on input "**********" at bounding box center [765, 45] width 301 height 32
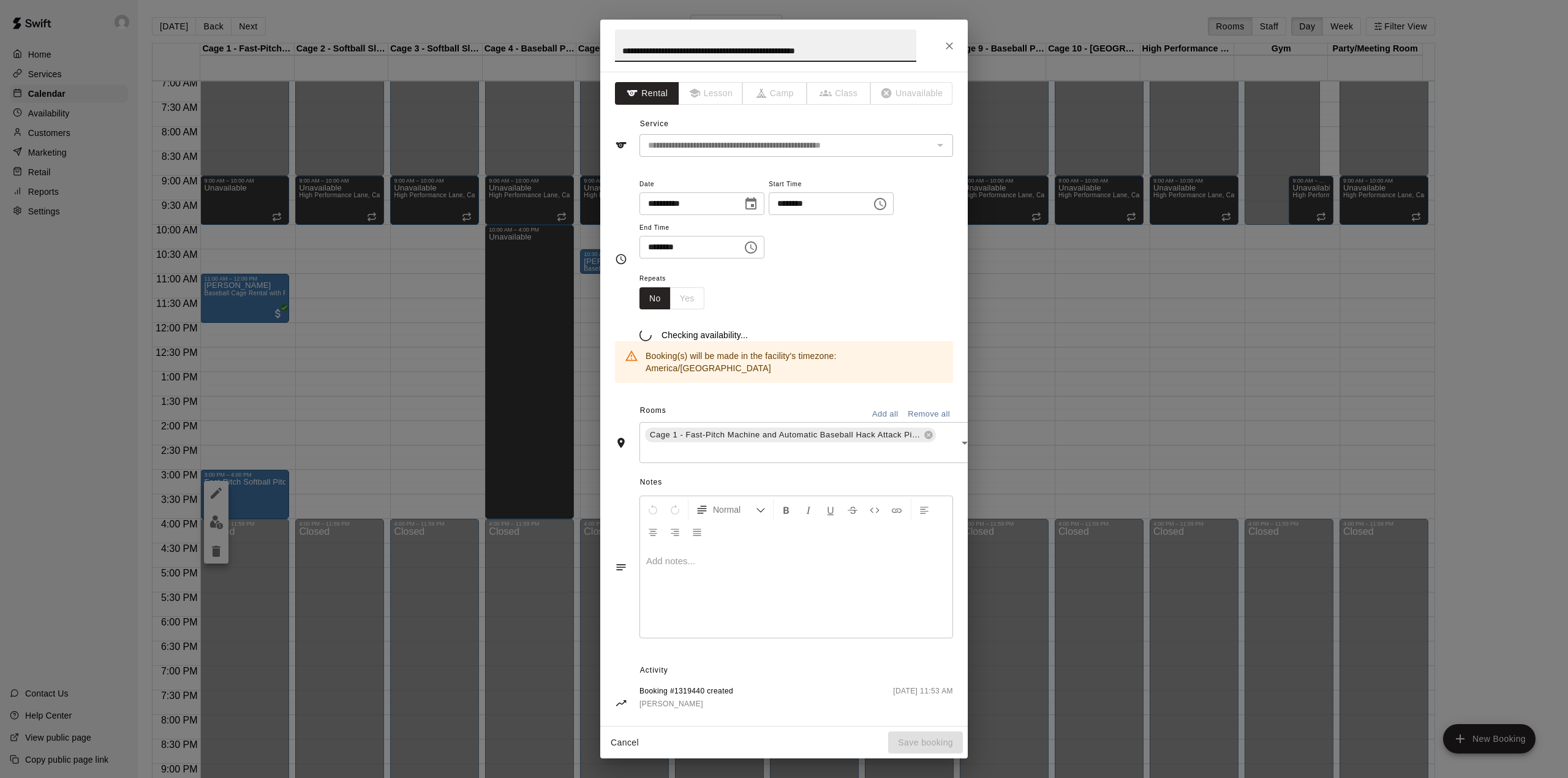
click at [800, 52] on input "**********" at bounding box center [765, 45] width 301 height 32
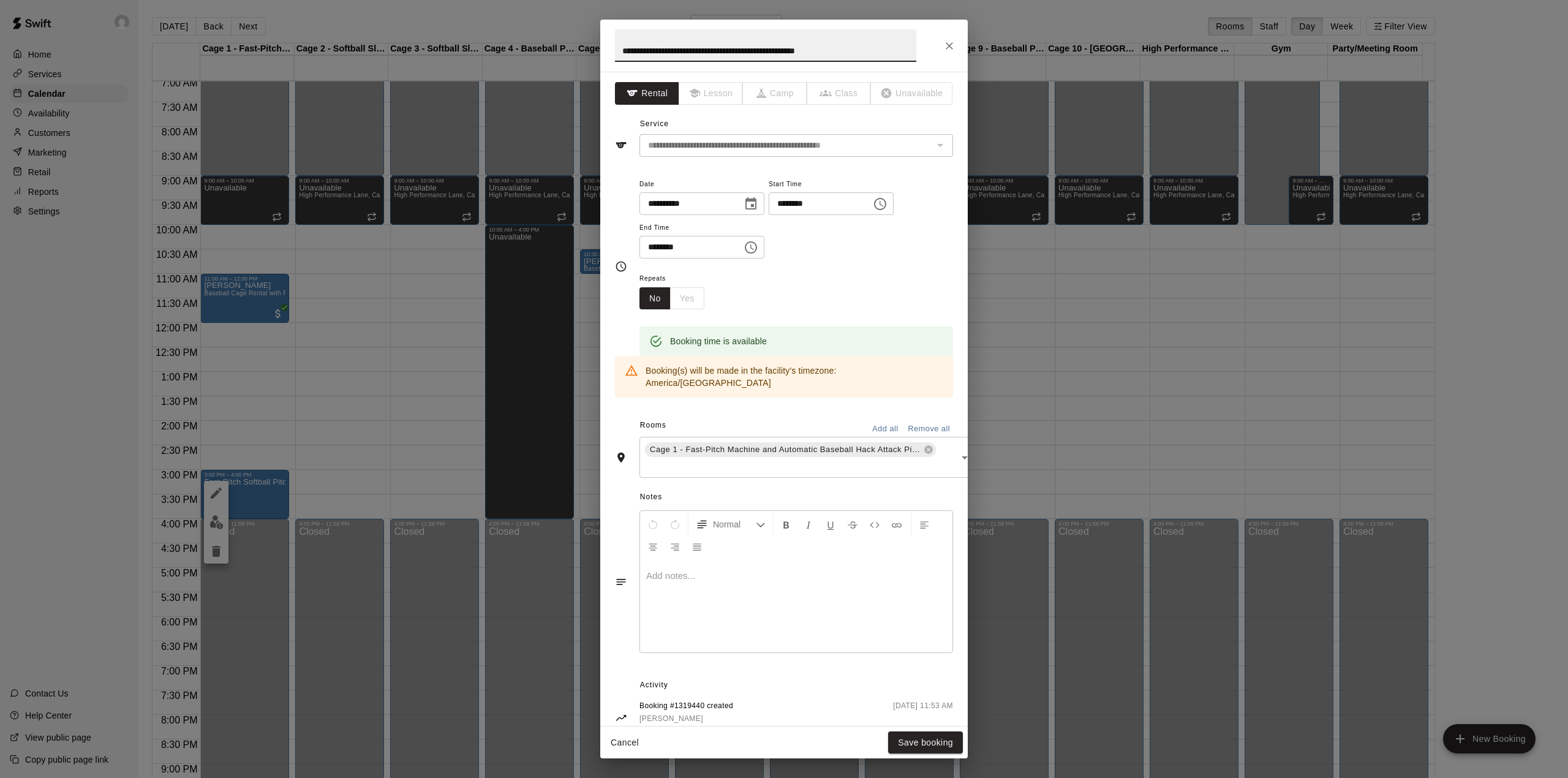
click at [800, 52] on input "**********" at bounding box center [765, 45] width 301 height 32
type input "*******"
click at [935, 733] on button "Save booking" at bounding box center [925, 743] width 74 height 23
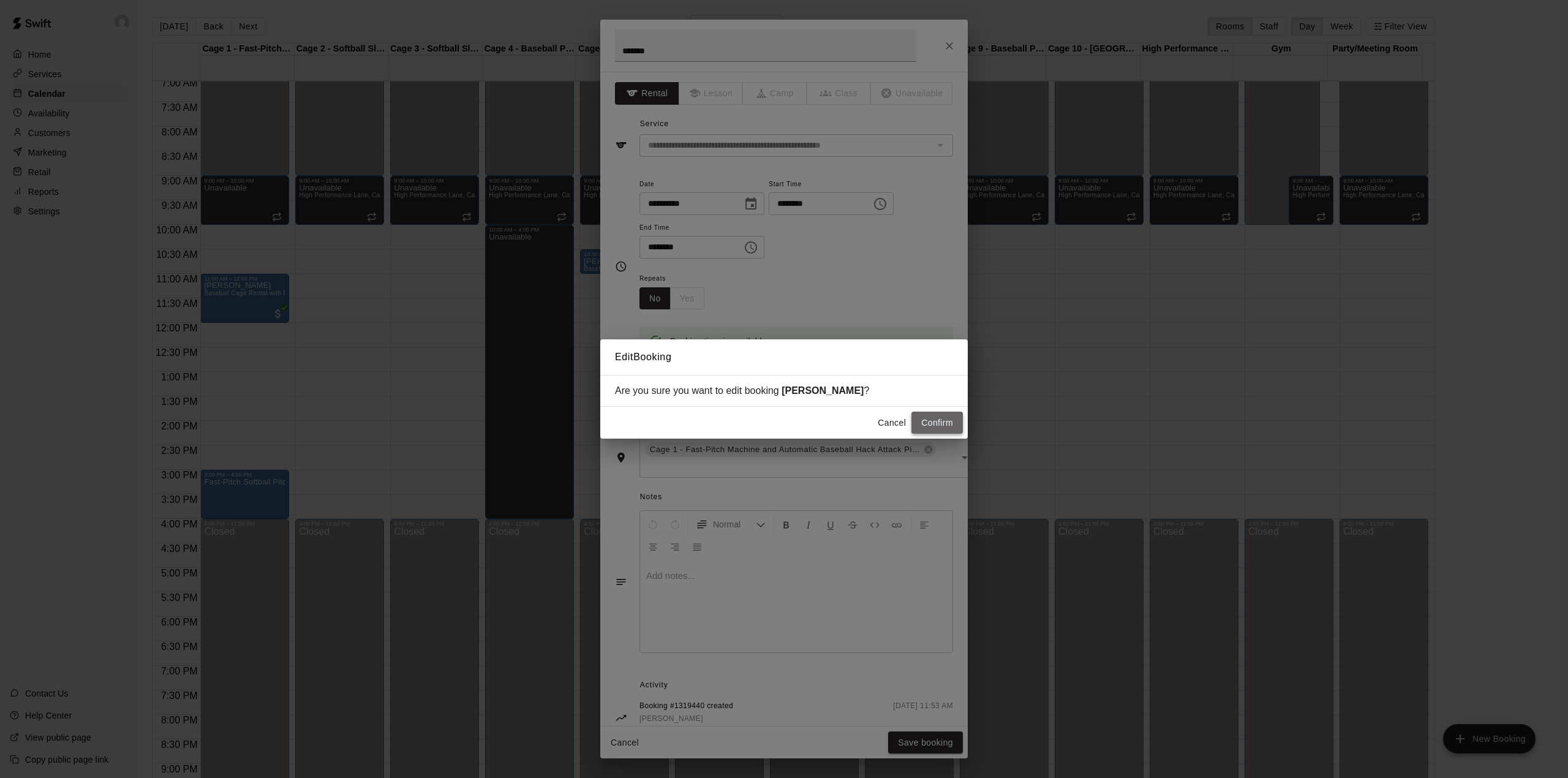
click at [936, 420] on button "Confirm" at bounding box center [937, 422] width 52 height 23
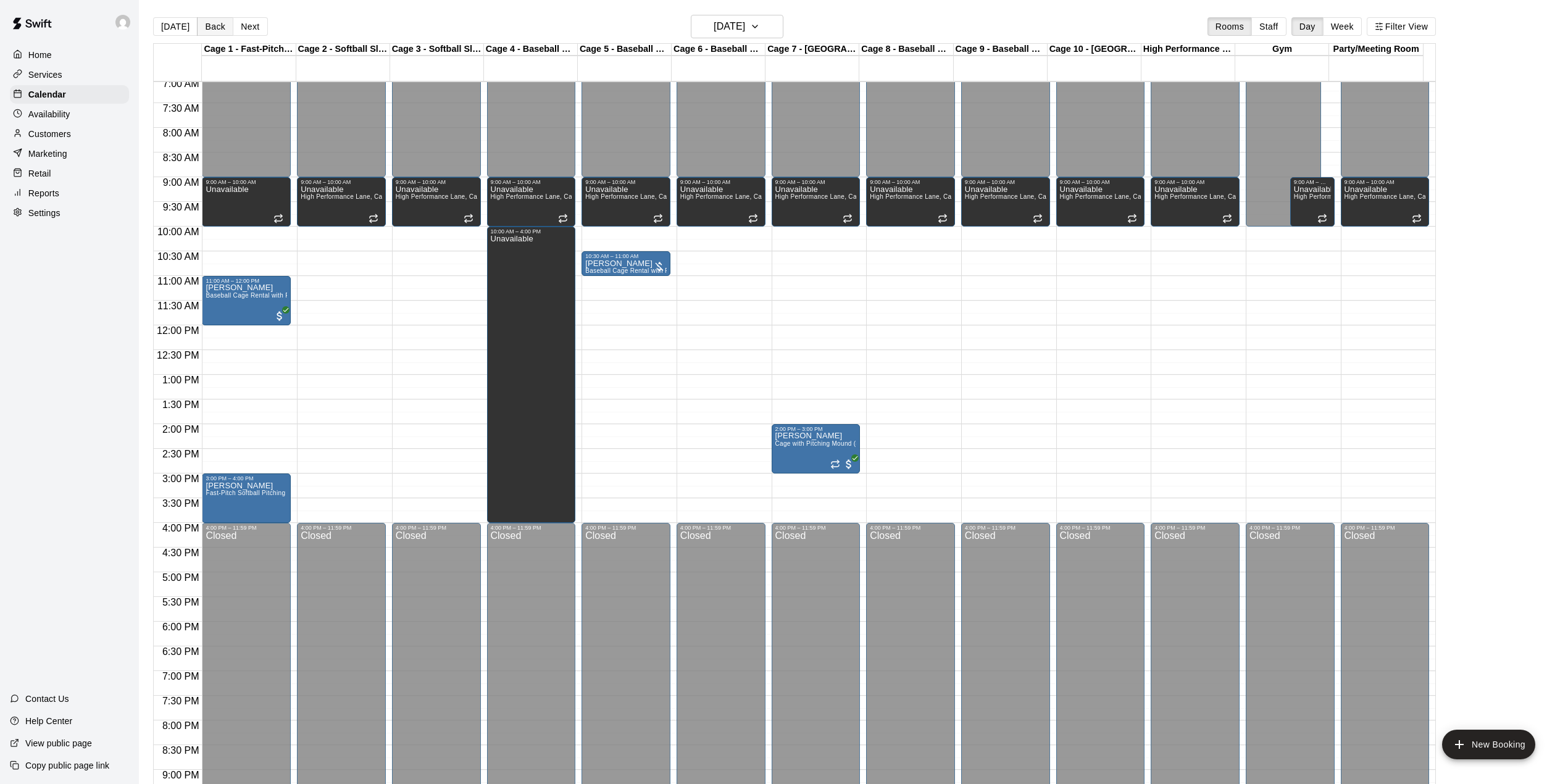
click at [206, 28] on button "Back" at bounding box center [215, 26] width 36 height 19
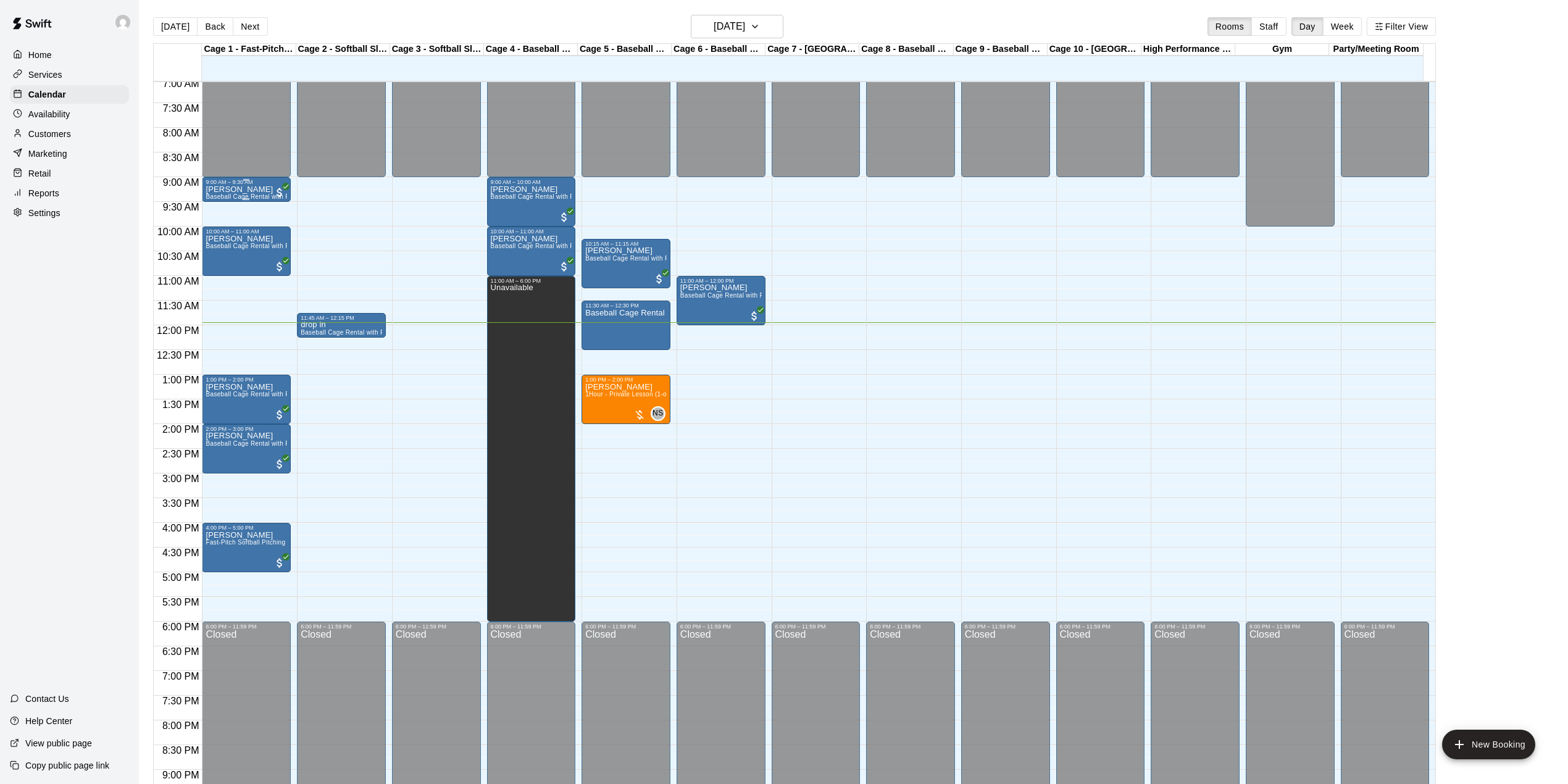
click at [256, 188] on div "[PERSON_NAME] Baseball Cage Rental with Pitching Machine (4 People Maximum!)" at bounding box center [246, 577] width 81 height 784
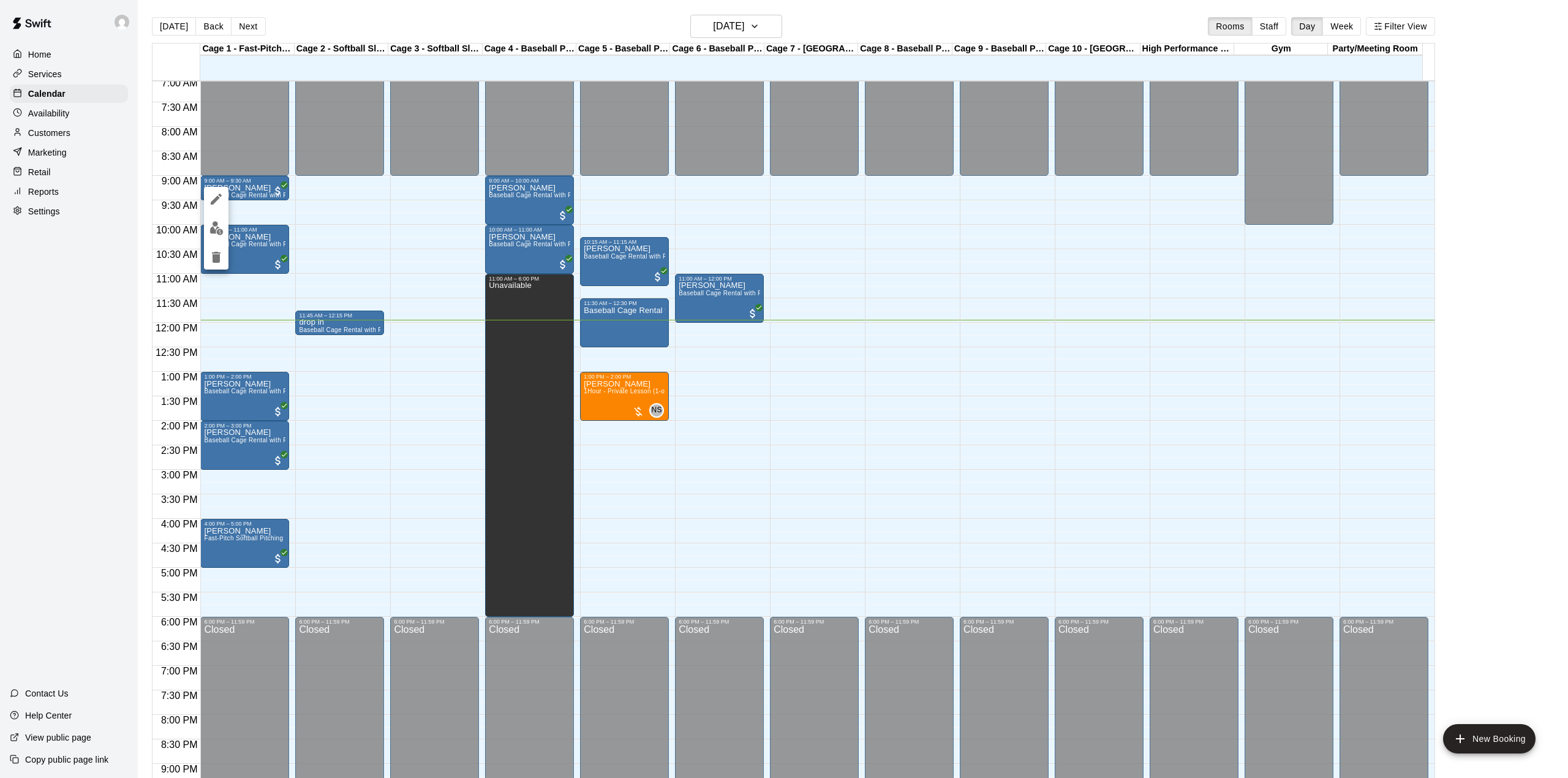
click at [334, 213] on div at bounding box center [784, 389] width 1568 height 778
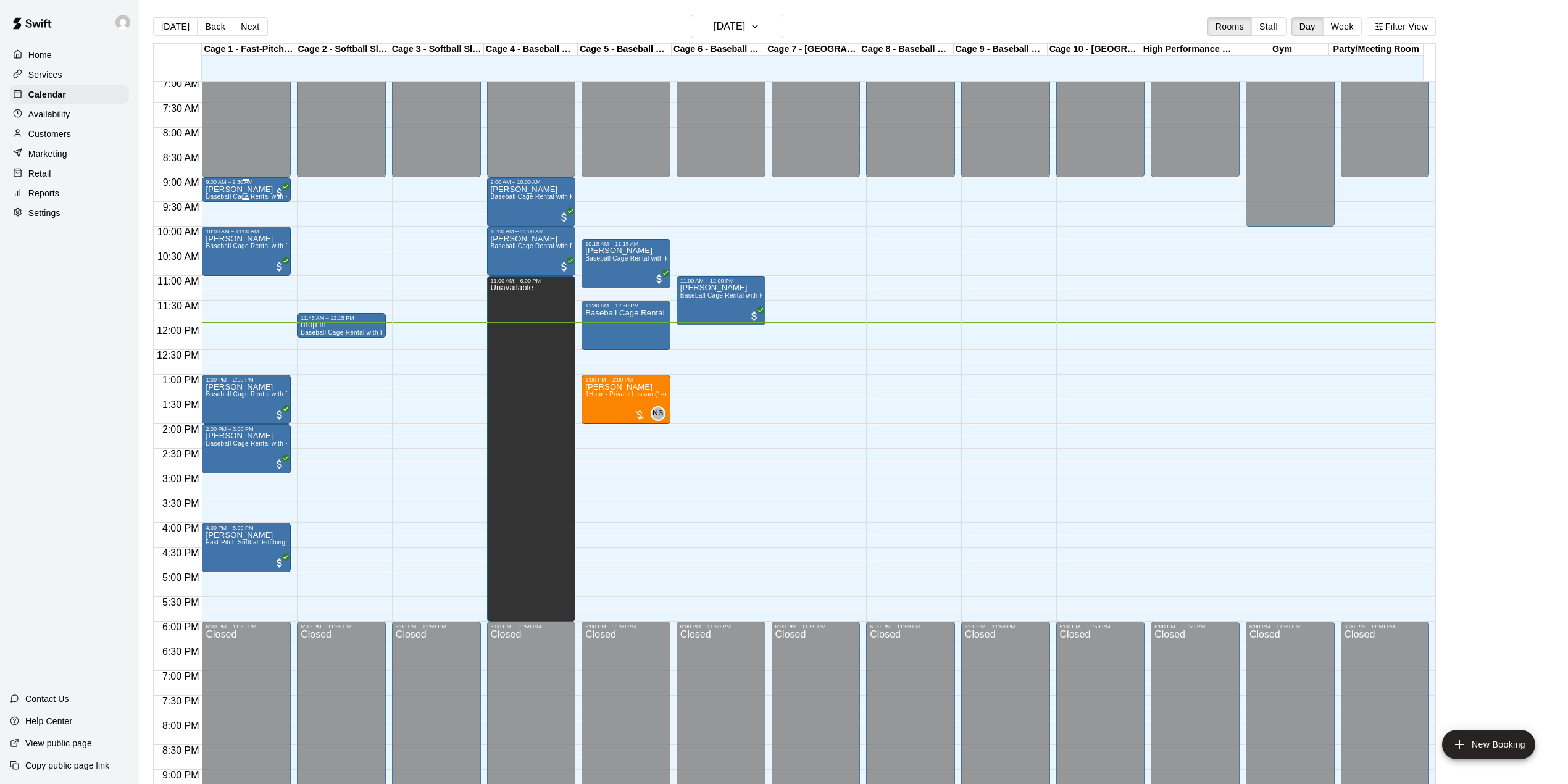
click at [262, 189] on div "[PERSON_NAME] Baseball Cage Rental with Pitching Machine (4 People Maximum!)" at bounding box center [246, 577] width 81 height 784
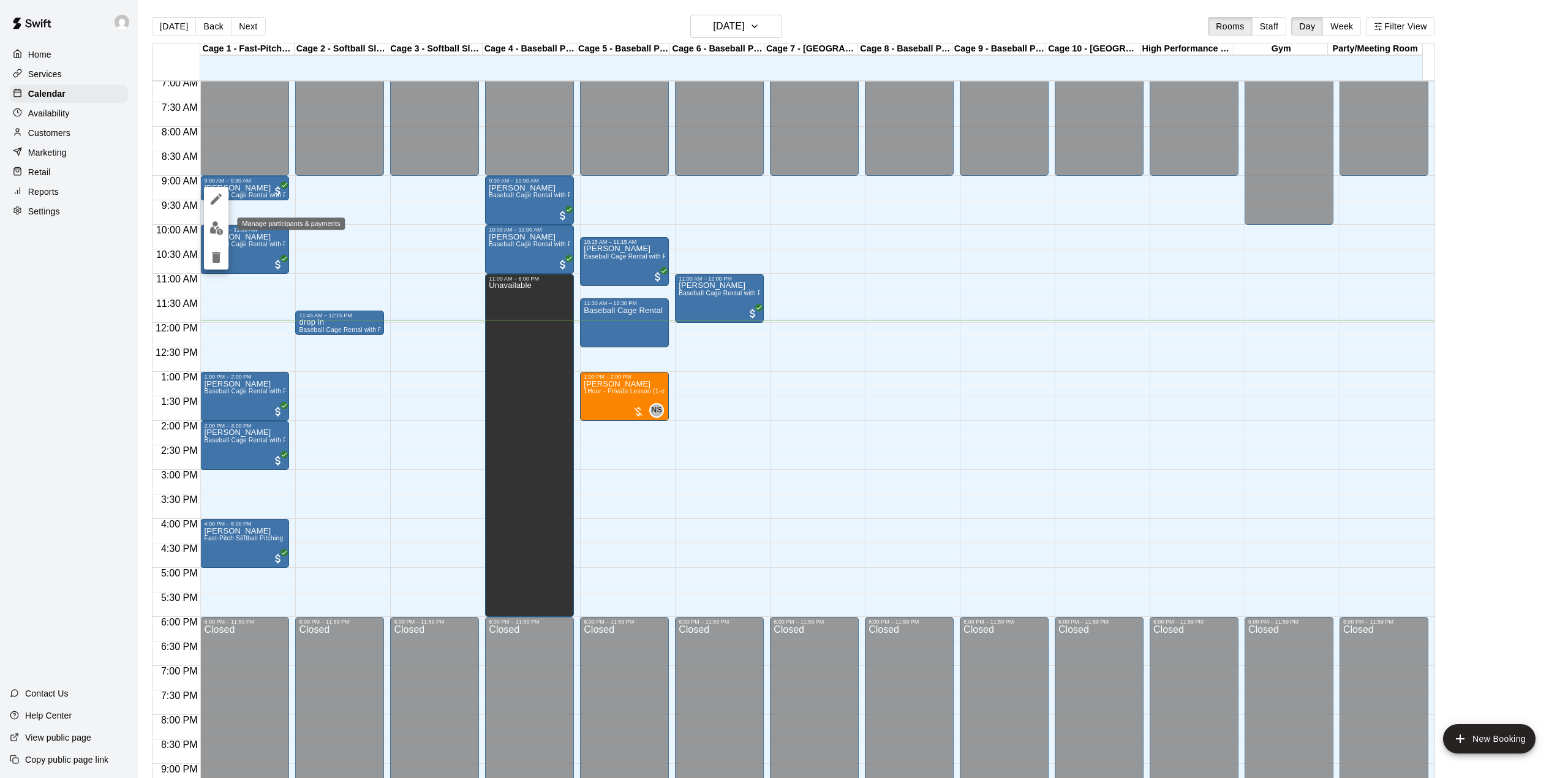
click at [214, 228] on img "edit" at bounding box center [216, 228] width 14 height 14
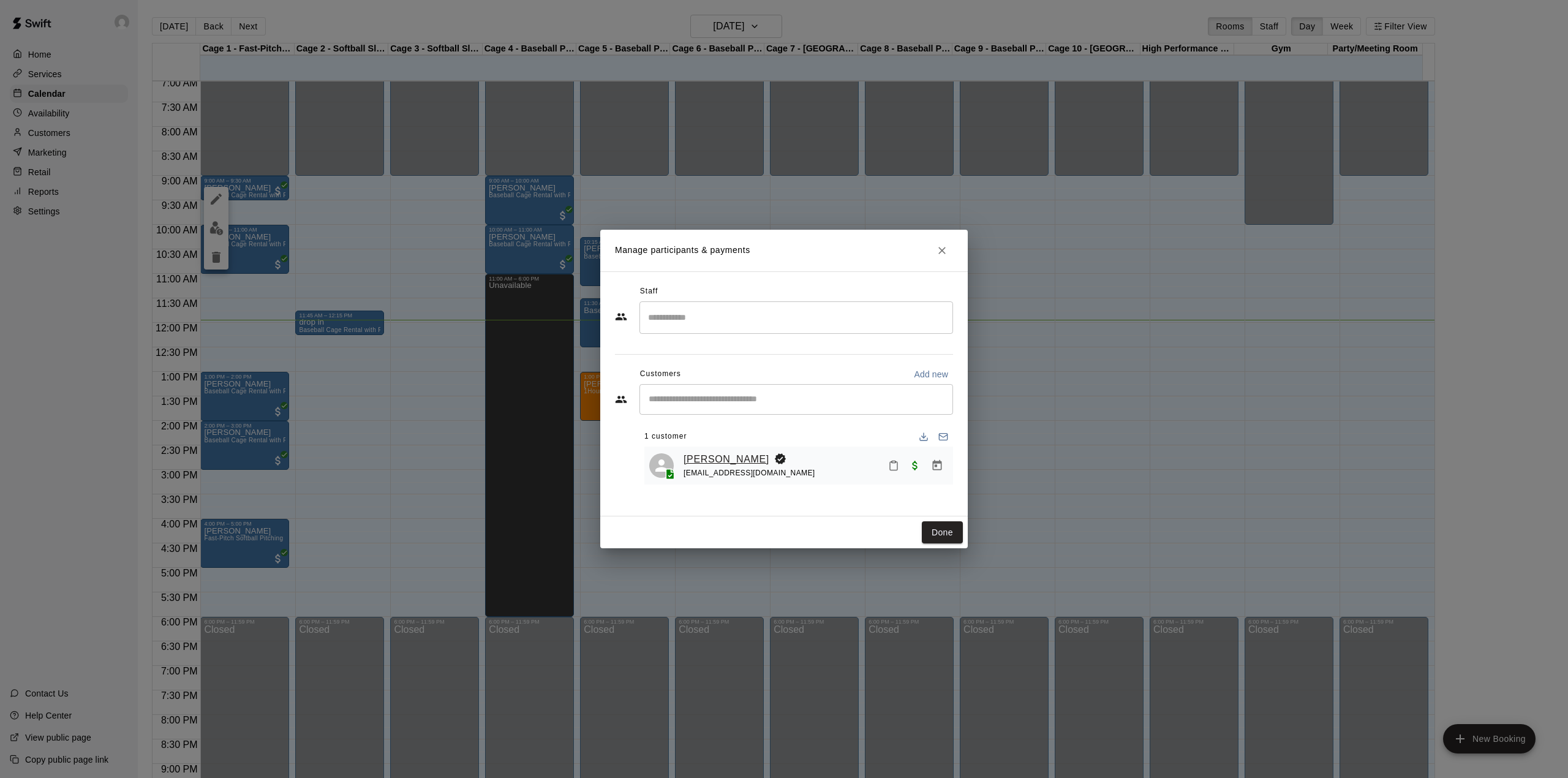
click at [706, 461] on link "[PERSON_NAME]" at bounding box center [726, 459] width 85 height 16
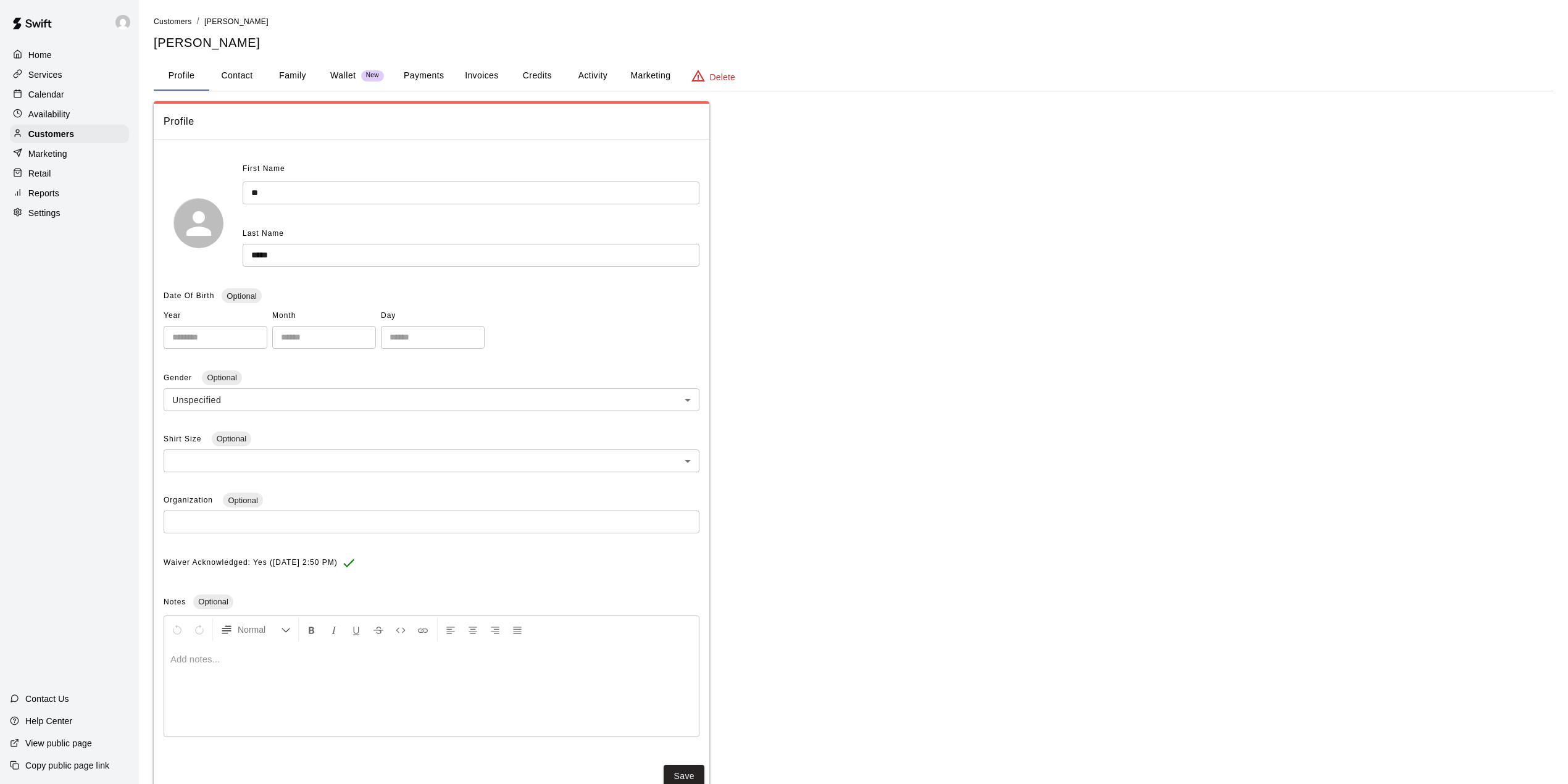
click at [583, 72] on button "Activity" at bounding box center [593, 76] width 56 height 30
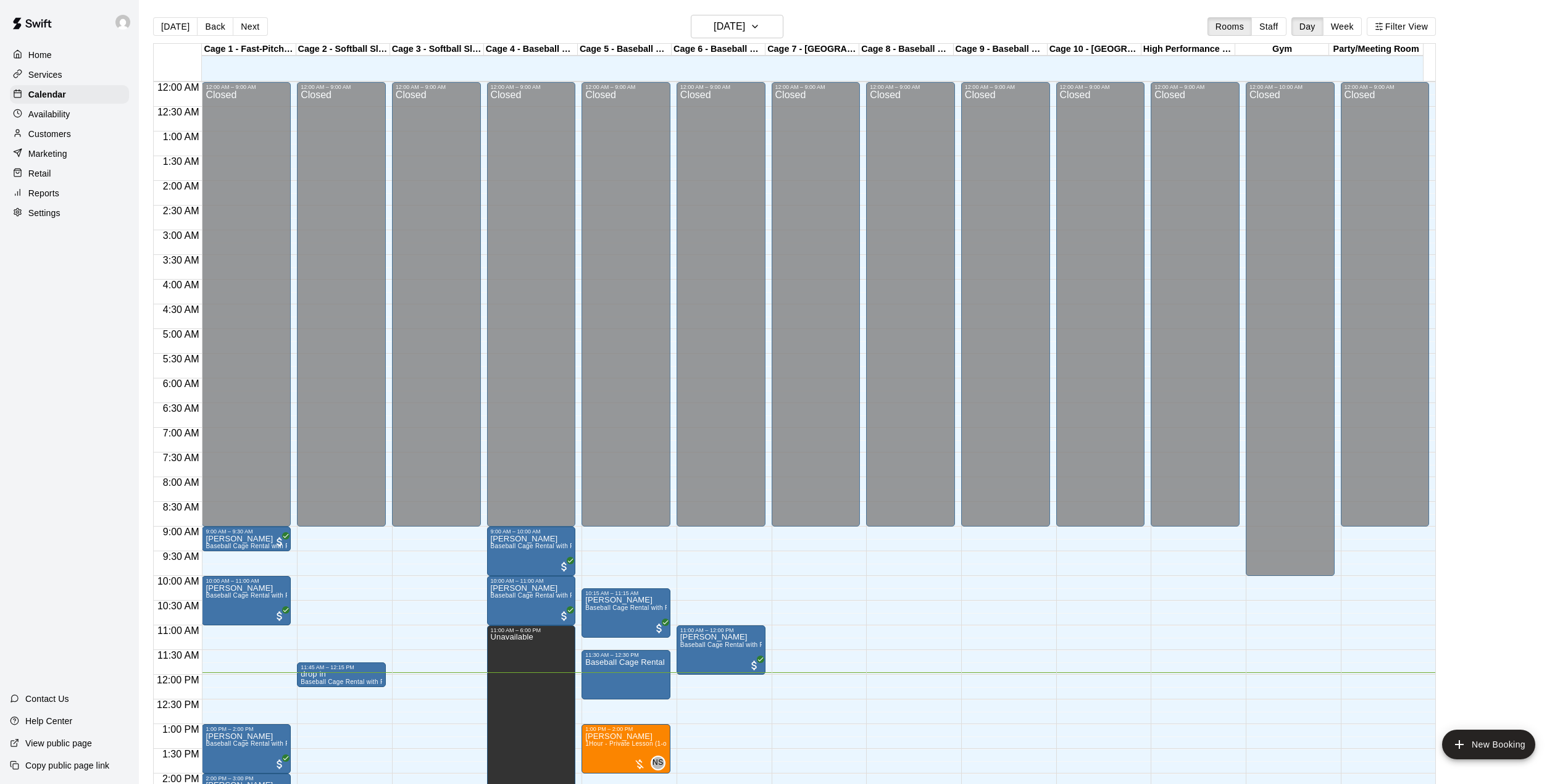
scroll to position [432, 0]
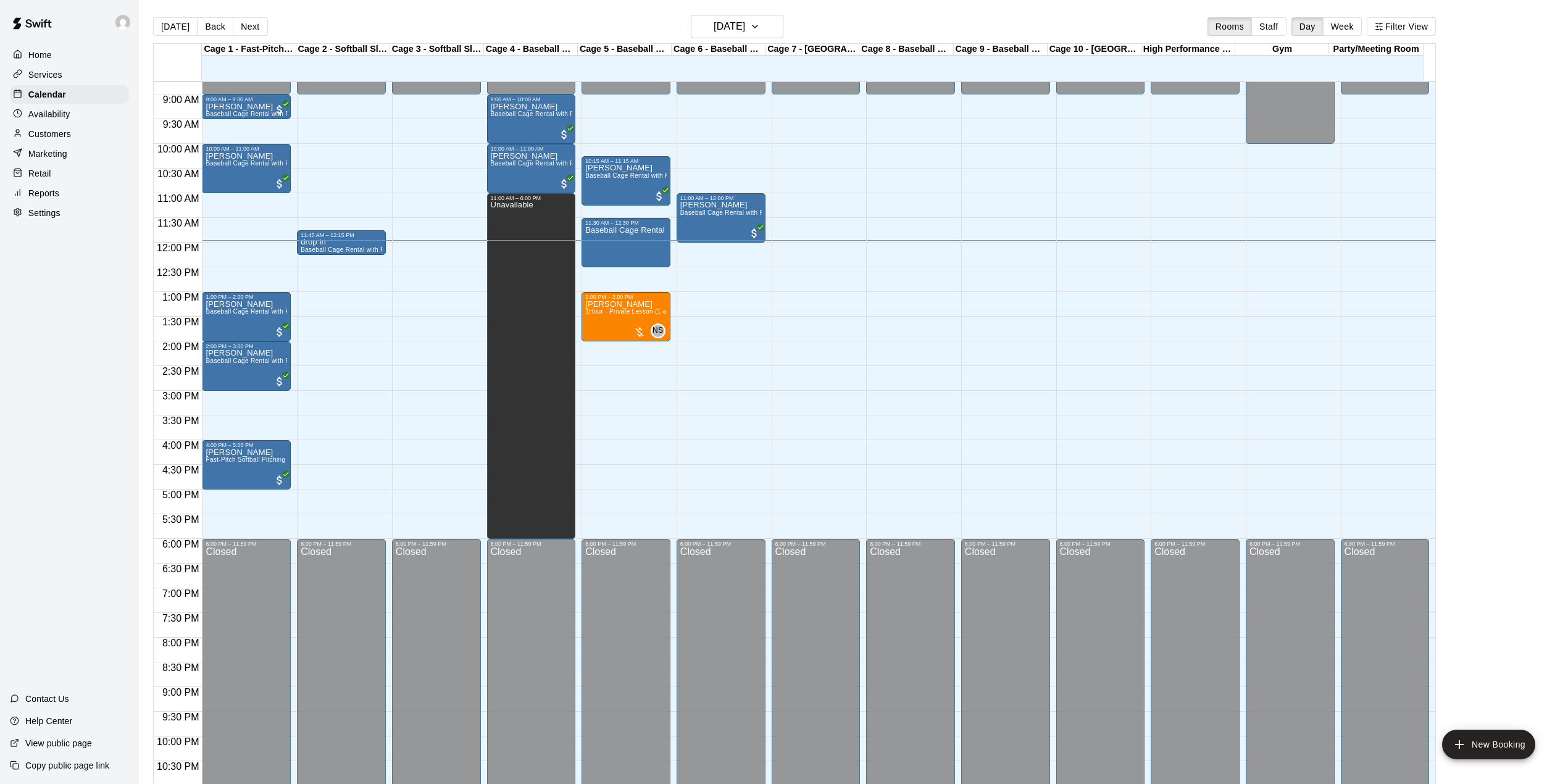
click at [65, 112] on p "Availability" at bounding box center [49, 115] width 42 height 12
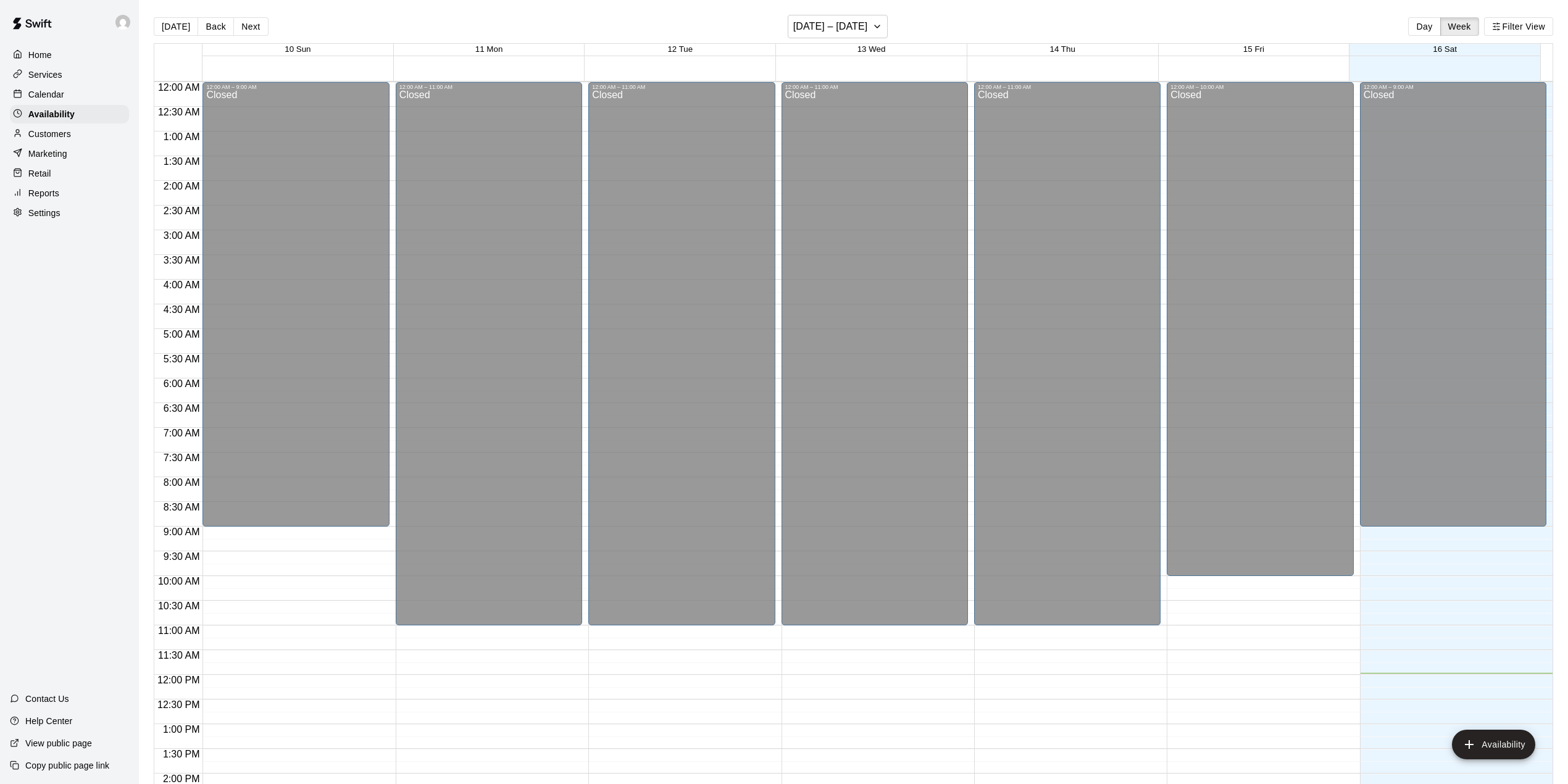
scroll to position [470, 0]
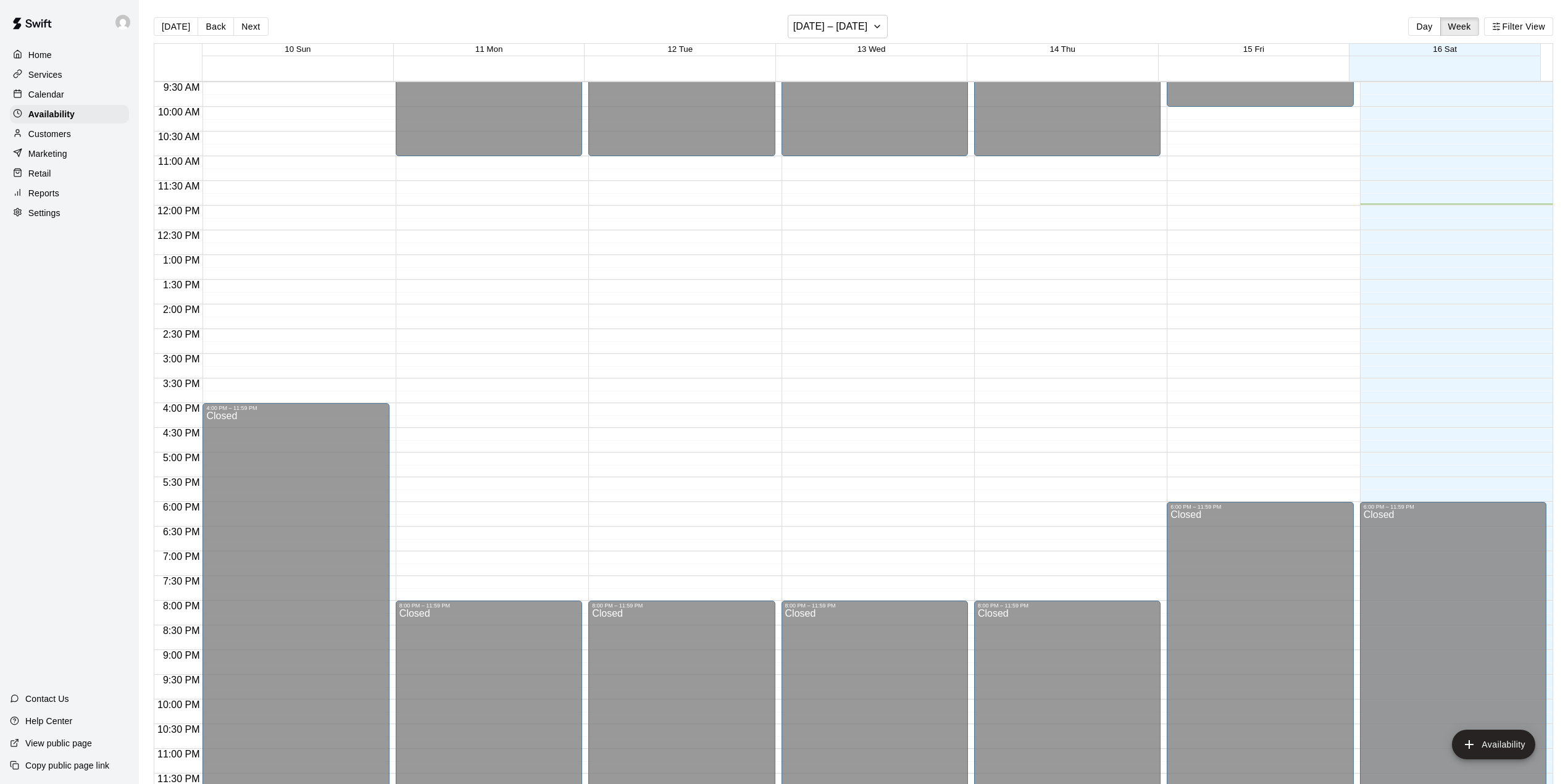
click at [75, 220] on div "Settings" at bounding box center [69, 212] width 119 height 19
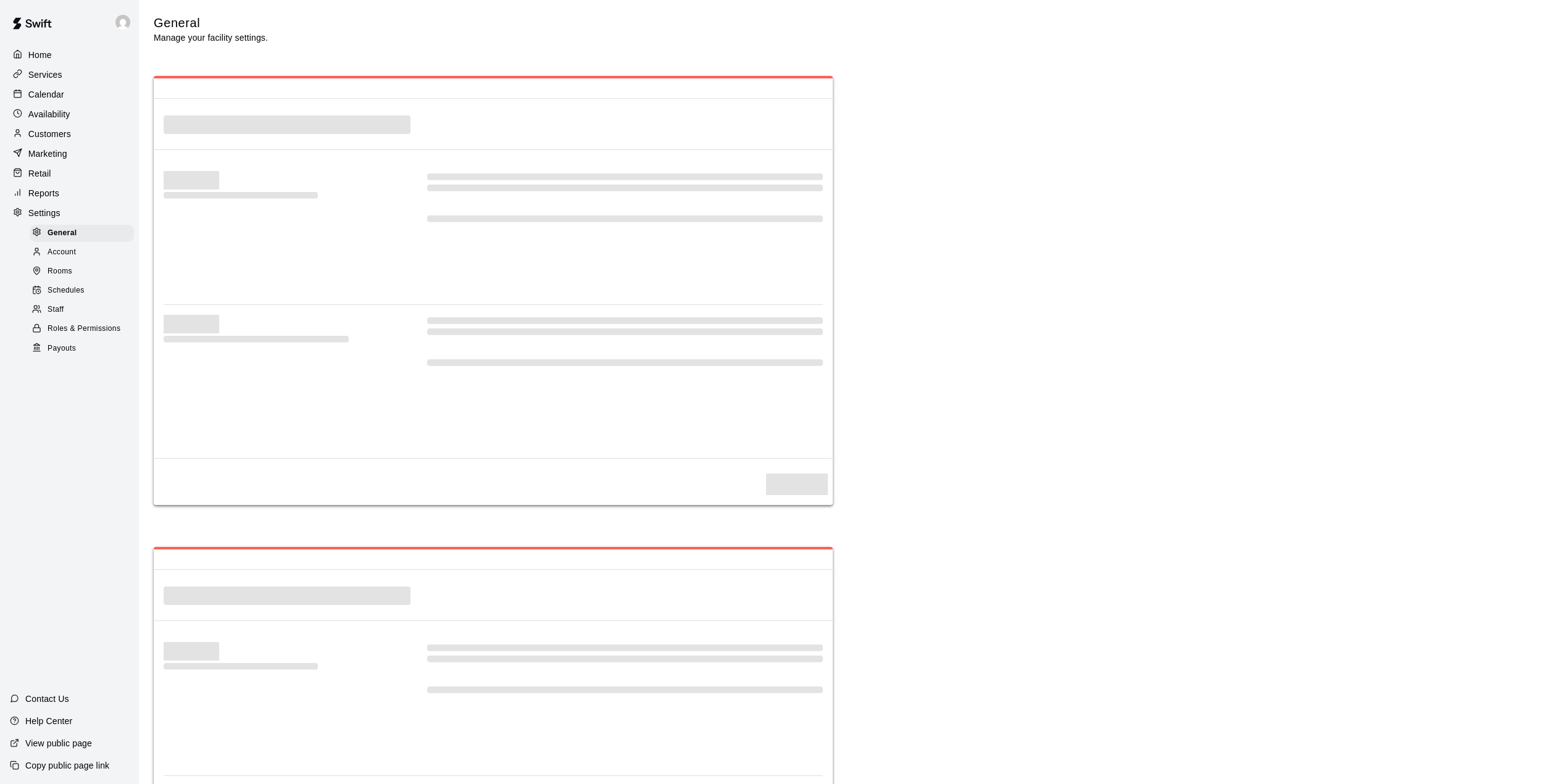
select select "**"
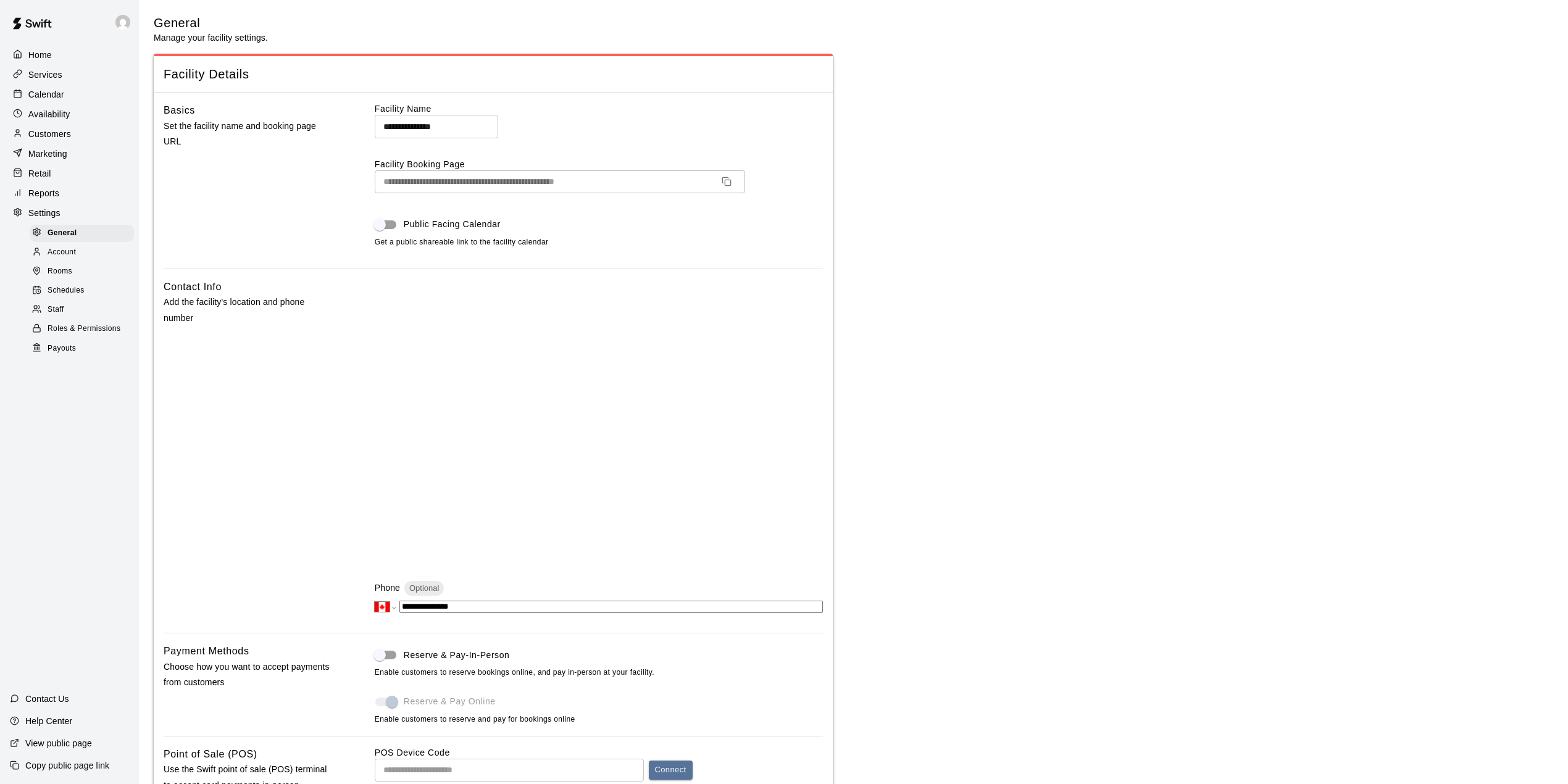
click at [69, 97] on div "Calendar" at bounding box center [69, 94] width 119 height 19
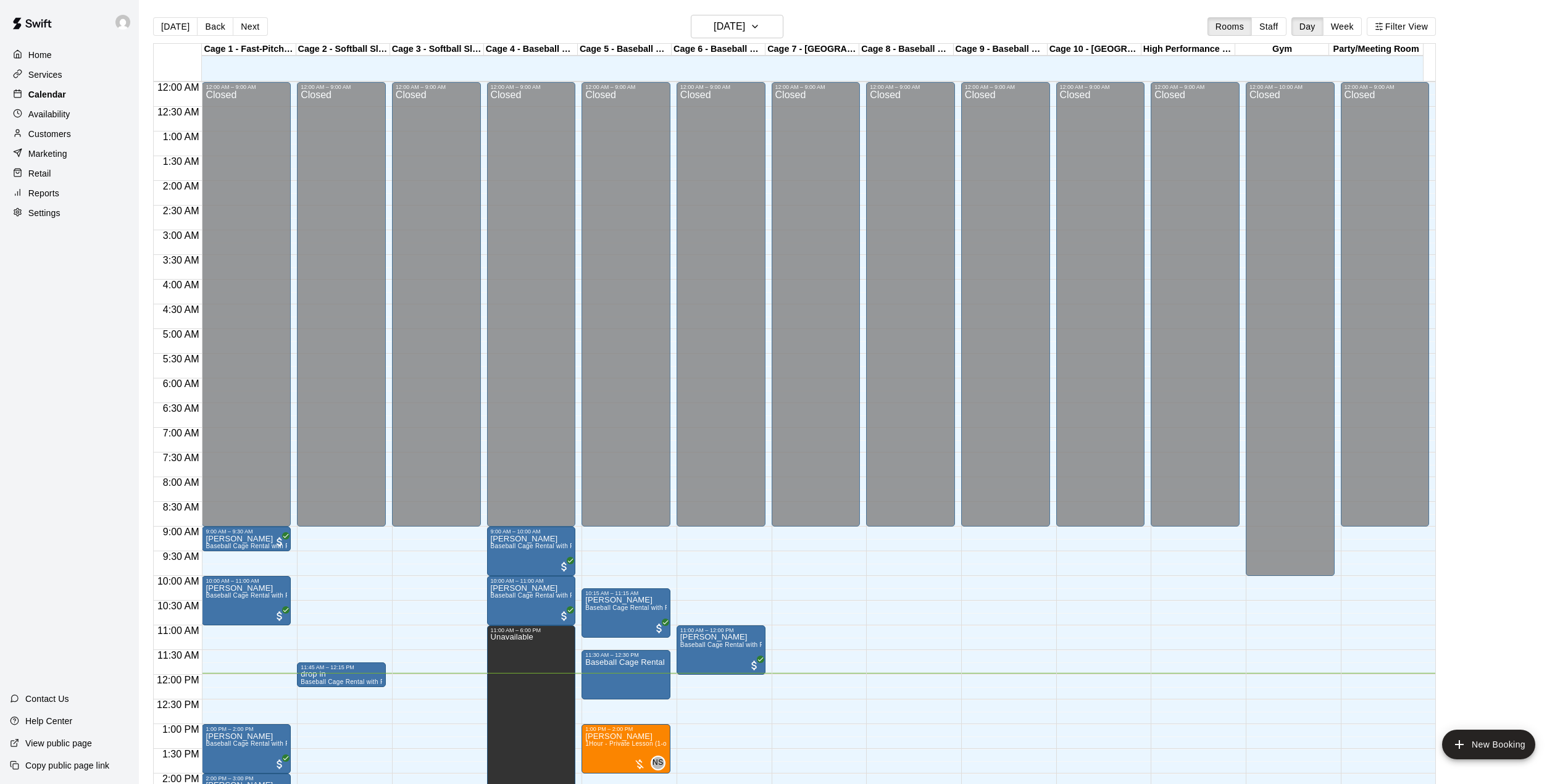
scroll to position [432, 0]
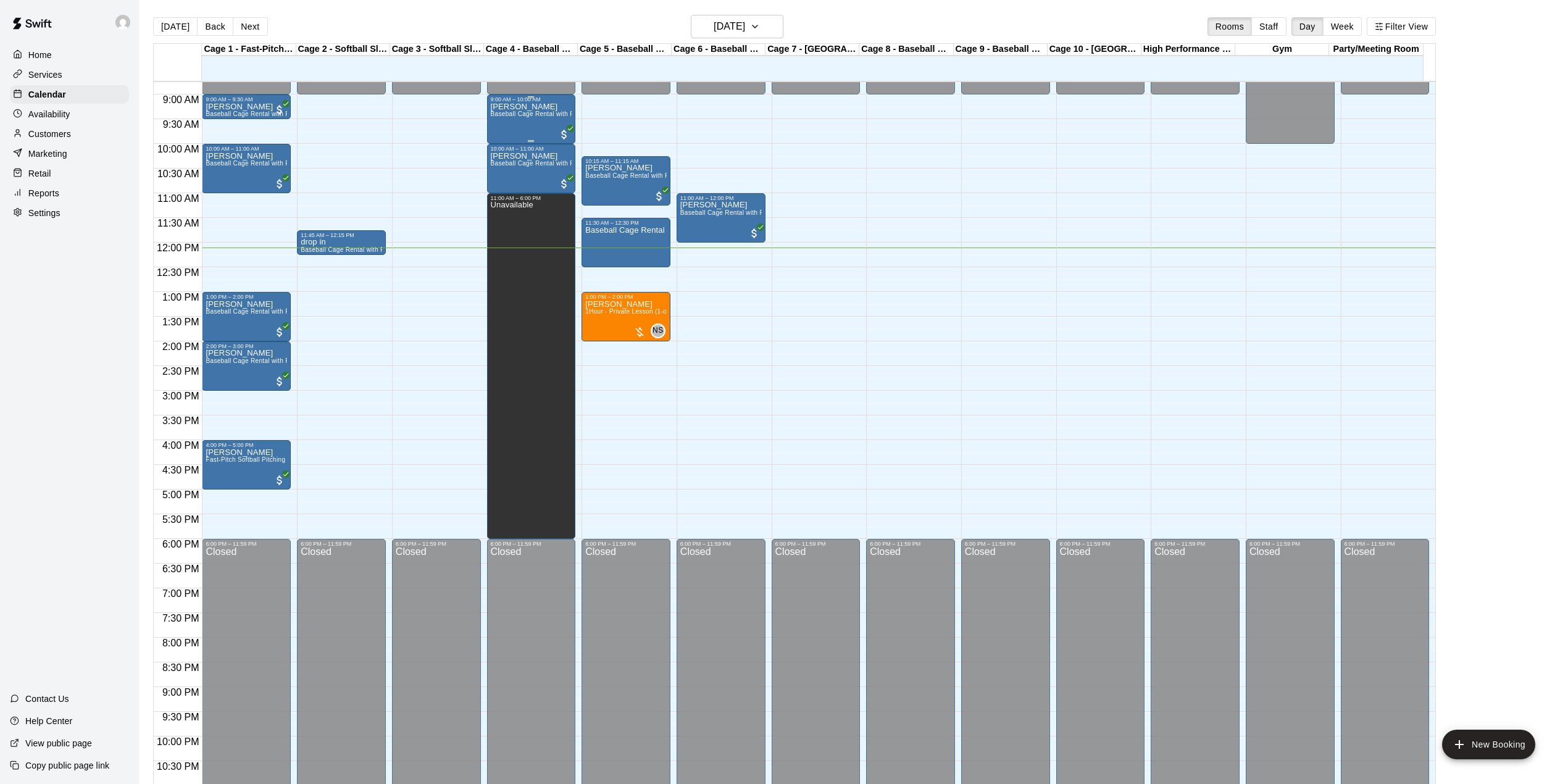
click at [566, 114] on span "Baseball Cage Rental with Pitching Machine (4 People Maximum!)" at bounding box center [588, 114] width 194 height 7
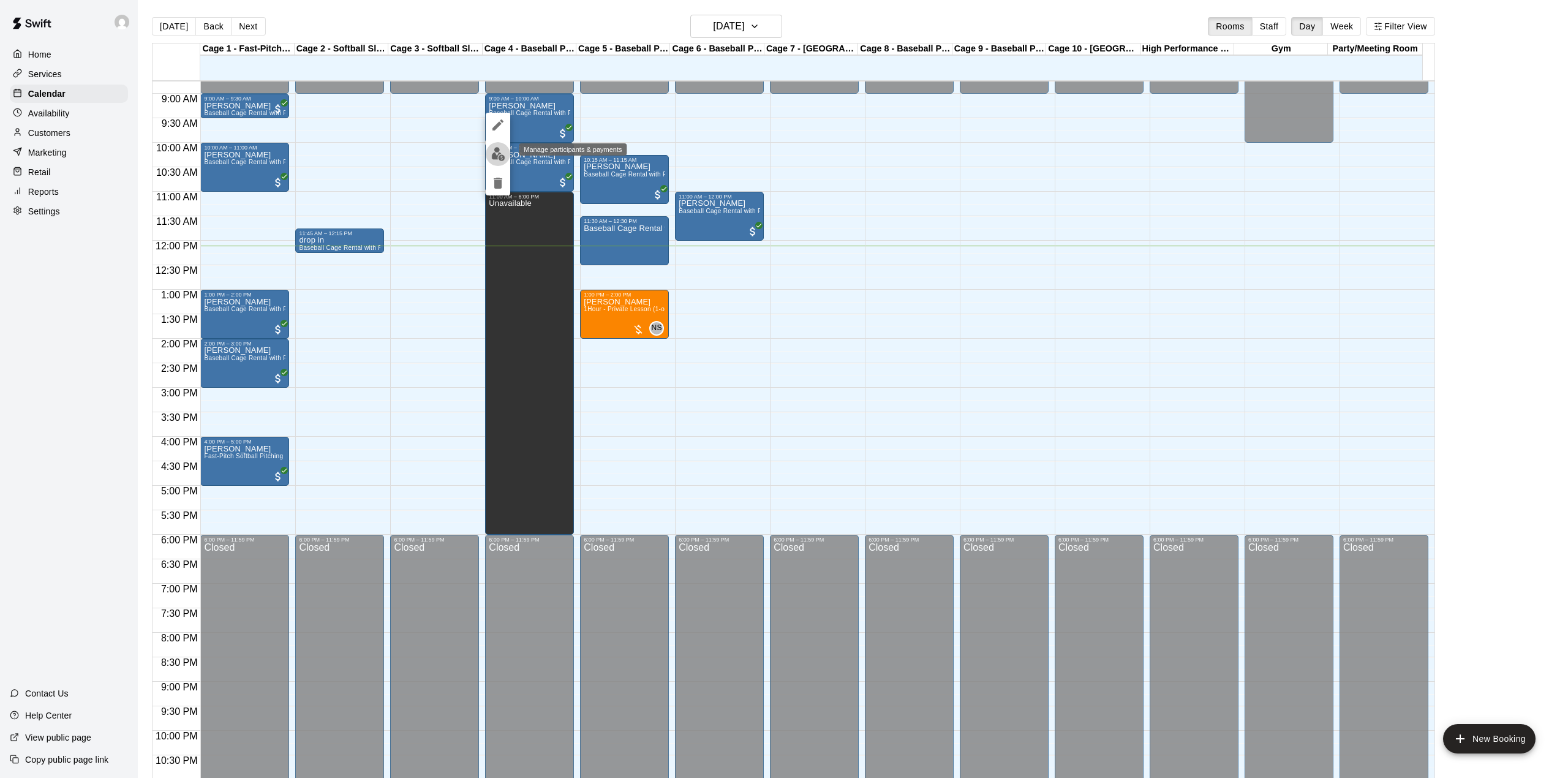
click at [501, 152] on img "edit" at bounding box center [498, 154] width 14 height 14
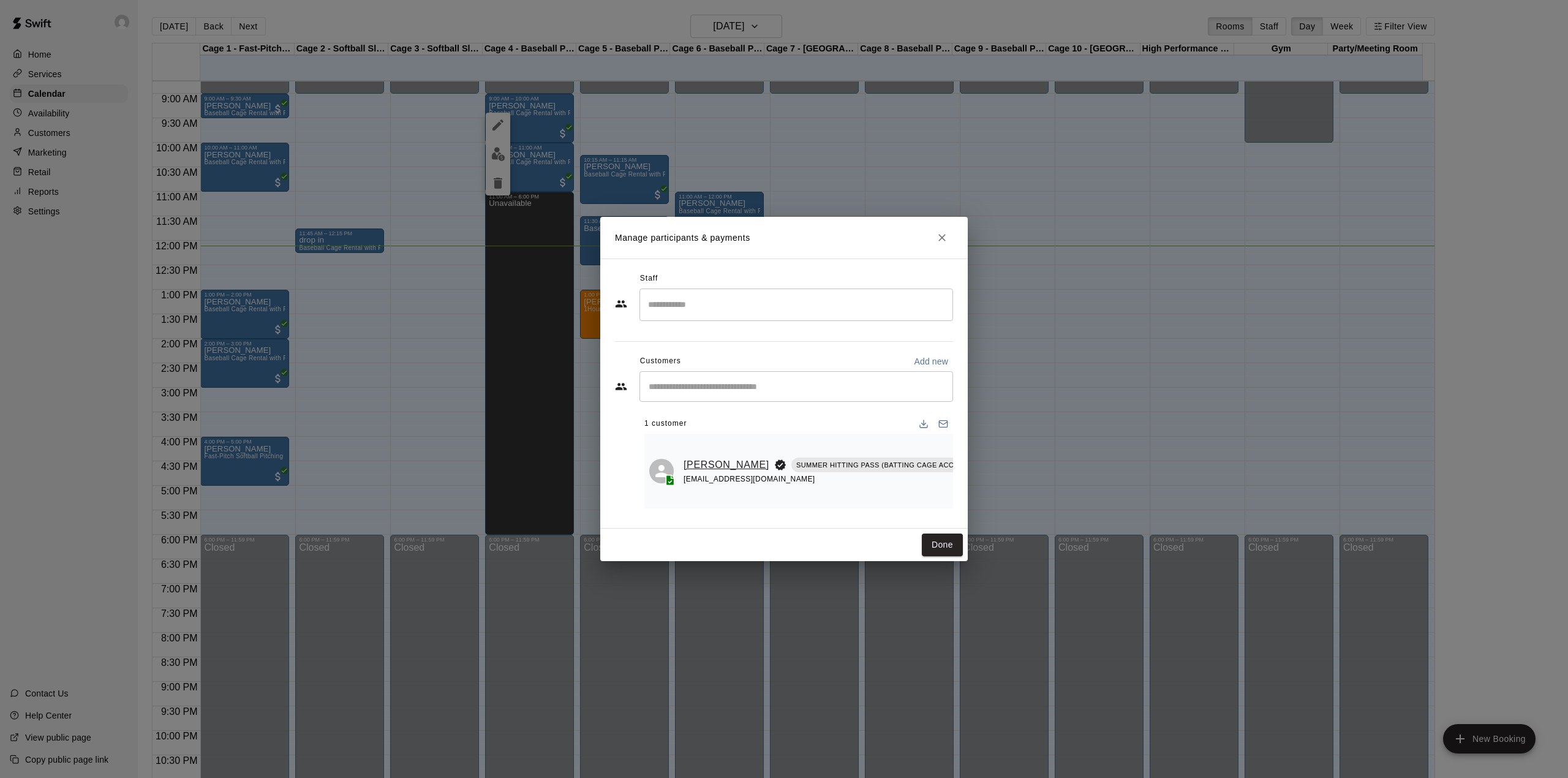
click at [697, 457] on link "[PERSON_NAME]" at bounding box center [726, 464] width 85 height 16
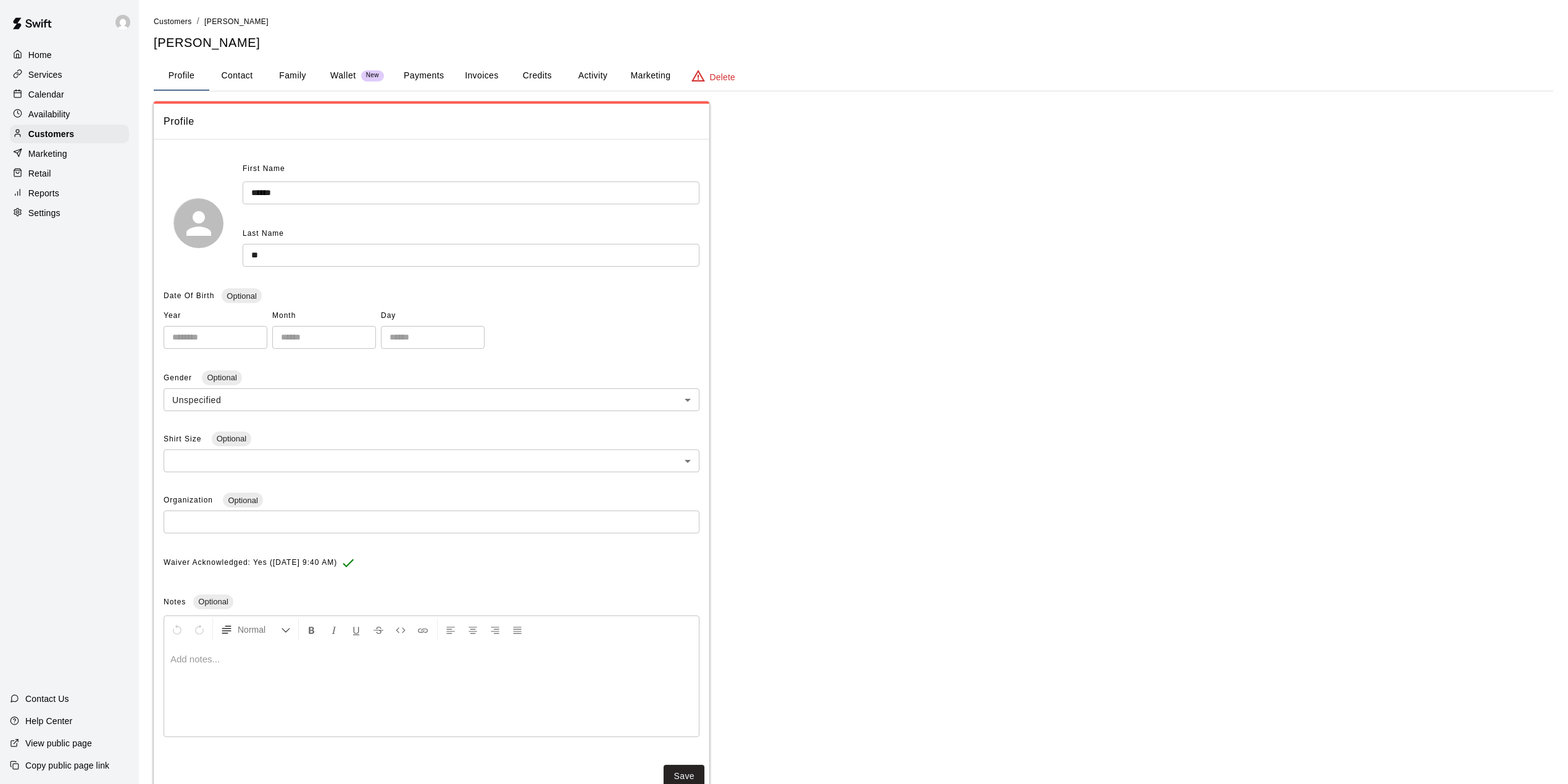
click at [241, 77] on button "Contact" at bounding box center [237, 76] width 56 height 30
select select "**"
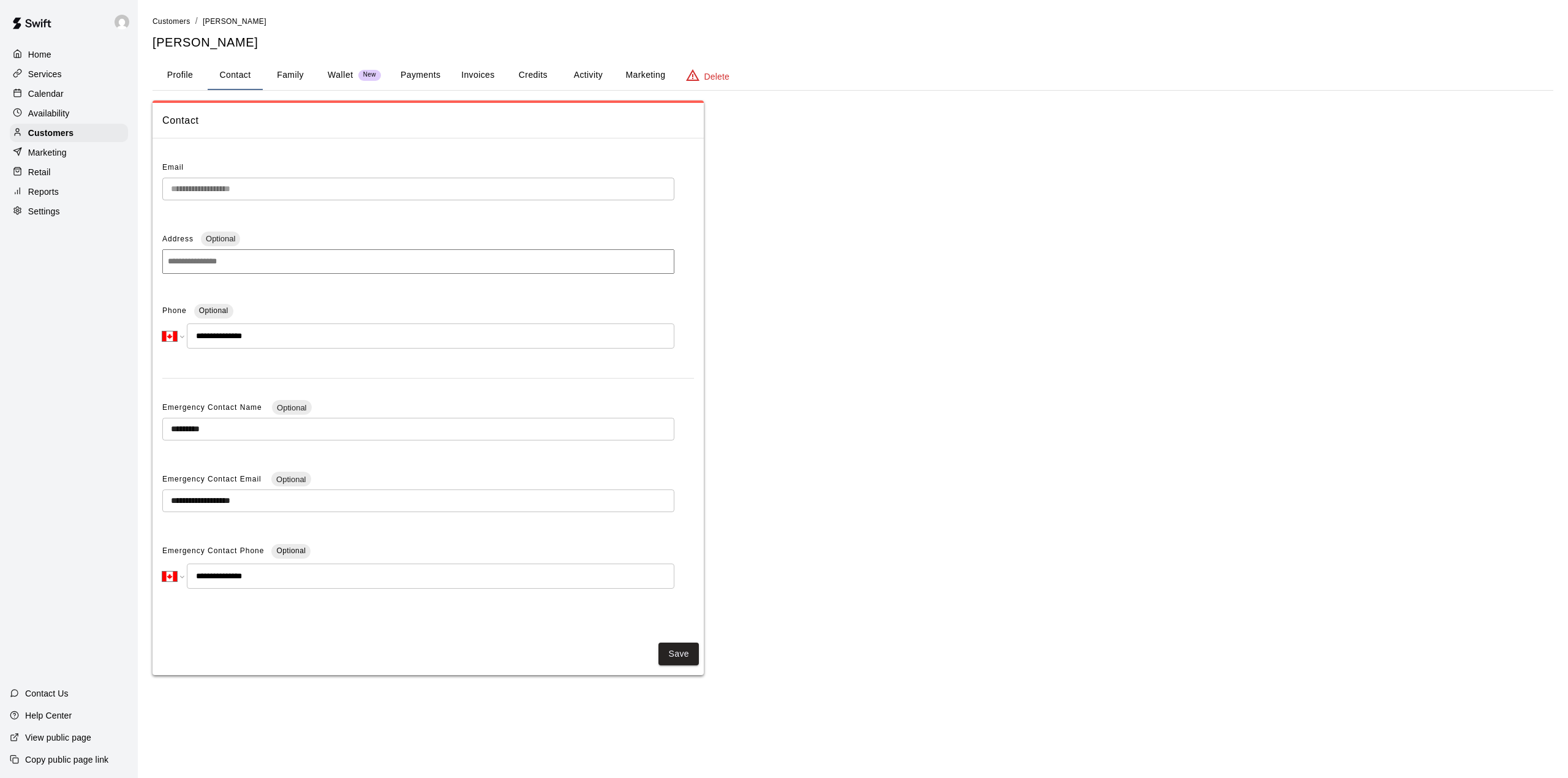
click at [183, 81] on button "Profile" at bounding box center [180, 75] width 55 height 30
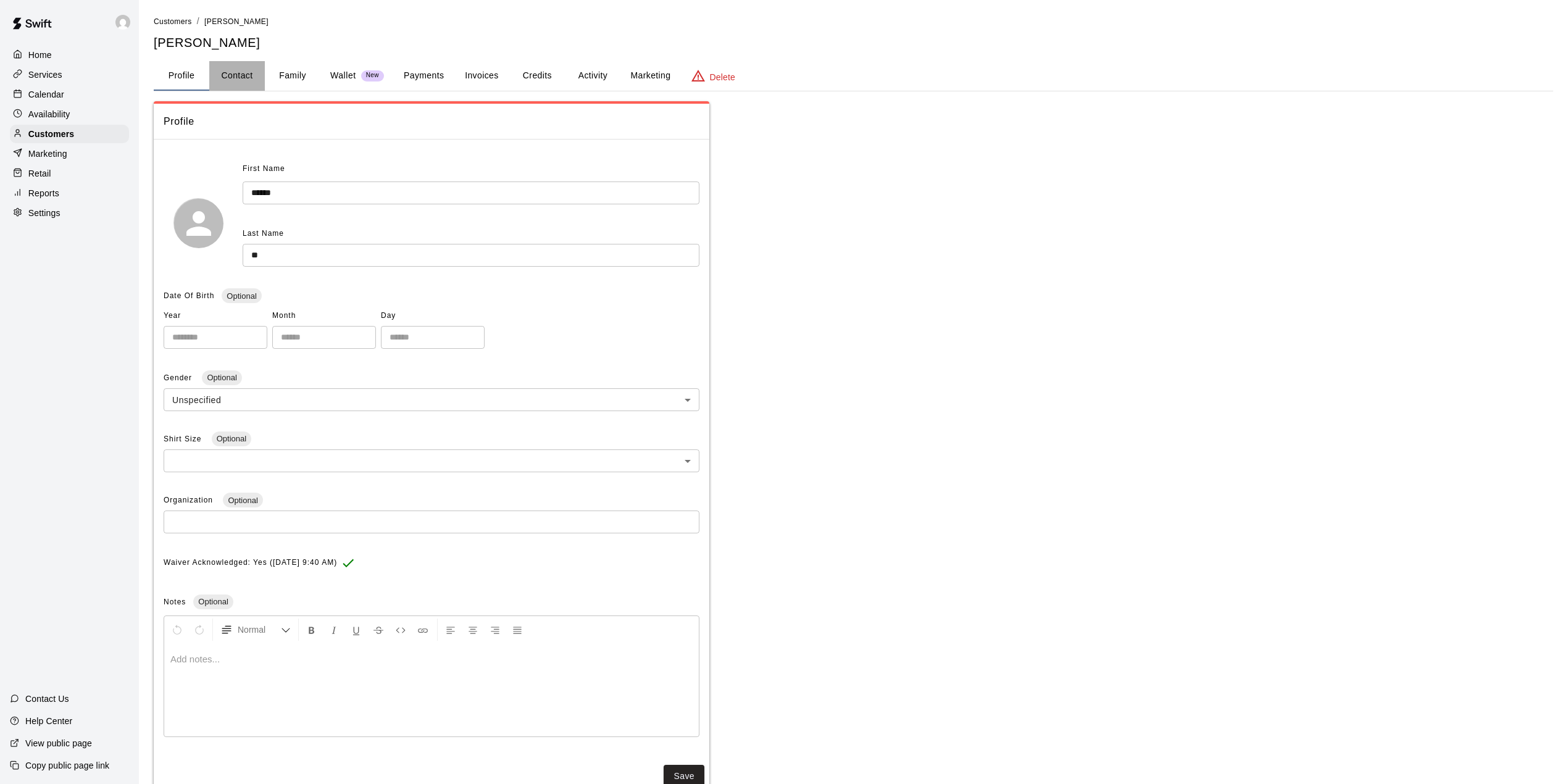
click at [247, 81] on button "Contact" at bounding box center [237, 76] width 56 height 30
select select "**"
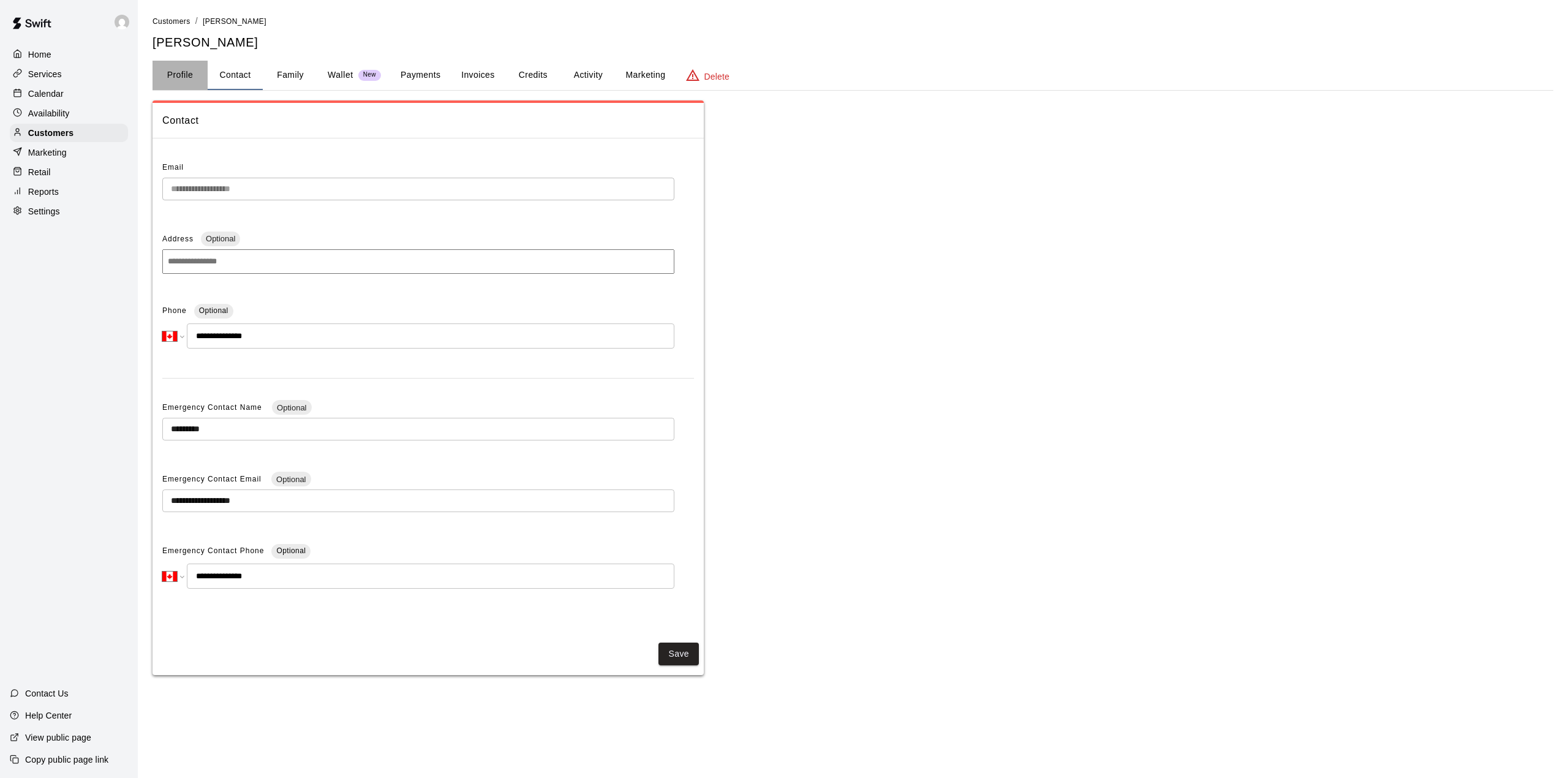
click at [165, 80] on button "Profile" at bounding box center [180, 75] width 55 height 30
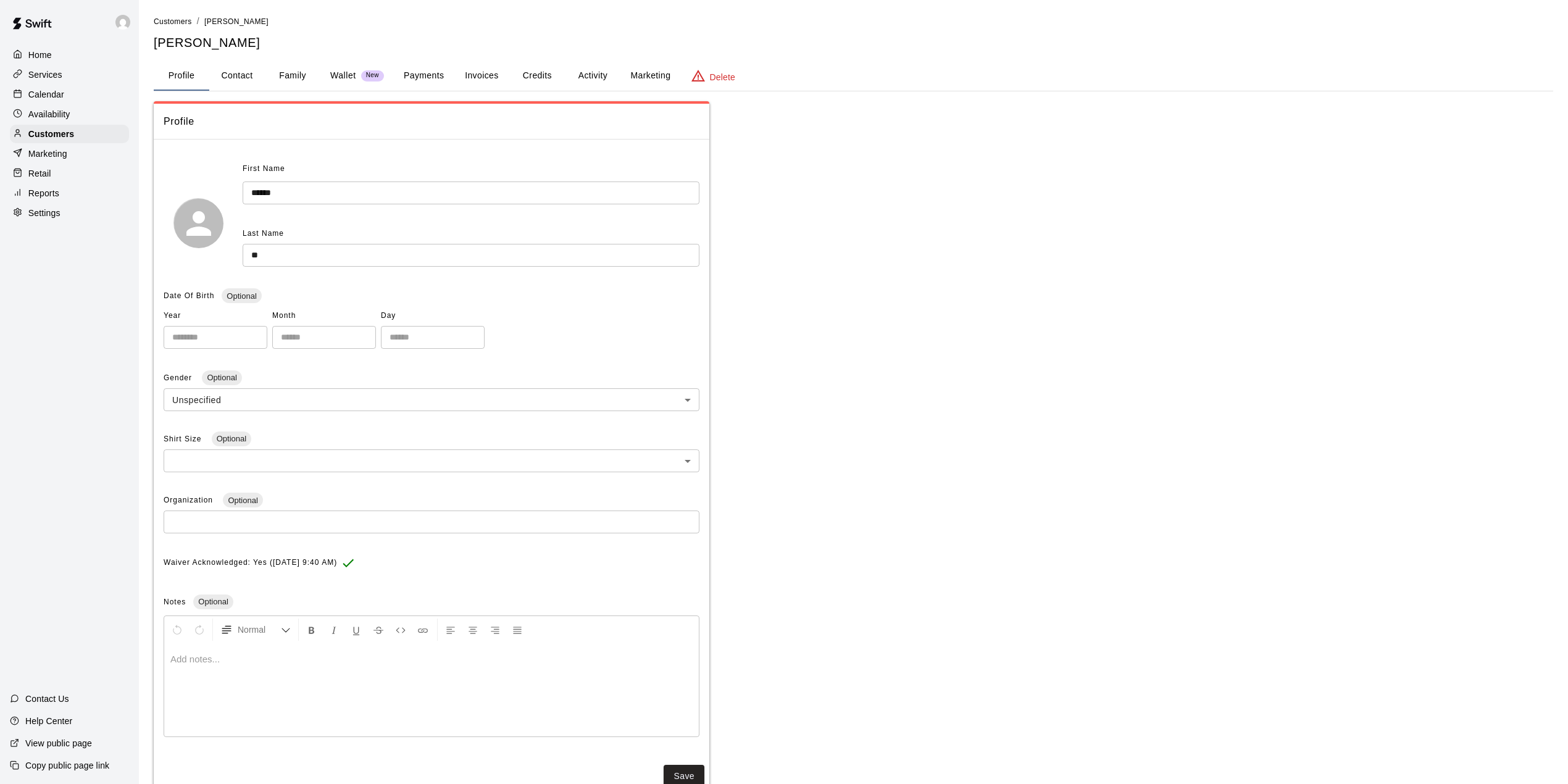
click at [33, 87] on div "Calendar" at bounding box center [69, 94] width 119 height 19
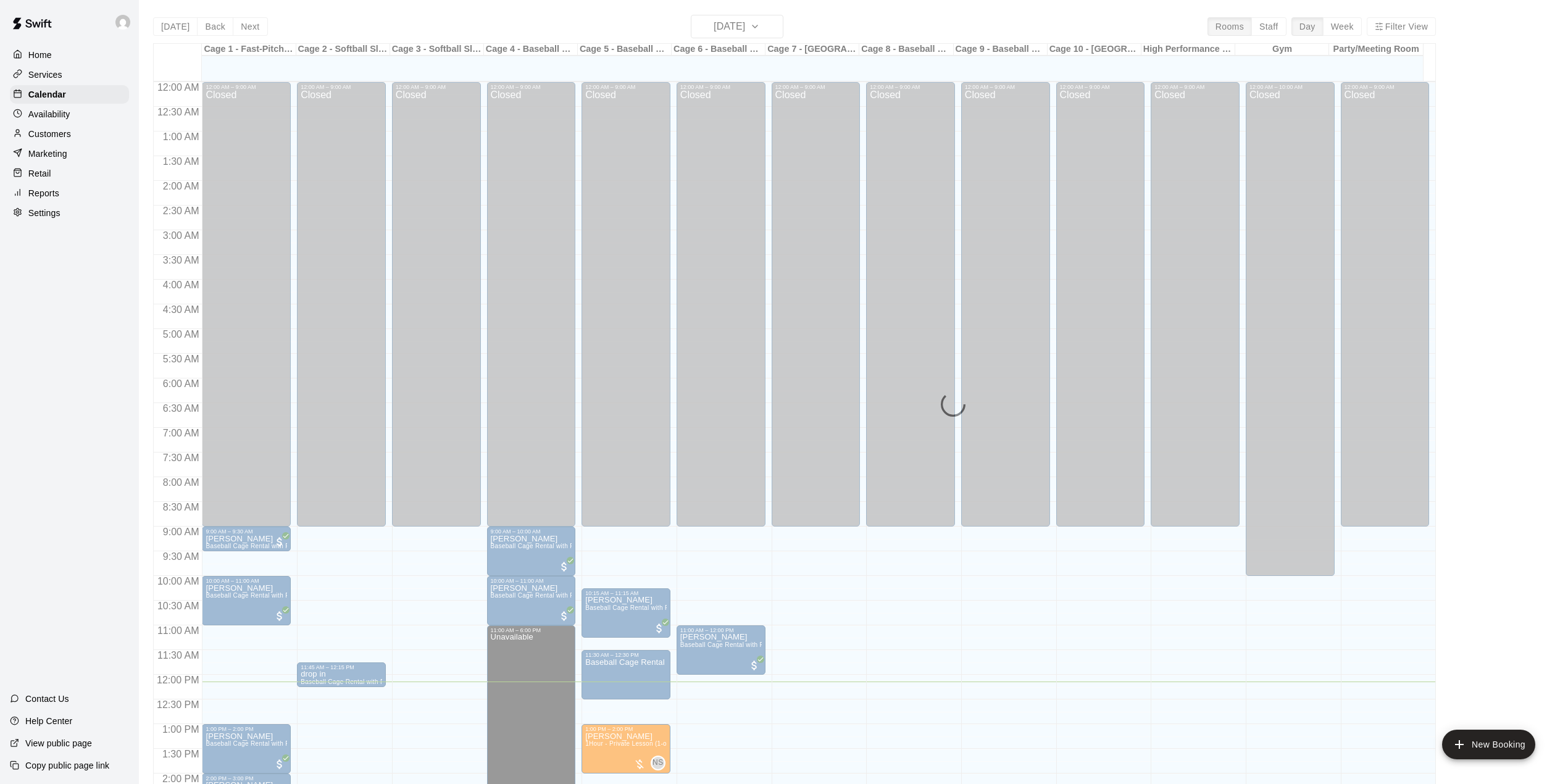
scroll to position [432, 0]
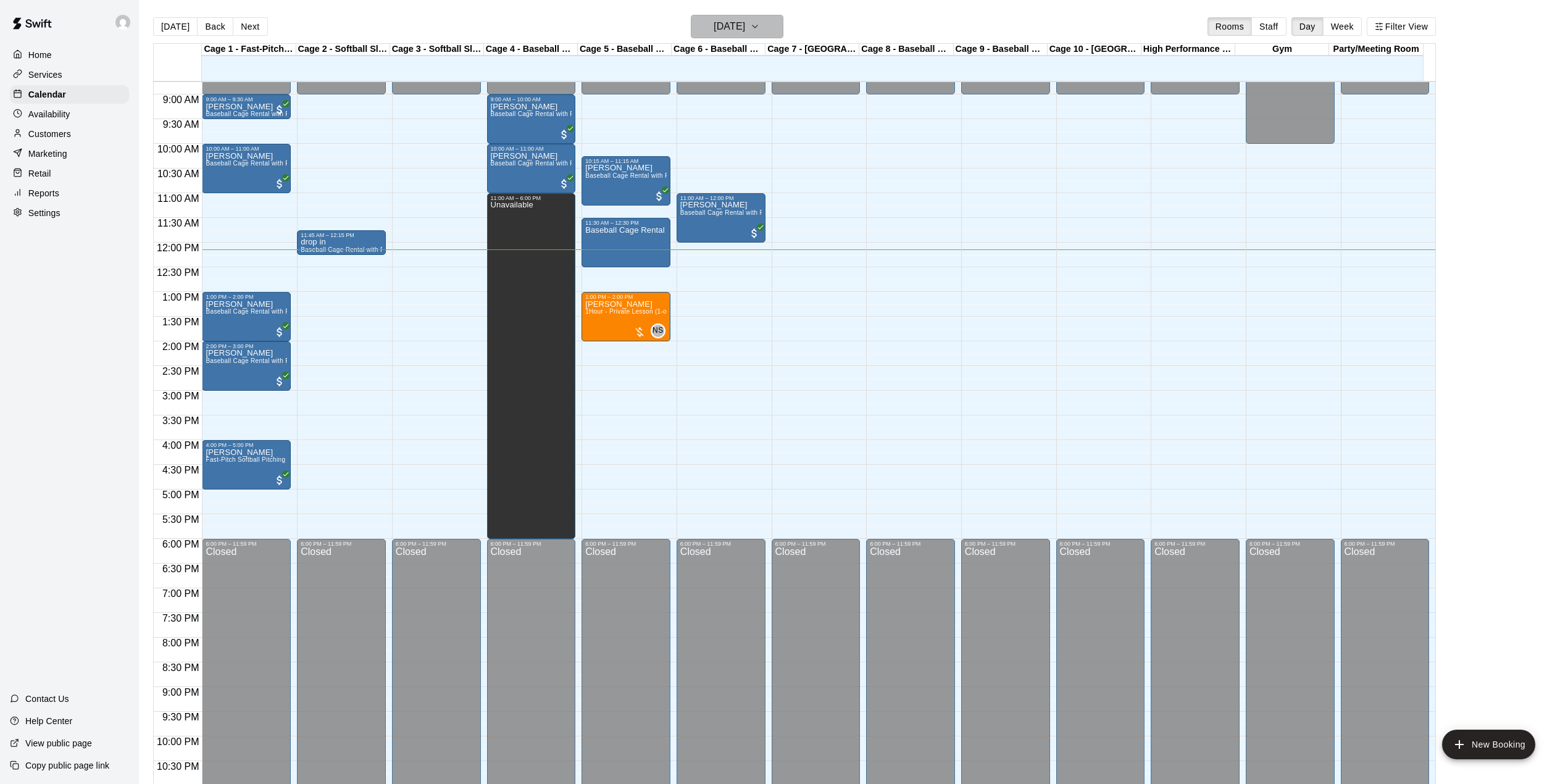
click at [745, 35] on h6 "[DATE]" at bounding box center [729, 26] width 31 height 17
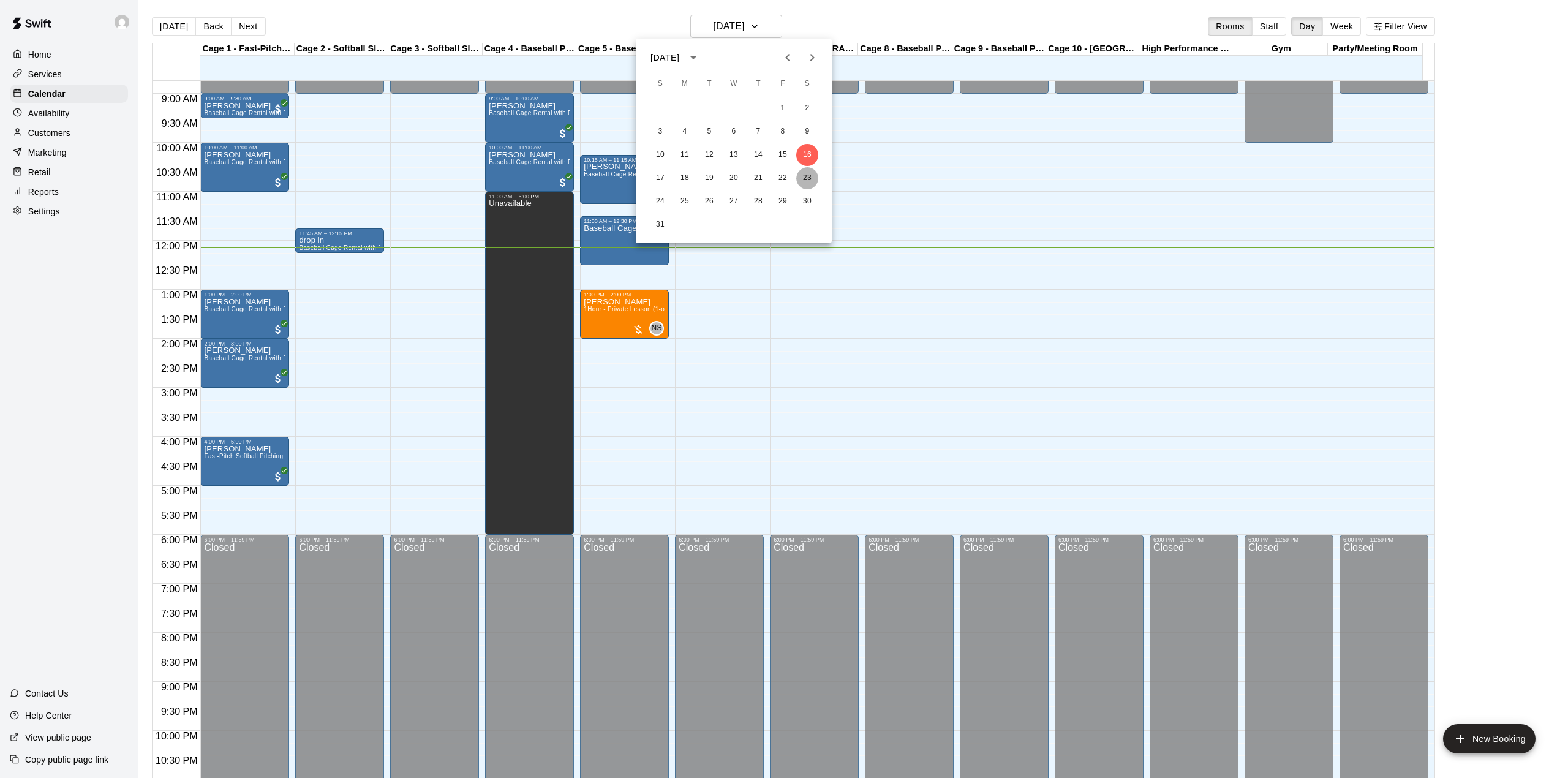
click at [811, 179] on button "23" at bounding box center [807, 178] width 22 height 22
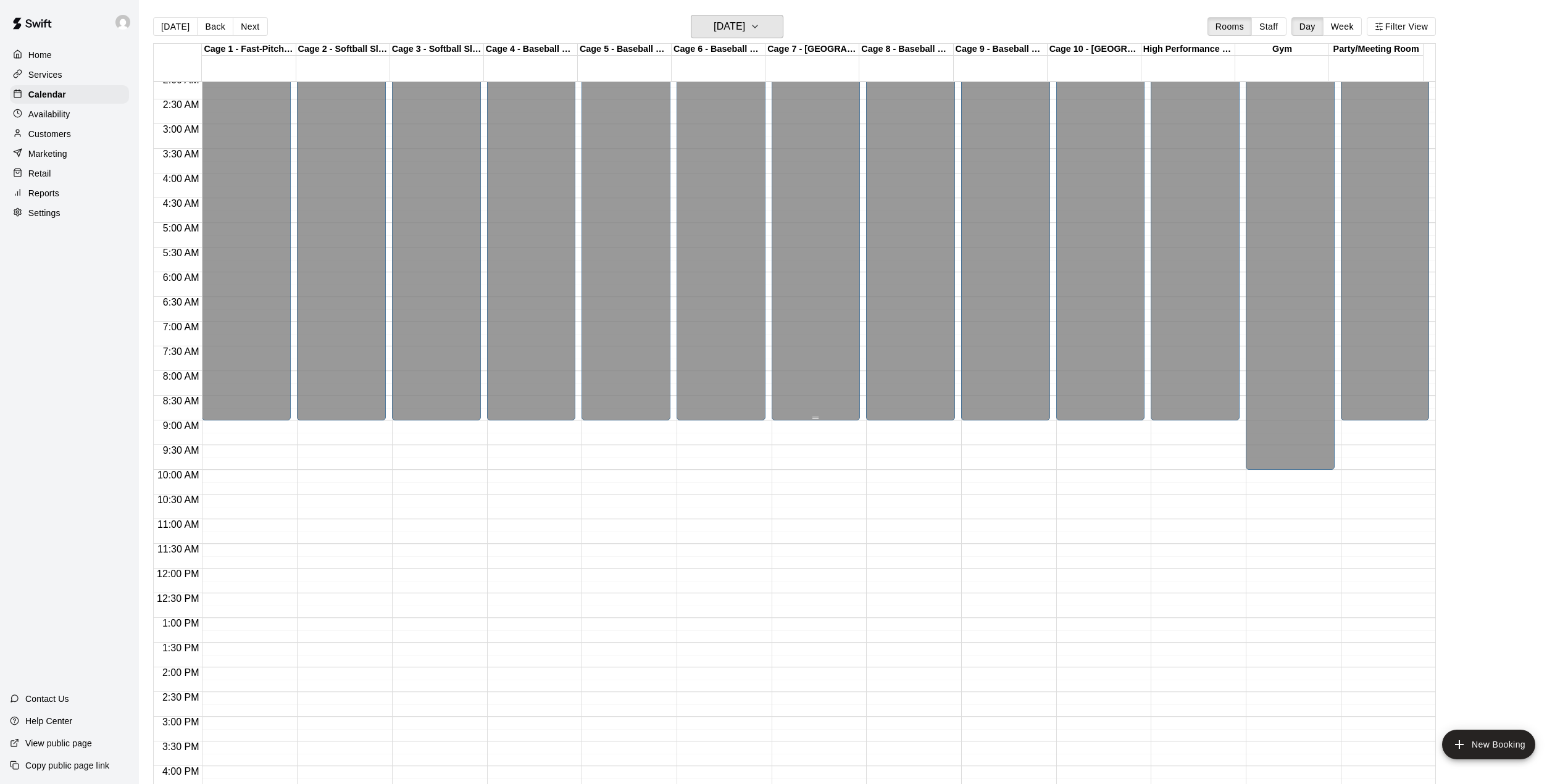
scroll to position [0, 0]
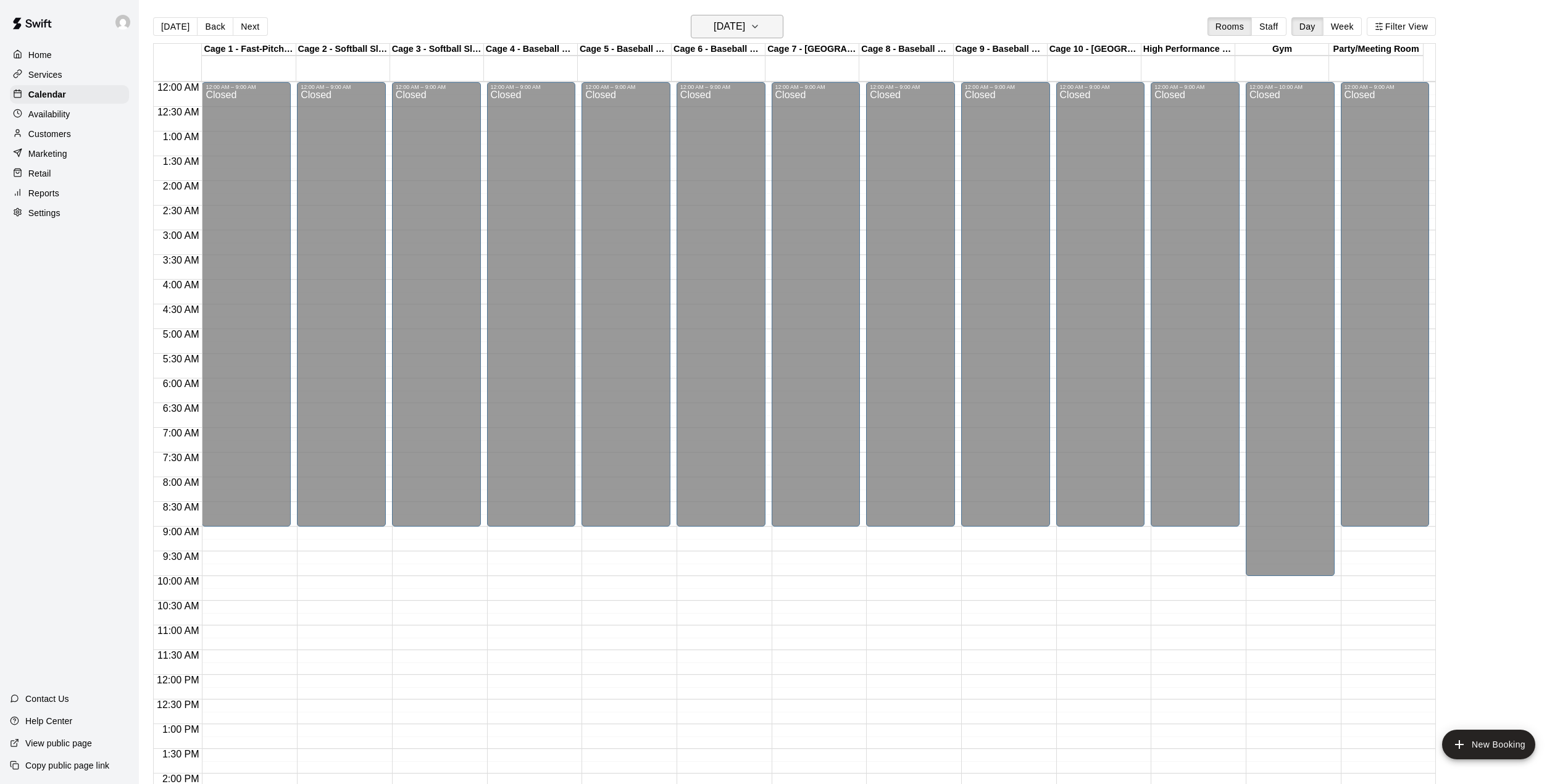
click at [738, 31] on h6 "[DATE]" at bounding box center [729, 26] width 31 height 17
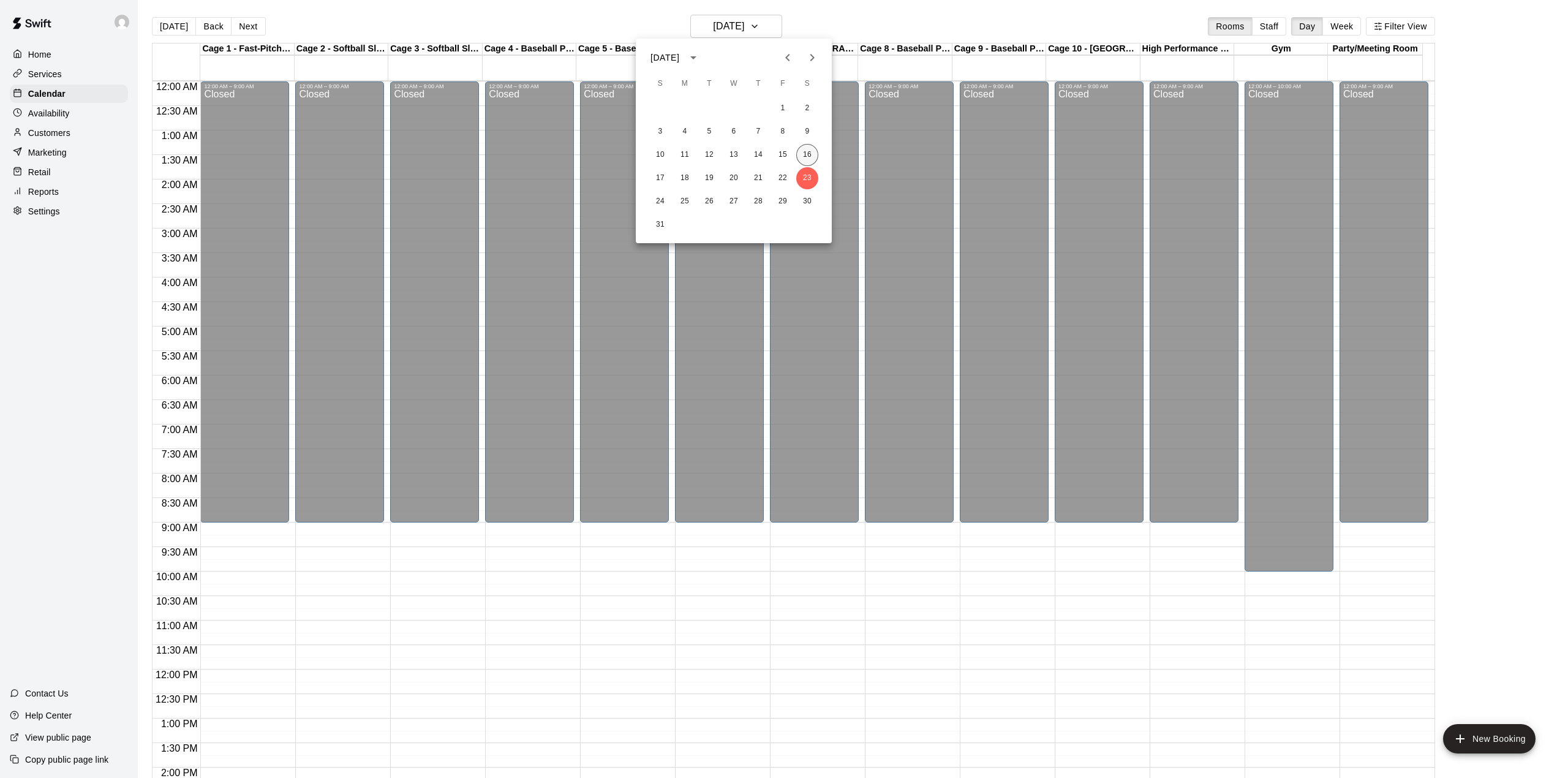
click at [807, 154] on button "16" at bounding box center [807, 155] width 22 height 22
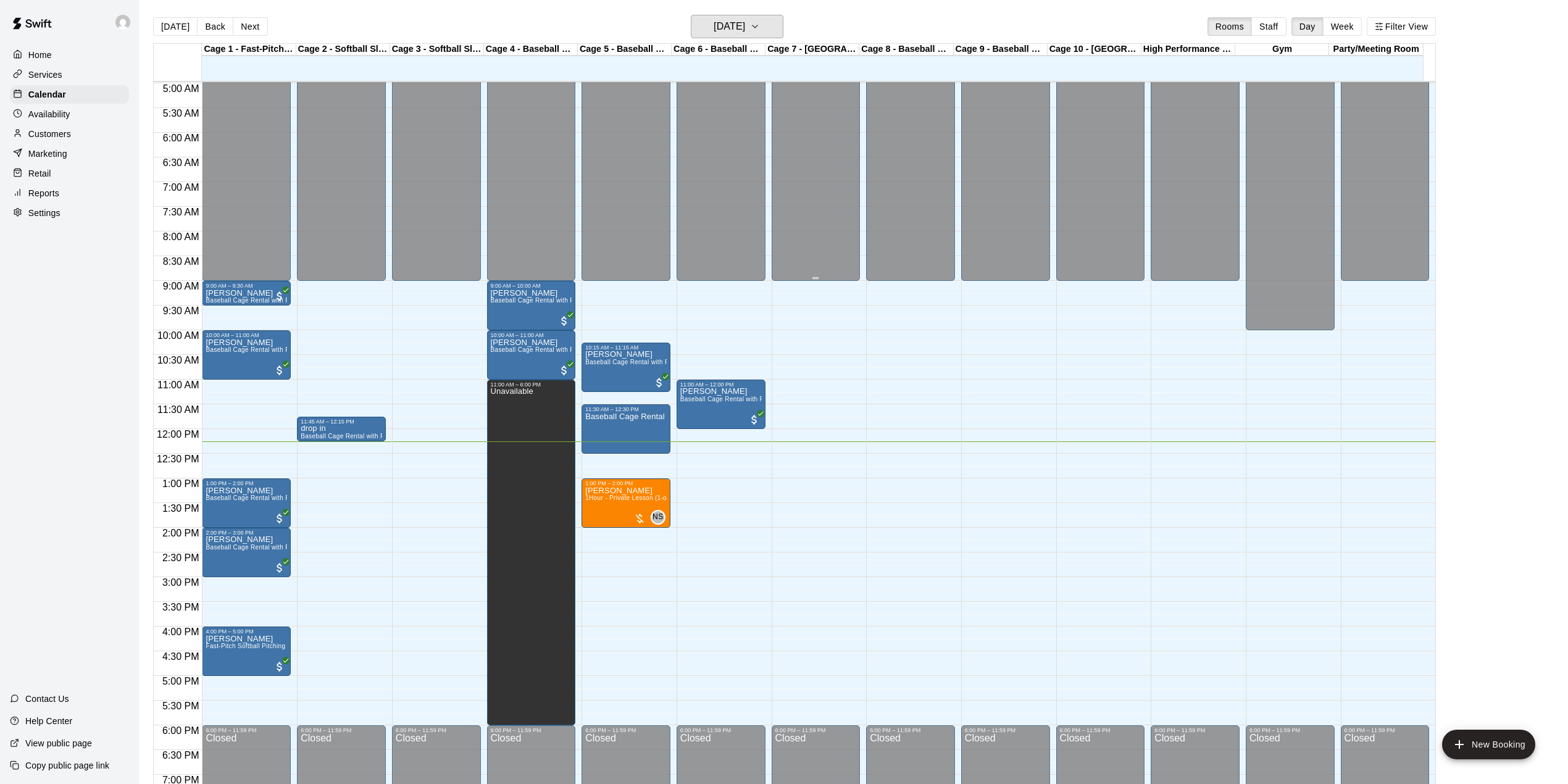
scroll to position [247, 0]
click at [743, 25] on h6 "[DATE]" at bounding box center [729, 26] width 31 height 17
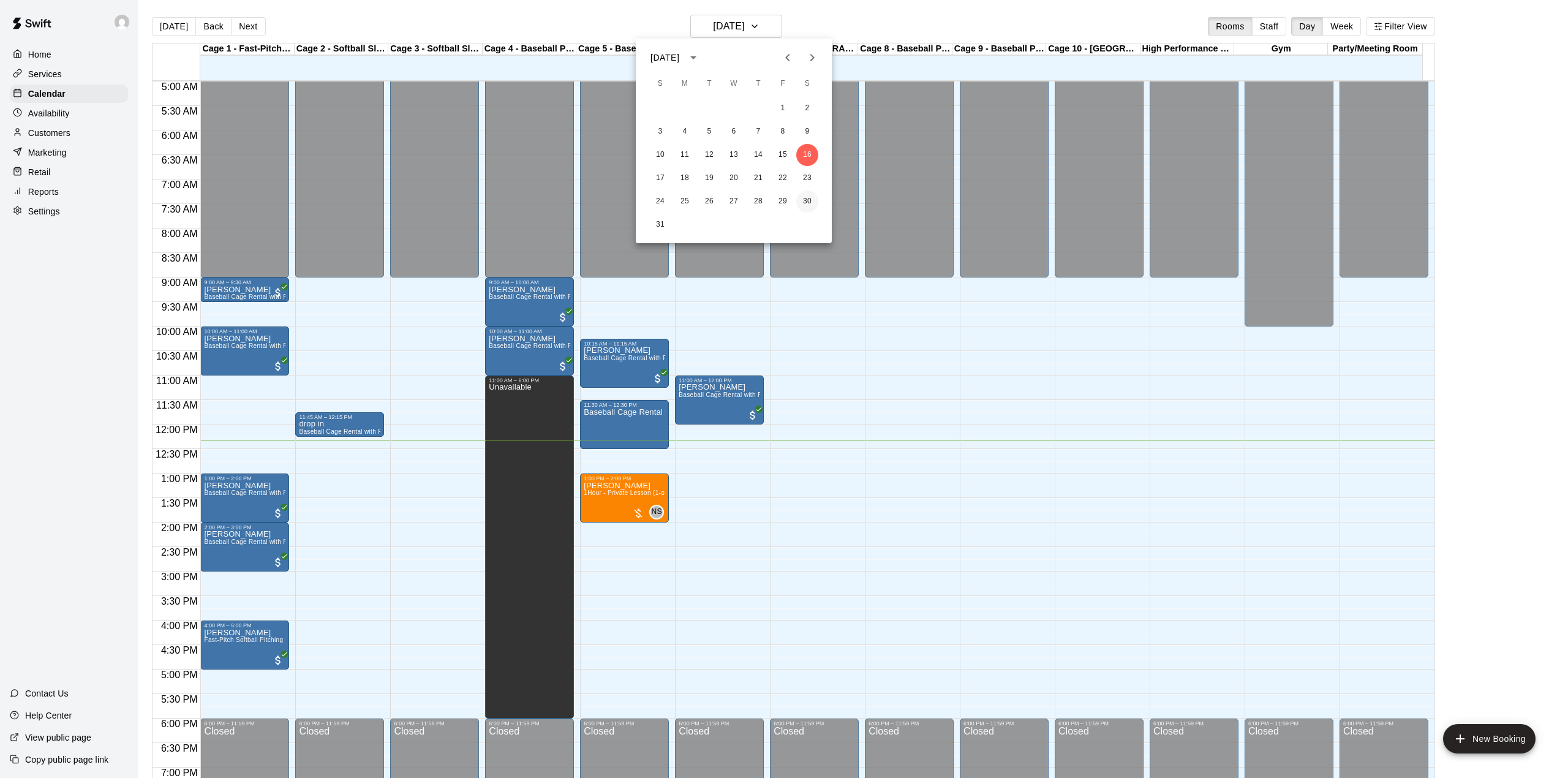
click at [809, 205] on button "30" at bounding box center [807, 202] width 22 height 22
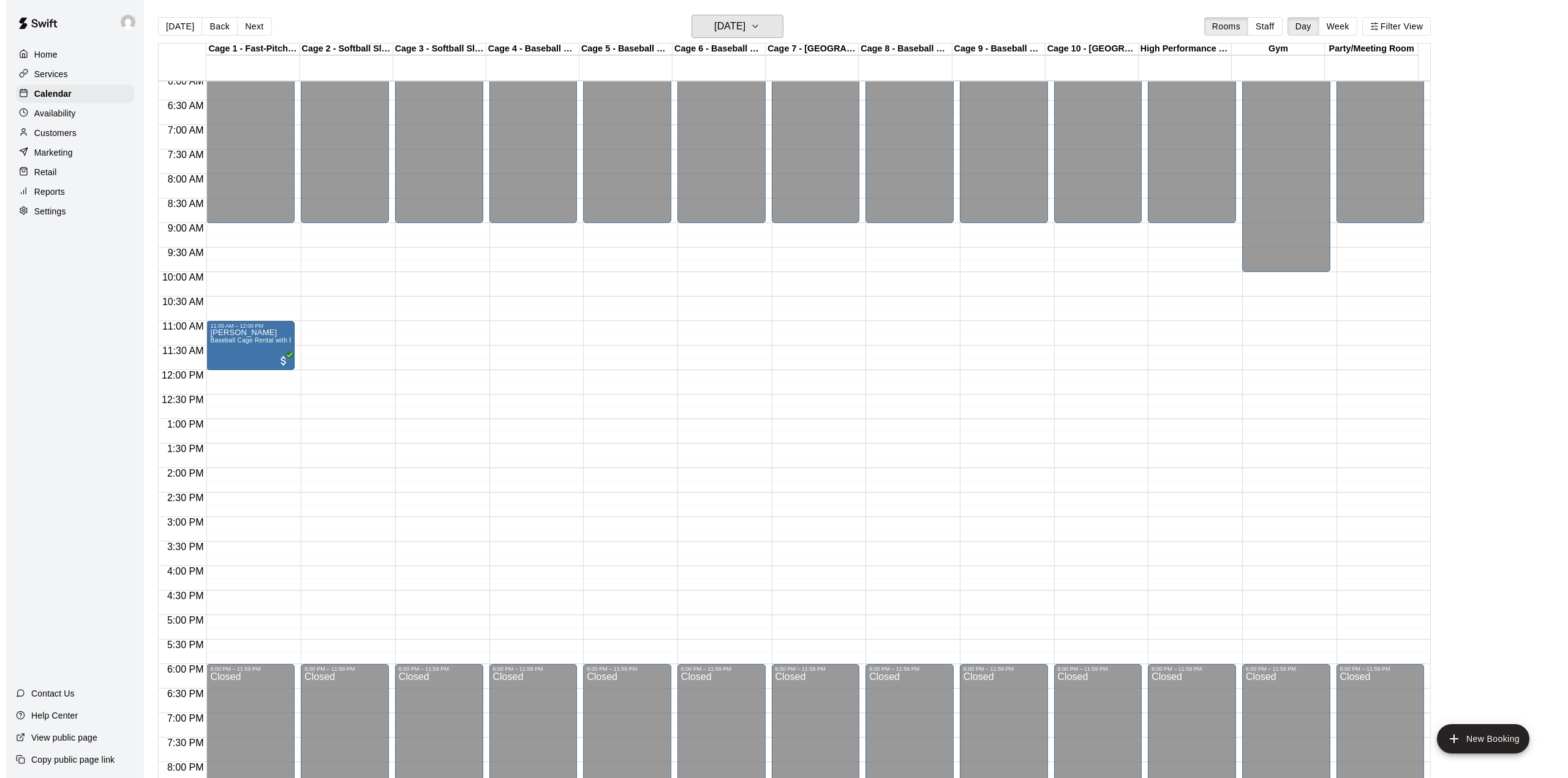
scroll to position [327, 0]
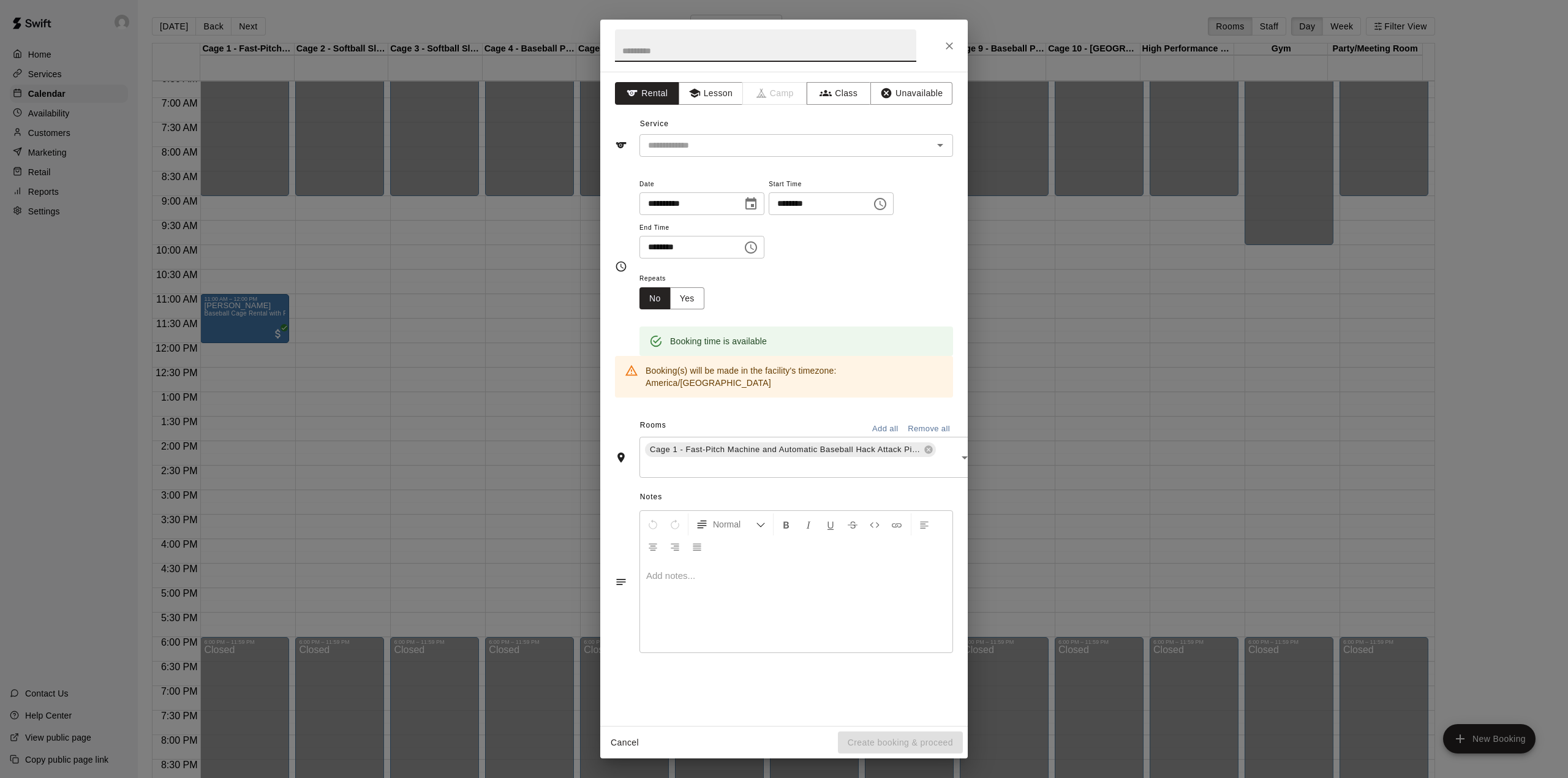
click at [953, 45] on icon "Close" at bounding box center [949, 46] width 12 height 12
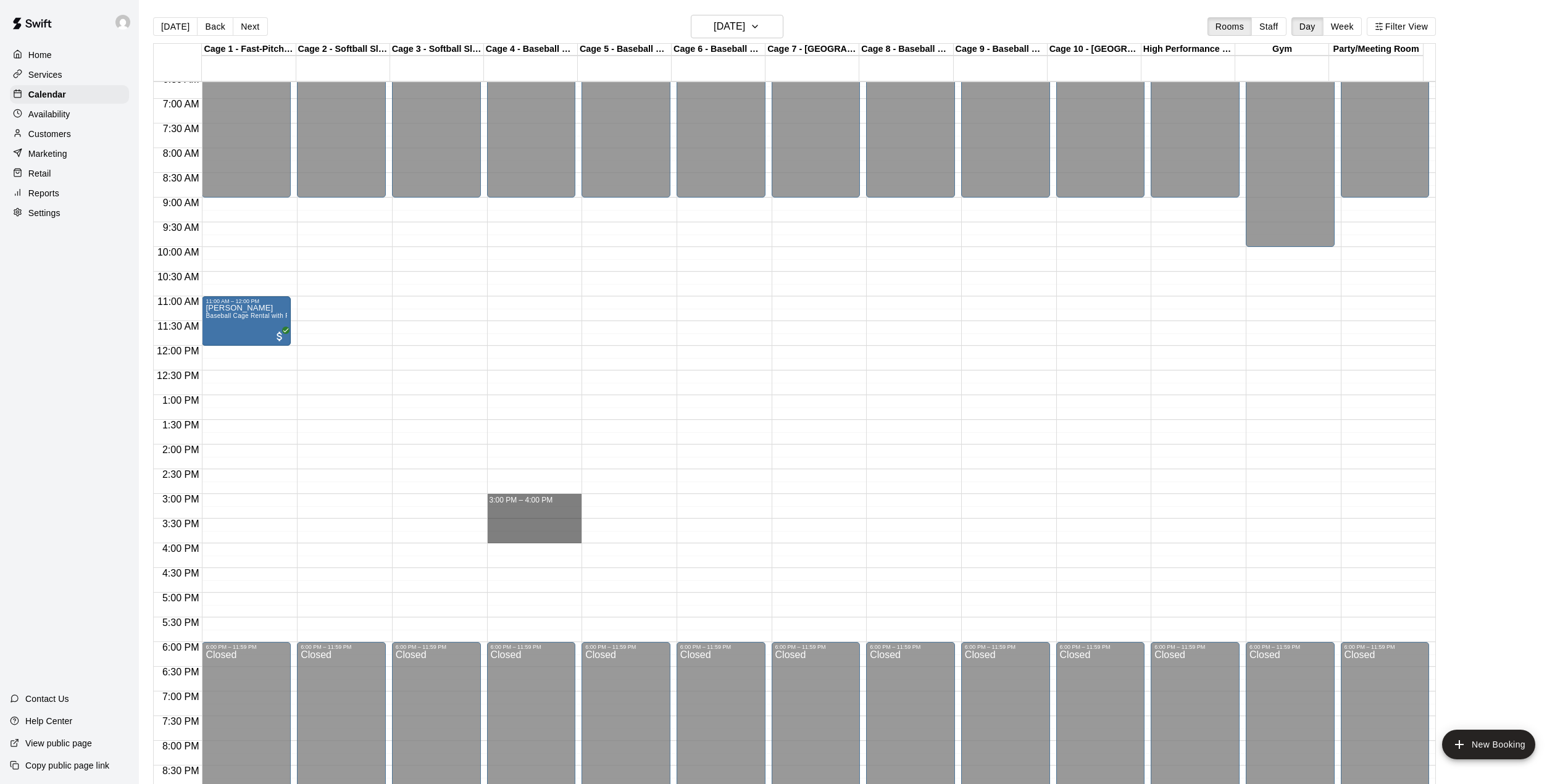
drag, startPoint x: 527, startPoint y: 499, endPoint x: 526, endPoint y: 538, distance: 39.0
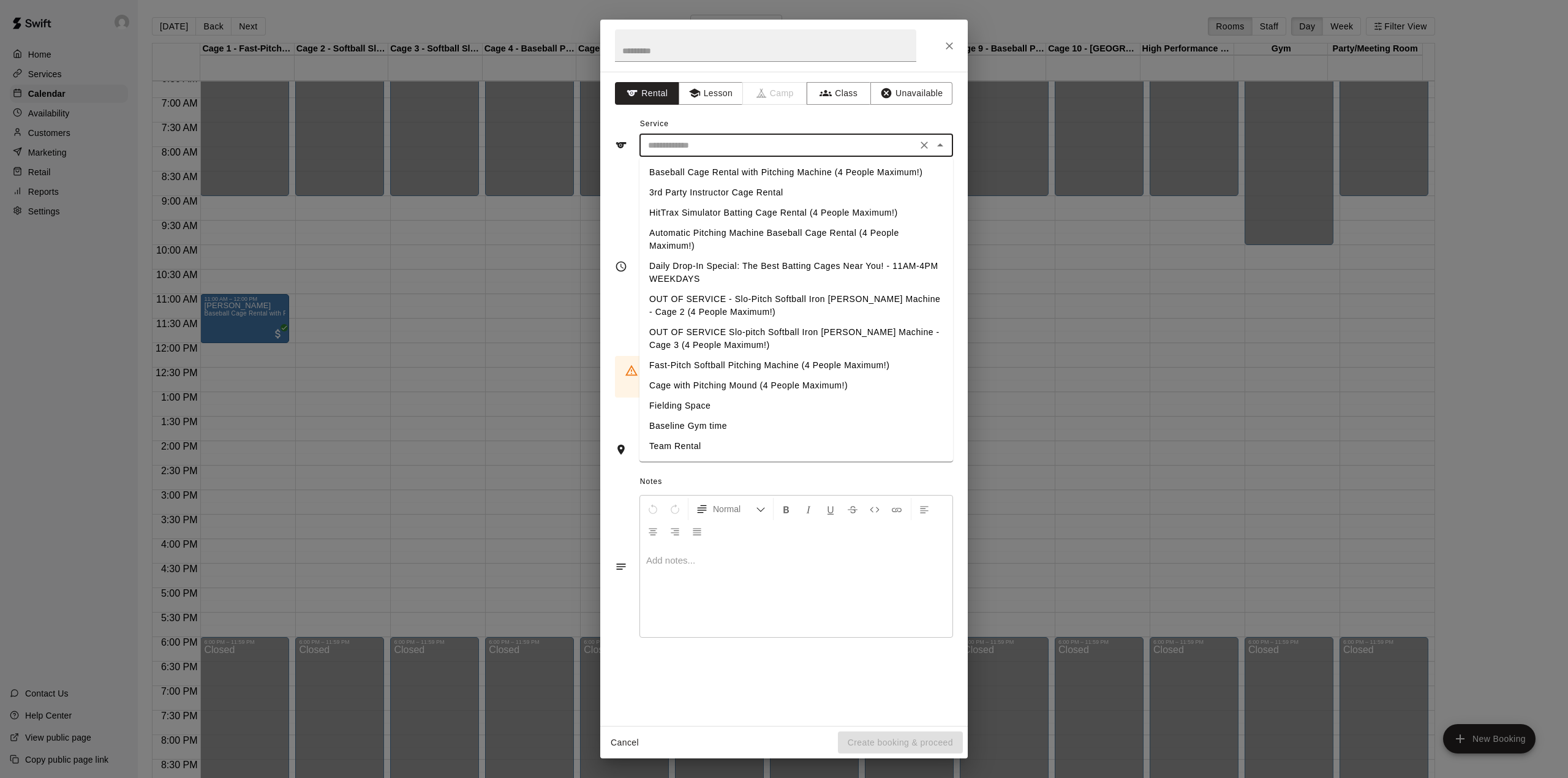
click at [768, 147] on input "text" at bounding box center [778, 145] width 270 height 15
click at [748, 167] on li "Baseball Cage Rental with Pitching Machine (4 People Maximum!)" at bounding box center [796, 172] width 313 height 20
type input "**********"
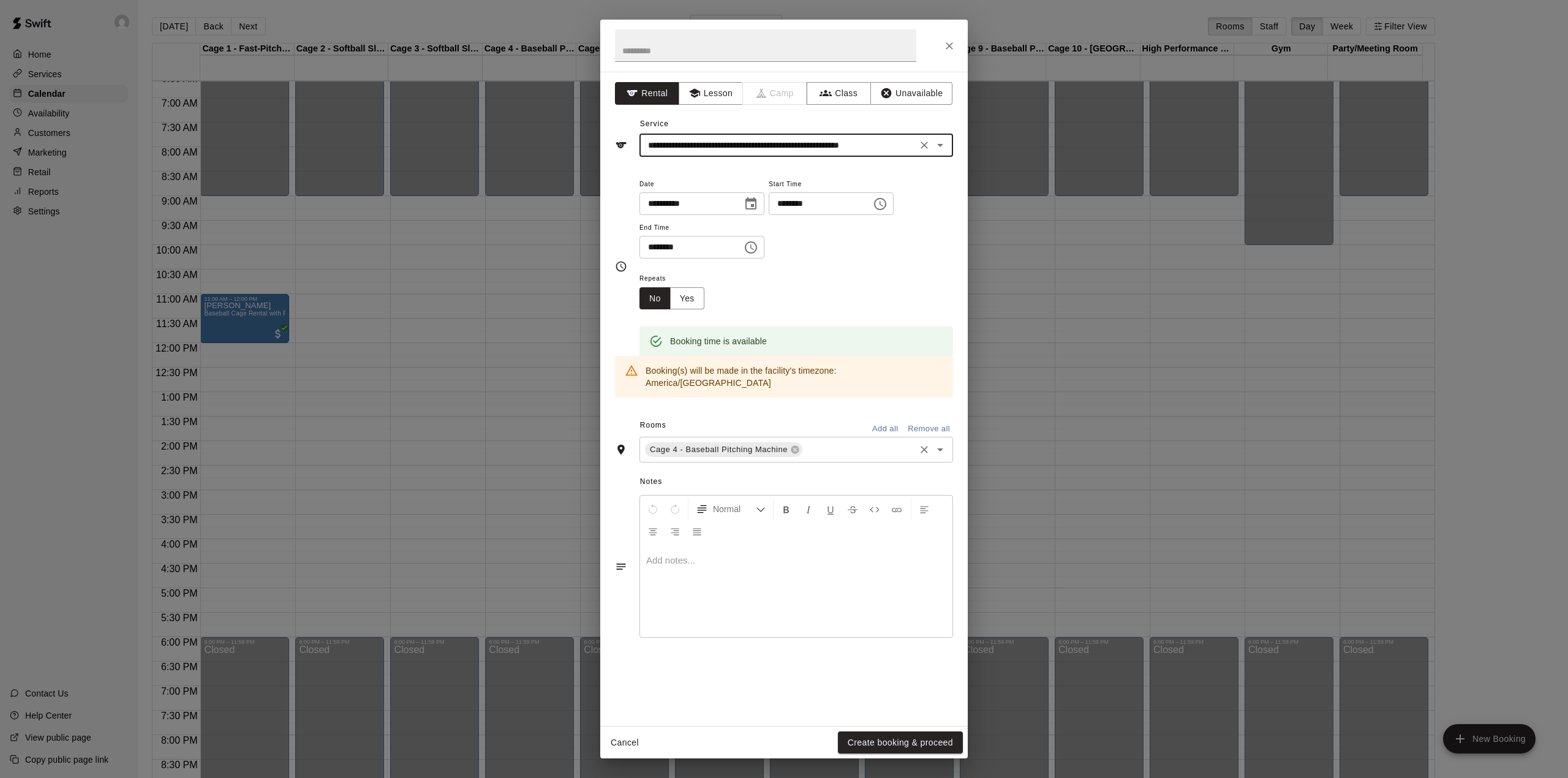
click at [882, 442] on input "text" at bounding box center [858, 450] width 109 height 15
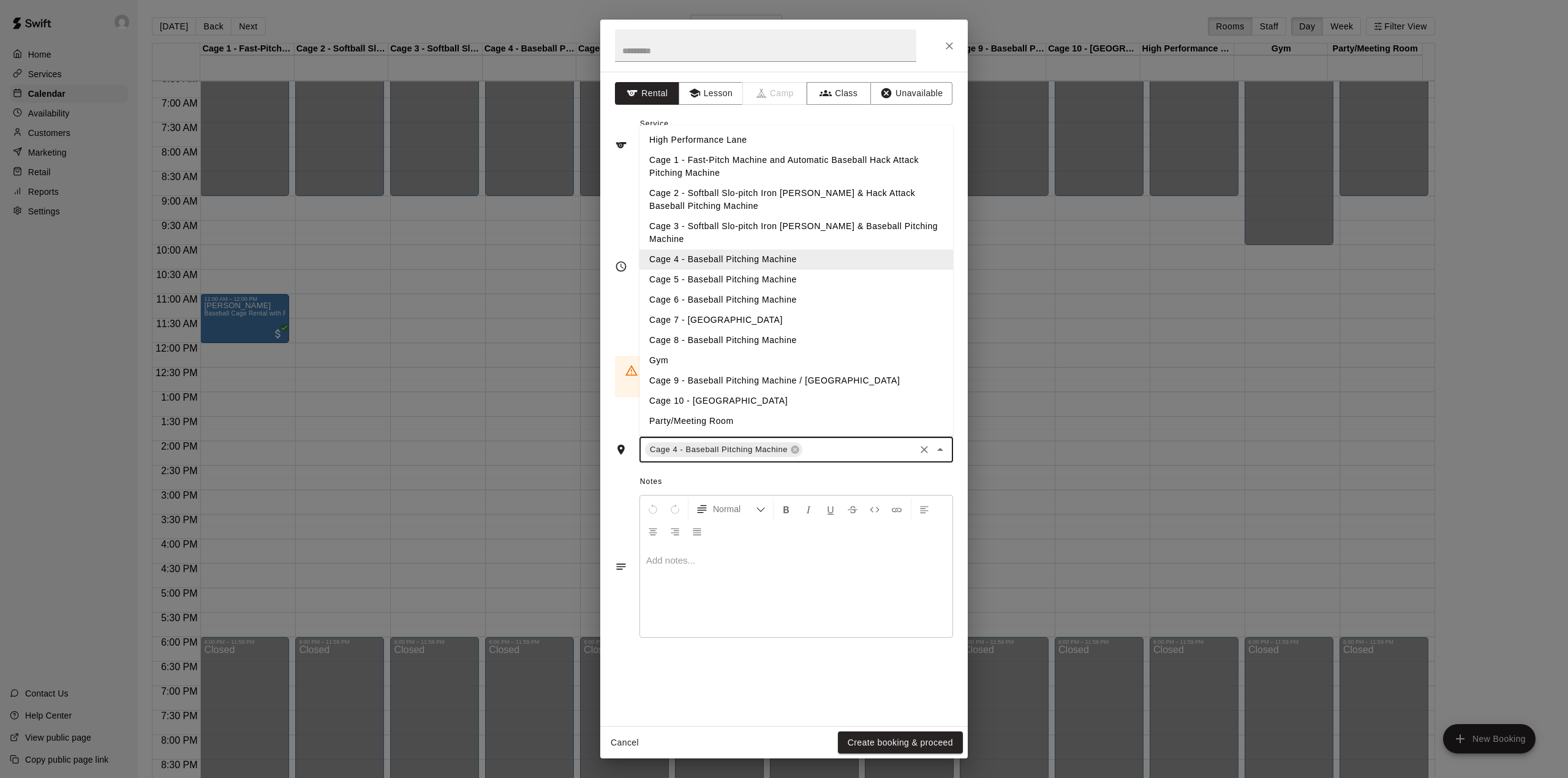
click at [732, 270] on li "Cage 5 - Baseball Pitching Machine" at bounding box center [796, 280] width 313 height 20
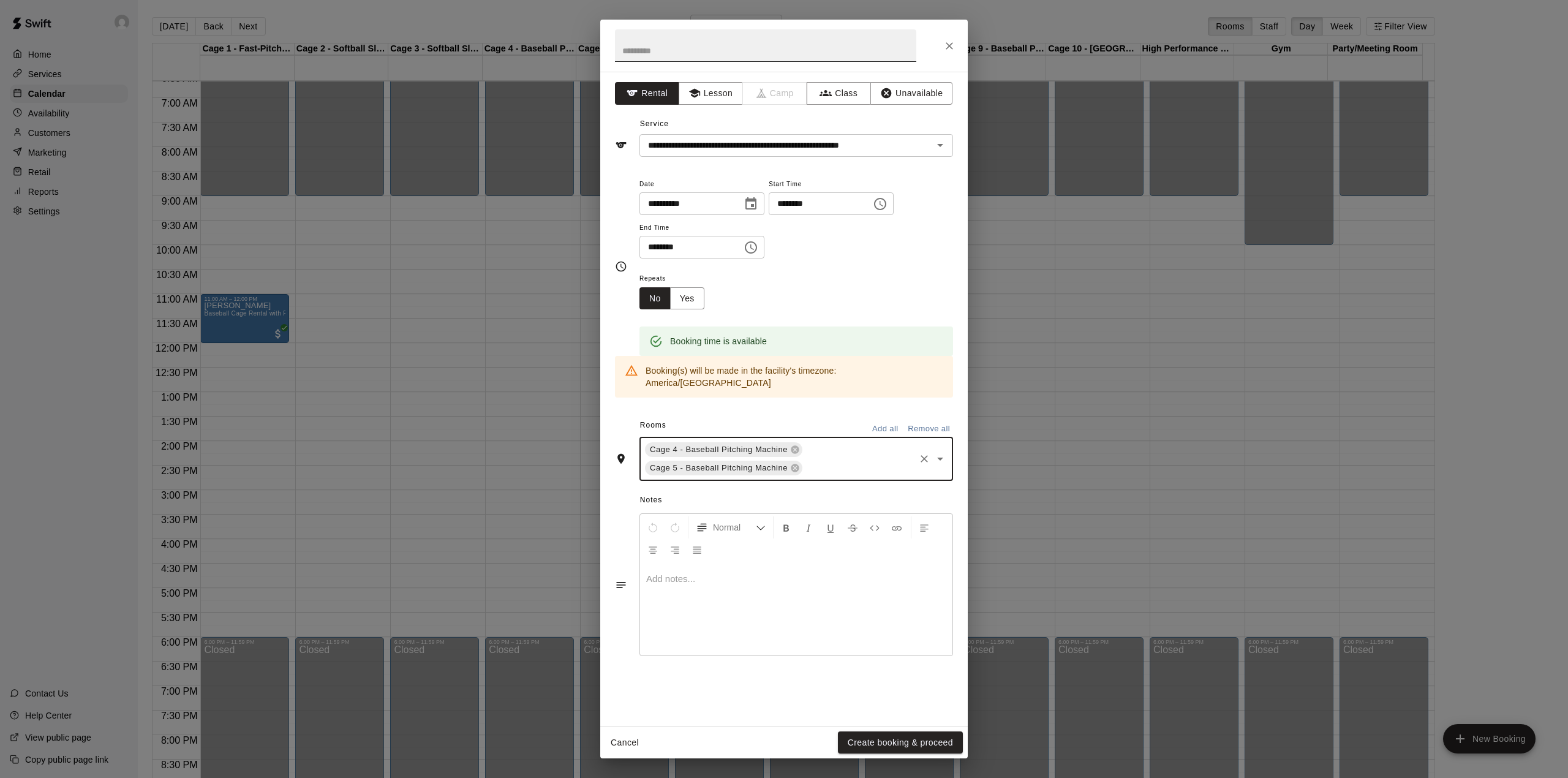
click at [726, 52] on input "text" at bounding box center [765, 45] width 301 height 32
drag, startPoint x: 667, startPoint y: 344, endPoint x: 772, endPoint y: 340, distance: 105.1
click at [772, 340] on div "Booking time is available" at bounding box center [796, 341] width 313 height 30
click at [828, 348] on div "Booking time is available" at bounding box center [796, 341] width 313 height 30
drag, startPoint x: 643, startPoint y: 376, endPoint x: 908, endPoint y: 367, distance: 265.2
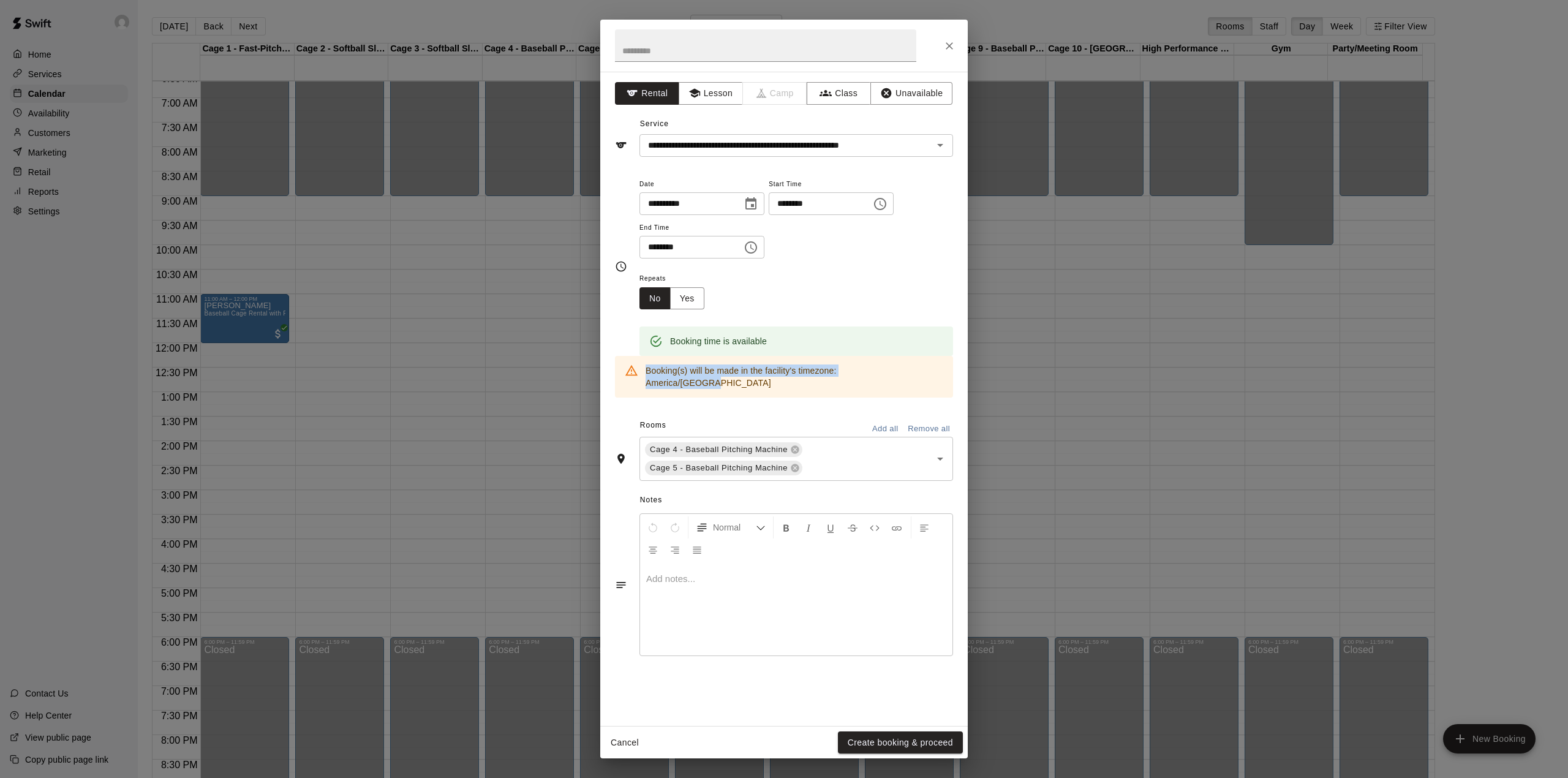
click at [908, 367] on div "Booking(s) will be made in the facility's timezone: [GEOGRAPHIC_DATA]/[GEOGRAPH…" at bounding box center [784, 377] width 338 height 41
drag, startPoint x: 640, startPoint y: 369, endPoint x: 927, endPoint y: 373, distance: 287.0
click at [927, 375] on div "Booking(s) will be made in the facility's timezone: [GEOGRAPHIC_DATA]/[GEOGRAPH…" at bounding box center [784, 377] width 338 height 41
click at [921, 371] on div "Booking(s) will be made in the facility's timezone: [GEOGRAPHIC_DATA]/[GEOGRAPH…" at bounding box center [784, 377] width 338 height 41
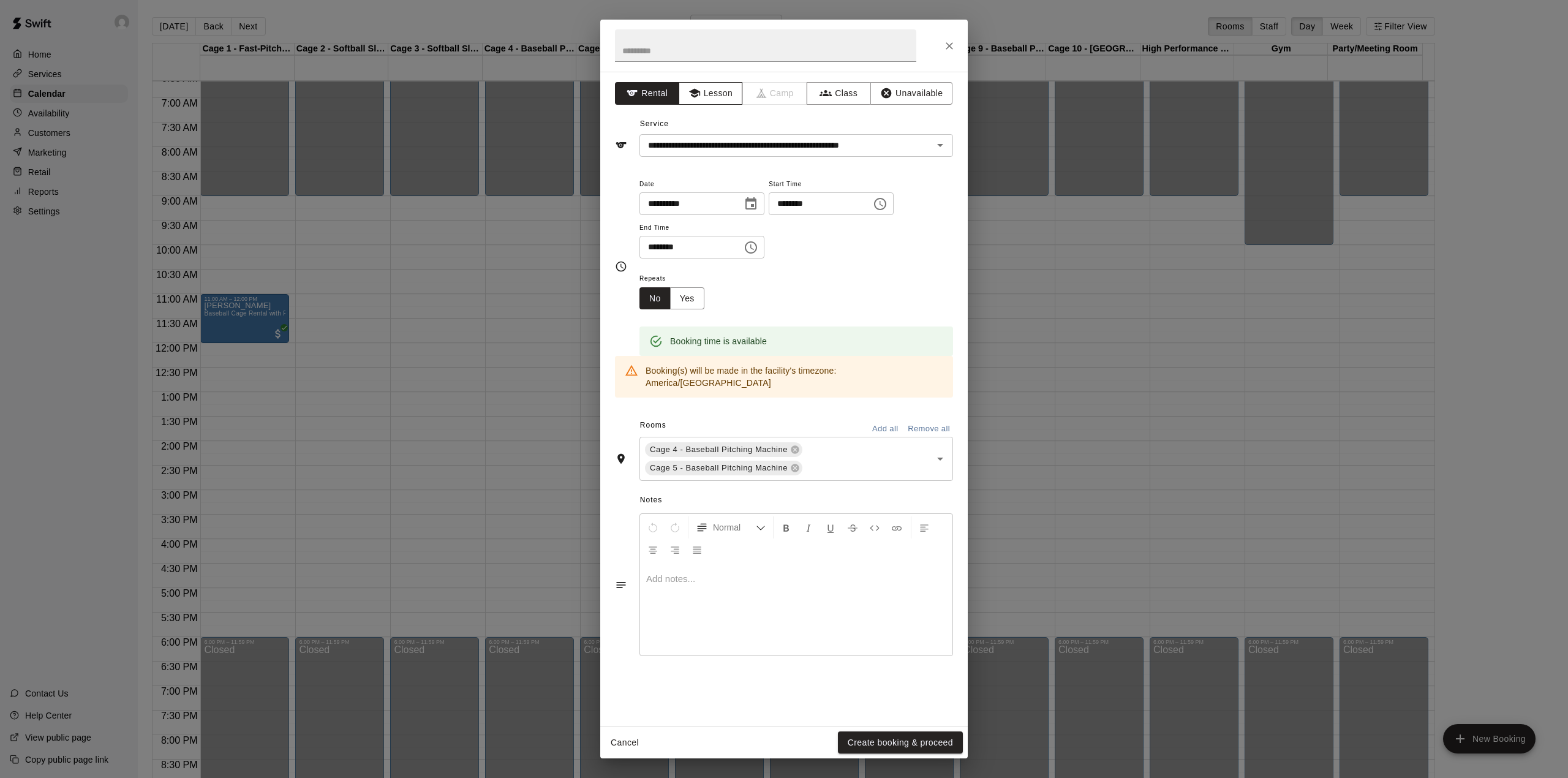
click at [702, 83] on button "Lesson" at bounding box center [710, 93] width 64 height 23
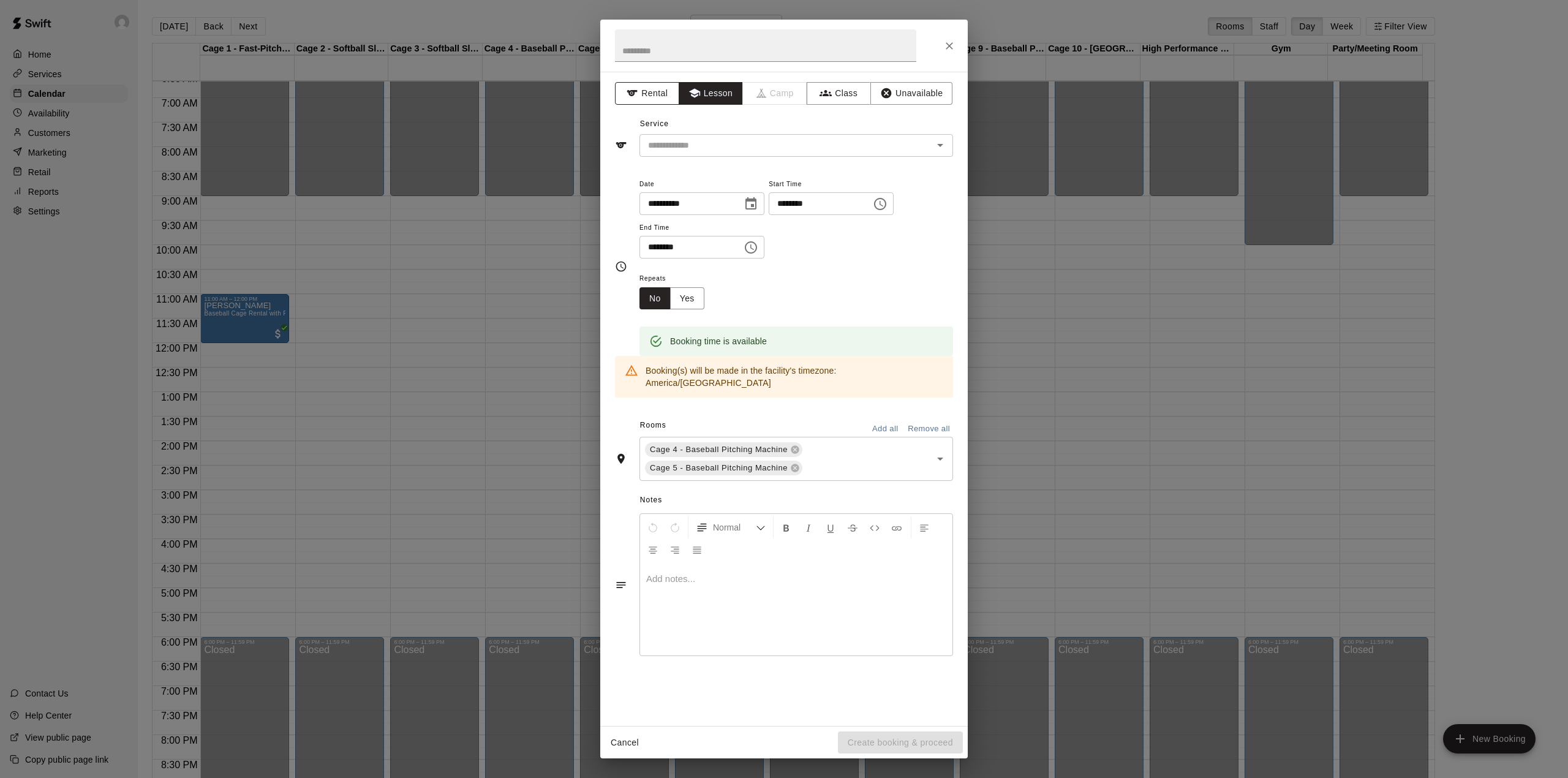
click at [642, 92] on button "Rental" at bounding box center [647, 93] width 64 height 23
click at [790, 153] on div "​" at bounding box center [796, 145] width 313 height 23
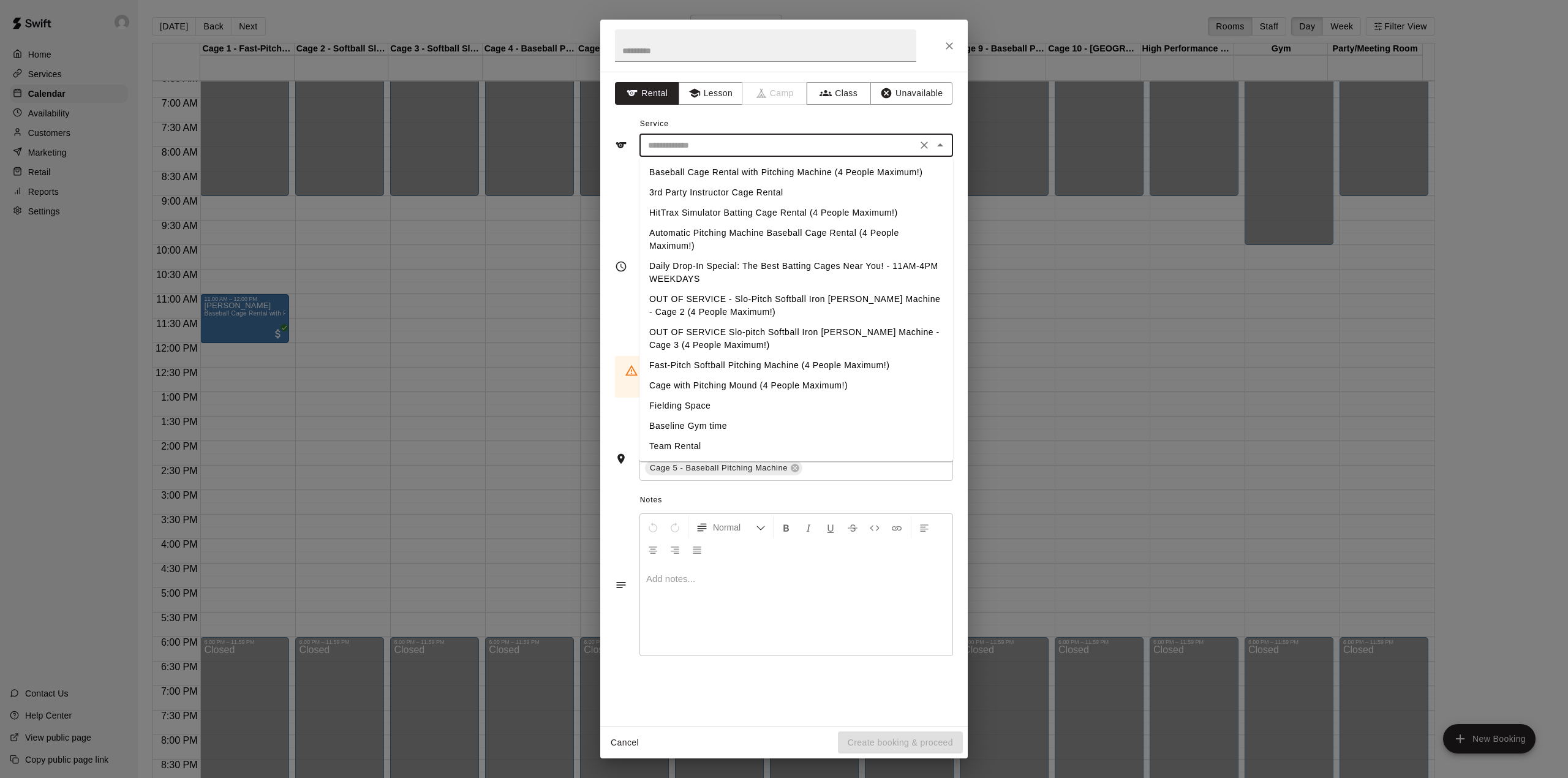
click at [734, 168] on li "Baseball Cage Rental with Pitching Machine (4 People Maximum!)" at bounding box center [796, 172] width 313 height 20
type input "**********"
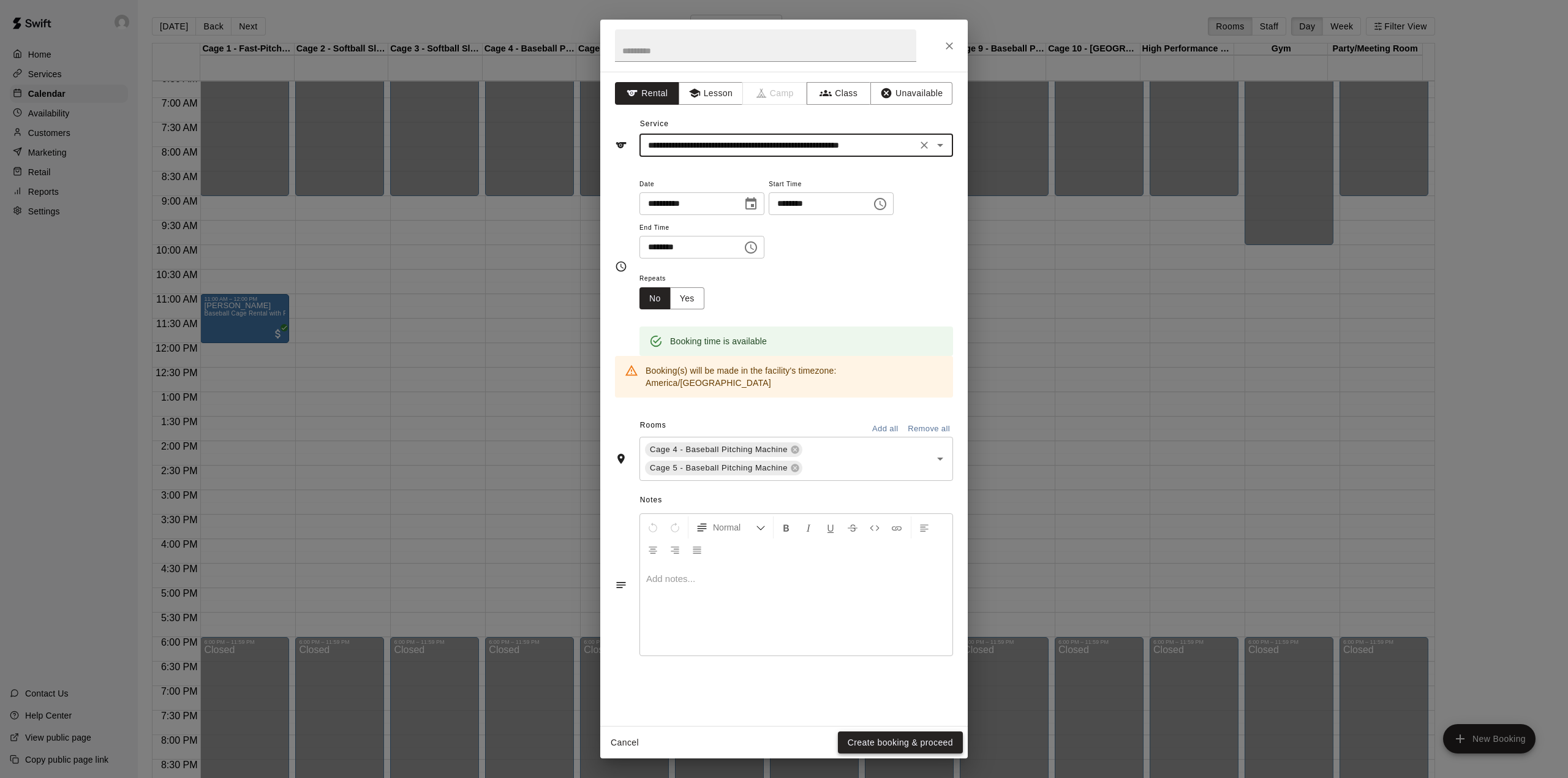
click at [902, 737] on button "Create booking & proceed" at bounding box center [900, 743] width 125 height 23
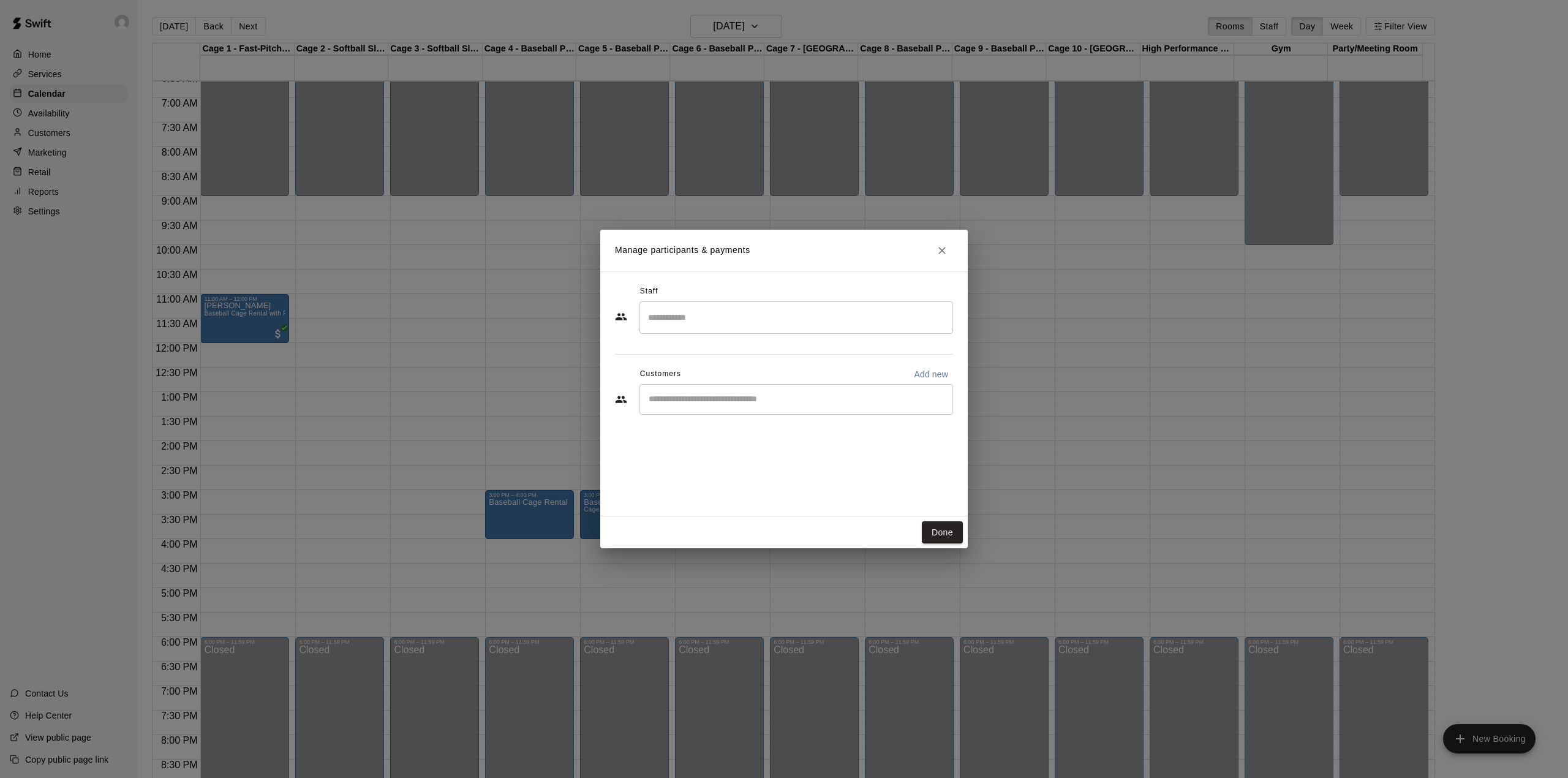
click at [743, 386] on div "​" at bounding box center [796, 399] width 313 height 30
click at [917, 376] on p "Add new" at bounding box center [931, 374] width 34 height 12
select select "**"
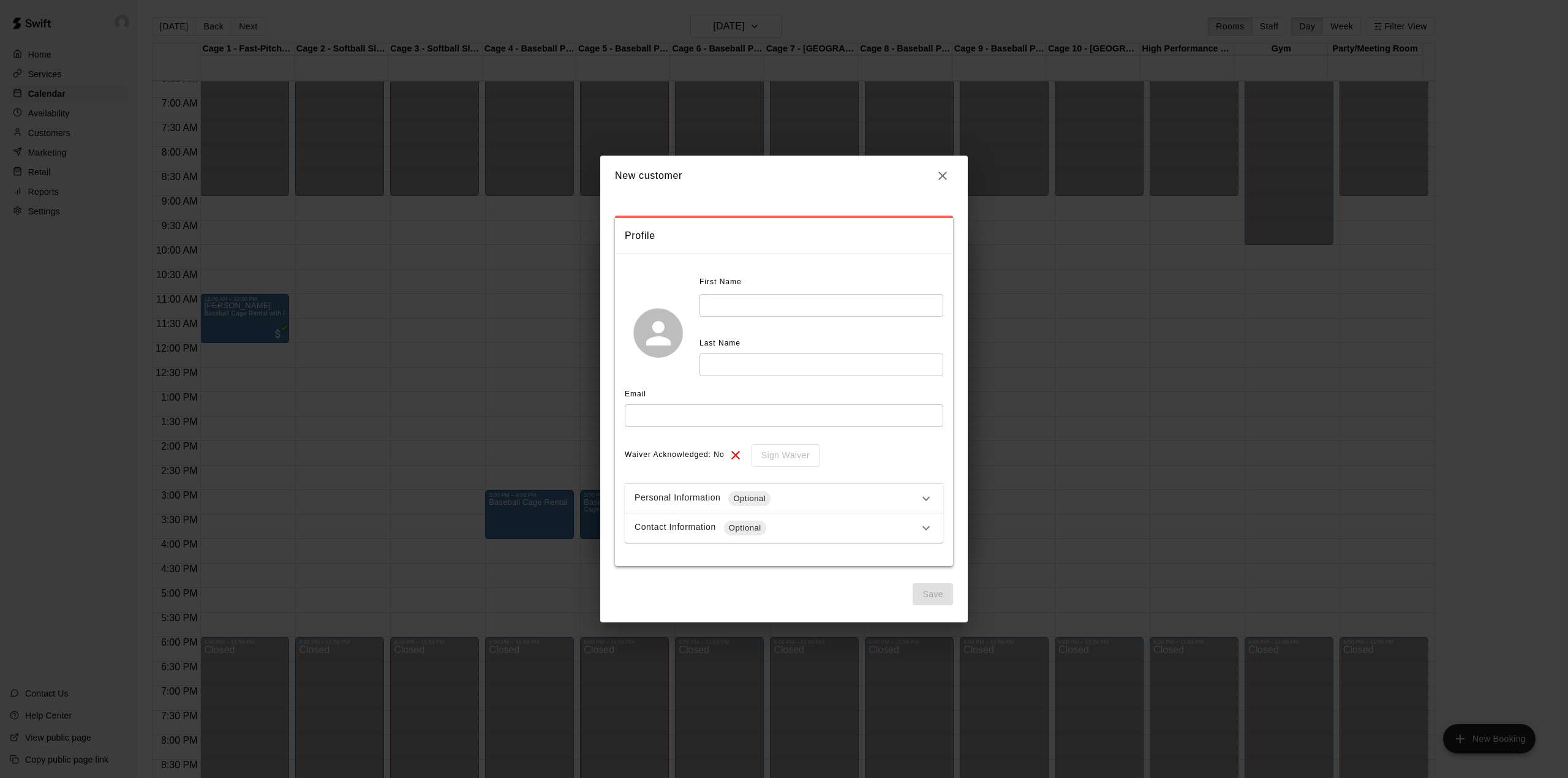
click at [949, 165] on h2 "New customer" at bounding box center [783, 176] width 367 height 41
click at [946, 169] on icon "button" at bounding box center [942, 175] width 14 height 14
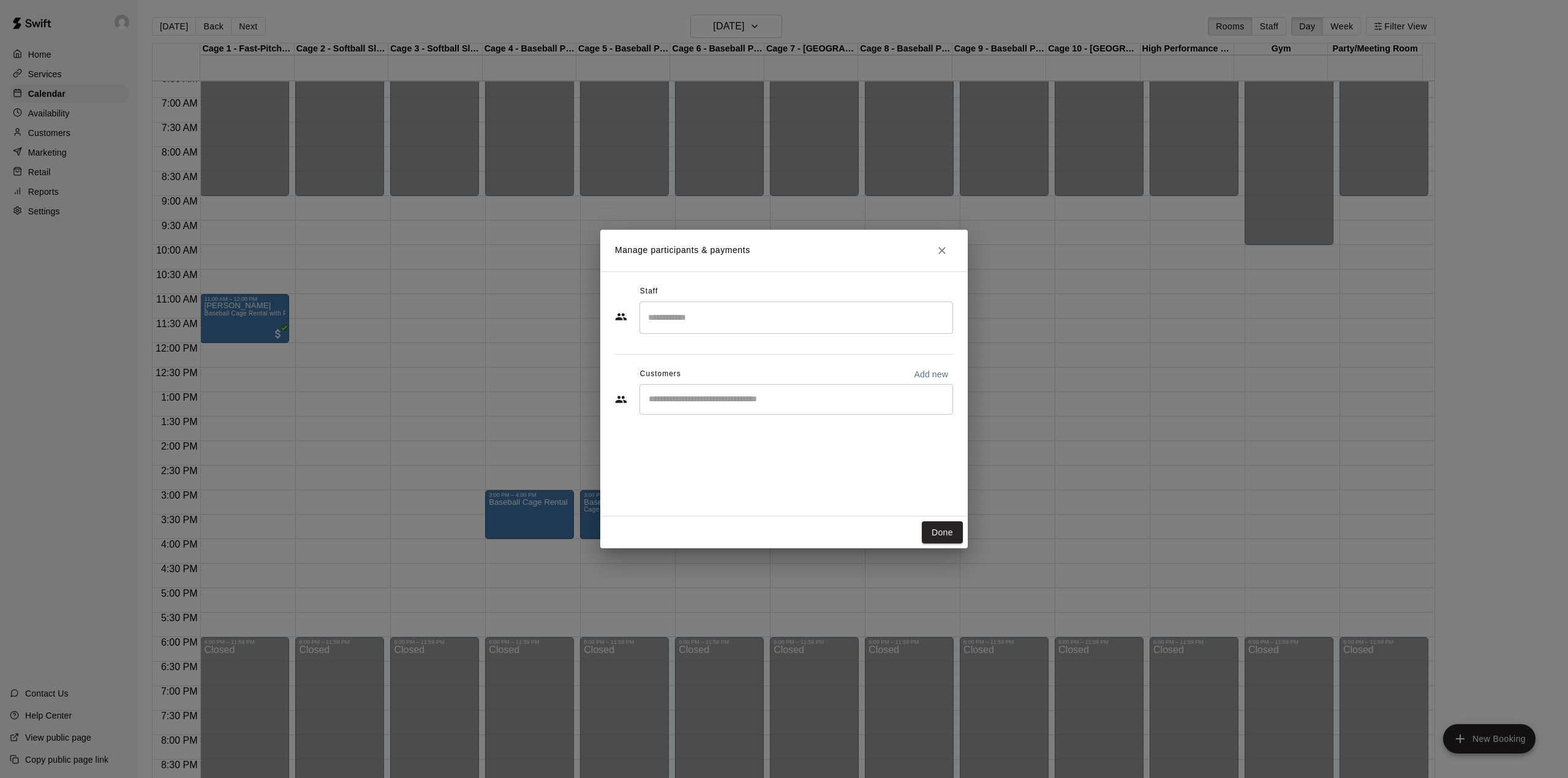
click at [916, 367] on button "Add new" at bounding box center [931, 374] width 44 height 19
select select "**"
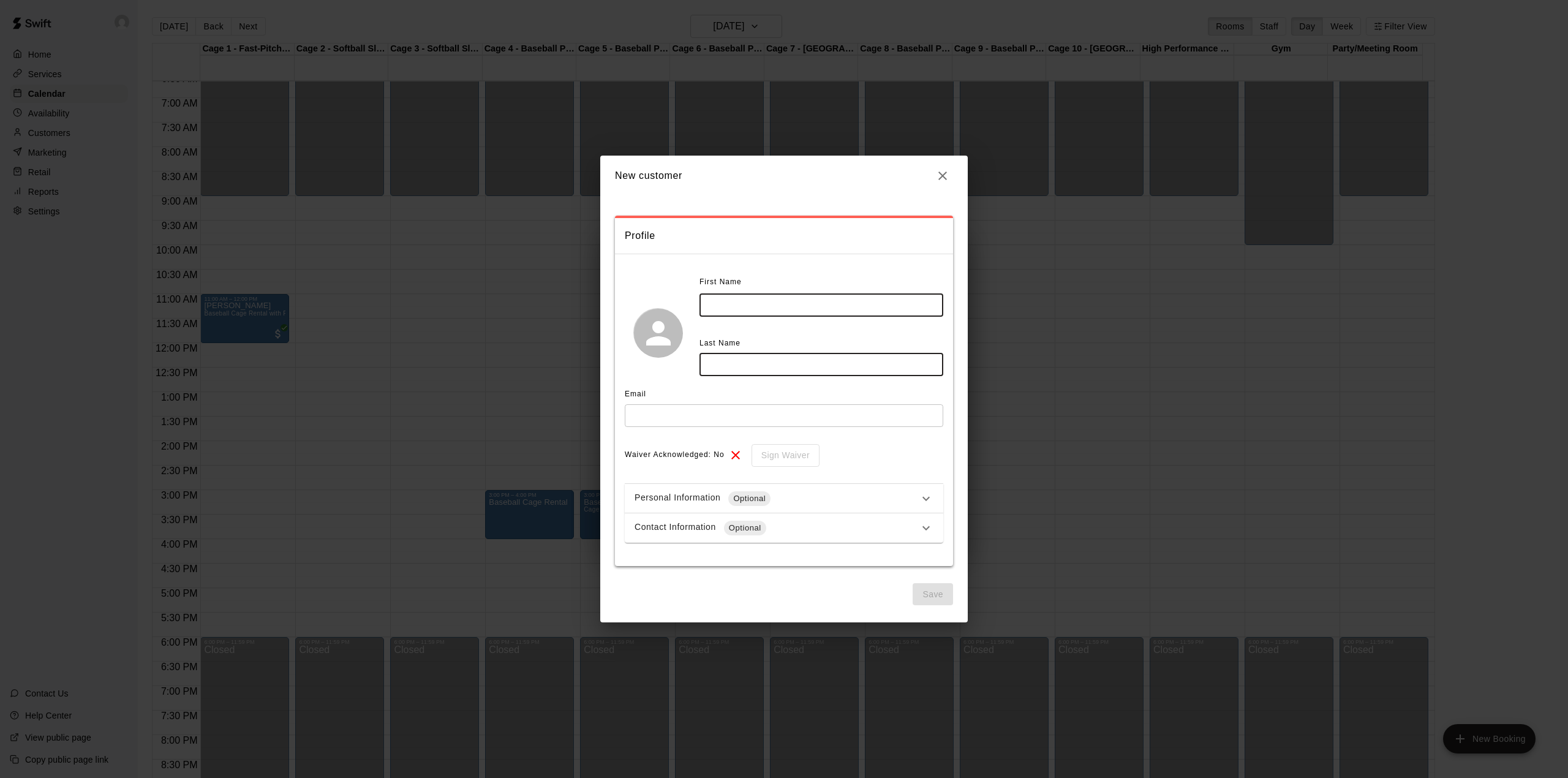
click at [730, 309] on input "text" at bounding box center [821, 305] width 244 height 23
click at [850, 531] on div "Contact Information Optional" at bounding box center [776, 528] width 285 height 14
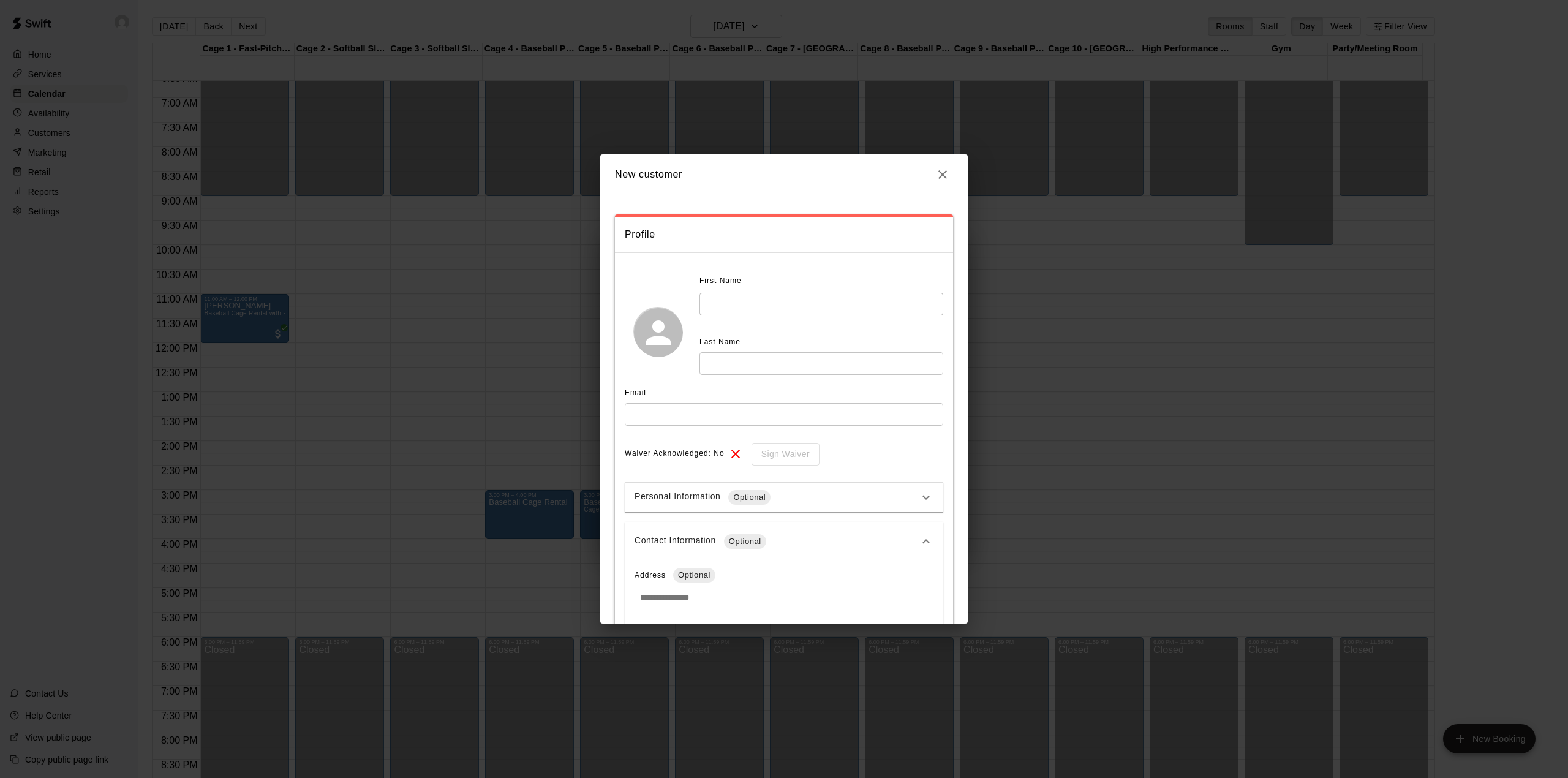
scroll to position [163, 0]
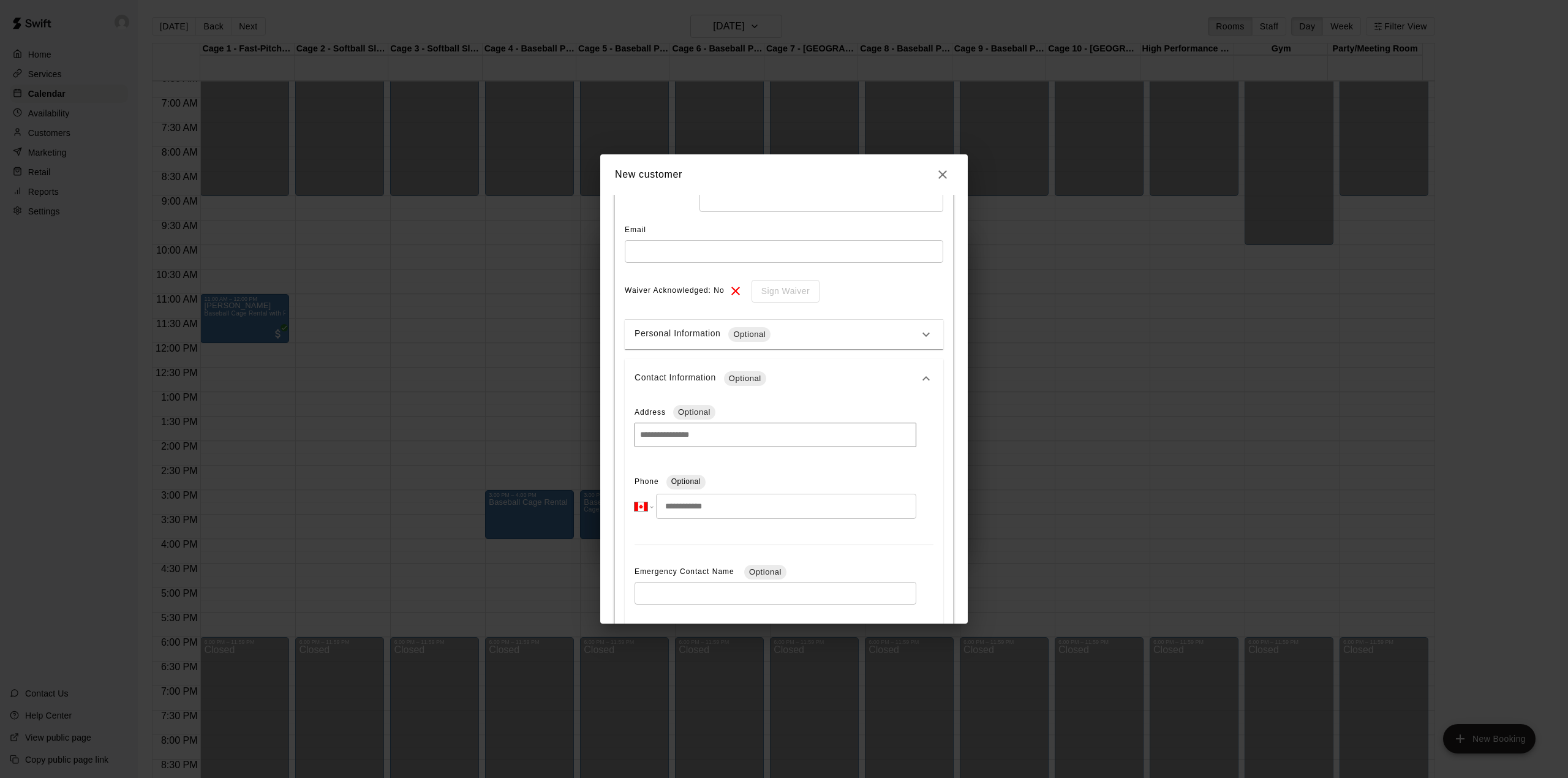
click at [719, 510] on input "tel" at bounding box center [786, 506] width 260 height 25
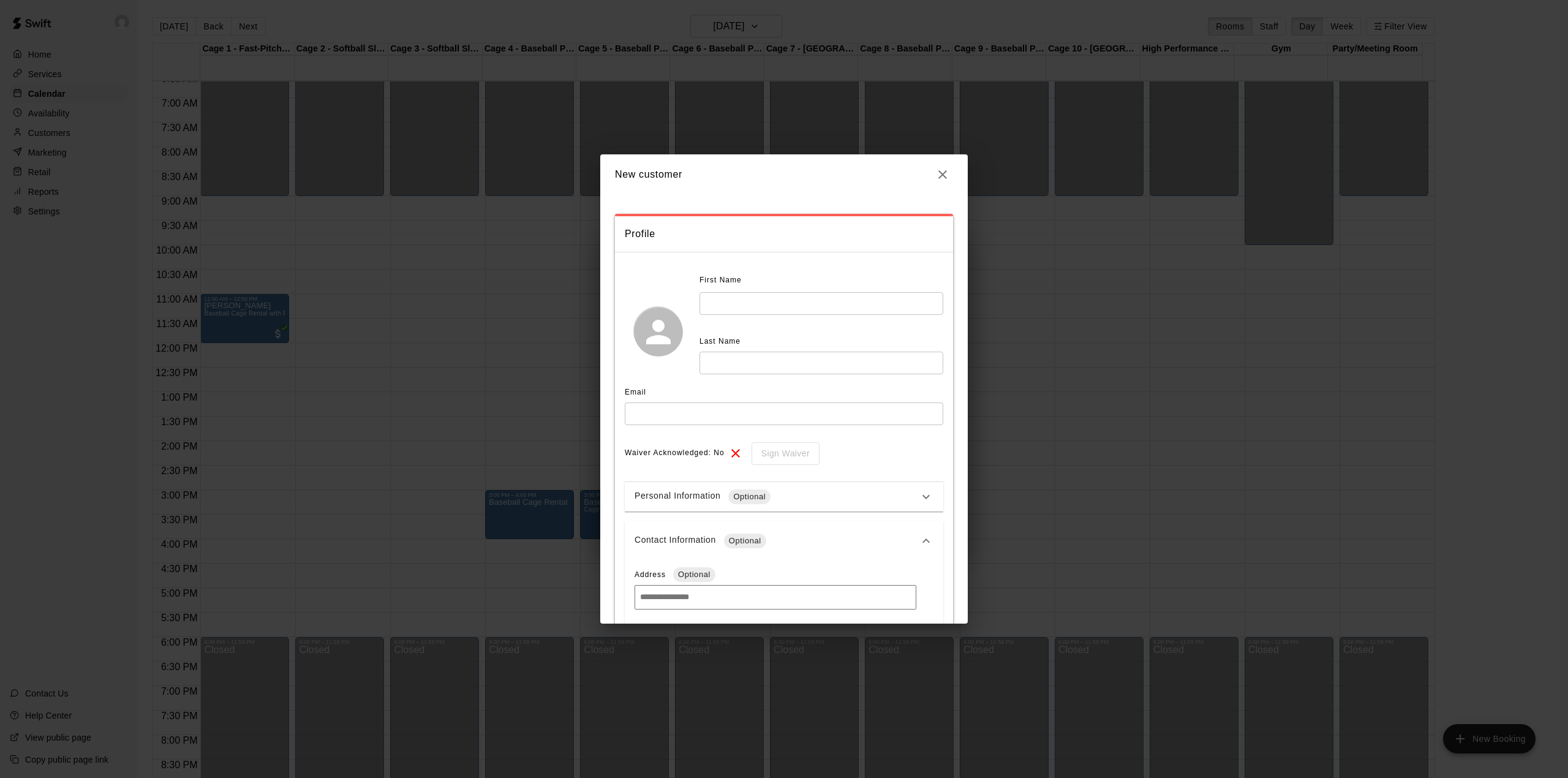
scroll to position [0, 0]
click at [794, 307] on input "text" at bounding box center [821, 304] width 244 height 23
type input "********"
type input "**********"
click at [809, 416] on input "text" at bounding box center [784, 414] width 318 height 23
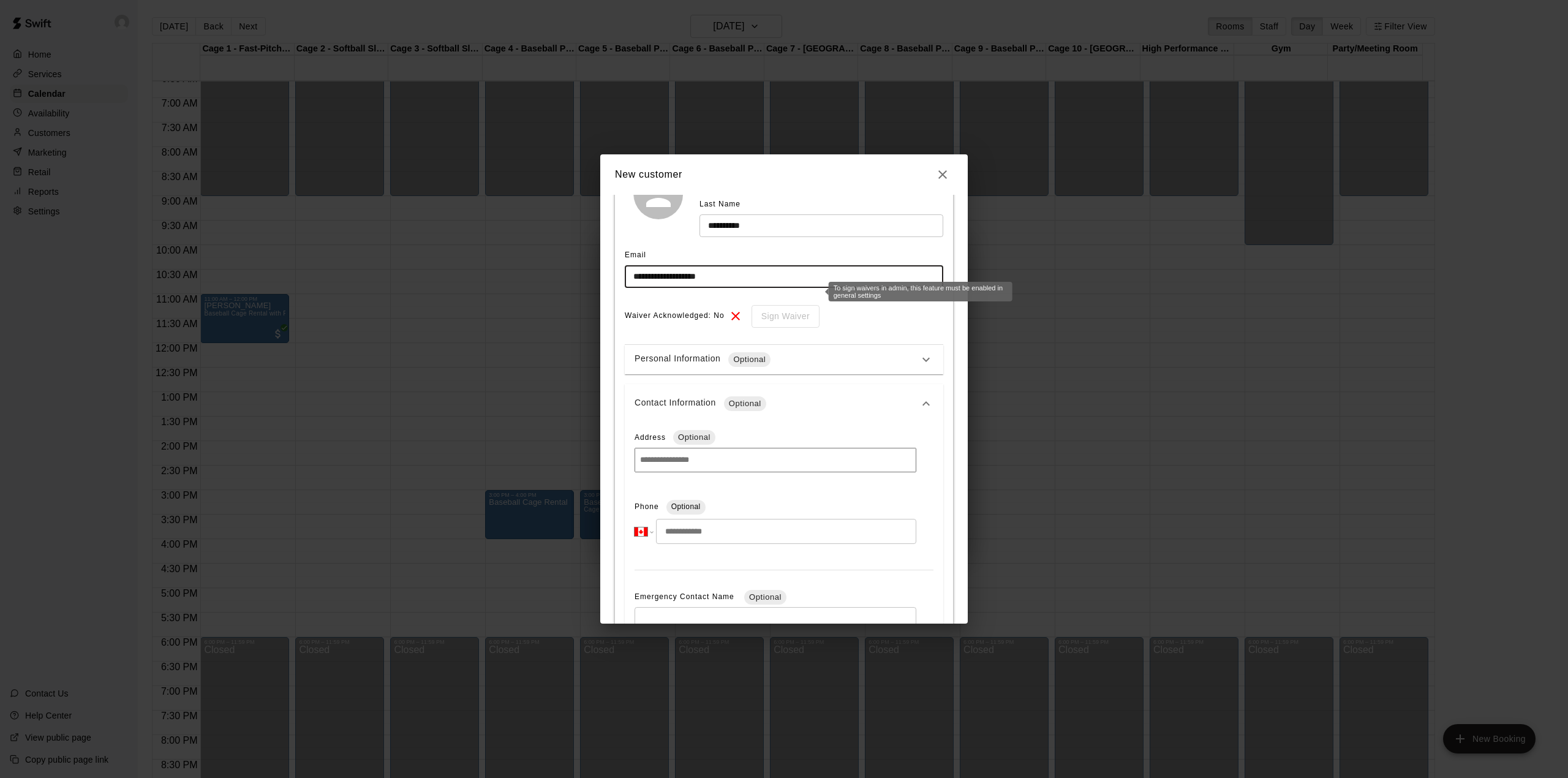
scroll to position [163, 0]
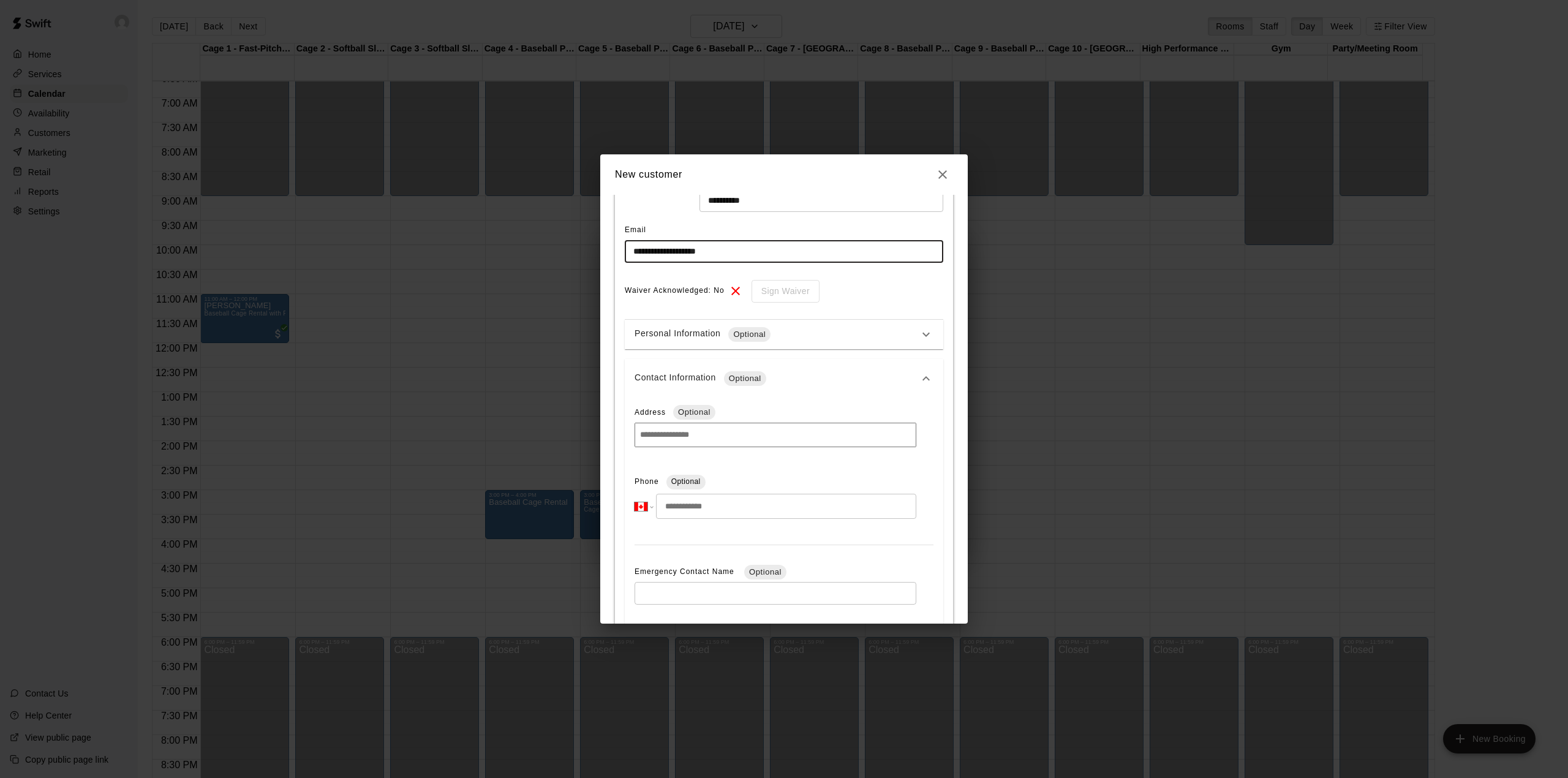
type input "**********"
click at [735, 501] on input "tel" at bounding box center [786, 506] width 260 height 25
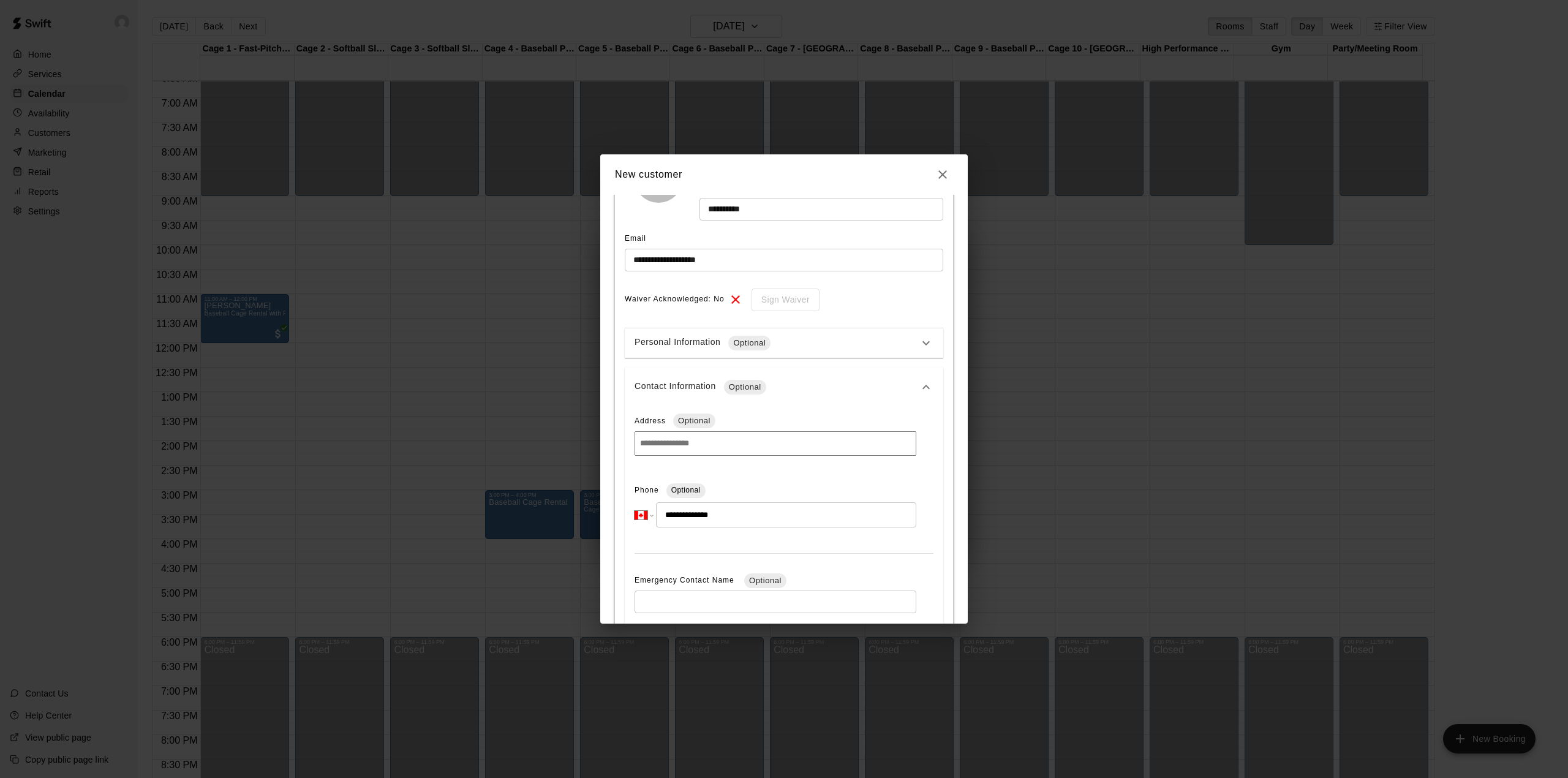
scroll to position [393, 0]
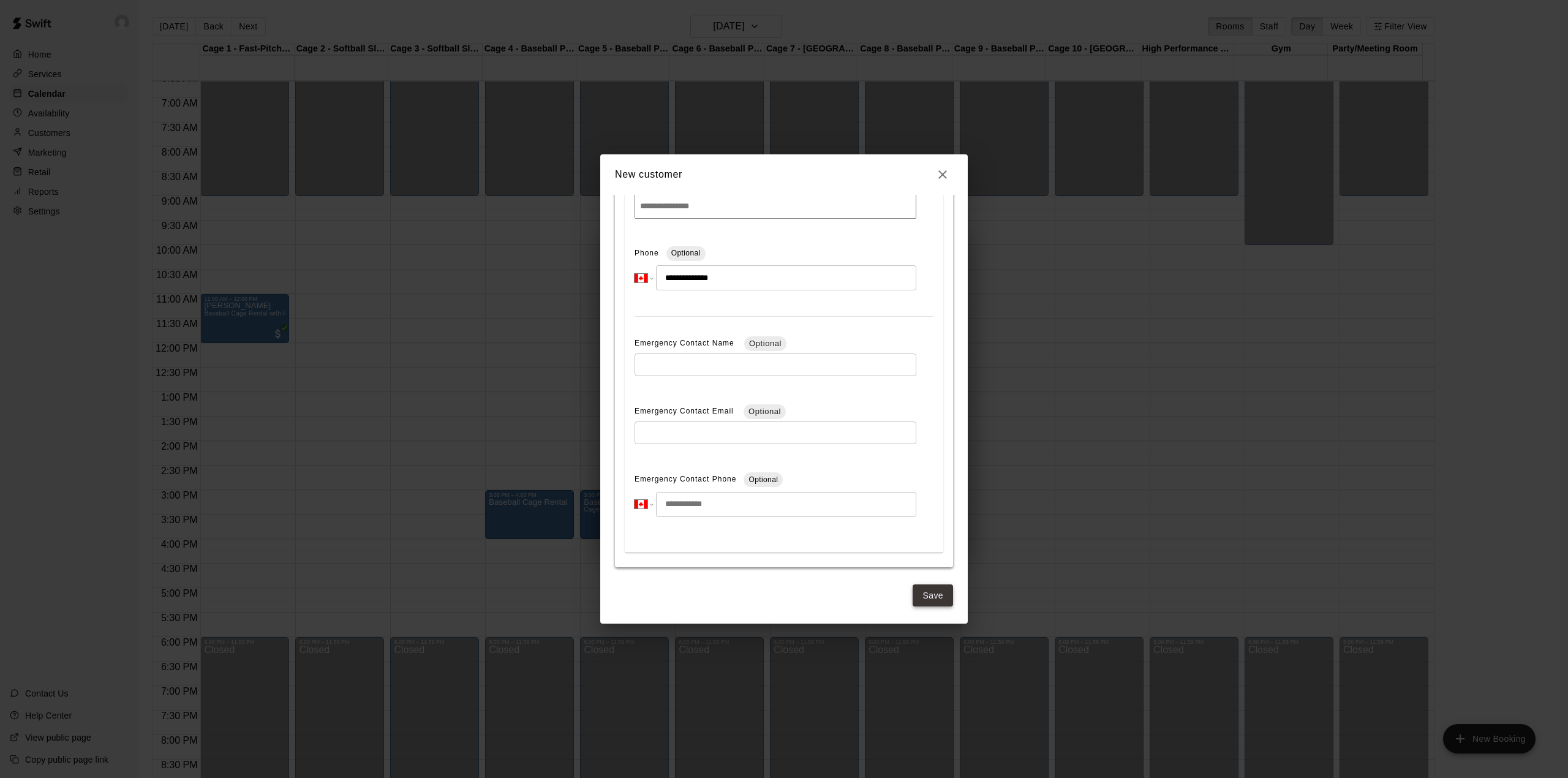
type input "**********"
click at [926, 599] on button "Save" at bounding box center [933, 595] width 41 height 23
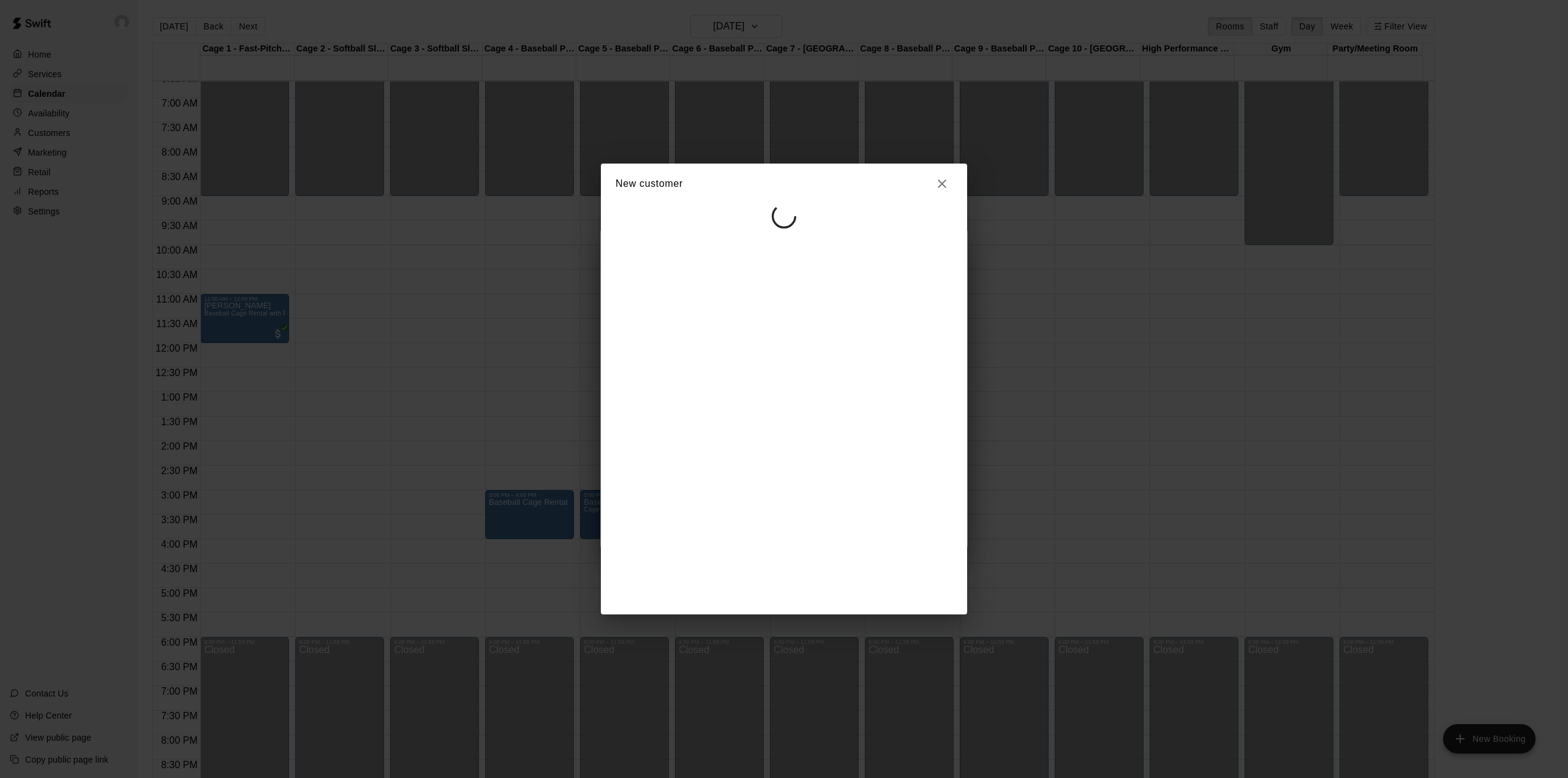
select select "**"
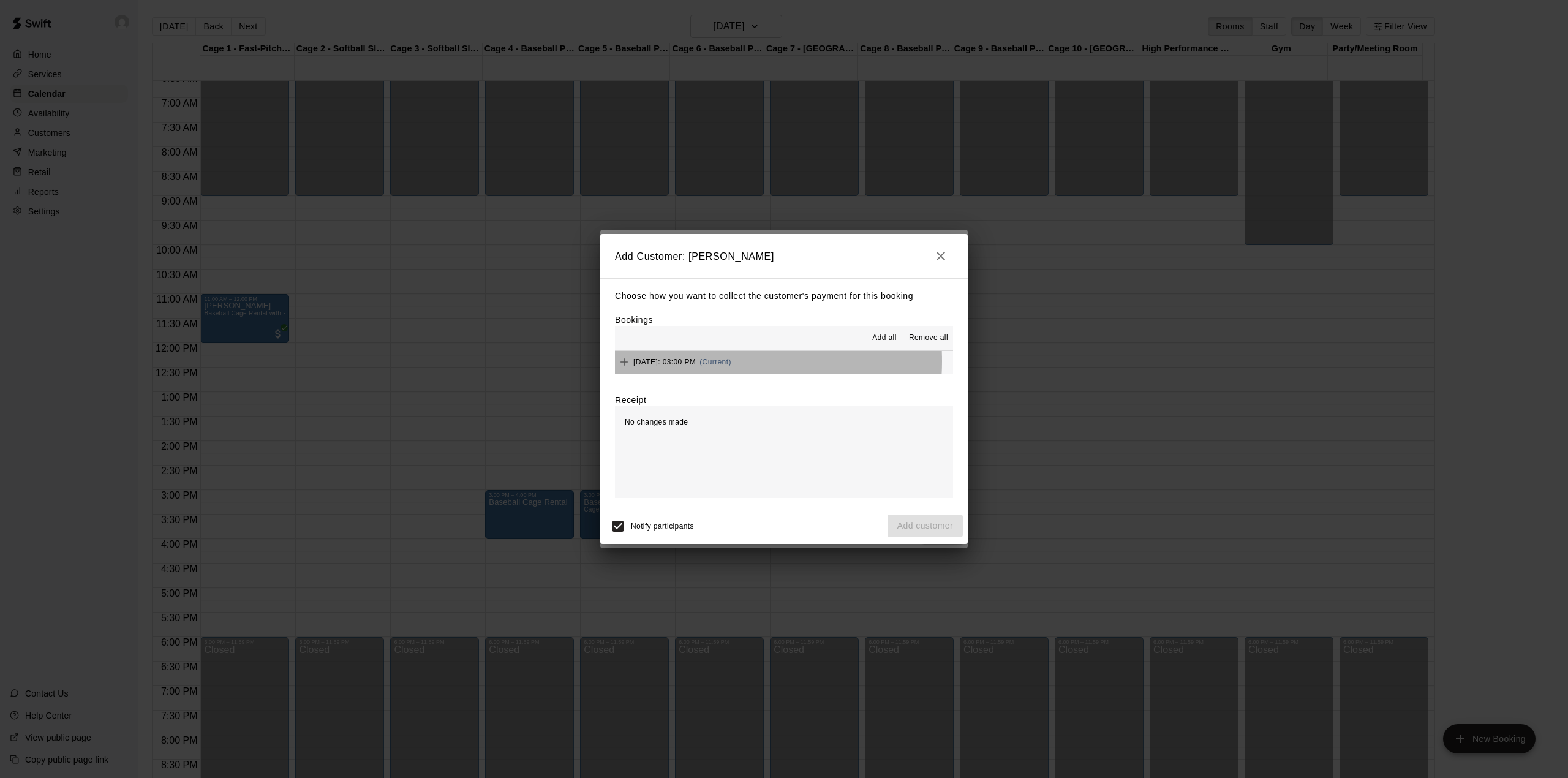
click at [696, 362] on span "[DATE]: 03:00 PM" at bounding box center [664, 362] width 63 height 8
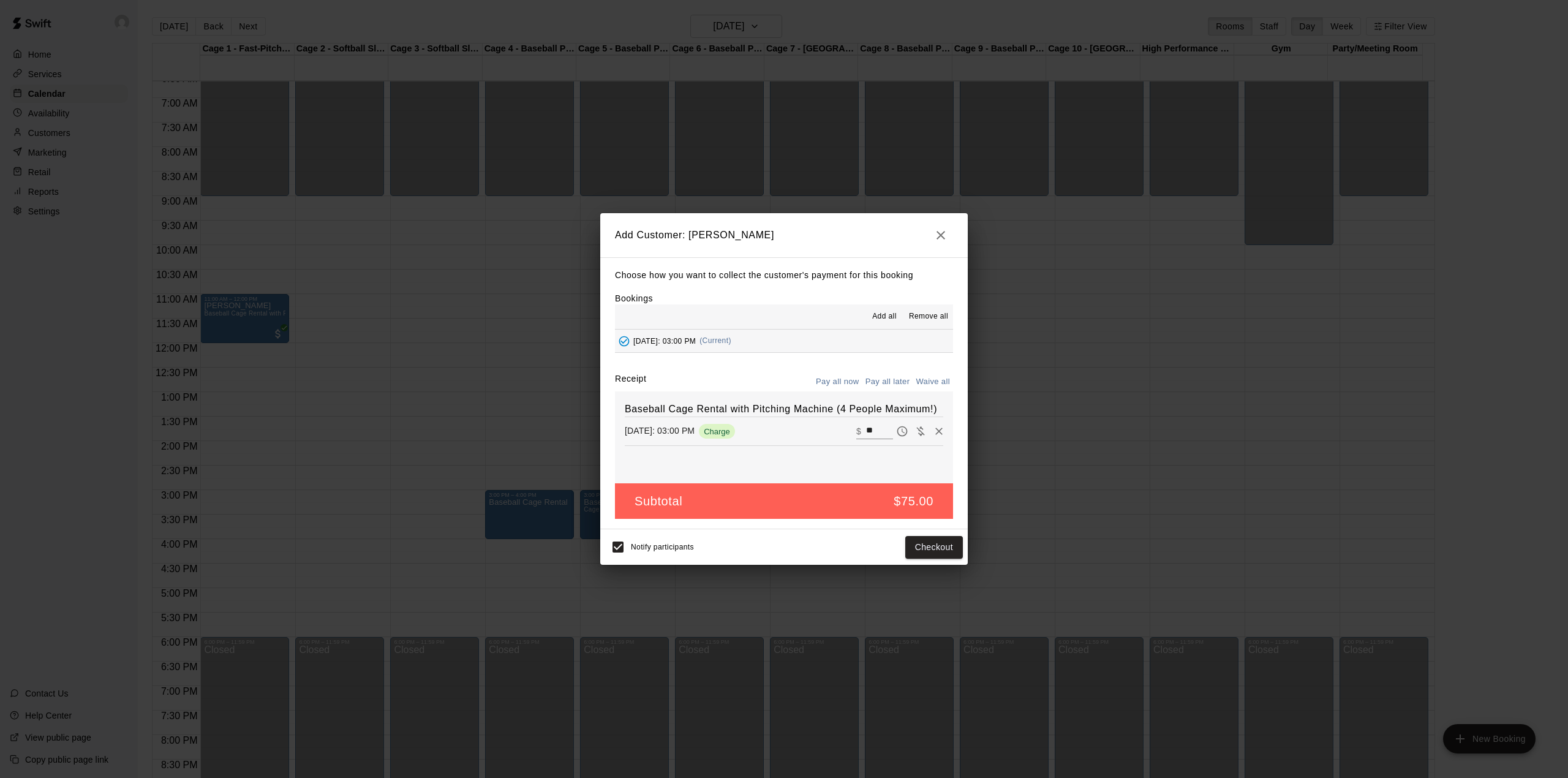
click at [896, 380] on button "Pay all later" at bounding box center [888, 382] width 51 height 19
click at [919, 549] on button "Add customer" at bounding box center [925, 547] width 75 height 23
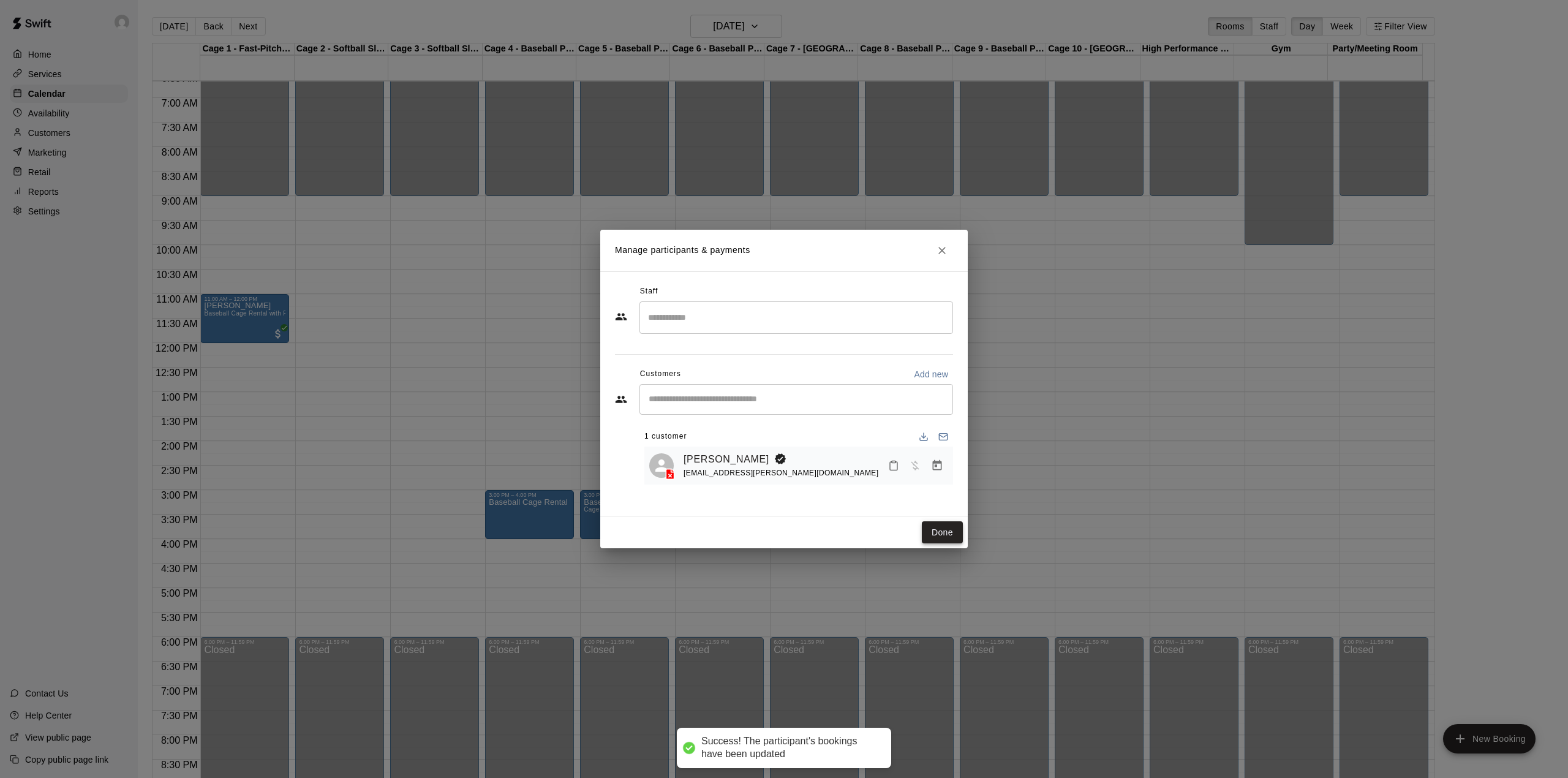
click at [951, 533] on button "Done" at bounding box center [942, 533] width 41 height 23
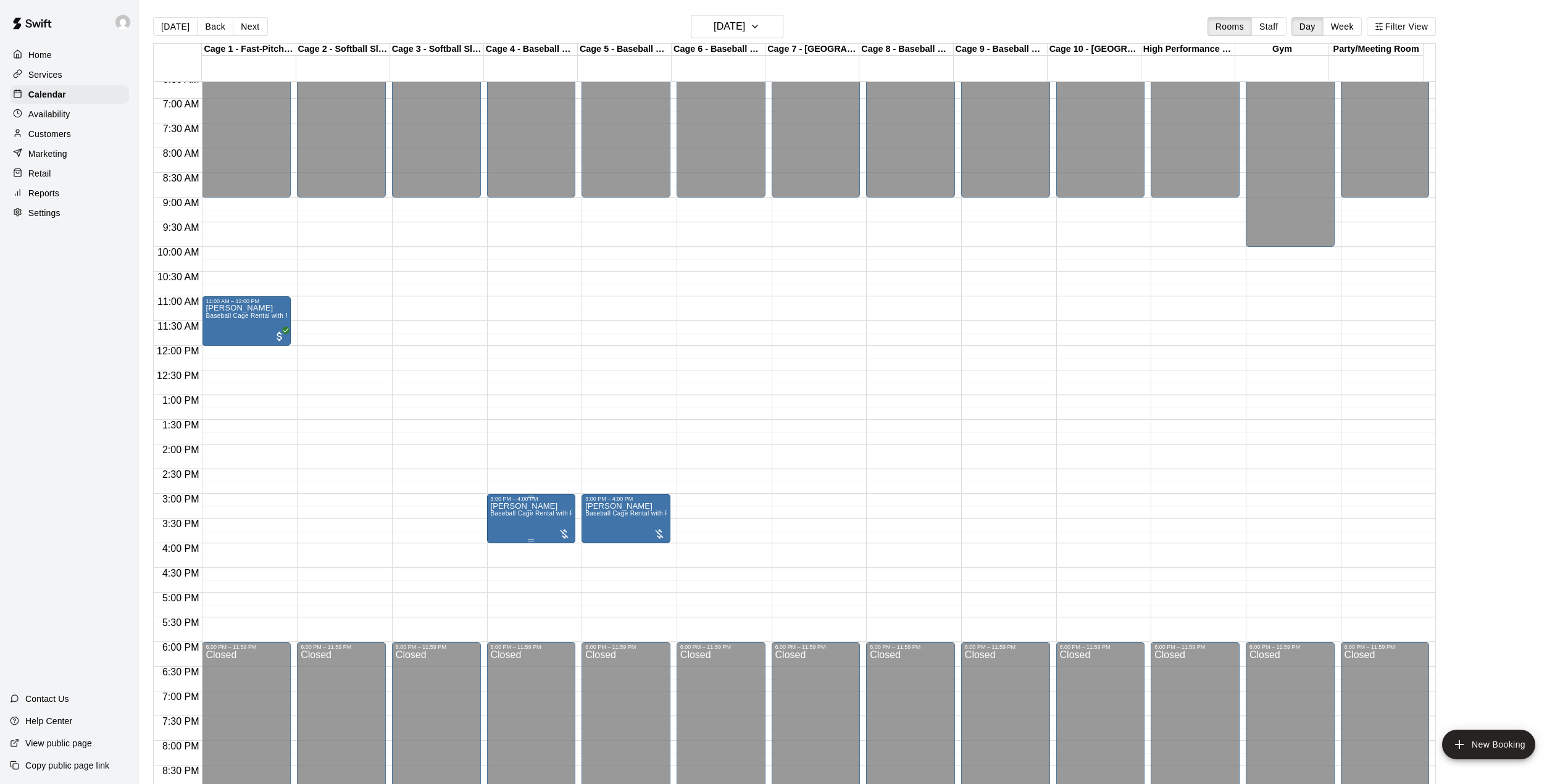
click at [533, 517] on span "Baseball Cage Rental with Pitching Machine (4 People Maximum!)" at bounding box center [588, 513] width 194 height 7
click at [501, 525] on icon "edit" at bounding box center [502, 525] width 11 height 11
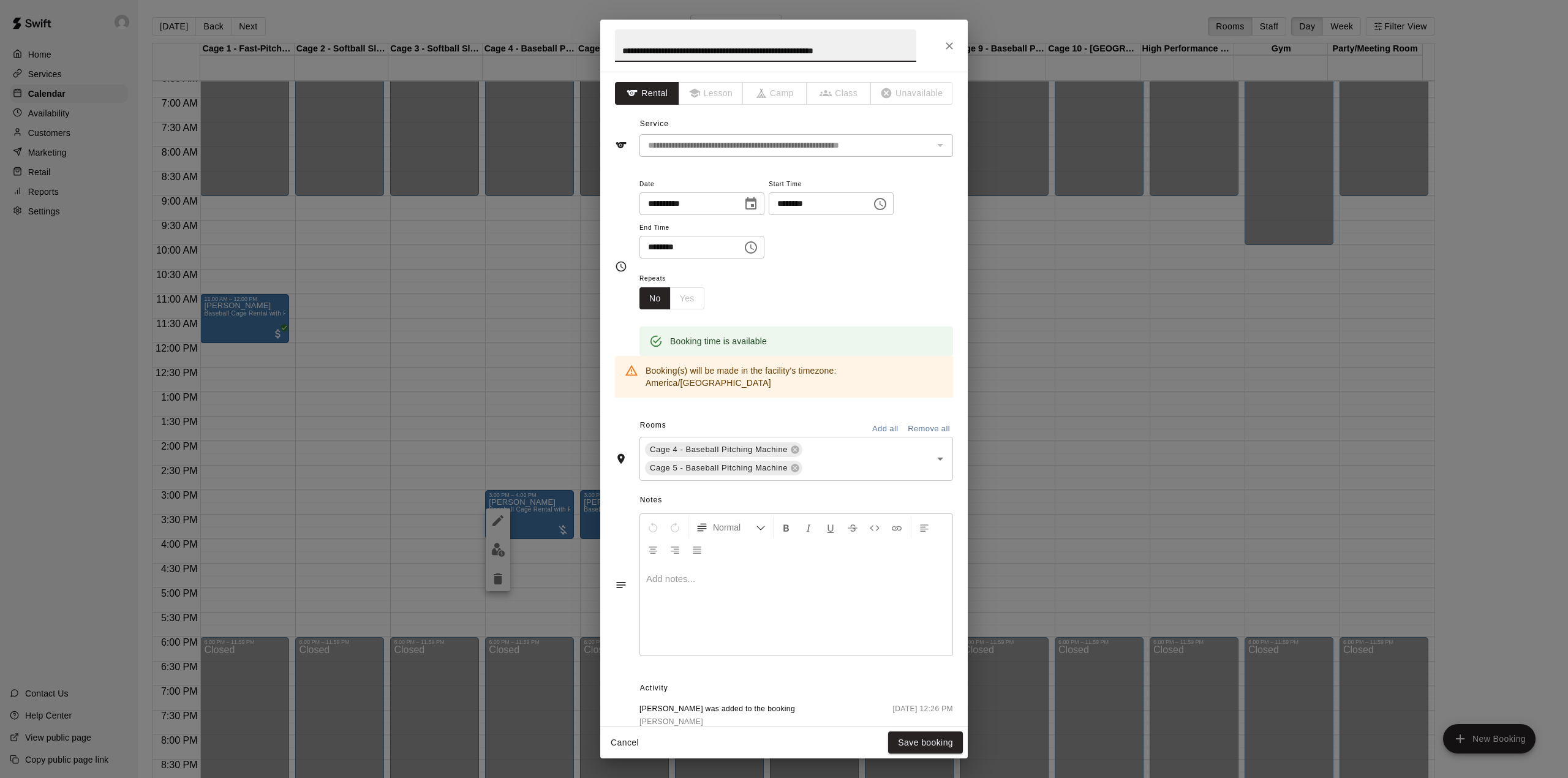
click at [952, 36] on button "Close" at bounding box center [949, 46] width 22 height 22
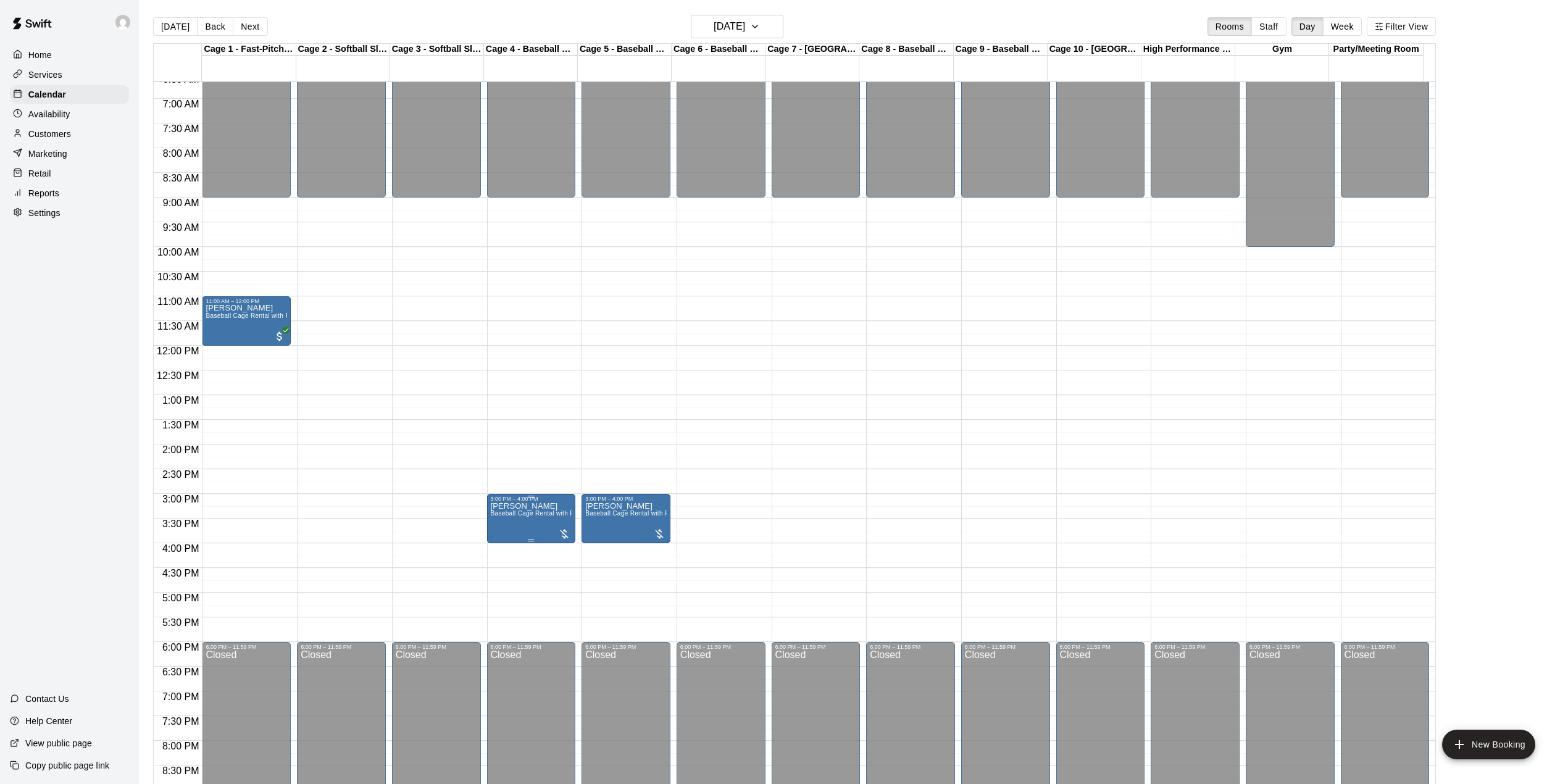
click at [495, 502] on div "3:00 PM – 4:00 PM" at bounding box center [531, 499] width 81 height 6
click at [502, 506] on icon "edit" at bounding box center [501, 510] width 15 height 15
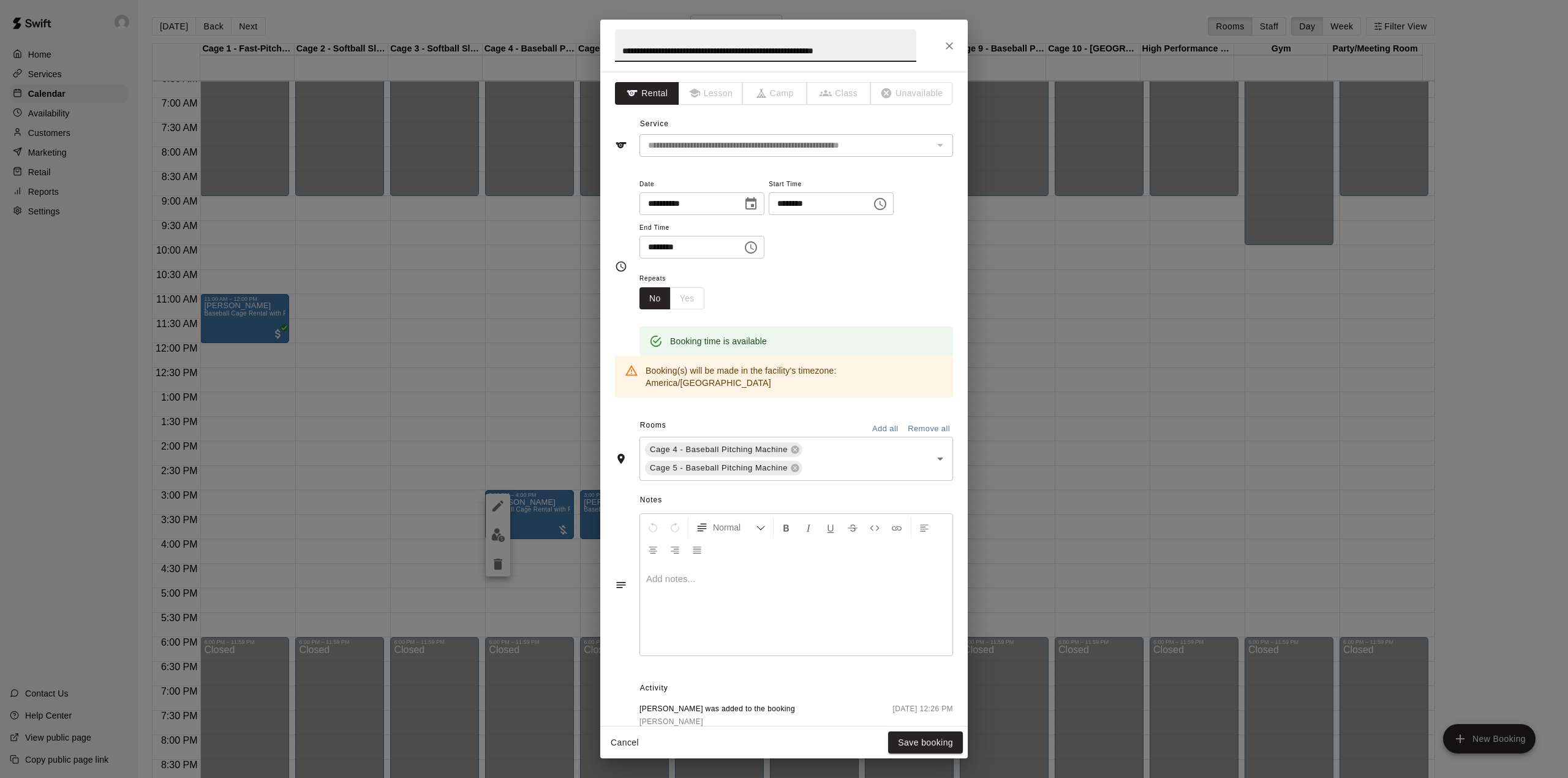
click at [887, 197] on icon "Choose time, selected time is 3:00 PM" at bounding box center [880, 203] width 14 height 14
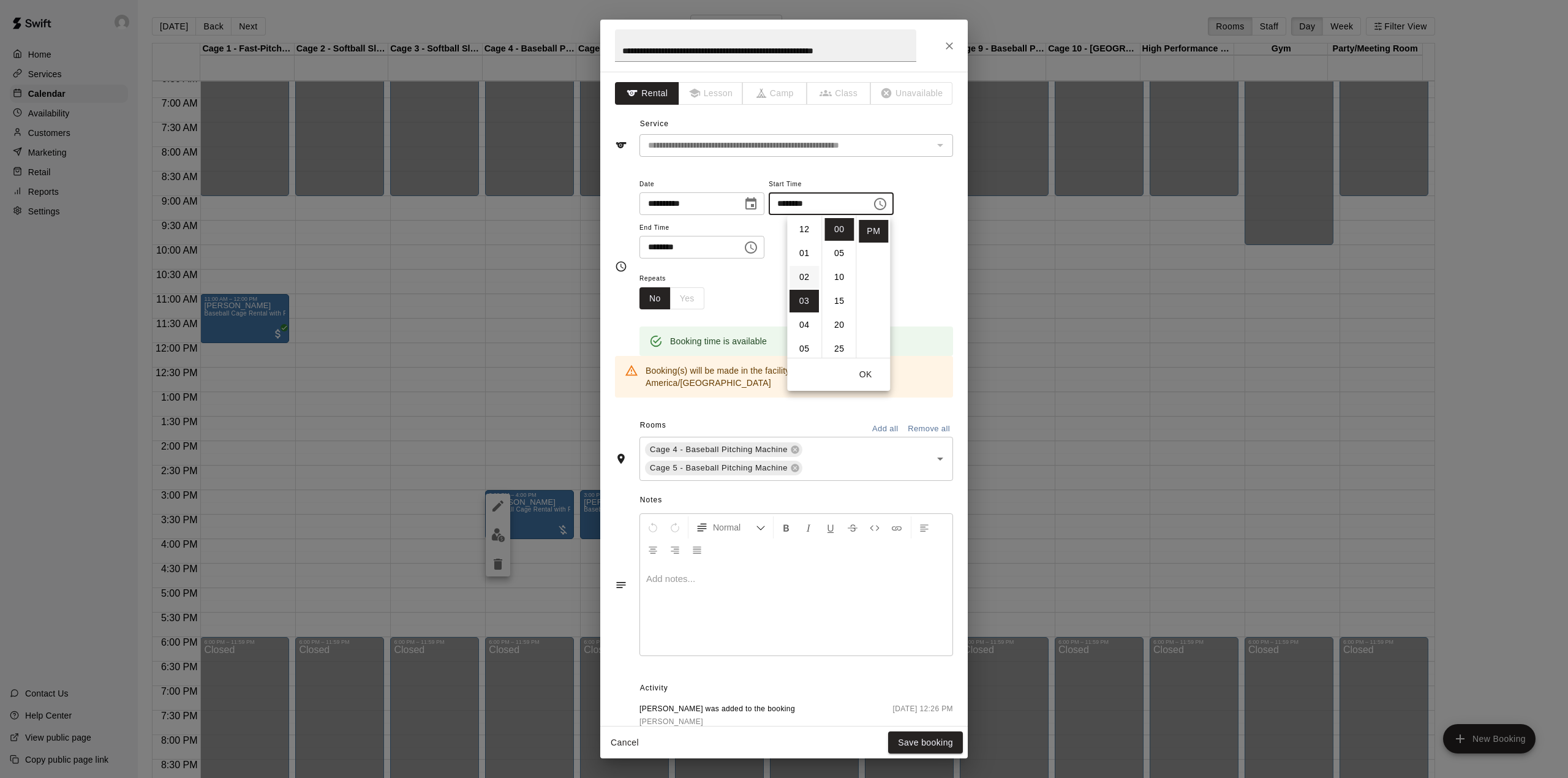
click at [799, 279] on li "02" at bounding box center [804, 277] width 30 height 23
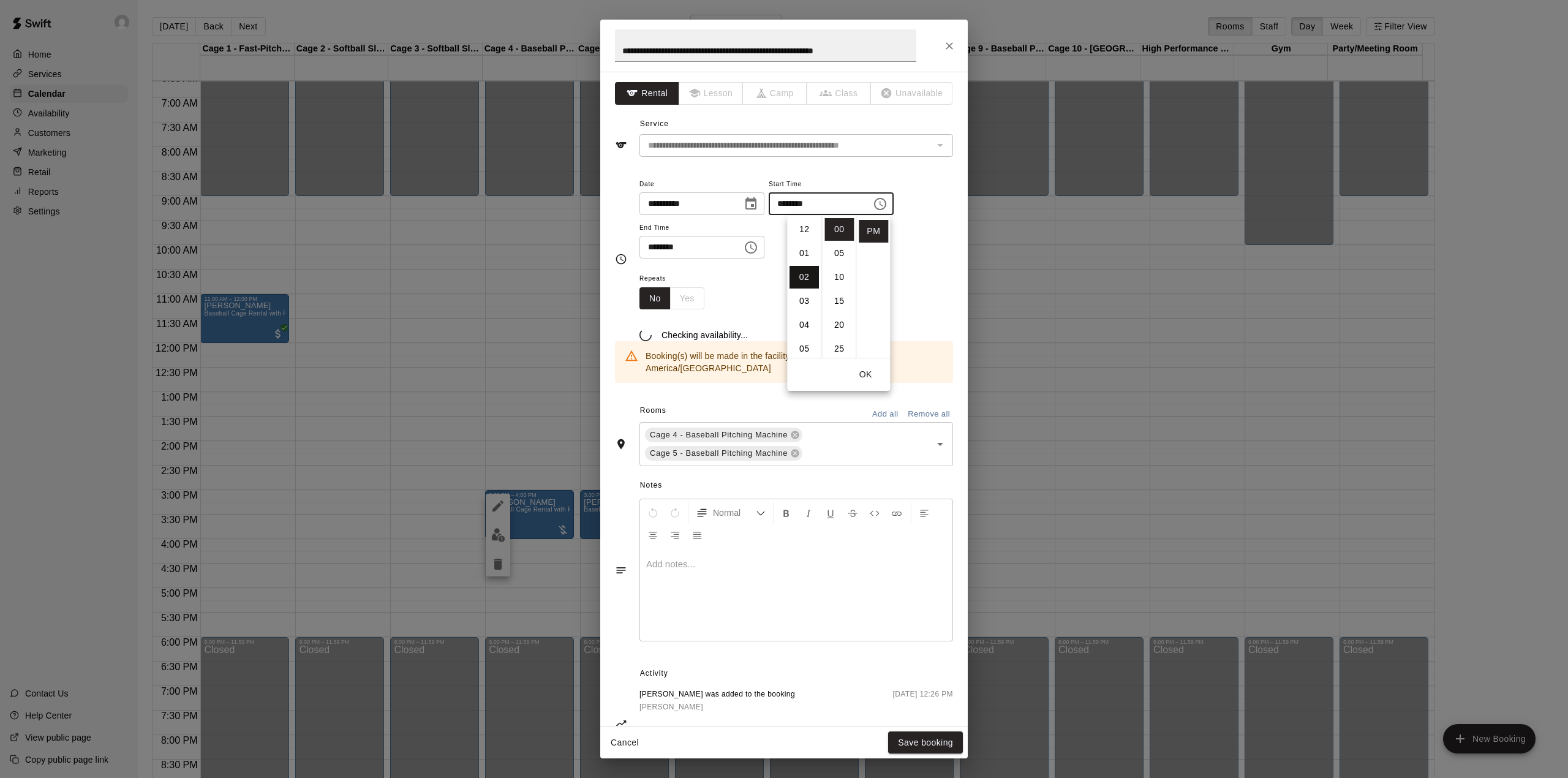
type input "********"
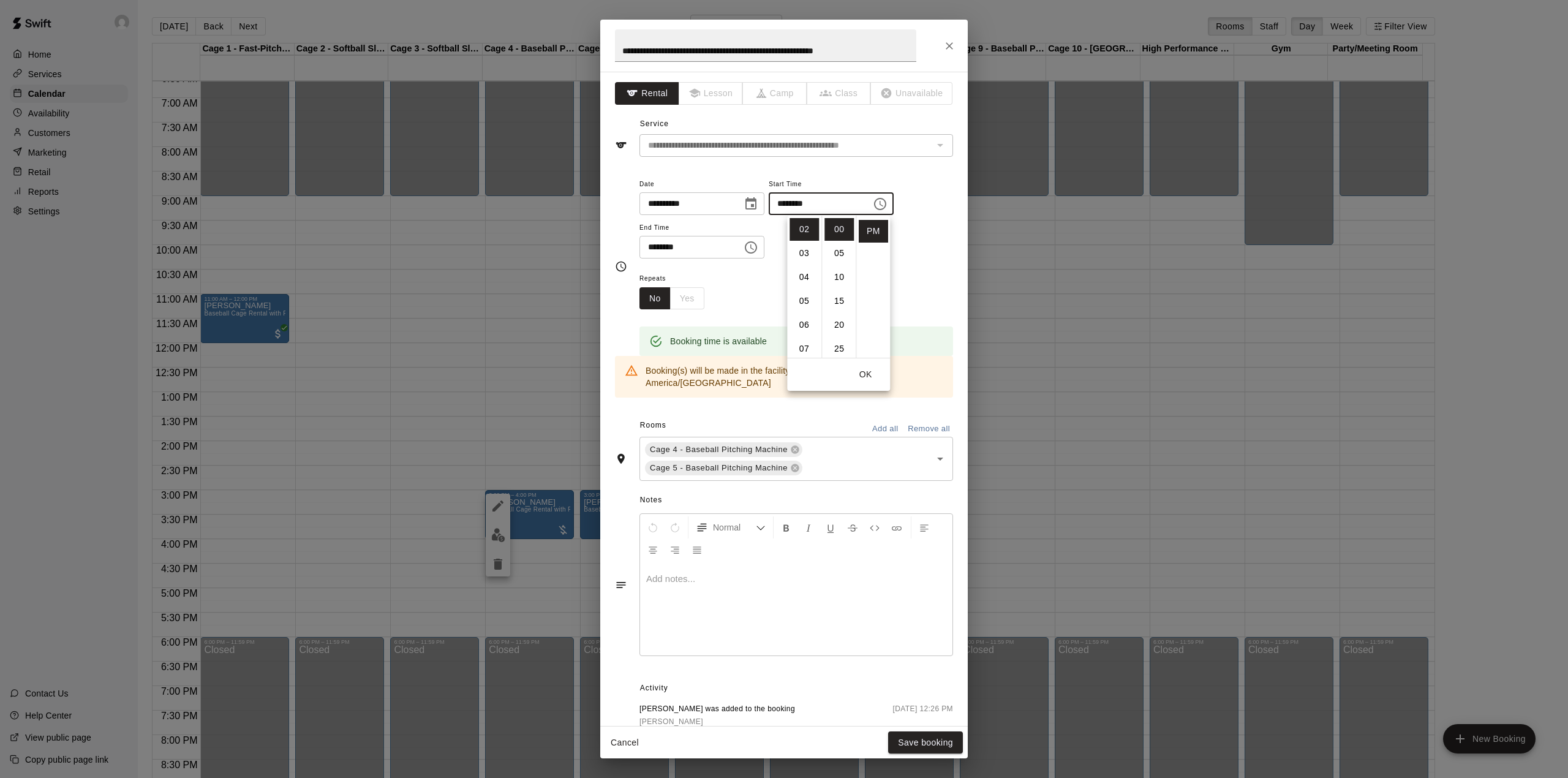
click at [759, 252] on icon "Choose time, selected time is 4:00 PM" at bounding box center [750, 247] width 14 height 14
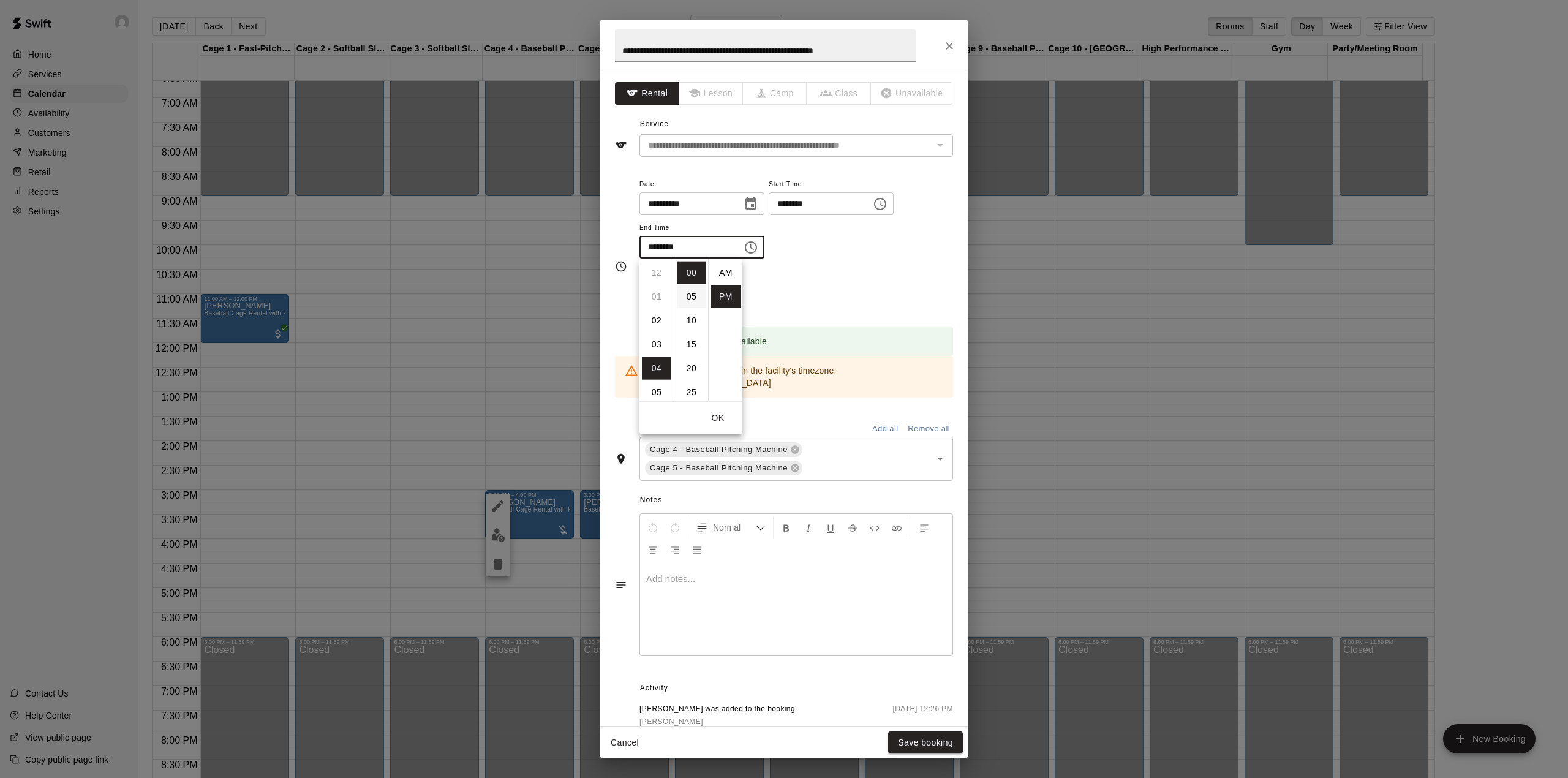
scroll to position [22, 0]
click at [652, 332] on li "03" at bounding box center [657, 331] width 30 height 23
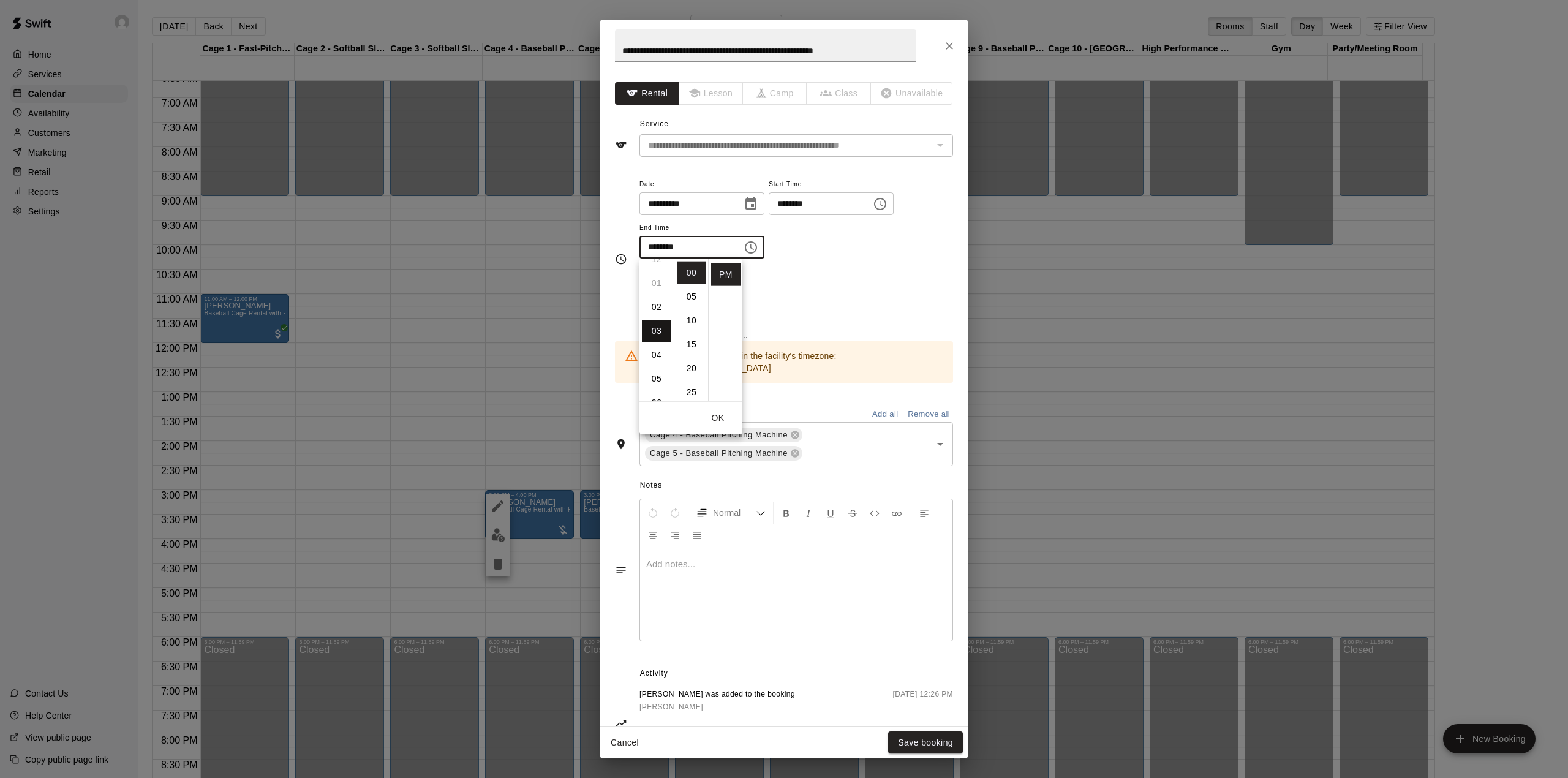
type input "********"
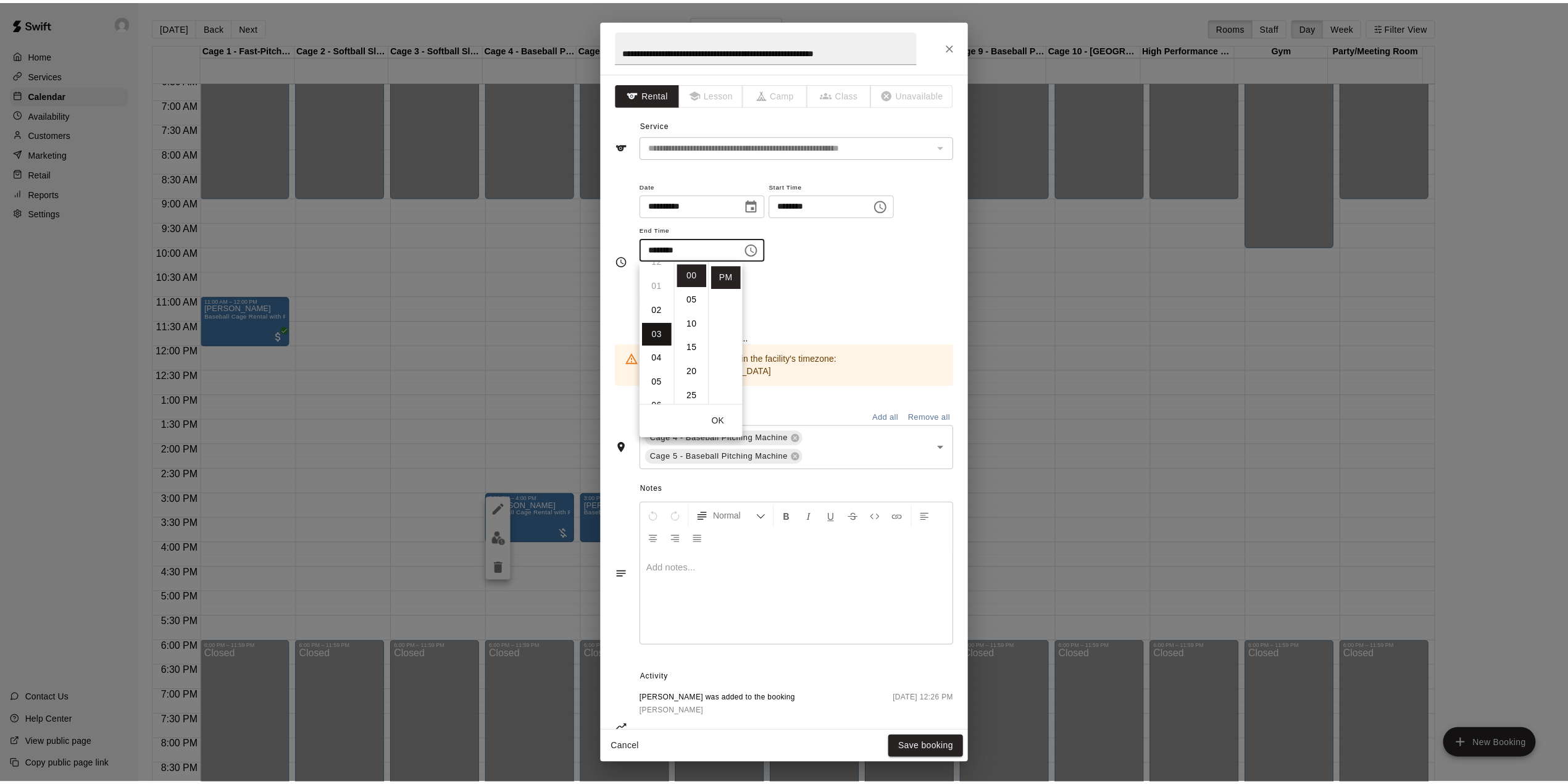
scroll to position [72, 0]
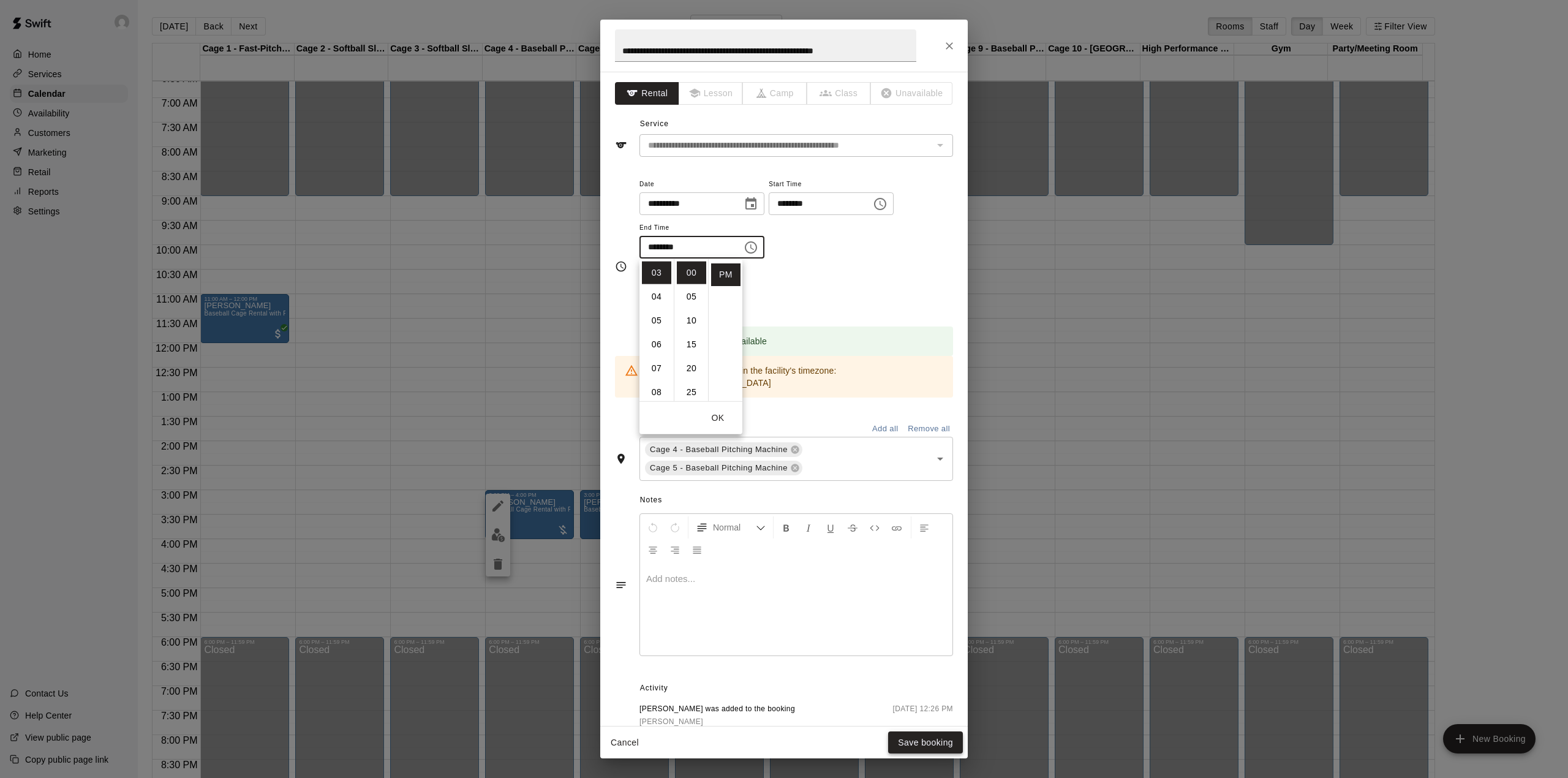
click at [930, 748] on button "Save booking" at bounding box center [925, 743] width 74 height 23
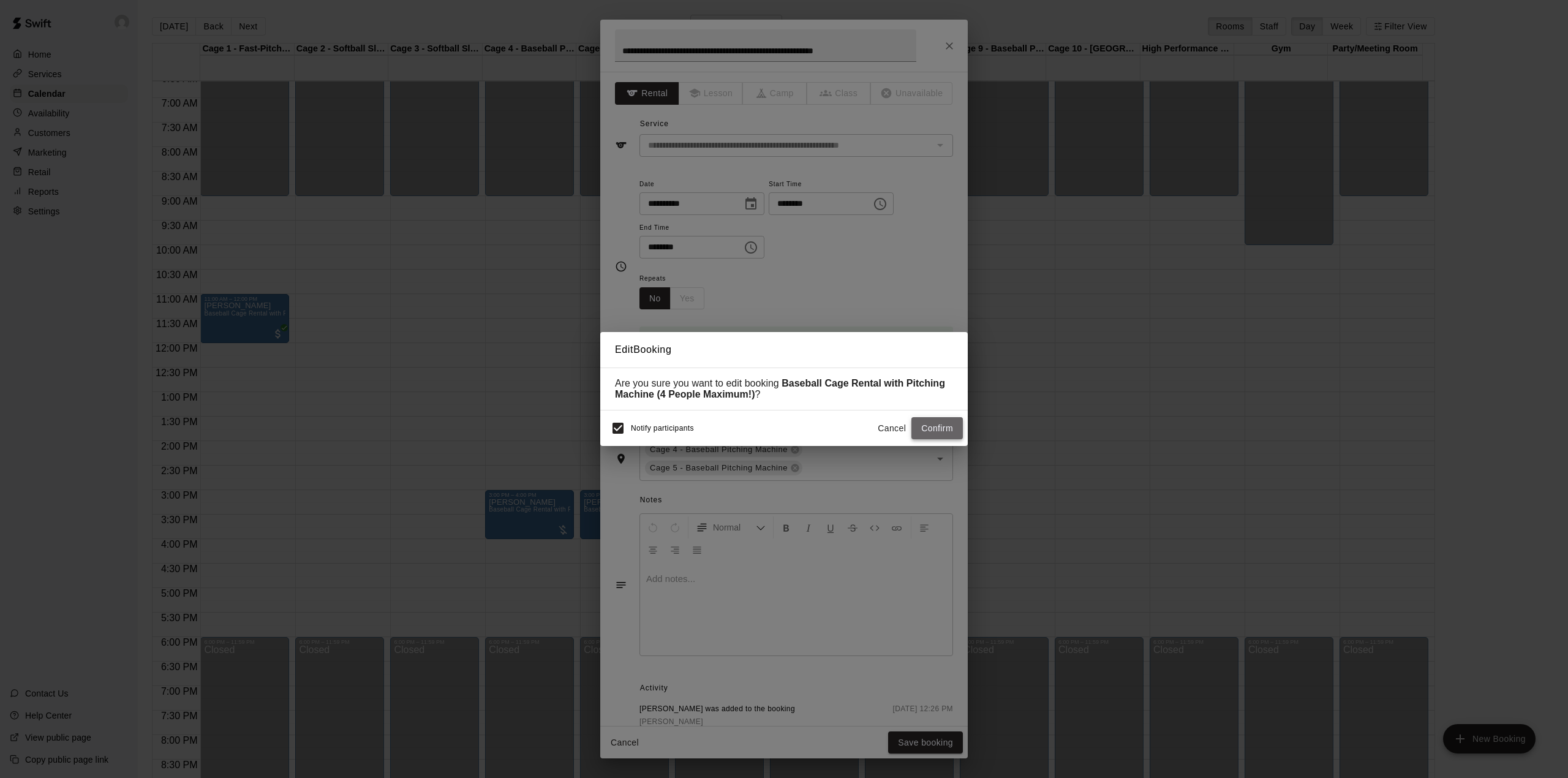
click at [936, 433] on button "Confirm" at bounding box center [937, 428] width 52 height 23
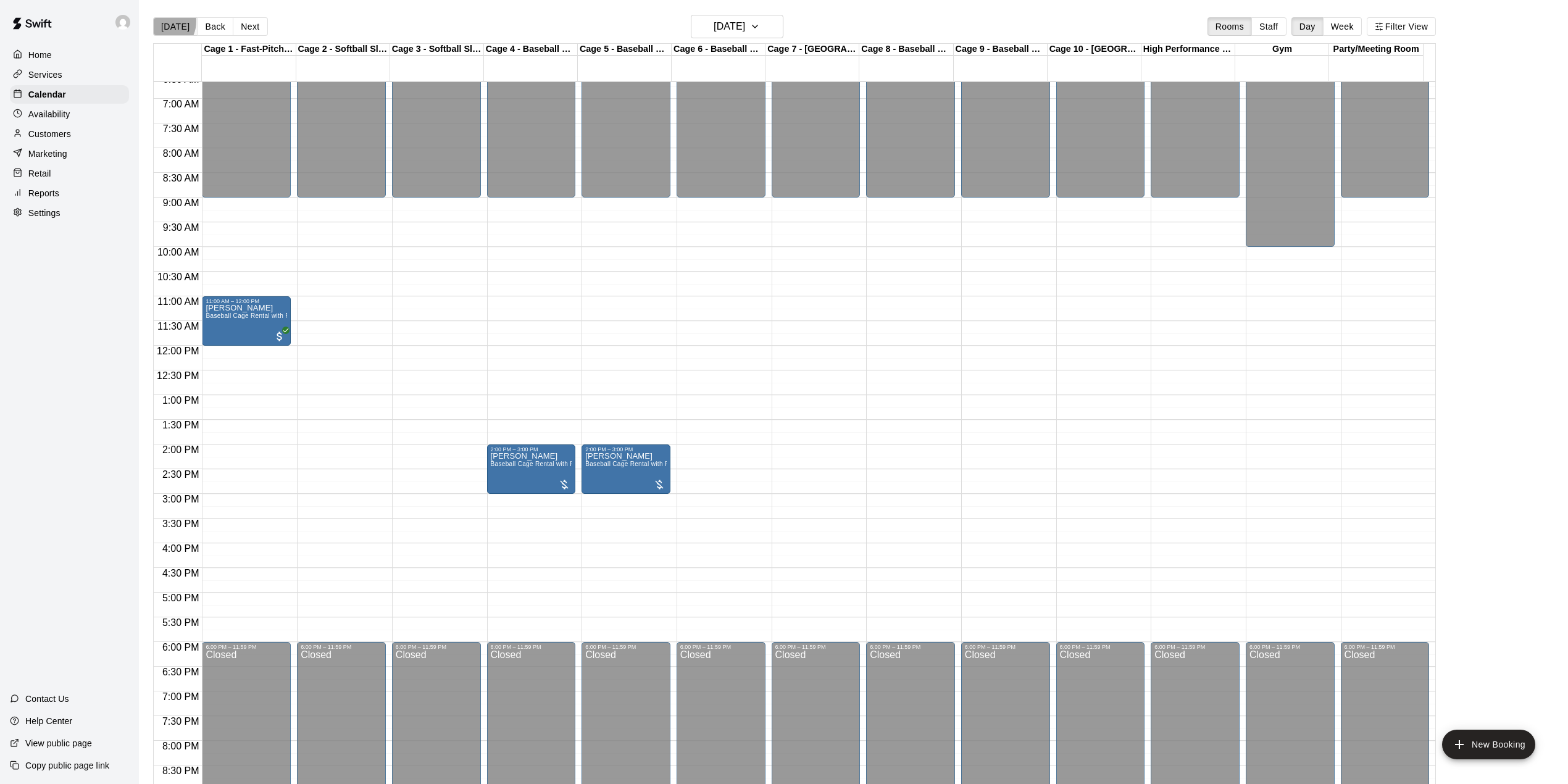
click at [158, 21] on button "[DATE]" at bounding box center [175, 26] width 44 height 19
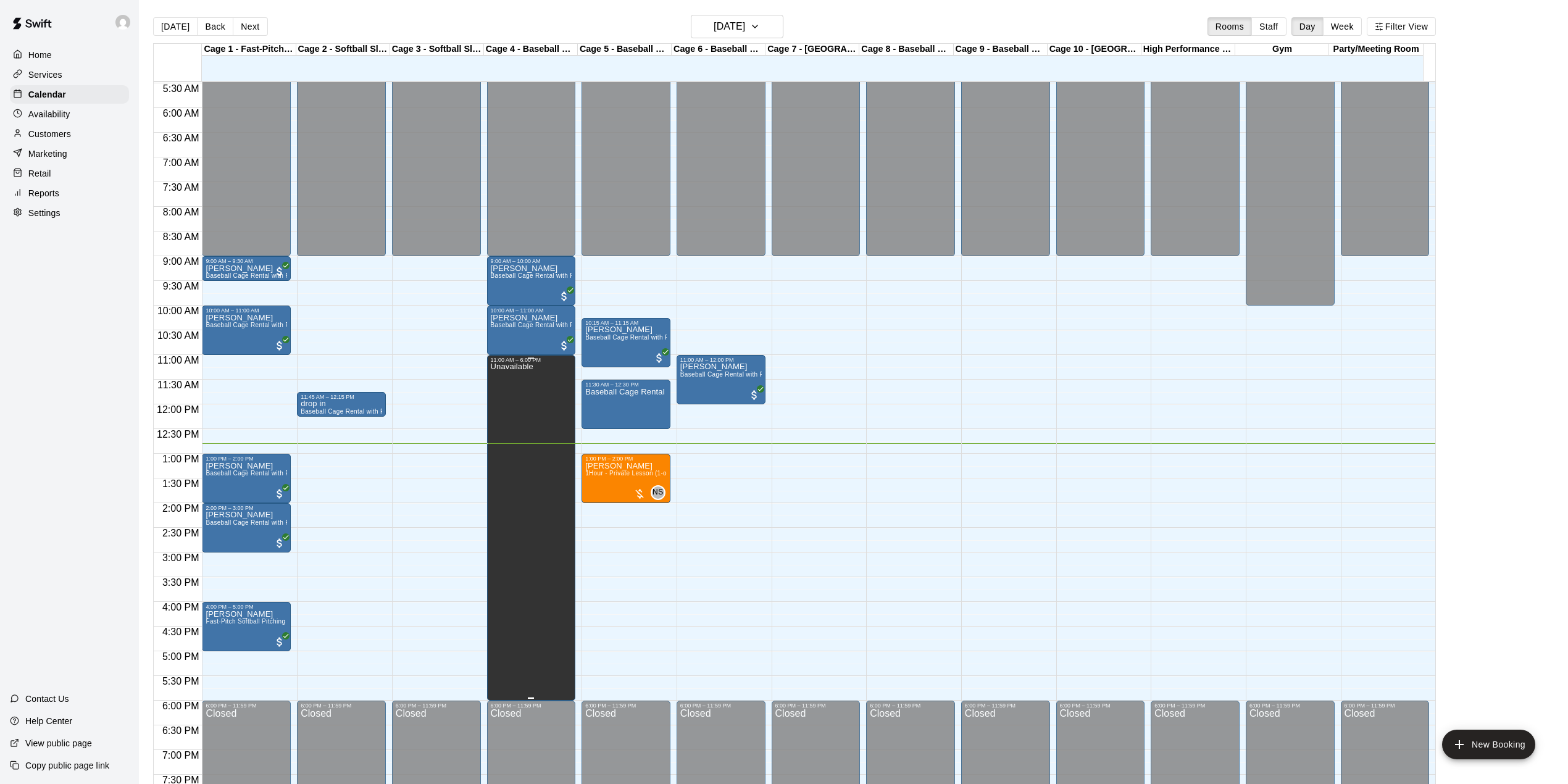
scroll to position [247, 0]
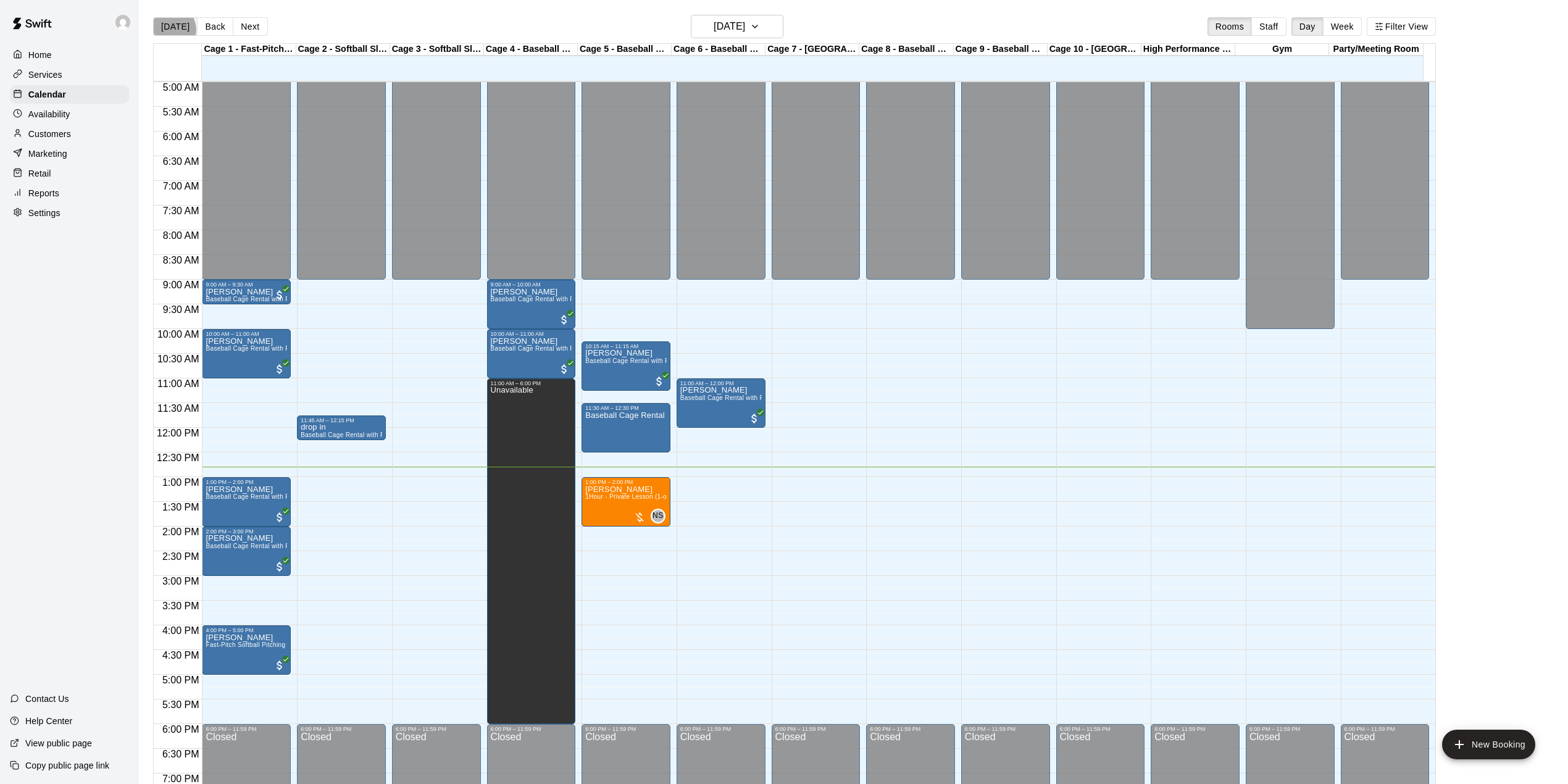
click at [171, 30] on button "[DATE]" at bounding box center [175, 26] width 44 height 19
click at [240, 25] on button "Next" at bounding box center [250, 26] width 35 height 19
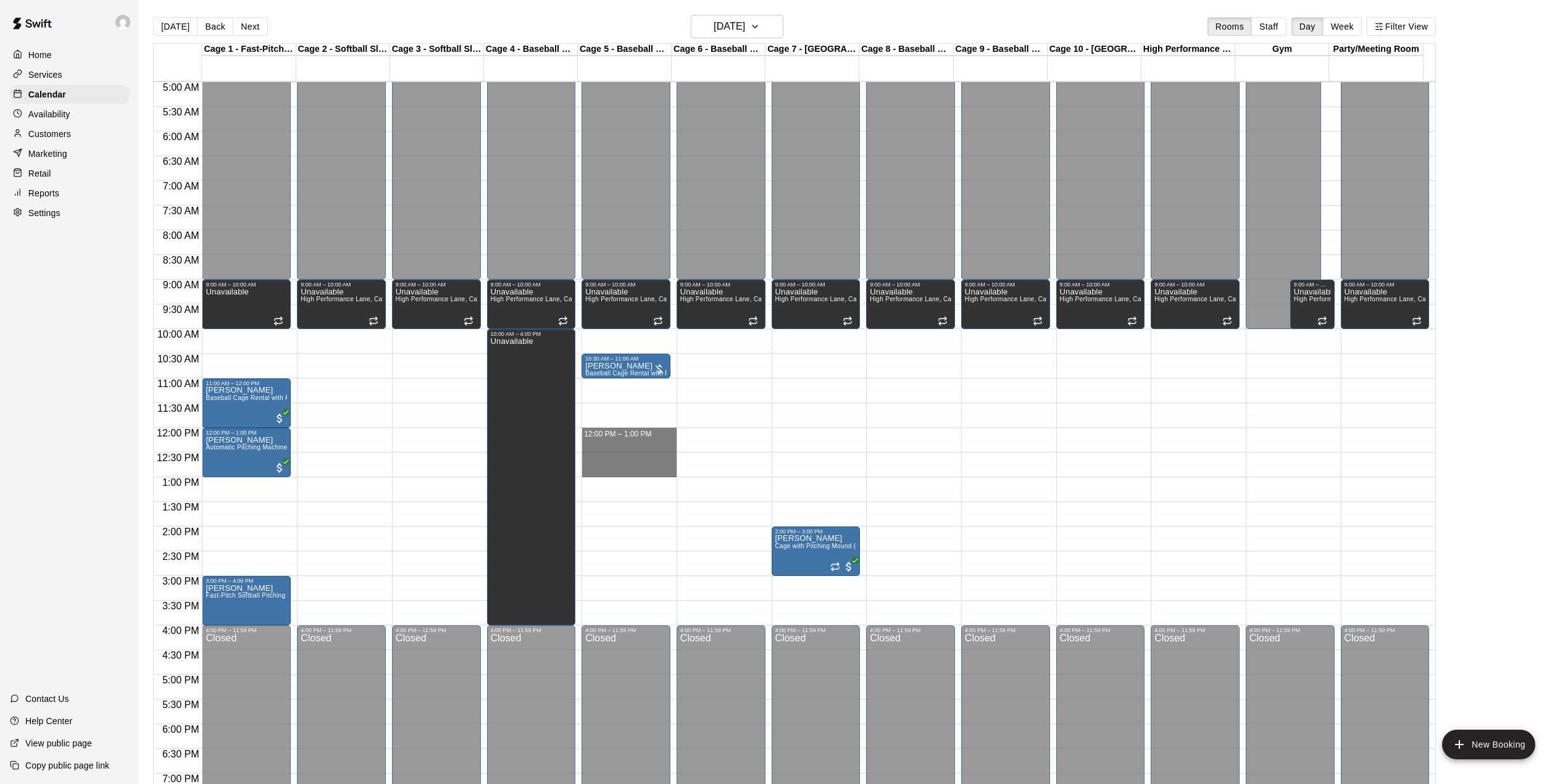
drag, startPoint x: 606, startPoint y: 433, endPoint x: 604, endPoint y: 473, distance: 40.0
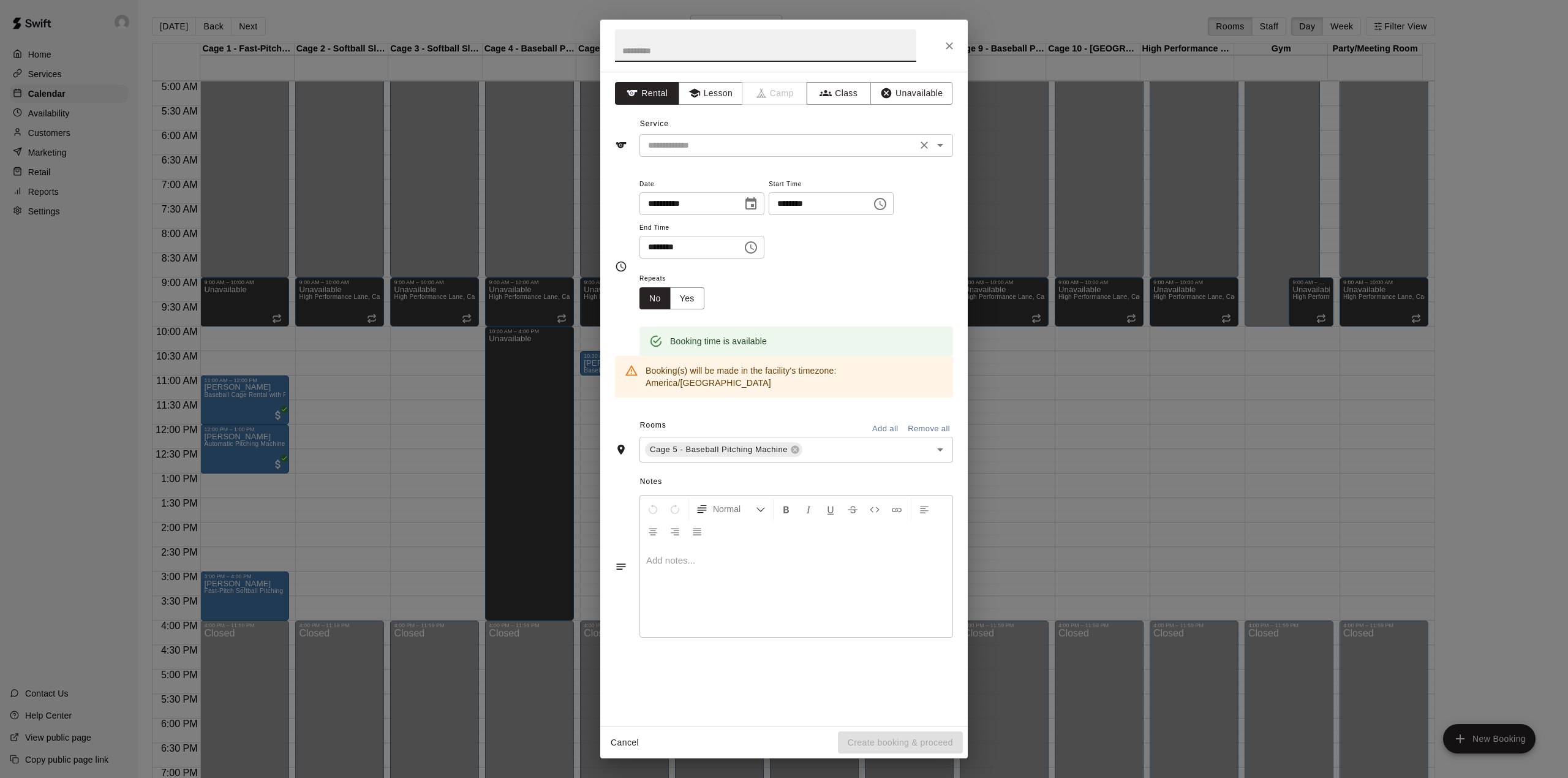
click at [737, 143] on input "text" at bounding box center [778, 145] width 270 height 15
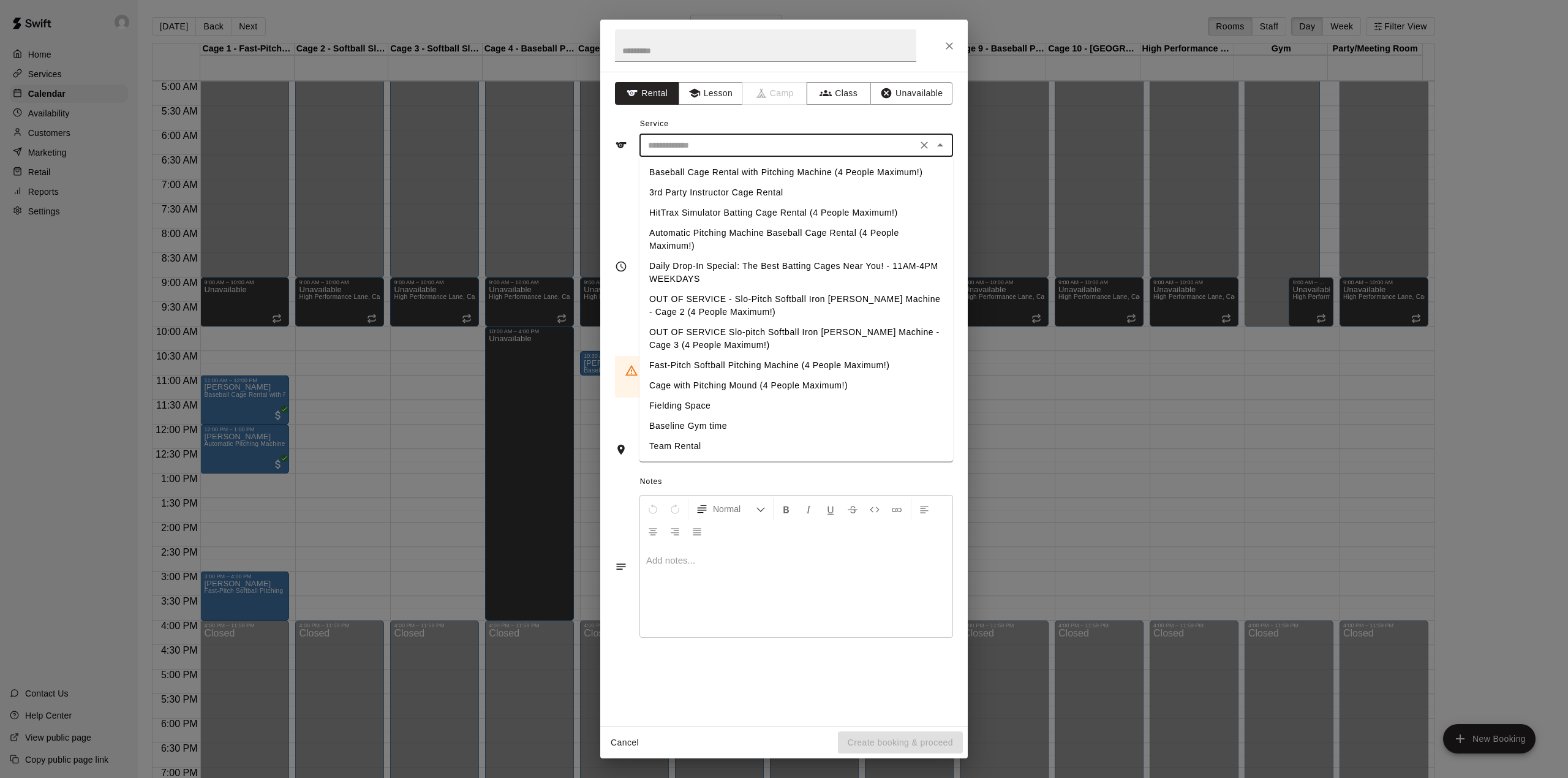
click at [733, 167] on li "Baseball Cage Rental with Pitching Machine (4 People Maximum!)" at bounding box center [796, 172] width 313 height 20
type input "**********"
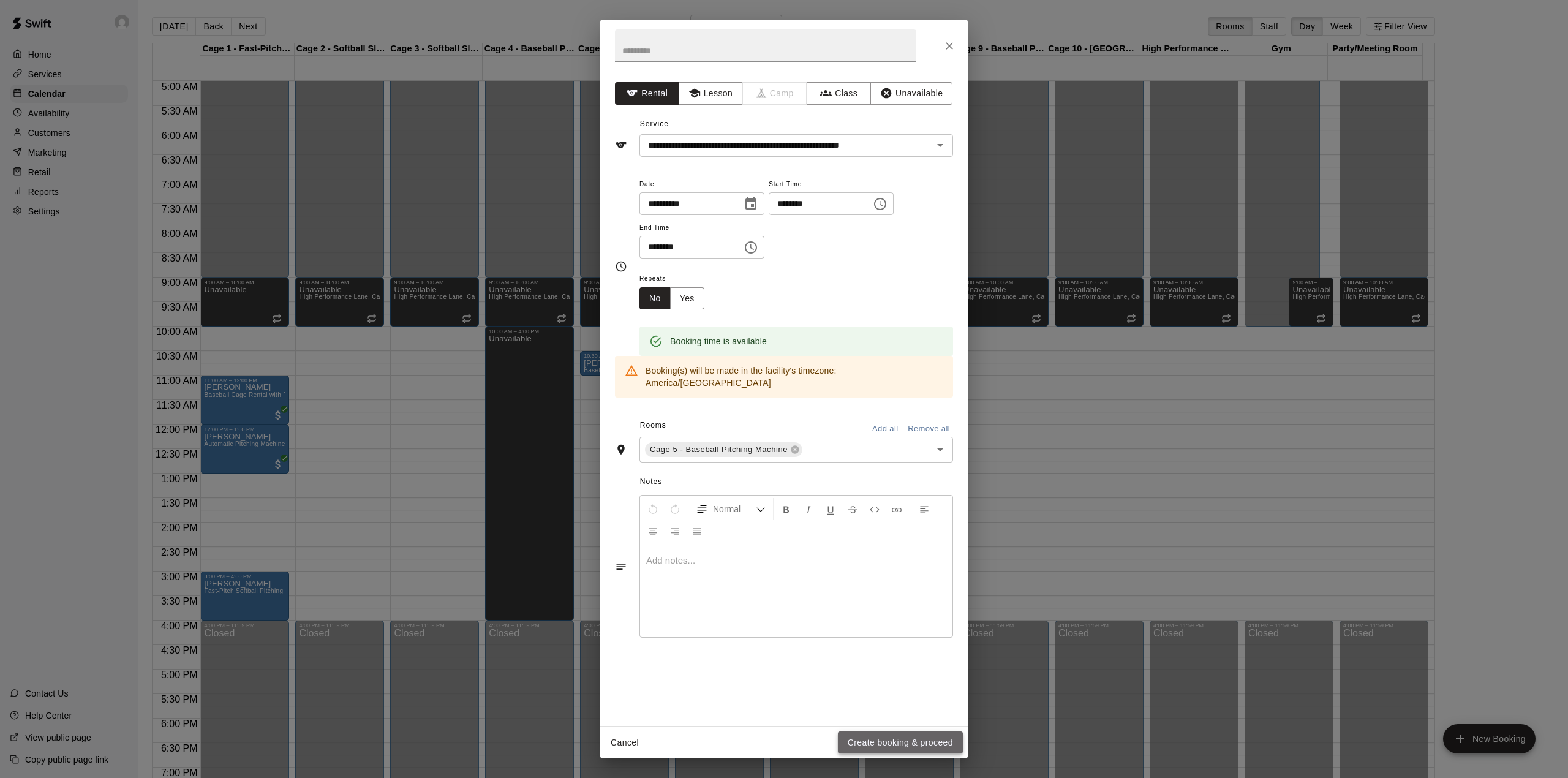
click at [907, 737] on button "Create booking & proceed" at bounding box center [900, 743] width 125 height 23
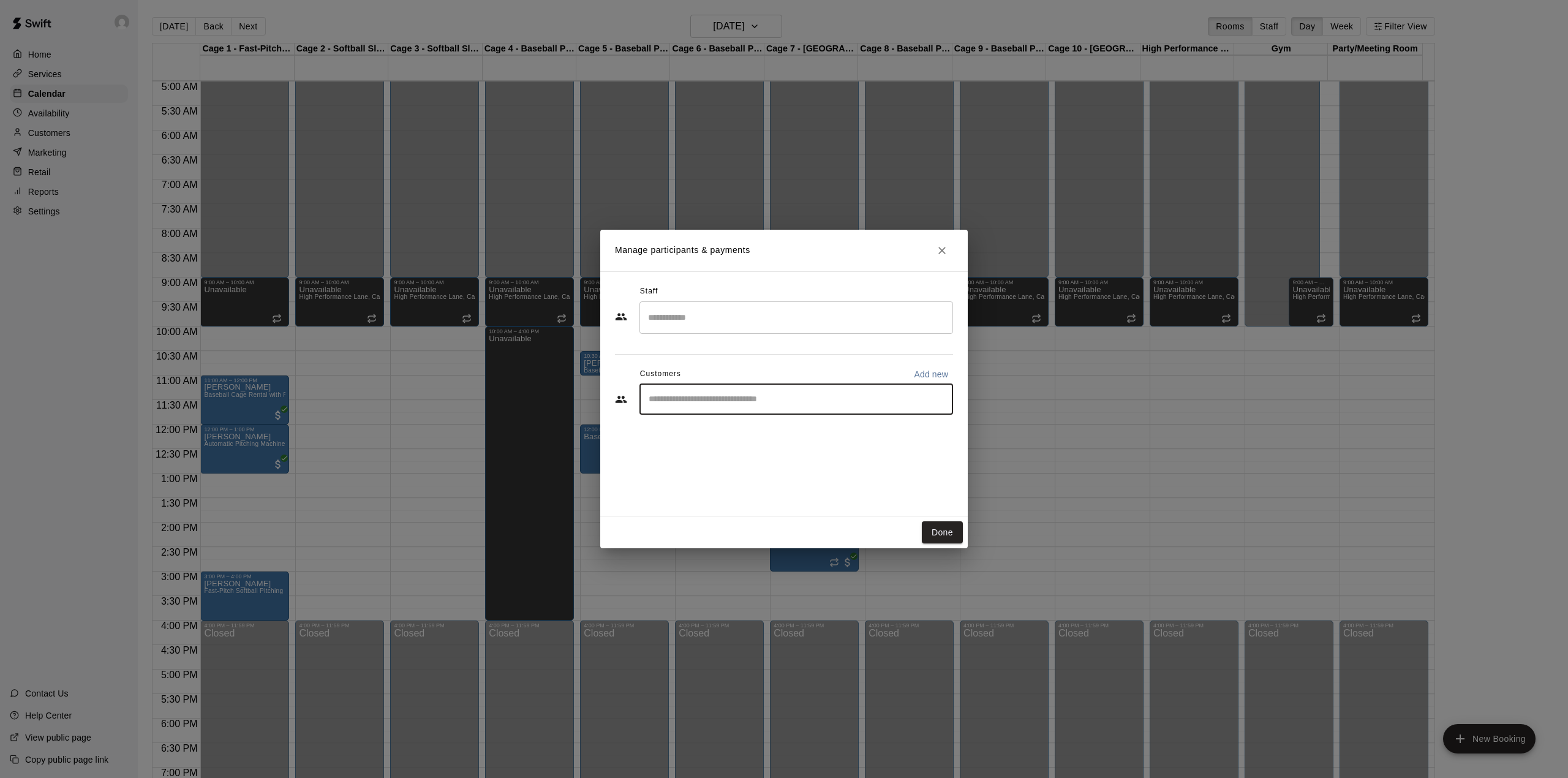
click at [743, 398] on input "Start typing to search customers..." at bounding box center [796, 400] width 302 height 12
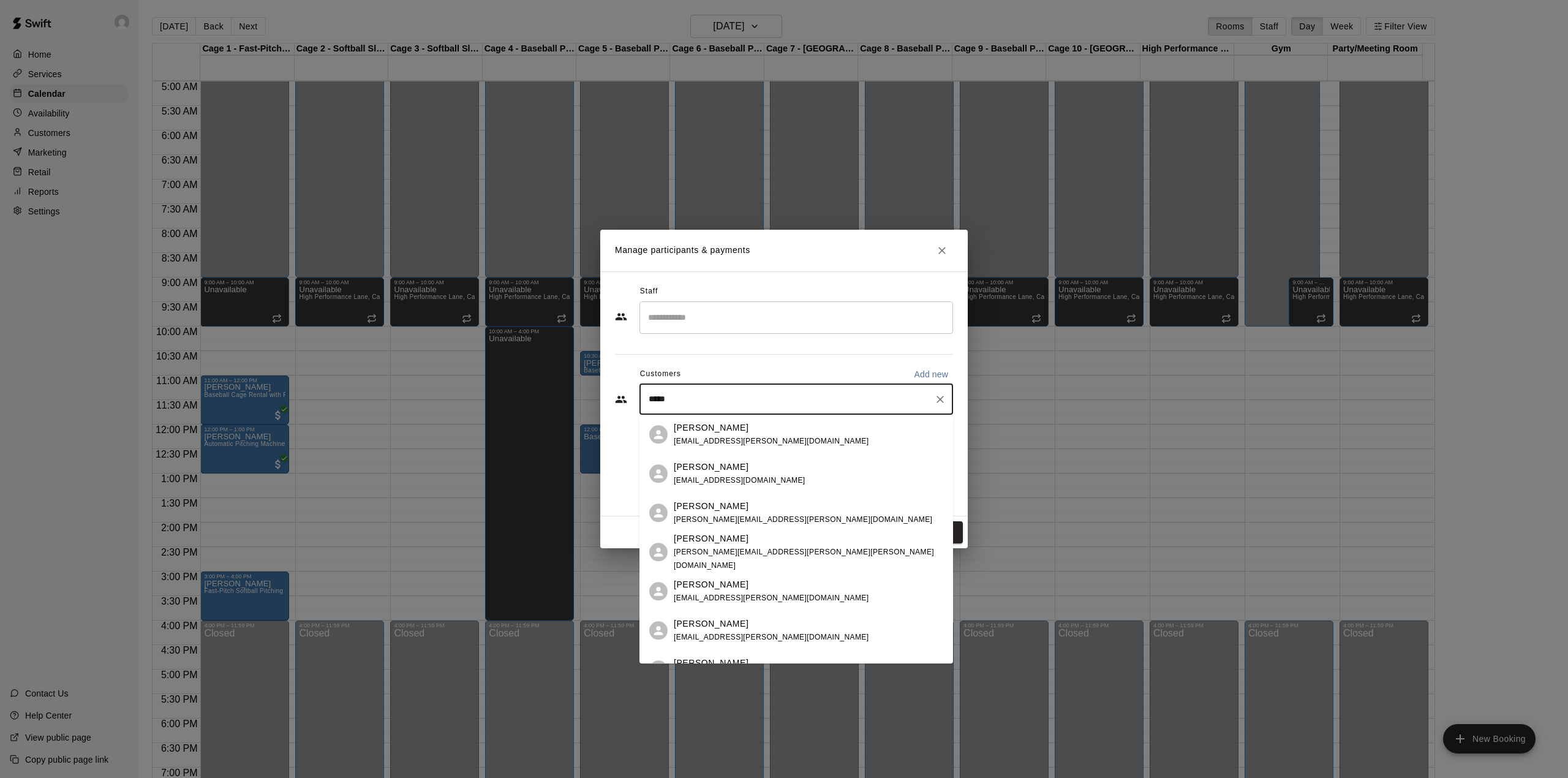
type input "*****"
click at [743, 594] on span "[EMAIL_ADDRESS][PERSON_NAME][DOMAIN_NAME]" at bounding box center [771, 598] width 195 height 8
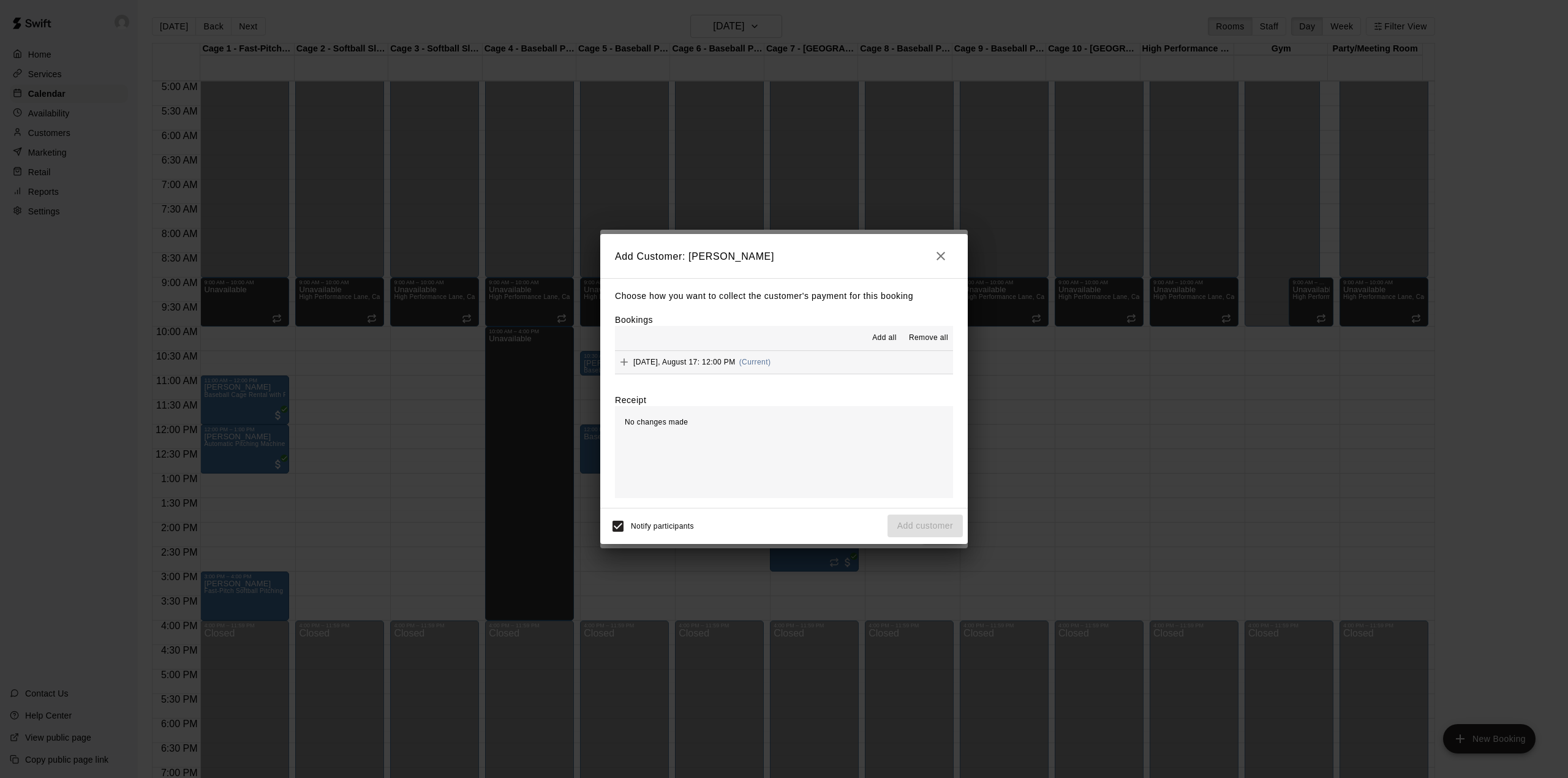
click at [886, 336] on span "Add all" at bounding box center [885, 338] width 25 height 12
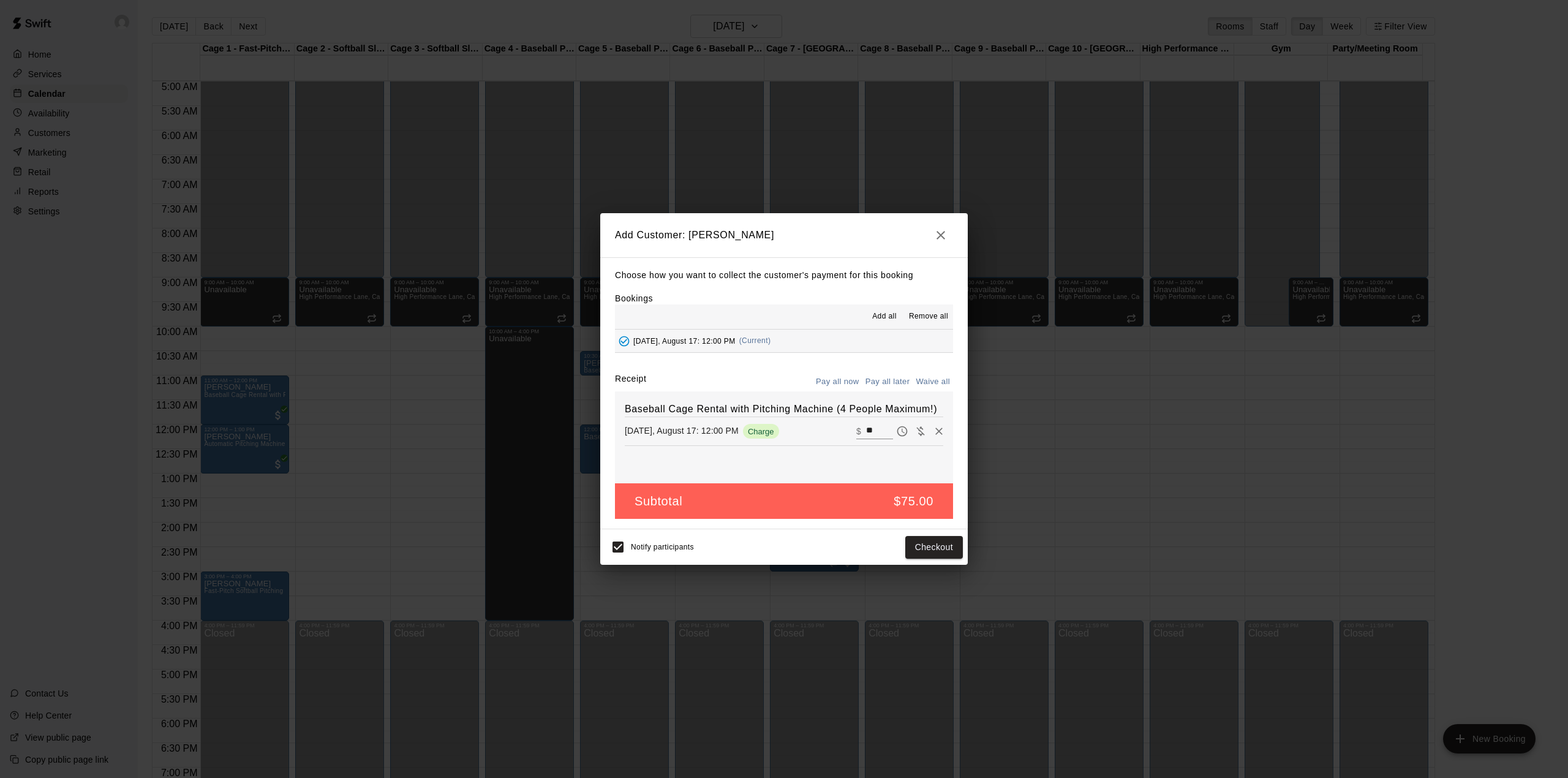
click at [892, 380] on button "Pay all later" at bounding box center [888, 382] width 51 height 19
click at [948, 551] on button "Add customer" at bounding box center [925, 547] width 75 height 23
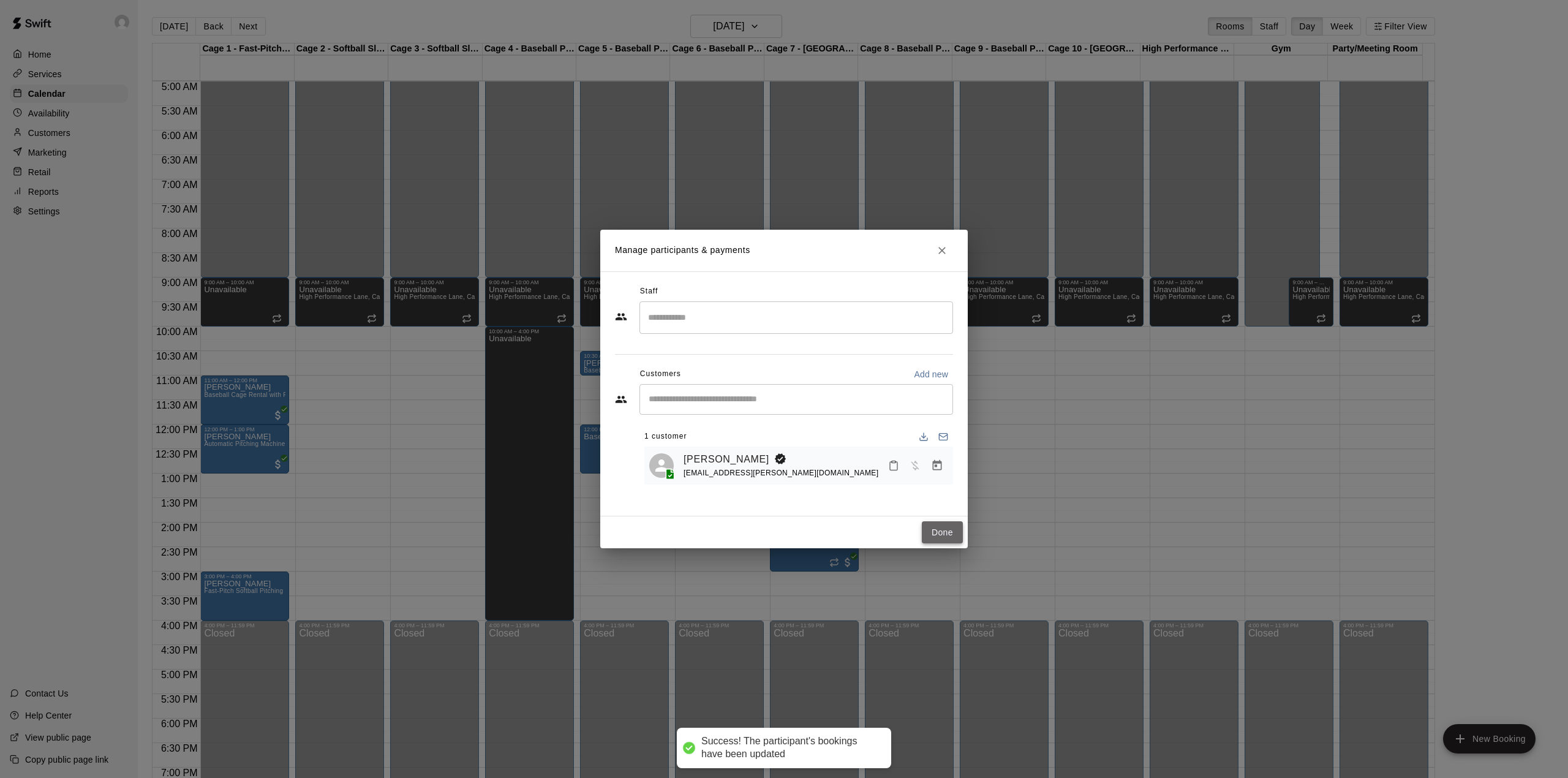
click at [951, 538] on button "Done" at bounding box center [942, 533] width 41 height 23
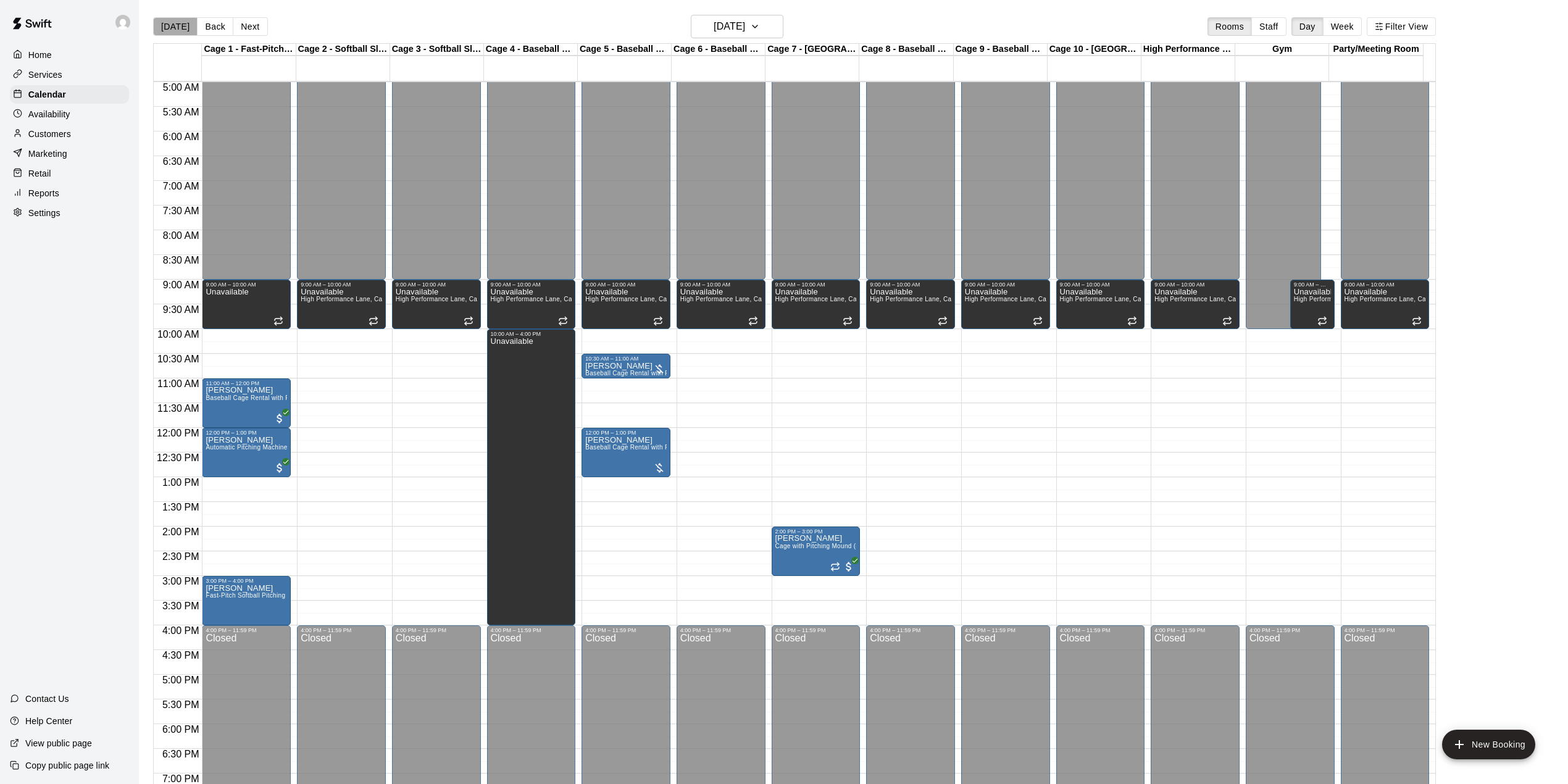
click at [175, 28] on button "[DATE]" at bounding box center [175, 26] width 44 height 19
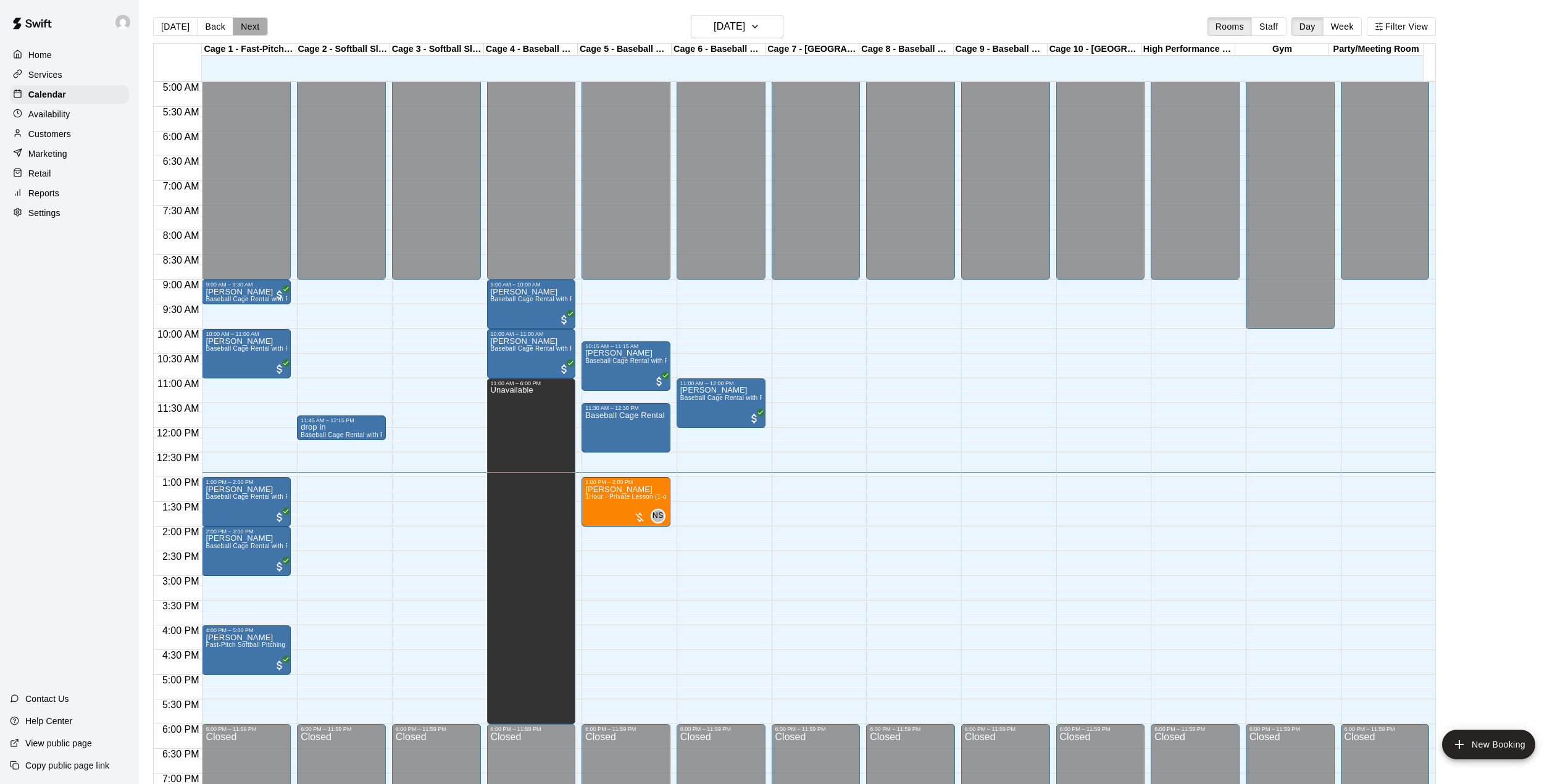
click at [248, 25] on button "Next" at bounding box center [250, 26] width 35 height 19
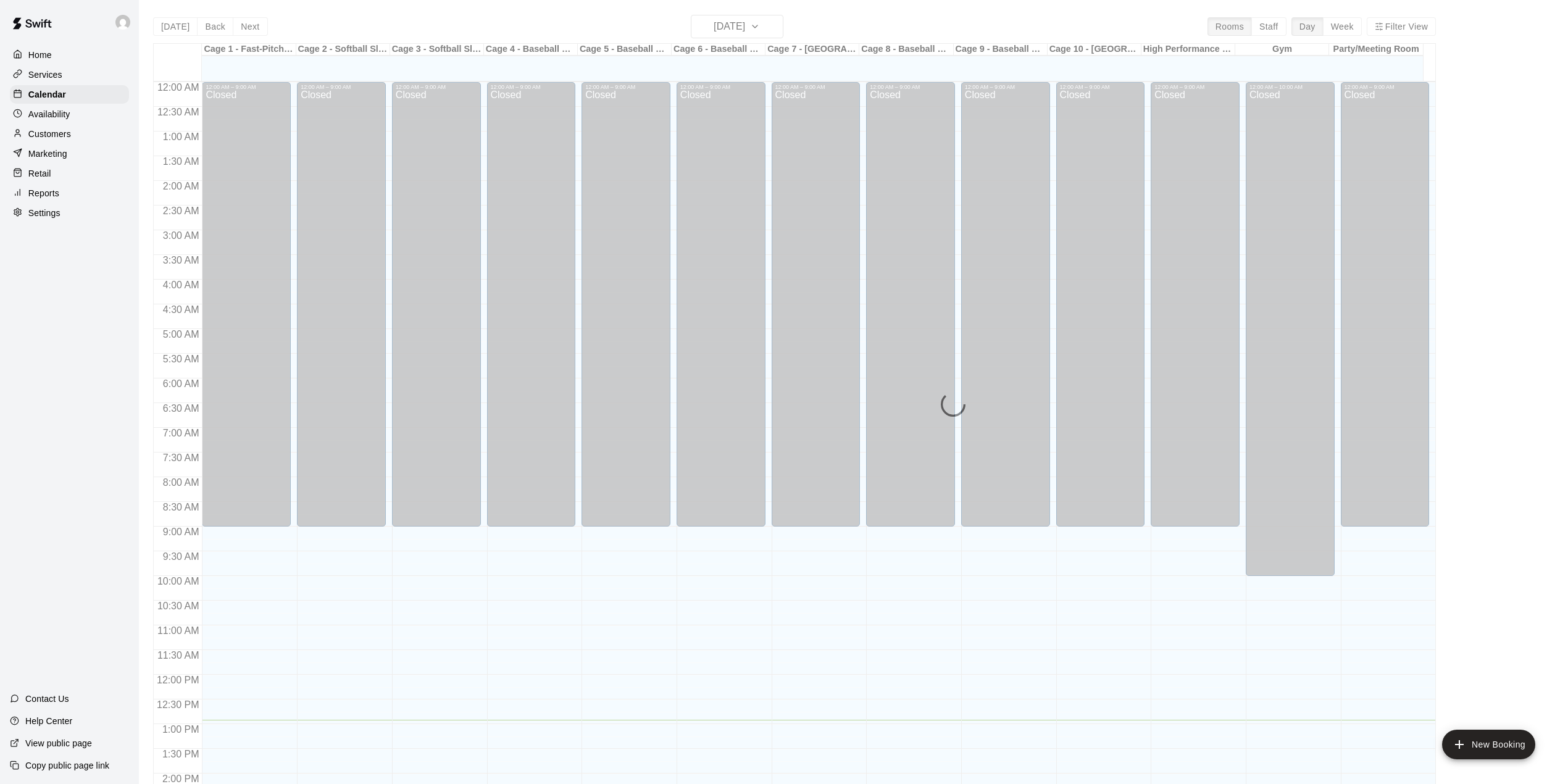
scroll to position [432, 0]
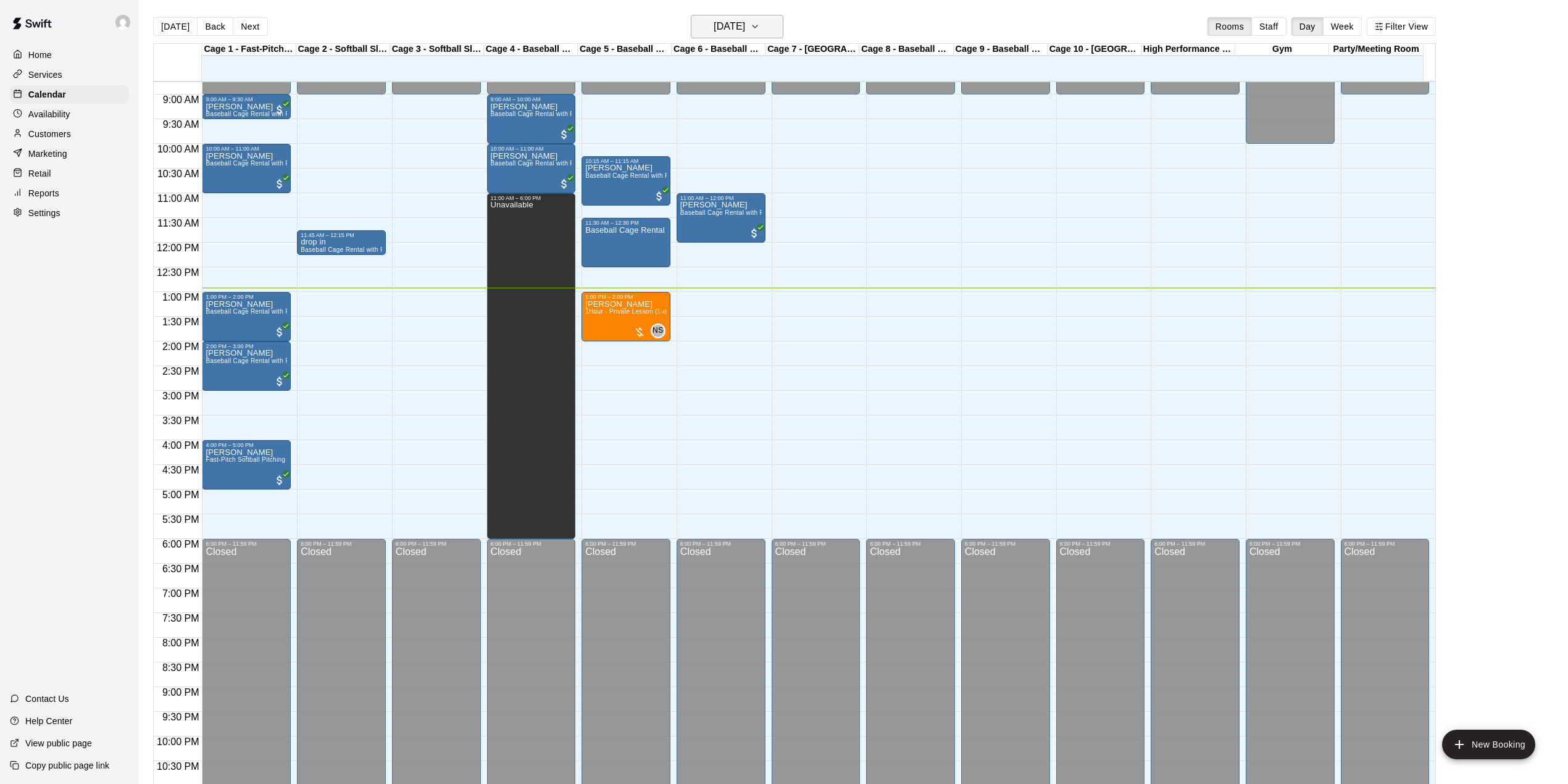
click at [745, 23] on h6 "[DATE]" at bounding box center [729, 26] width 31 height 17
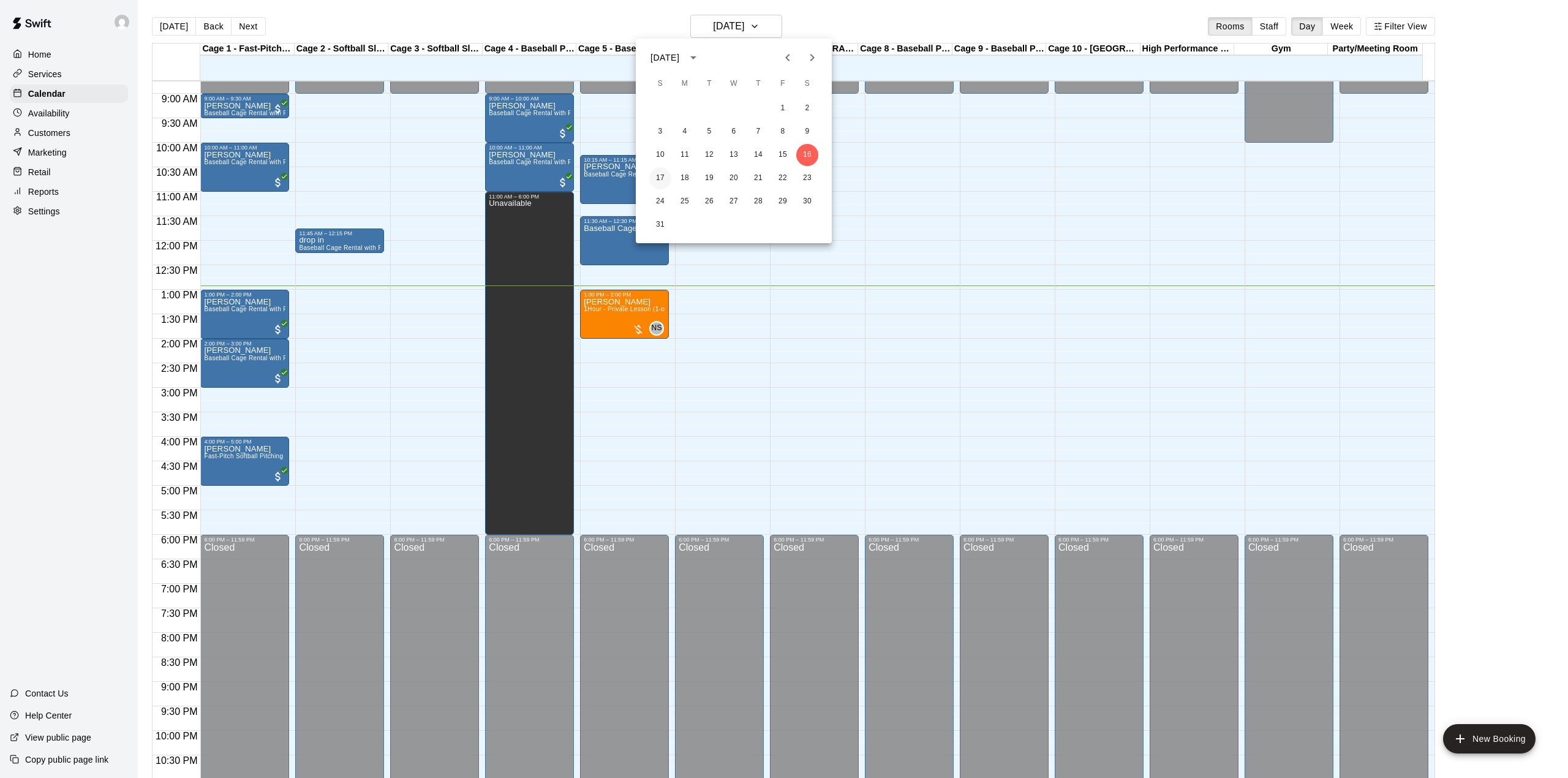
click at [661, 172] on button "17" at bounding box center [660, 178] width 22 height 22
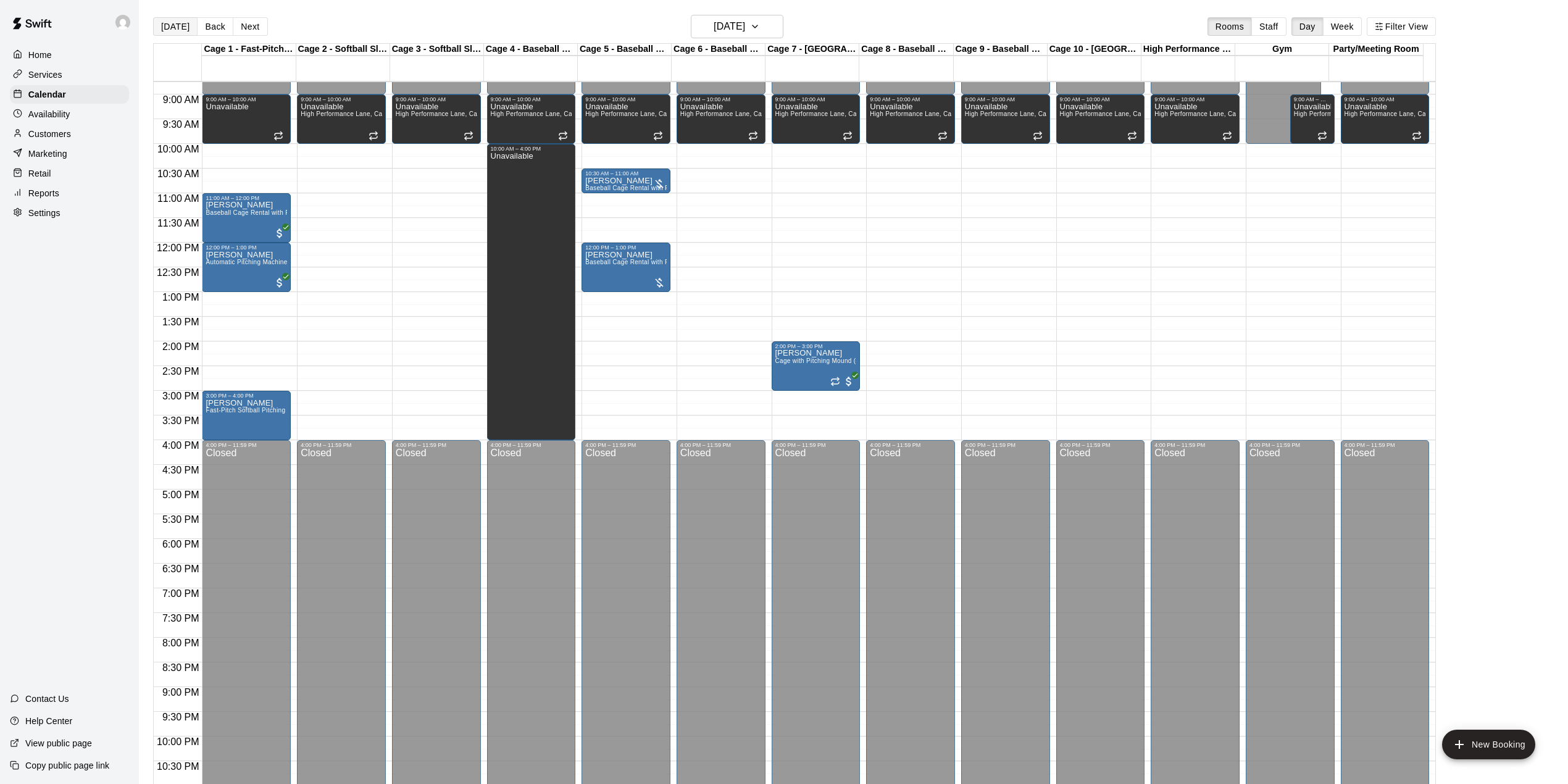
click at [183, 22] on button "[DATE]" at bounding box center [175, 26] width 44 height 19
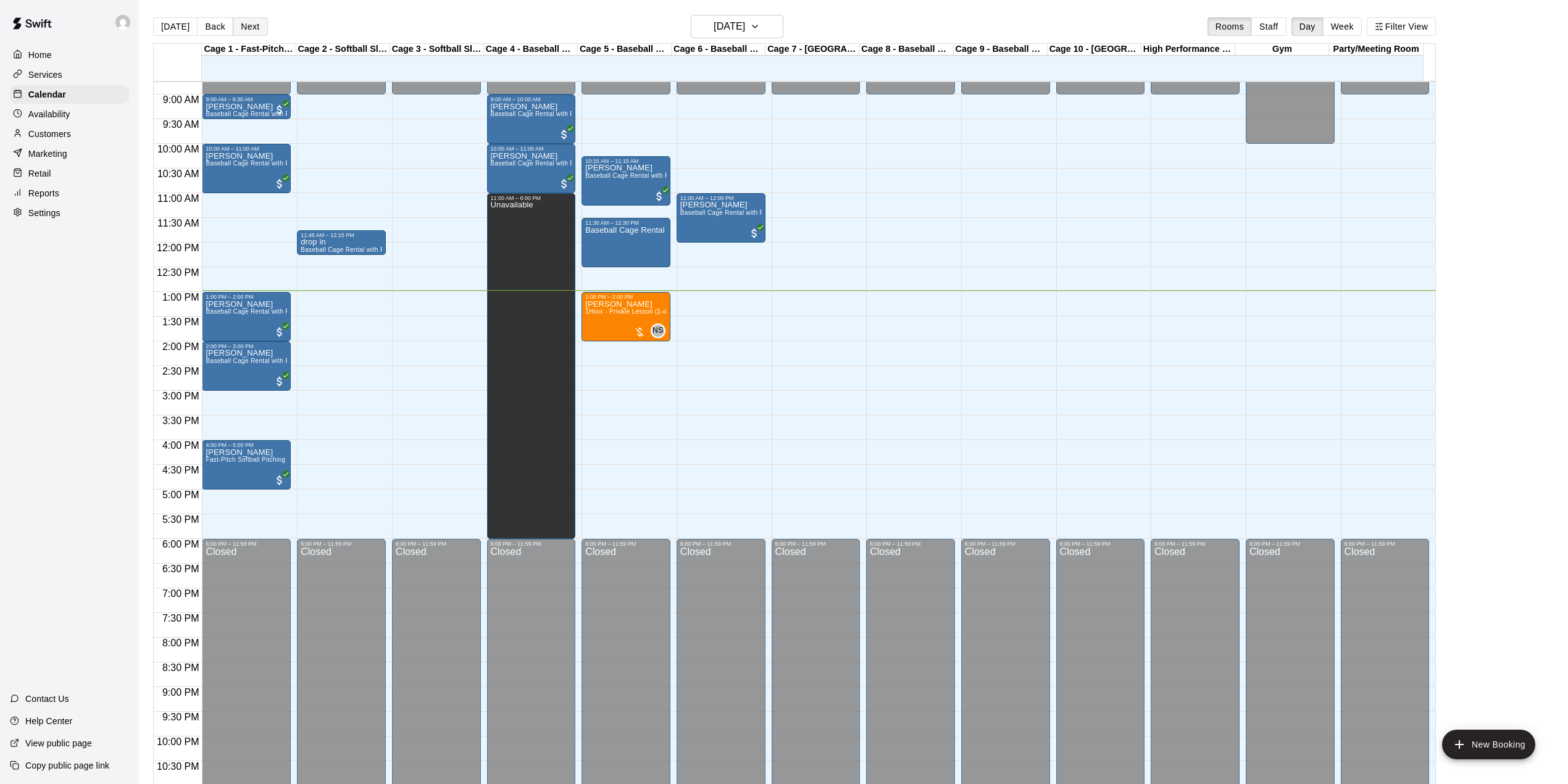
click at [260, 28] on button "Next" at bounding box center [250, 26] width 35 height 19
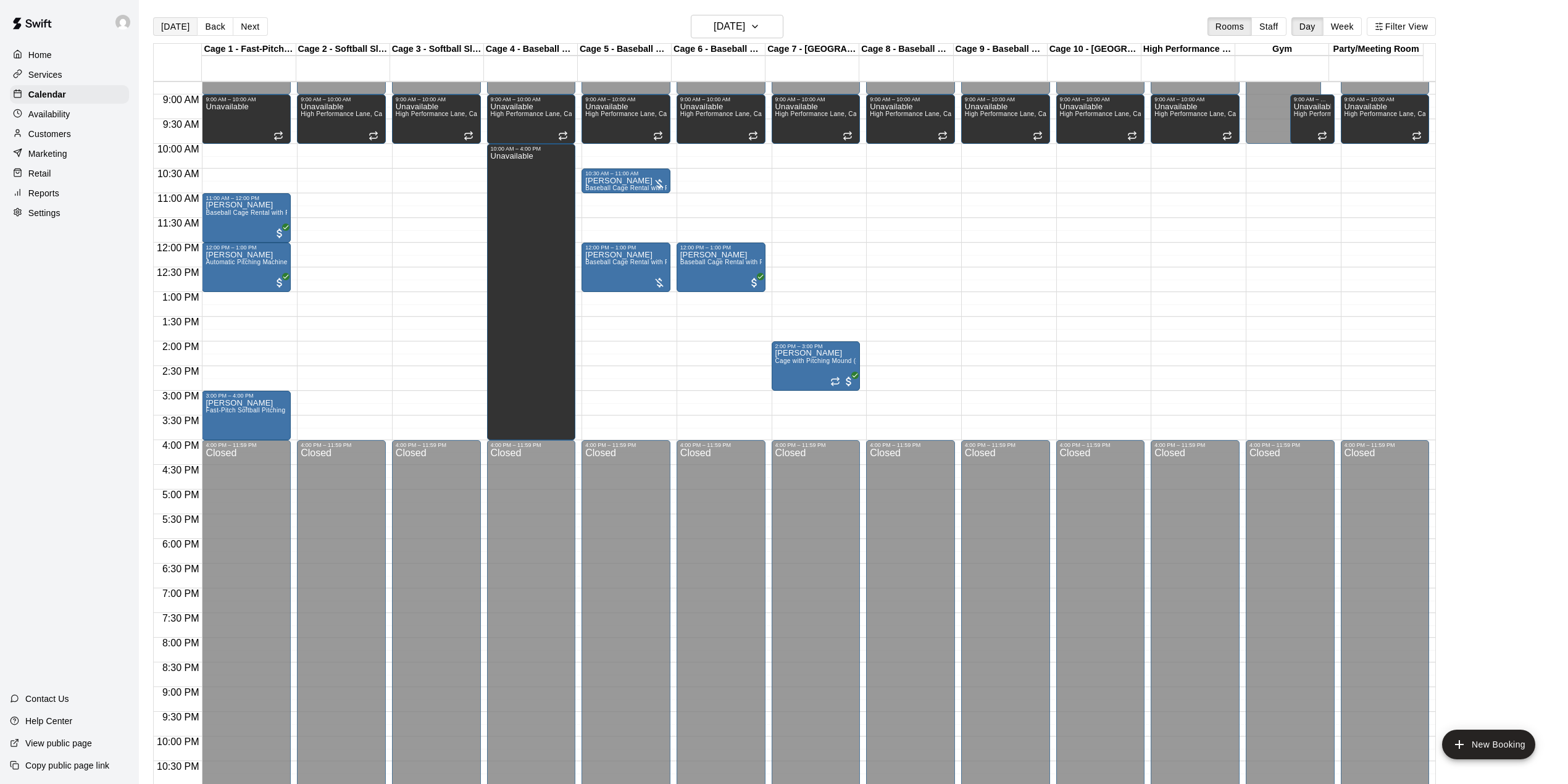
click at [165, 26] on button "[DATE]" at bounding box center [175, 26] width 44 height 19
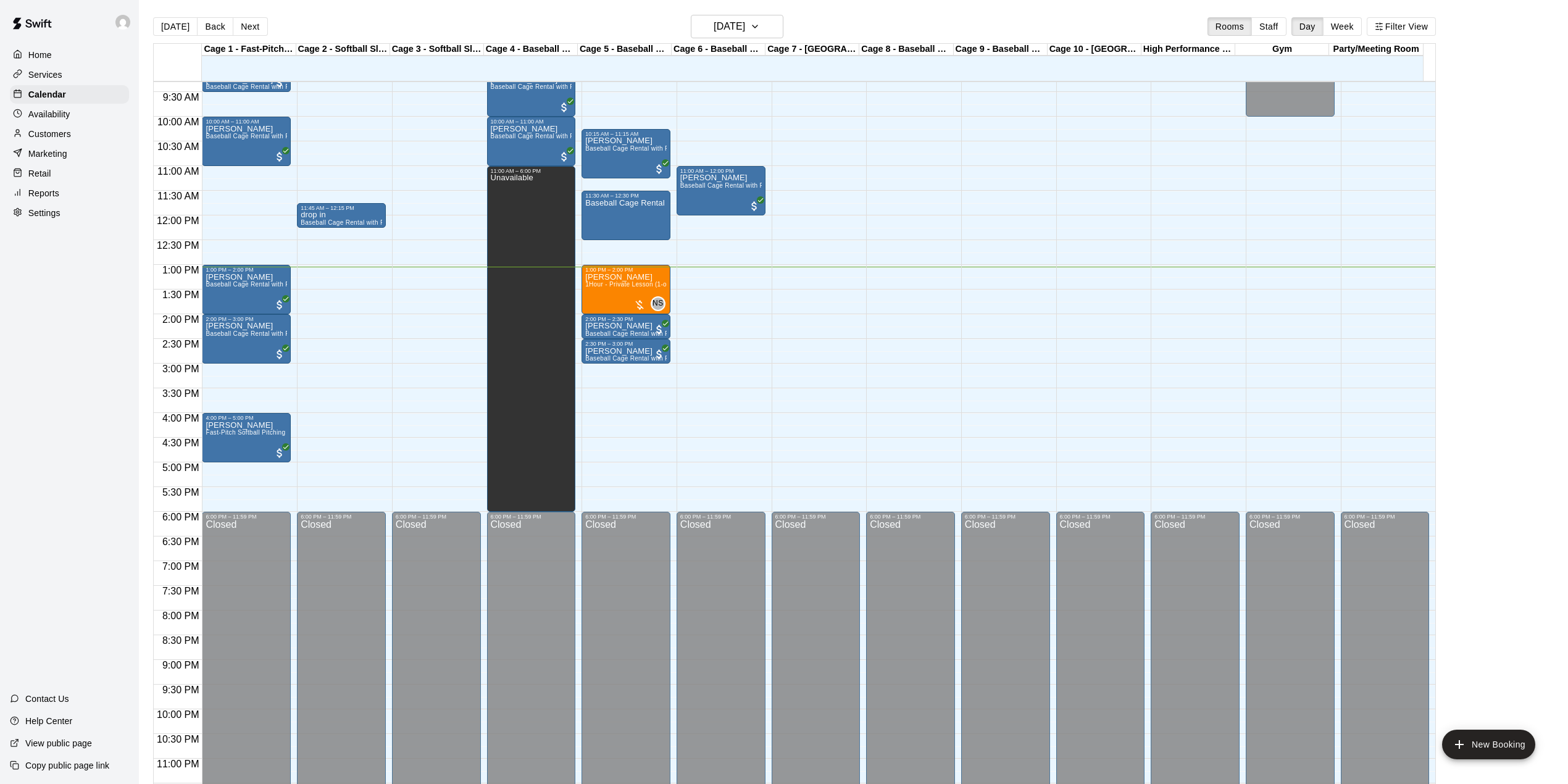
scroll to position [470, 0]
